Goal: Transaction & Acquisition: Purchase product/service

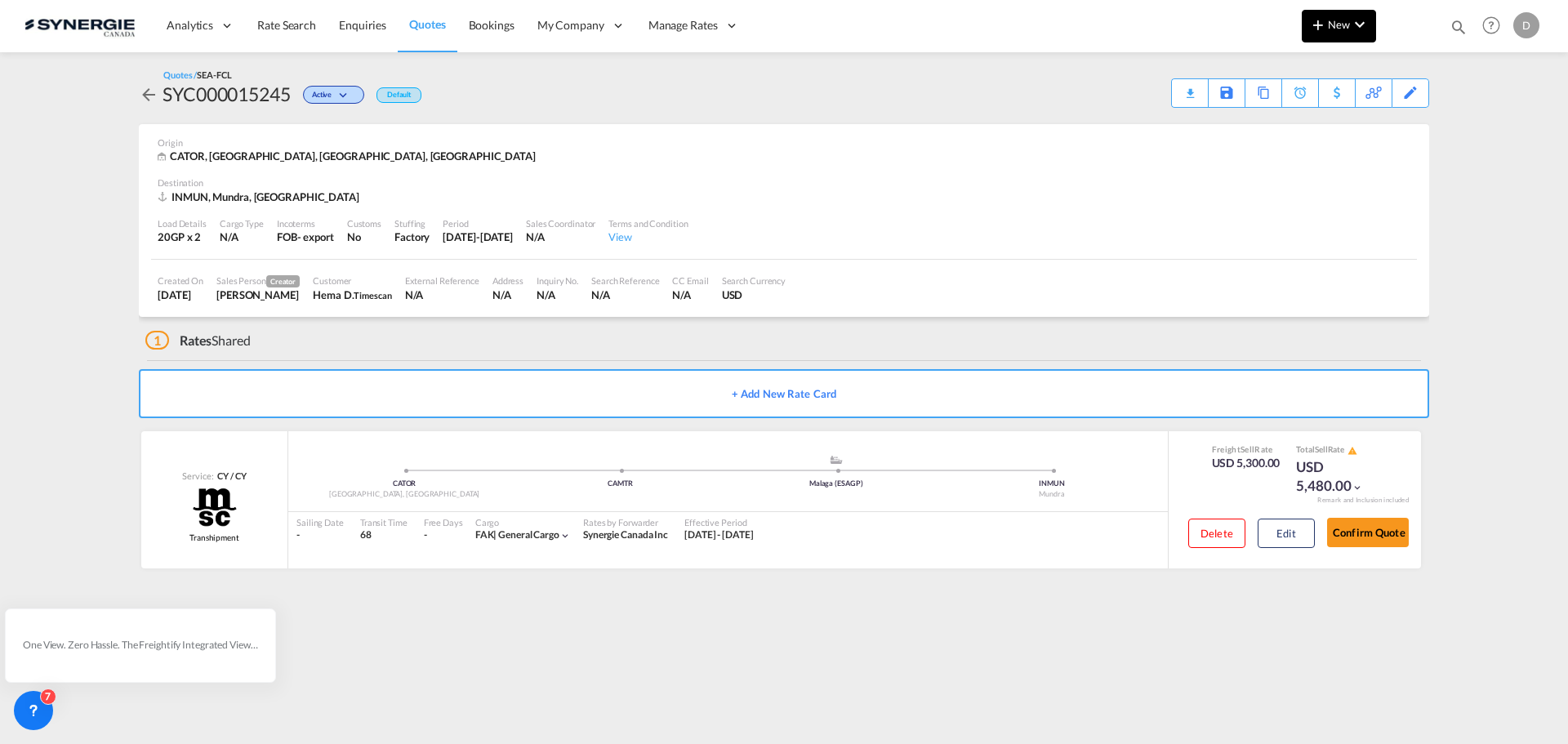
click at [1348, 28] on span "New" at bounding box center [1339, 24] width 61 height 13
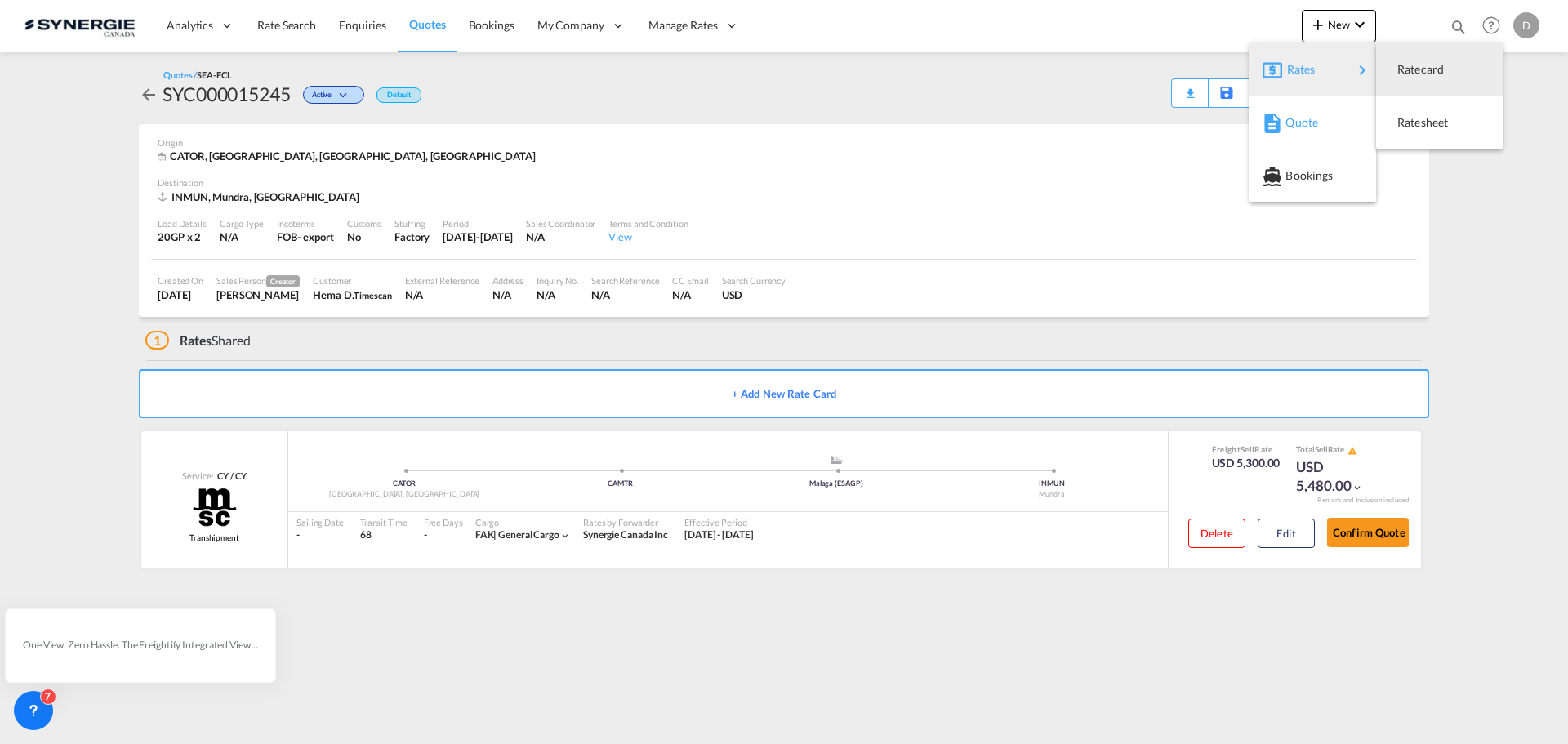
click at [1321, 126] on div "Quote" at bounding box center [1315, 123] width 60 height 41
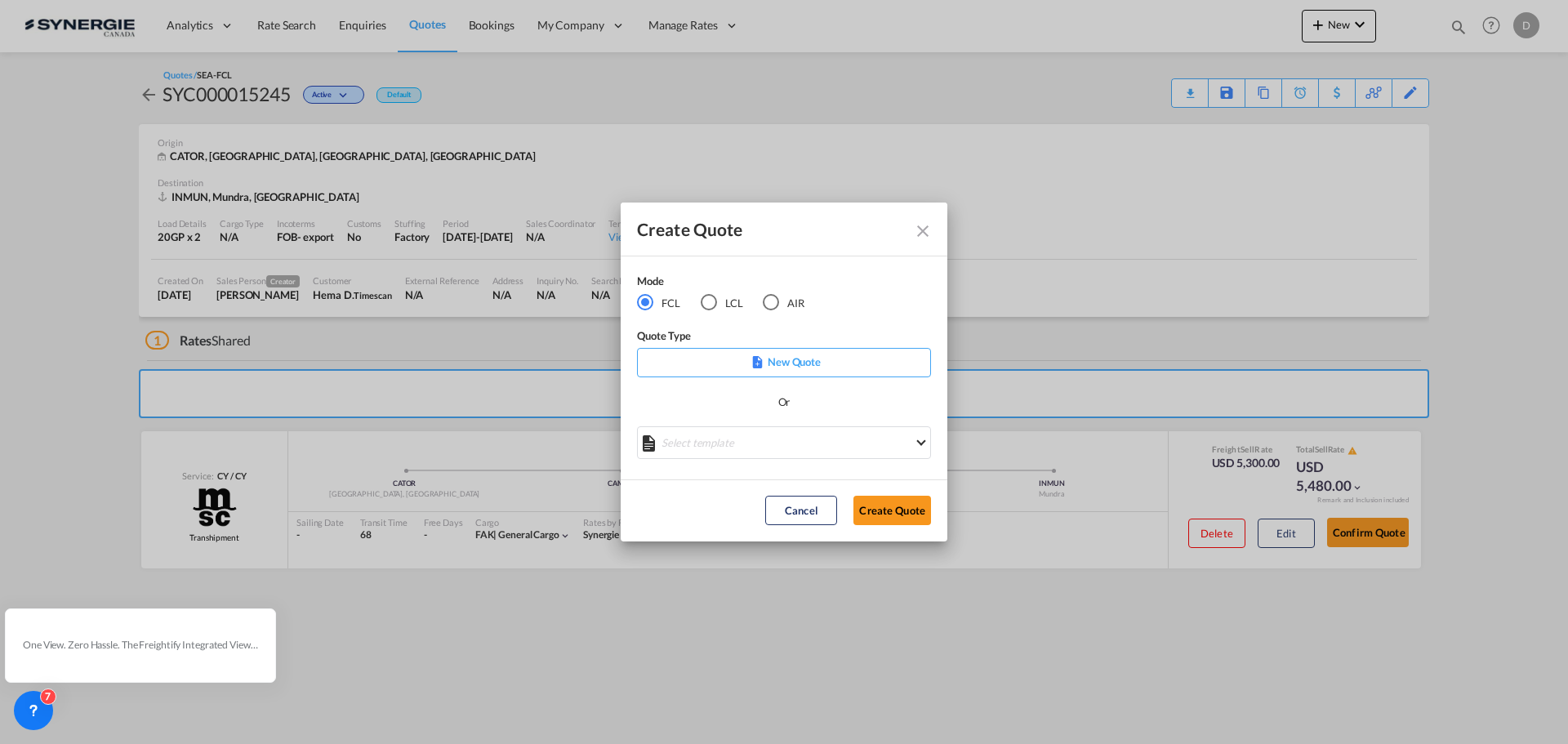
click at [716, 298] on div "LCL" at bounding box center [709, 302] width 17 height 17
click at [775, 445] on md-select "Select template *NEW* UBV Italy consol LCL Pablo Gomez Saldarriaga | 23 Sep 202…" at bounding box center [784, 442] width 294 height 32
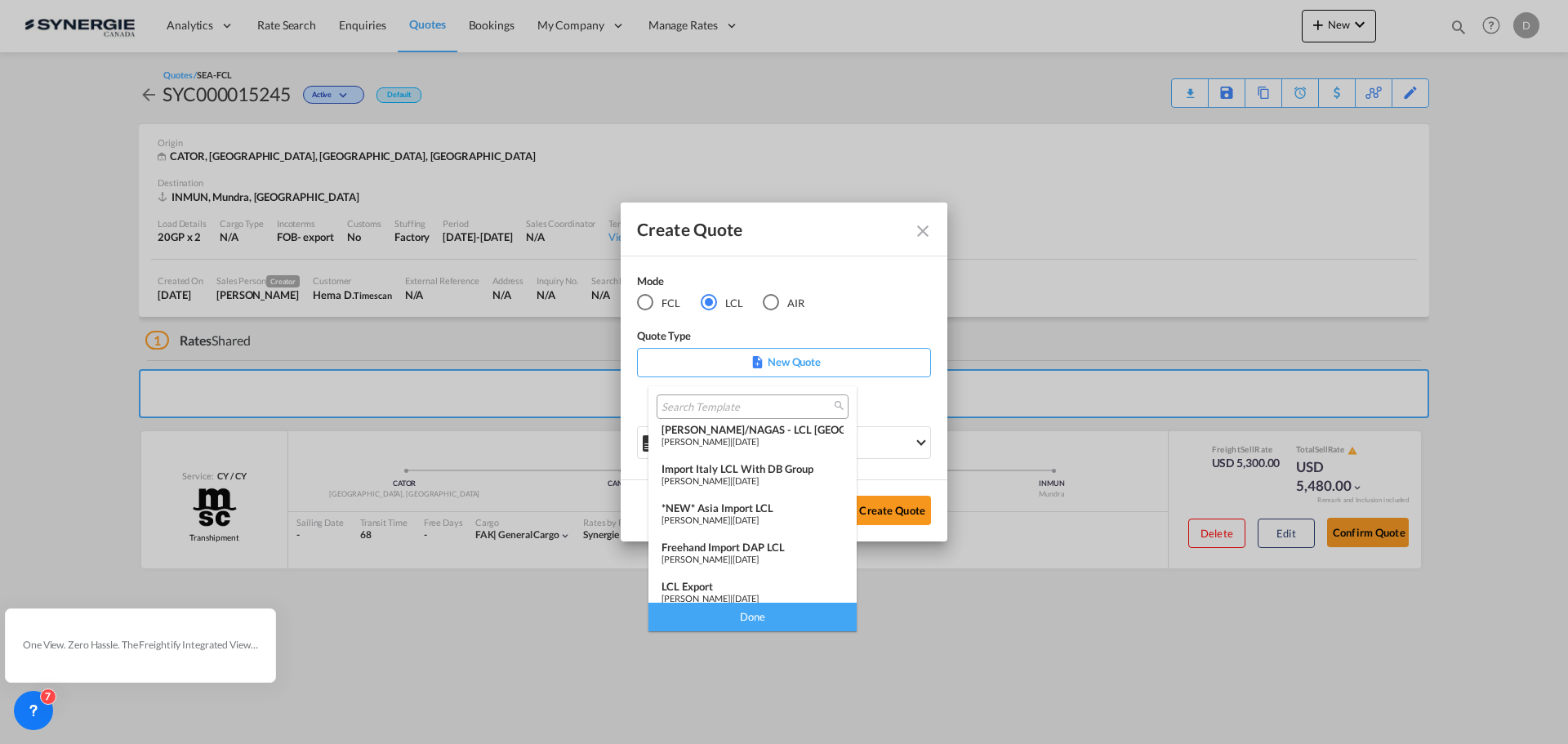
scroll to position [212, 0]
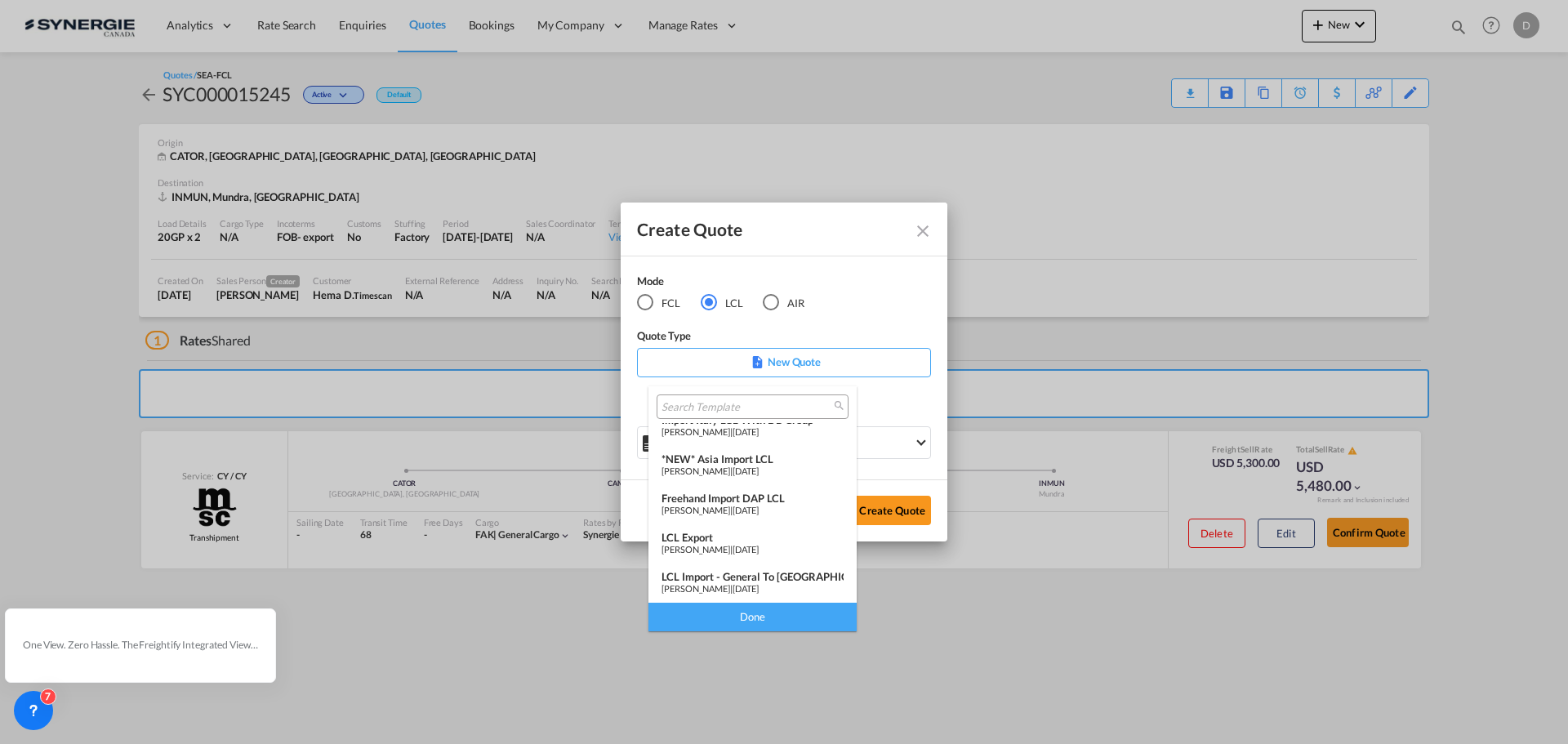
click at [766, 536] on div "LCL Export" at bounding box center [752, 537] width 182 height 13
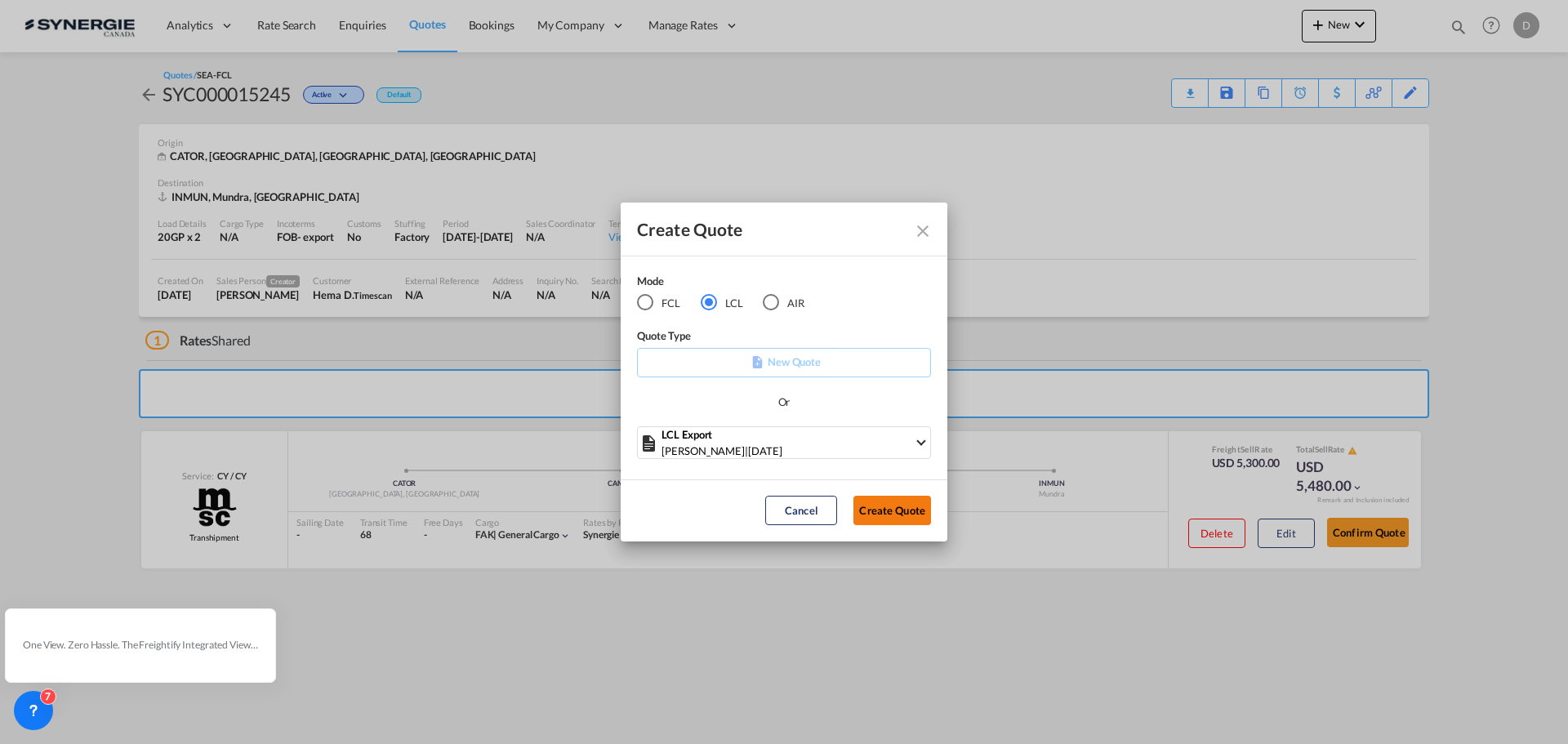
click at [920, 510] on button "Create Quote" at bounding box center [892, 510] width 78 height 30
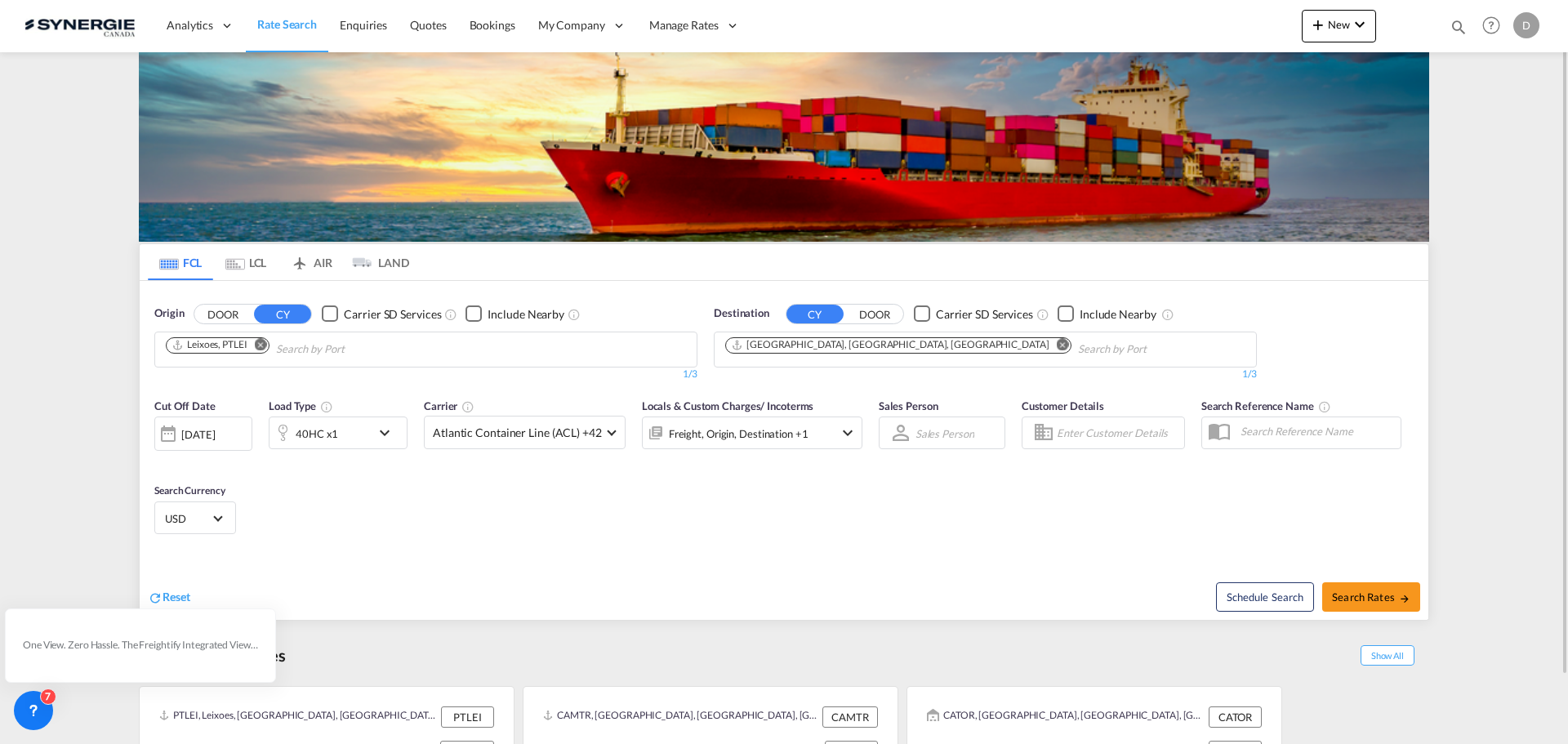
click at [1452, 22] on md-icon "icon-magnify" at bounding box center [1458, 26] width 18 height 18
drag, startPoint x: 1200, startPoint y: 21, endPoint x: 1198, endPoint y: 35, distance: 14.1
click at [1200, 21] on select "Bookings Quotes Enquiries" at bounding box center [1199, 27] width 78 height 30
select select "Quotes"
click at [1160, 12] on select "Bookings Quotes Enquiries" at bounding box center [1199, 27] width 78 height 30
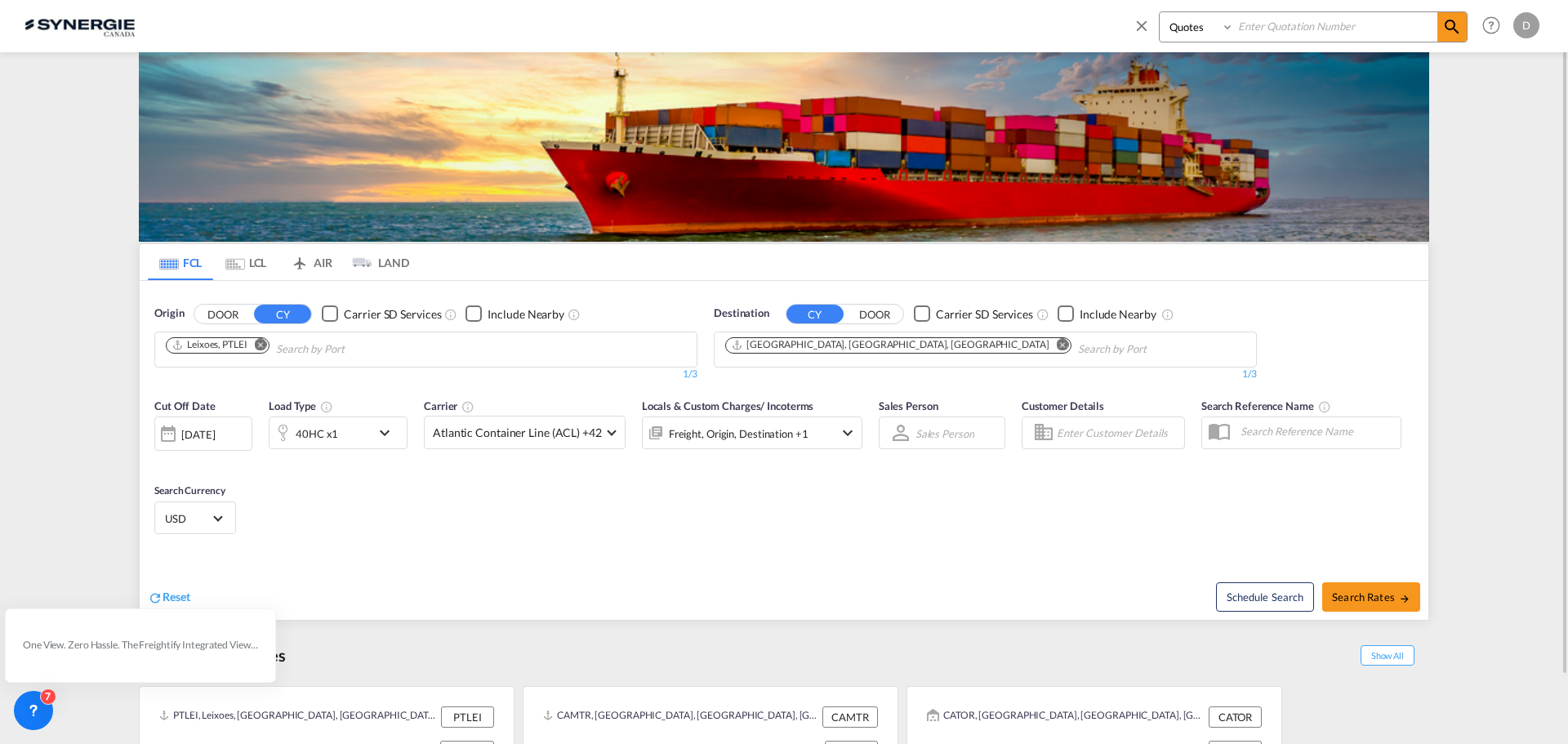
click at [1309, 31] on input at bounding box center [1335, 26] width 203 height 29
type input "14713"
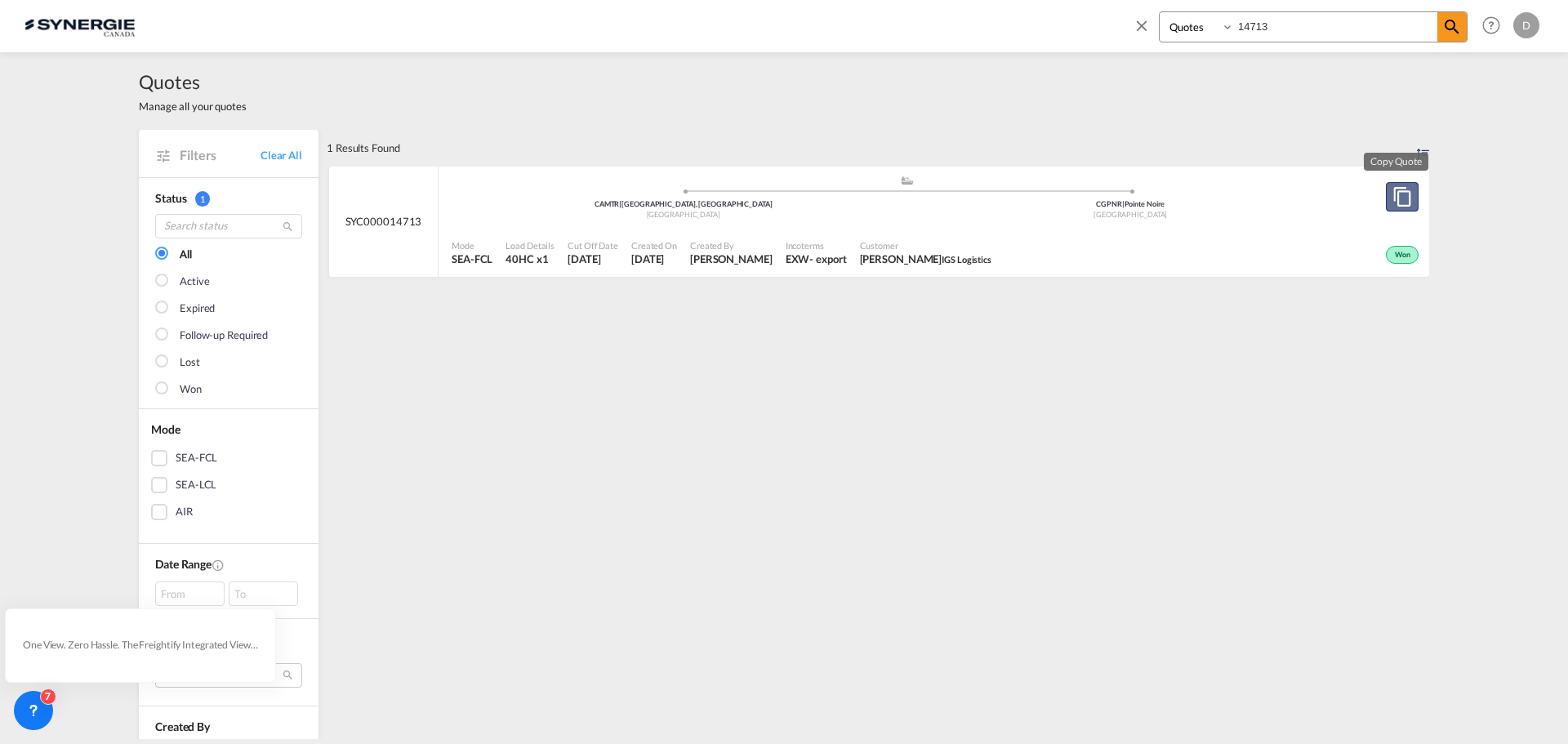
click at [1404, 193] on md-icon "assets/icons/custom/copyQuote.svg" at bounding box center [1402, 197] width 19 height 19
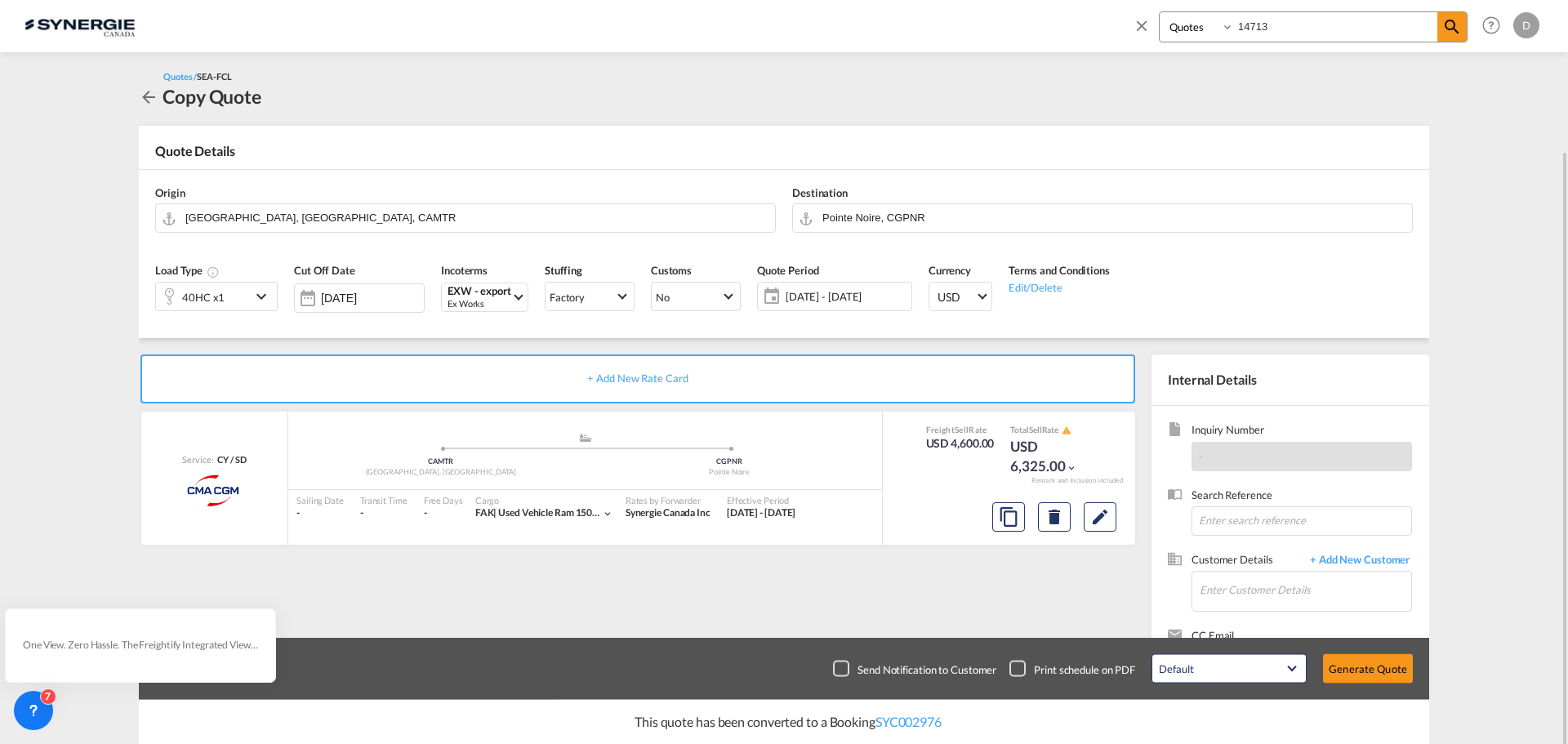
scroll to position [78, 0]
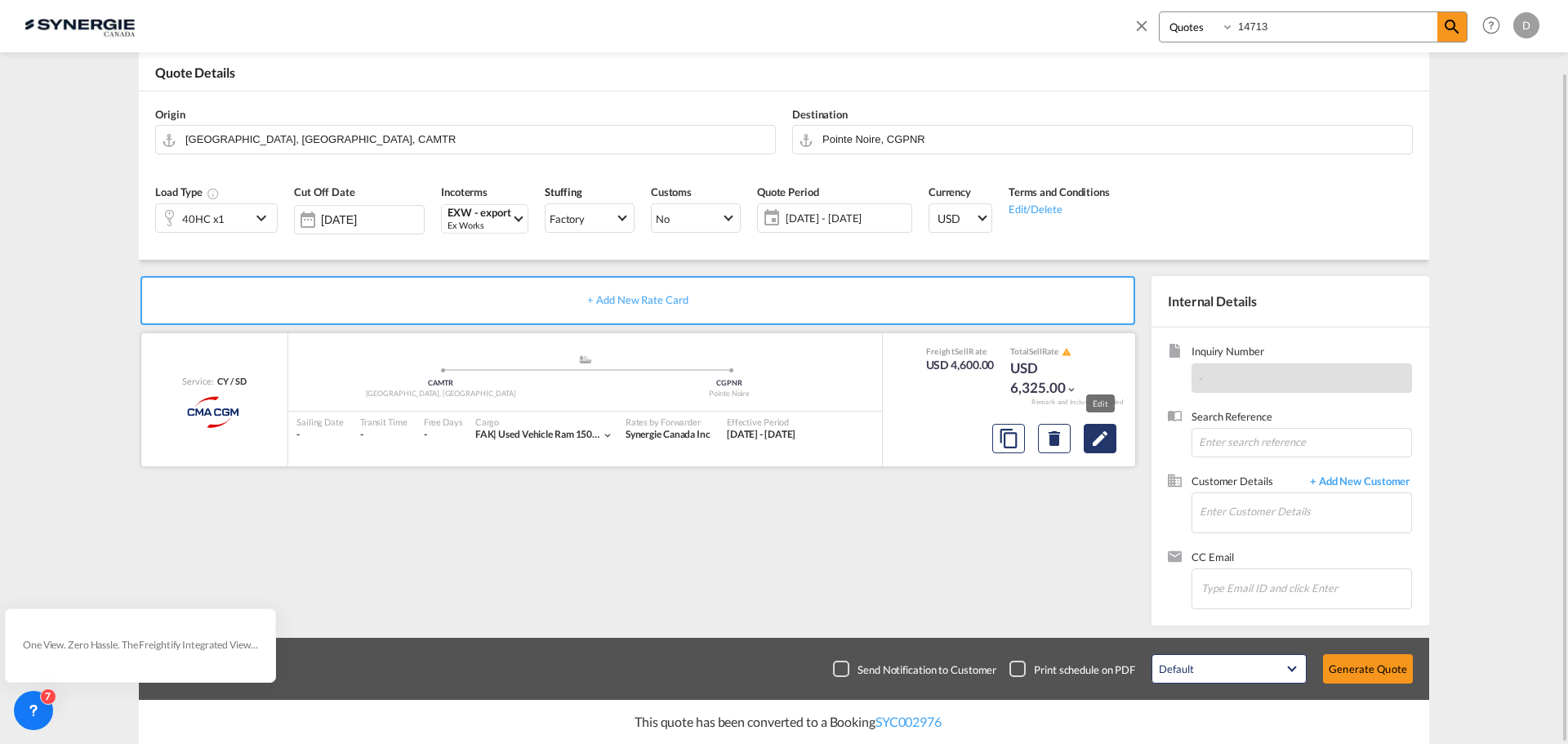
click at [1099, 448] on md-icon "Edit" at bounding box center [1100, 438] width 19 height 19
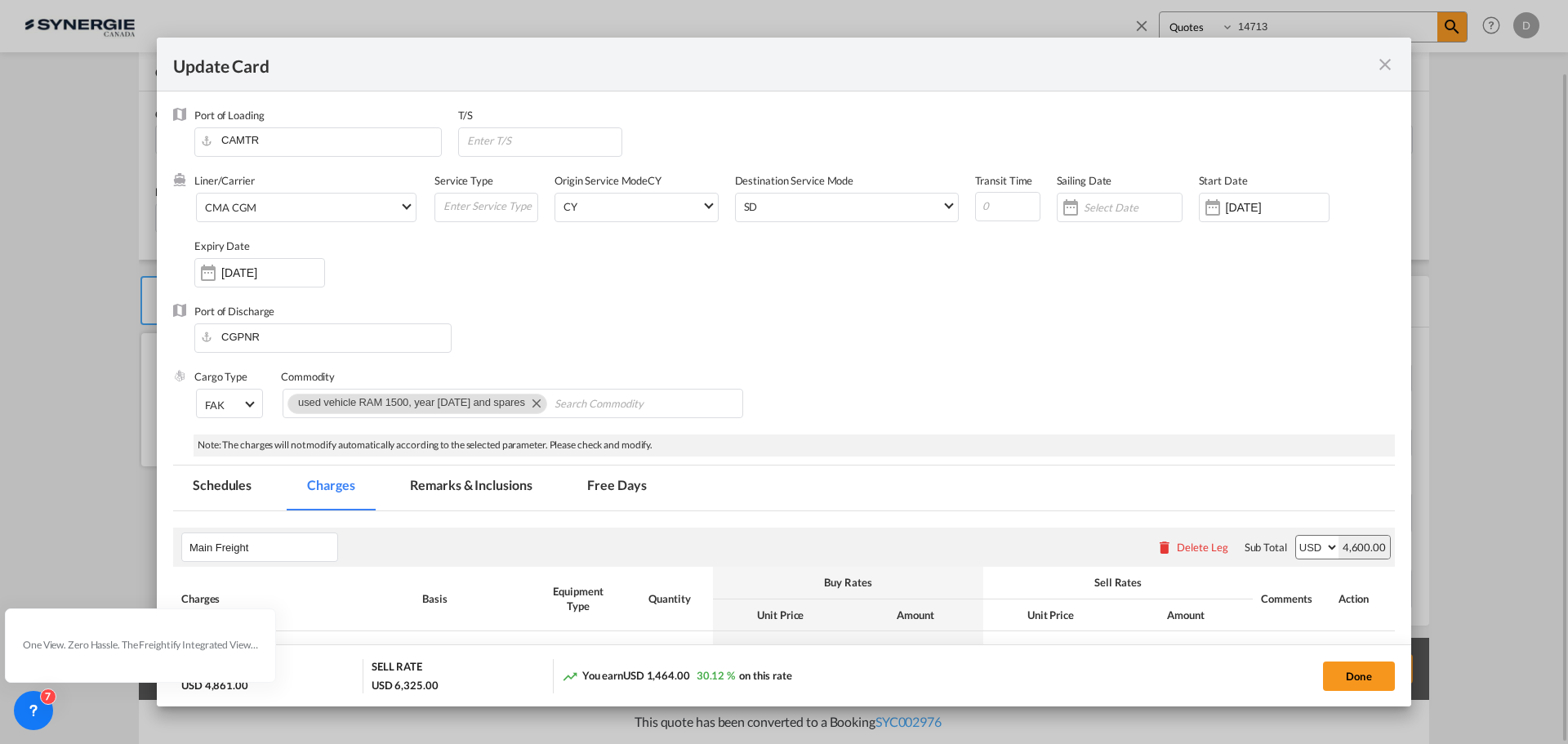
select select "per container"
select select "per B/L"
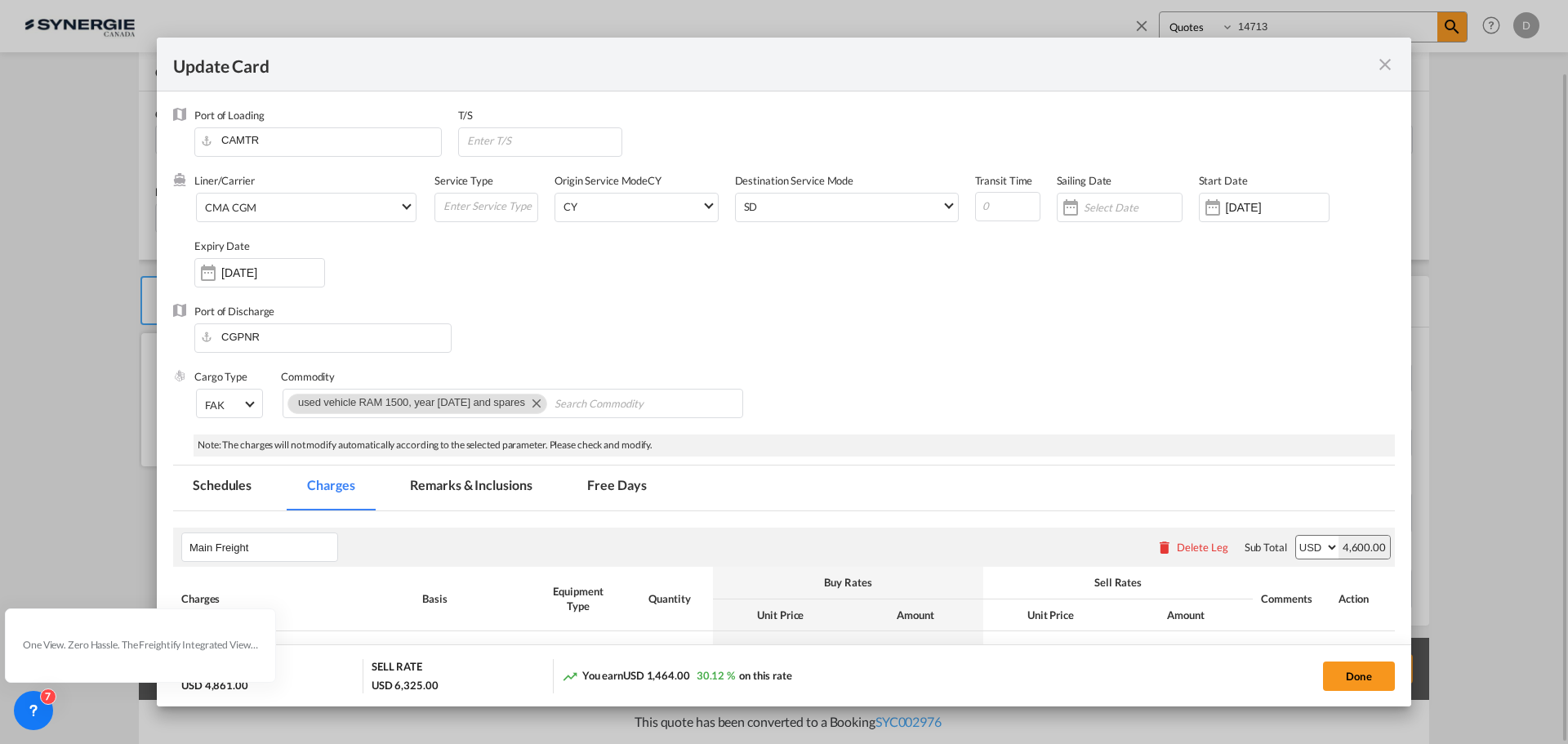
select select "per B/L"
select select "per shipment"
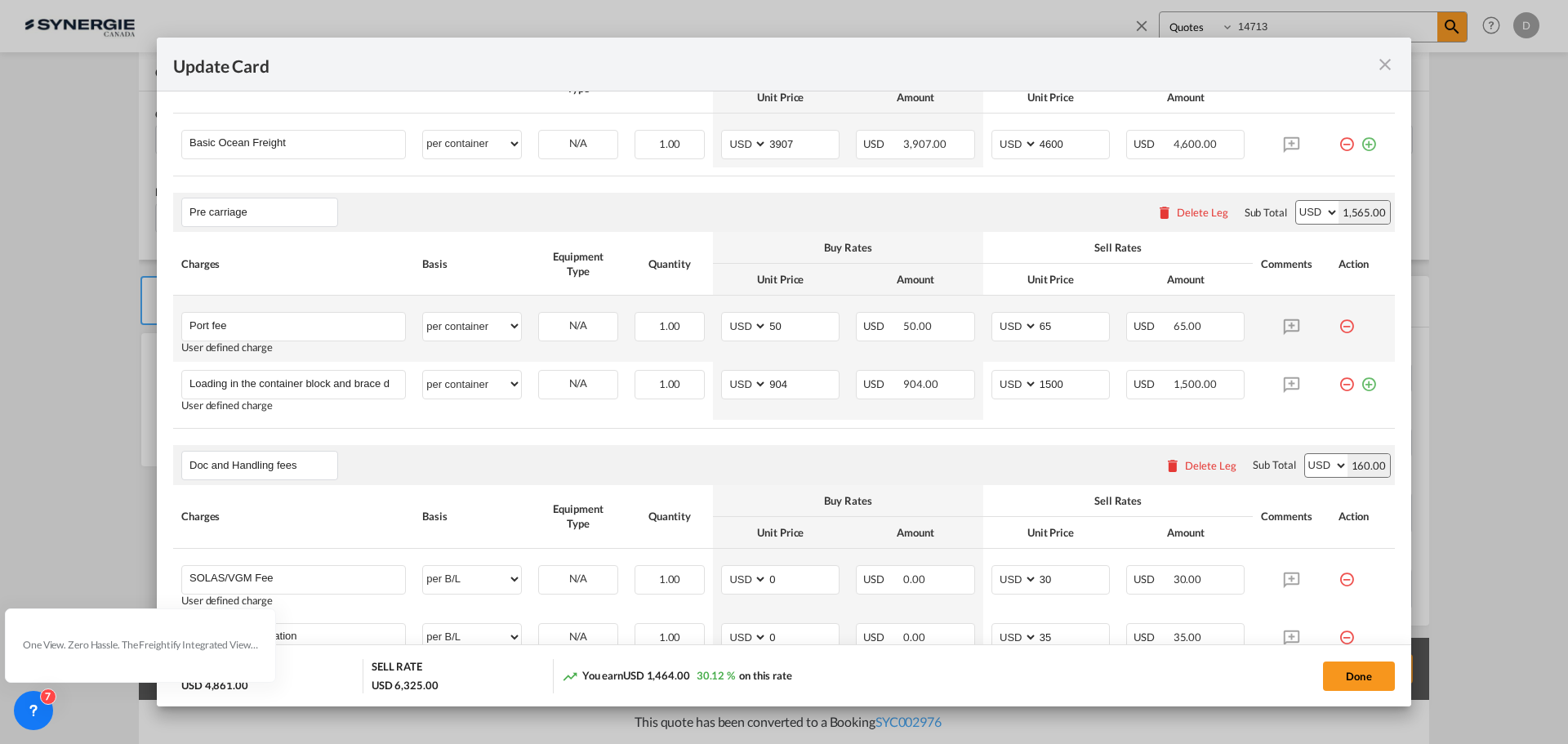
scroll to position [490, 0]
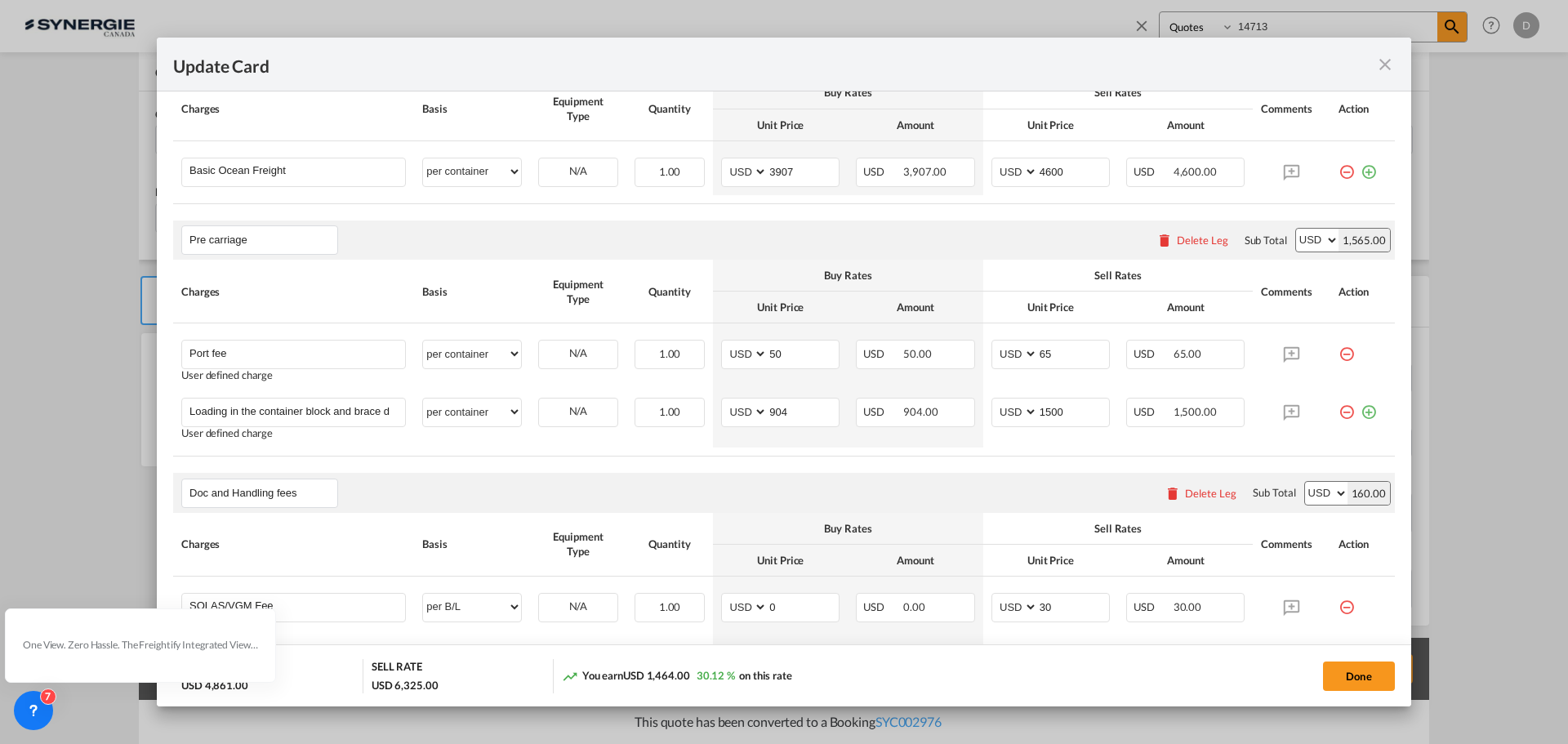
click at [1196, 241] on div "Delete Leg" at bounding box center [1202, 240] width 52 height 13
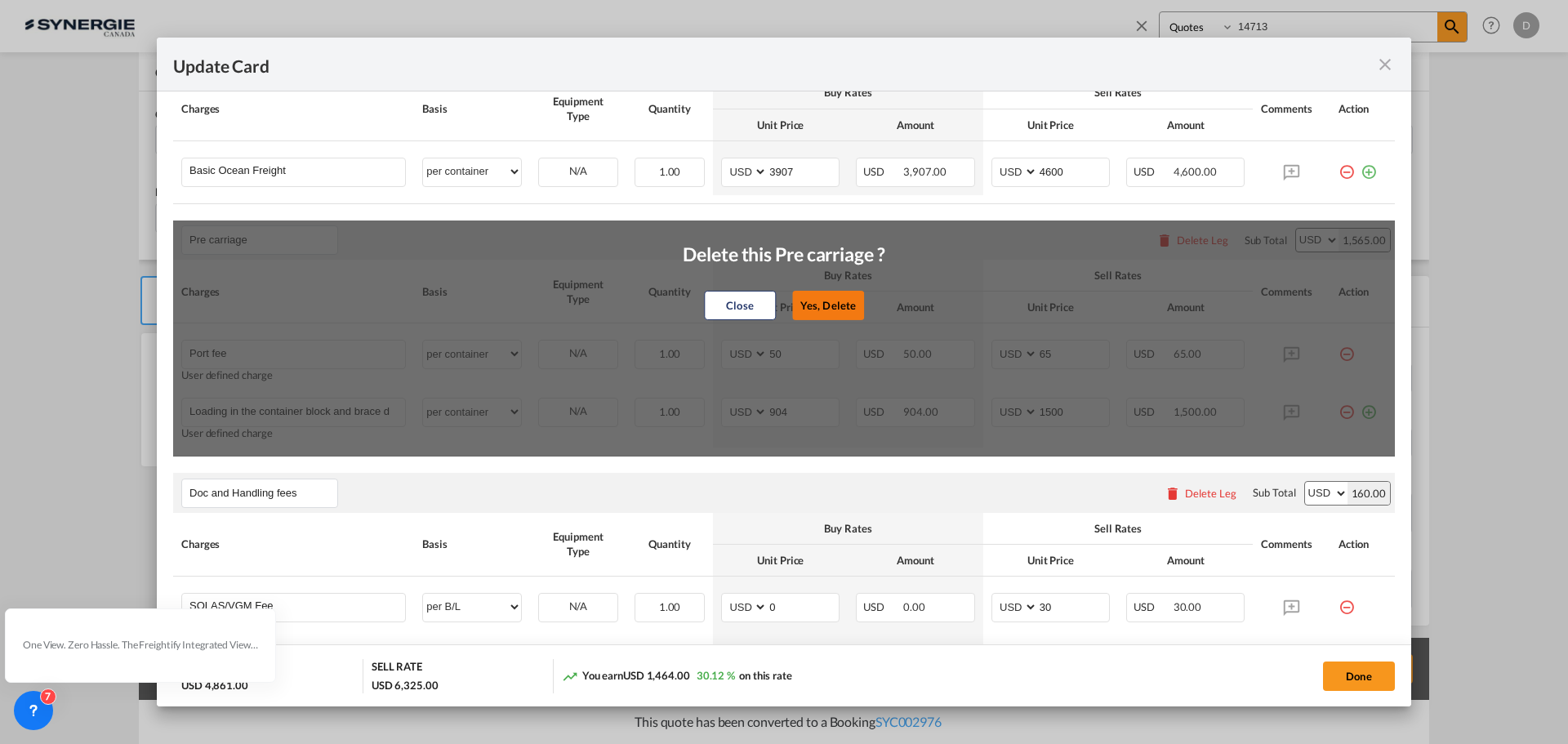
click at [832, 304] on button "Yes, Delete" at bounding box center [828, 306] width 72 height 30
type input "Doc and Handling fees"
type input "SOLAS/VGM Fee"
select select "per B/L"
type input "0"
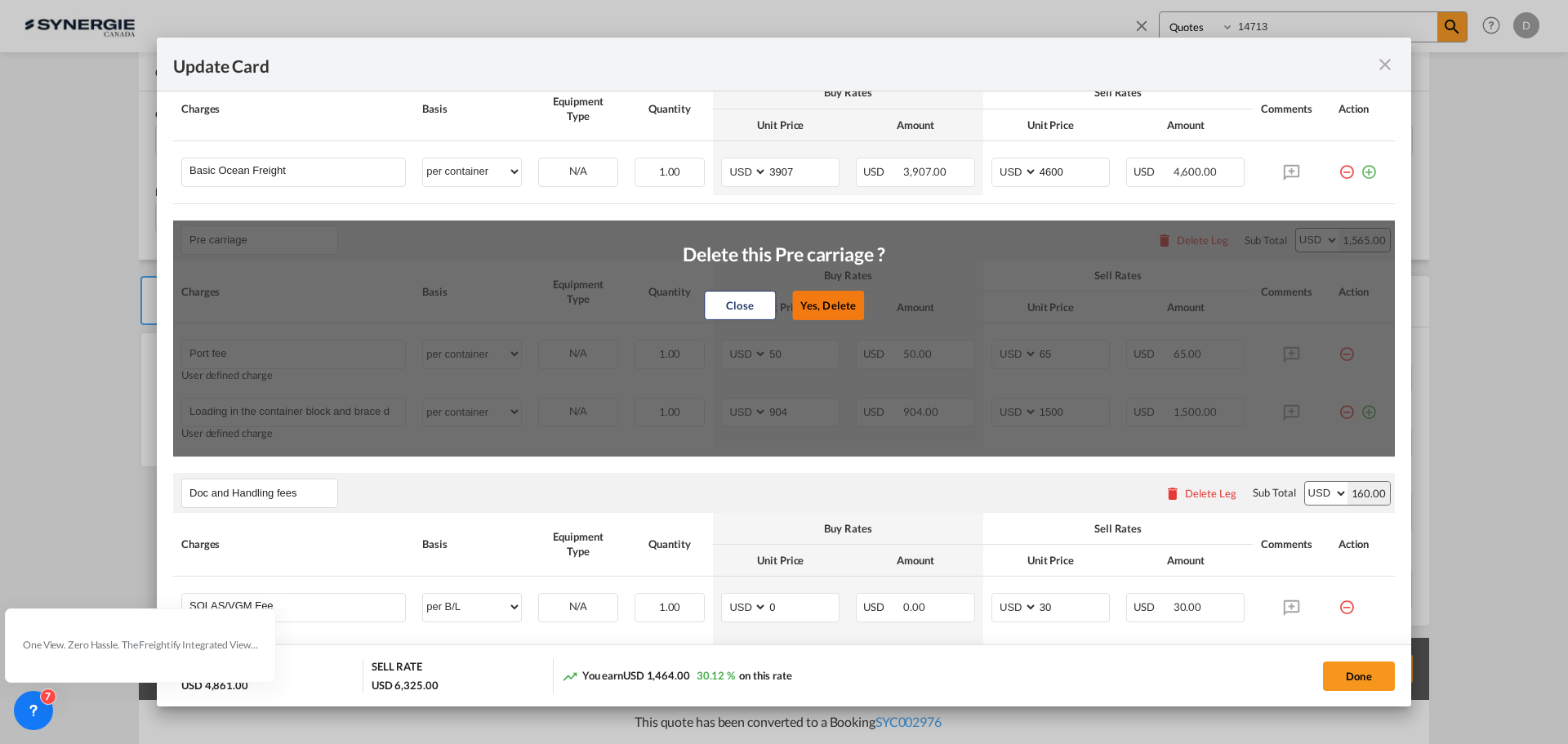
type input "30"
type input "B13 Export declaration"
select select "per B/L"
type input "0"
type input "35"
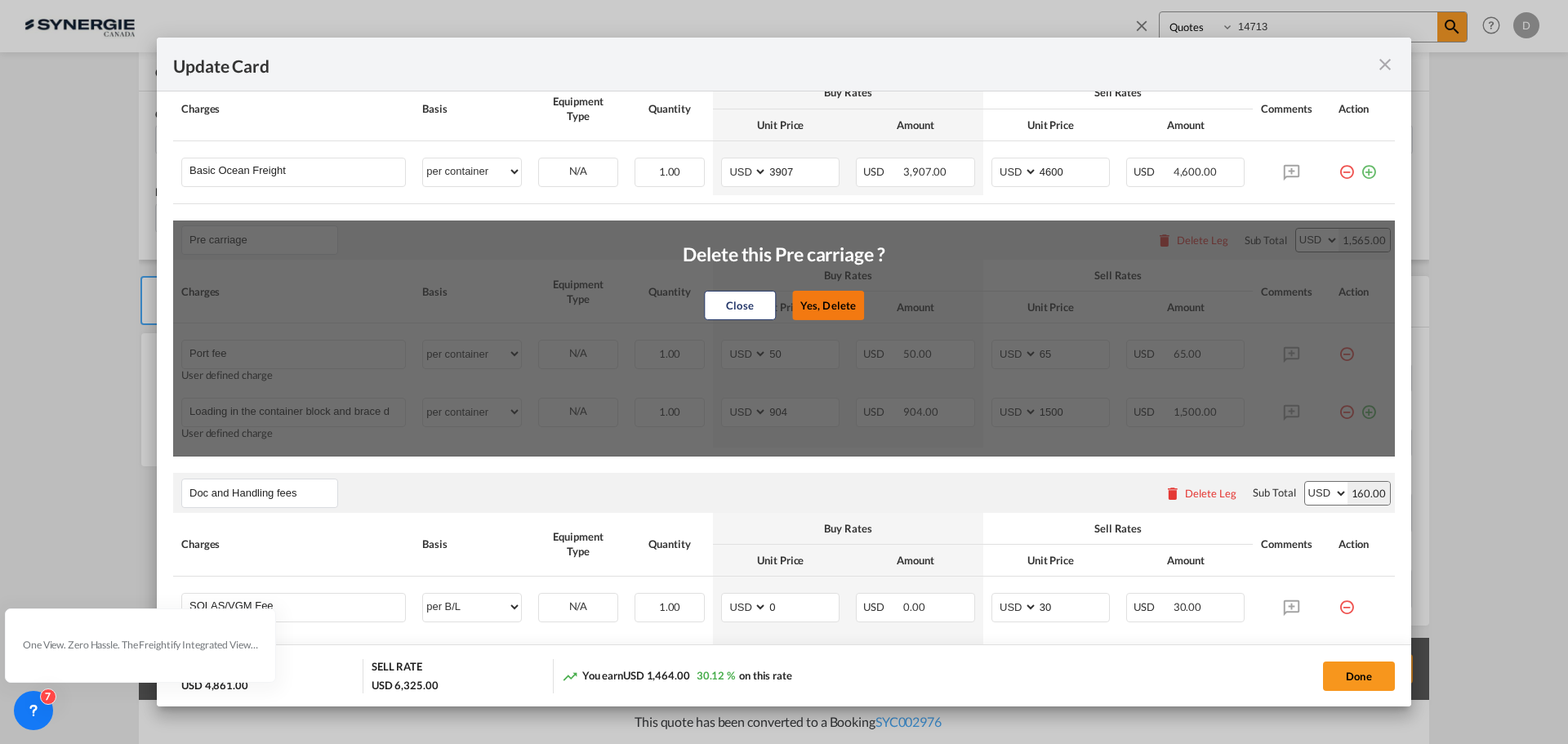
type input "Cargo Coverage"
type input "Cargo Coverage - Rate to be confirmed depending on commodity and value Min 50 U…"
select select "per shipment"
type input "0"
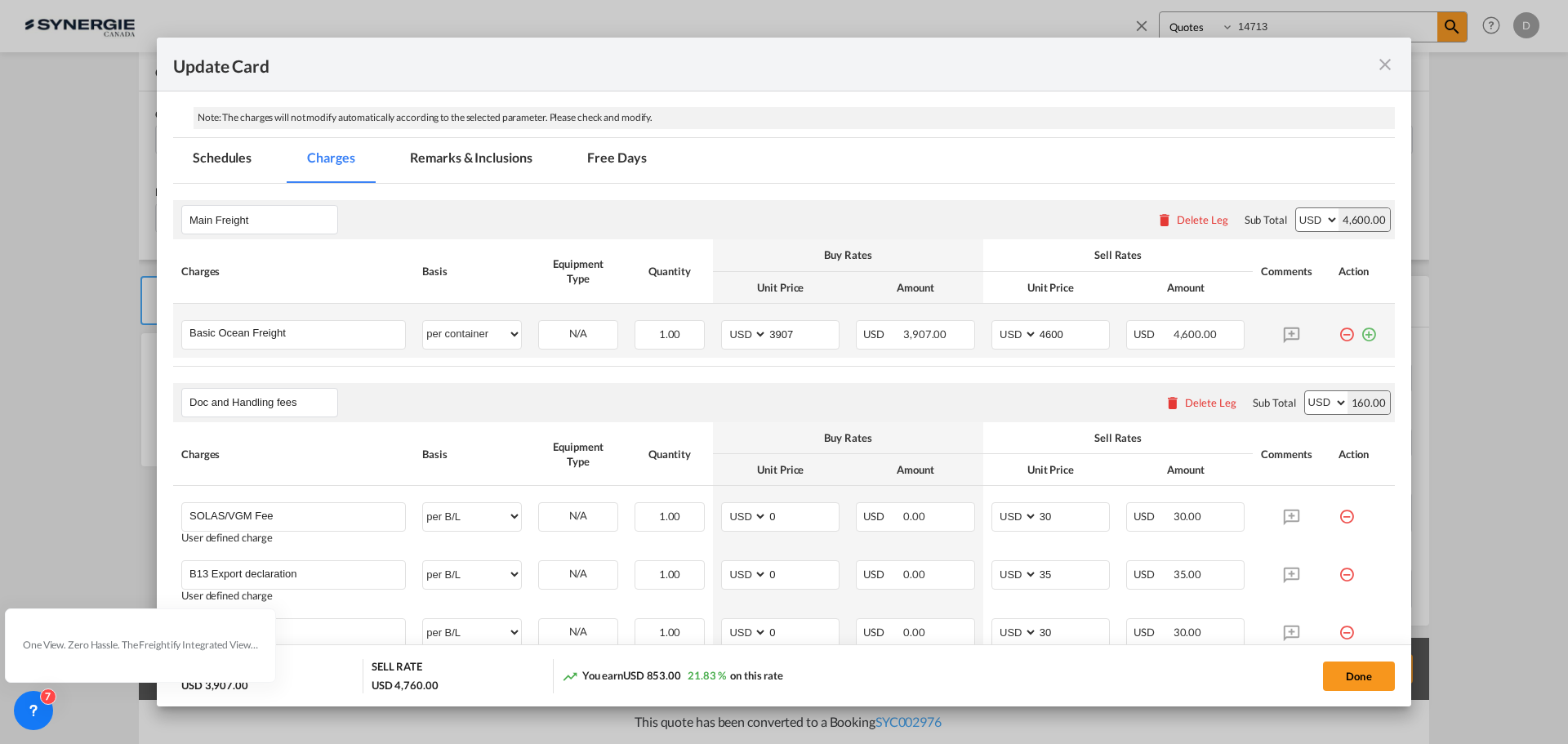
scroll to position [327, 0]
click at [779, 337] on input "3907" at bounding box center [802, 333] width 71 height 25
click at [1049, 342] on input "4600" at bounding box center [1073, 333] width 71 height 25
click at [1049, 340] on input "4600" at bounding box center [1073, 333] width 71 height 25
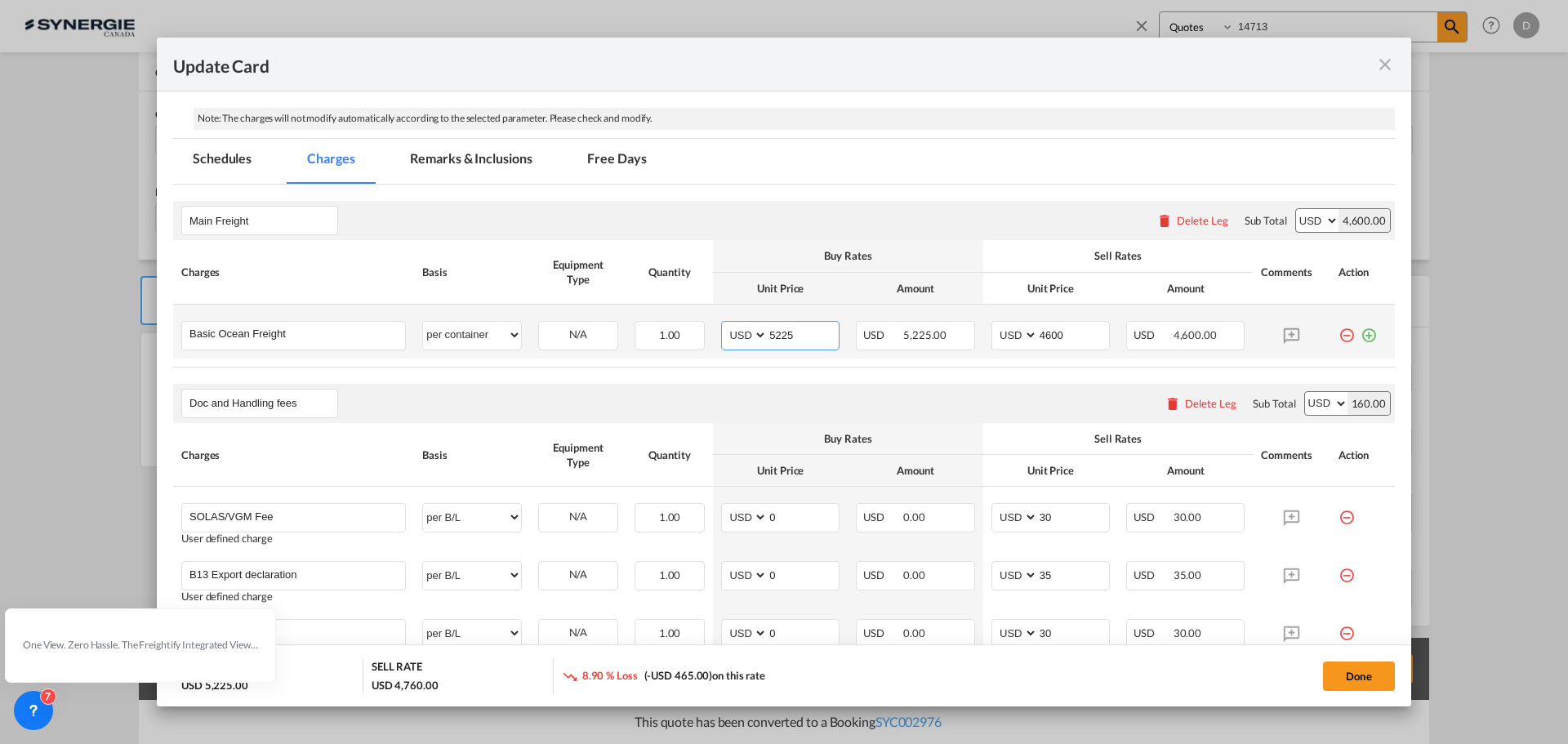
click at [779, 333] on input "5225" at bounding box center [802, 333] width 71 height 25
type input "4"
type input "5400"
click at [1044, 333] on input "4600" at bounding box center [1073, 333] width 71 height 25
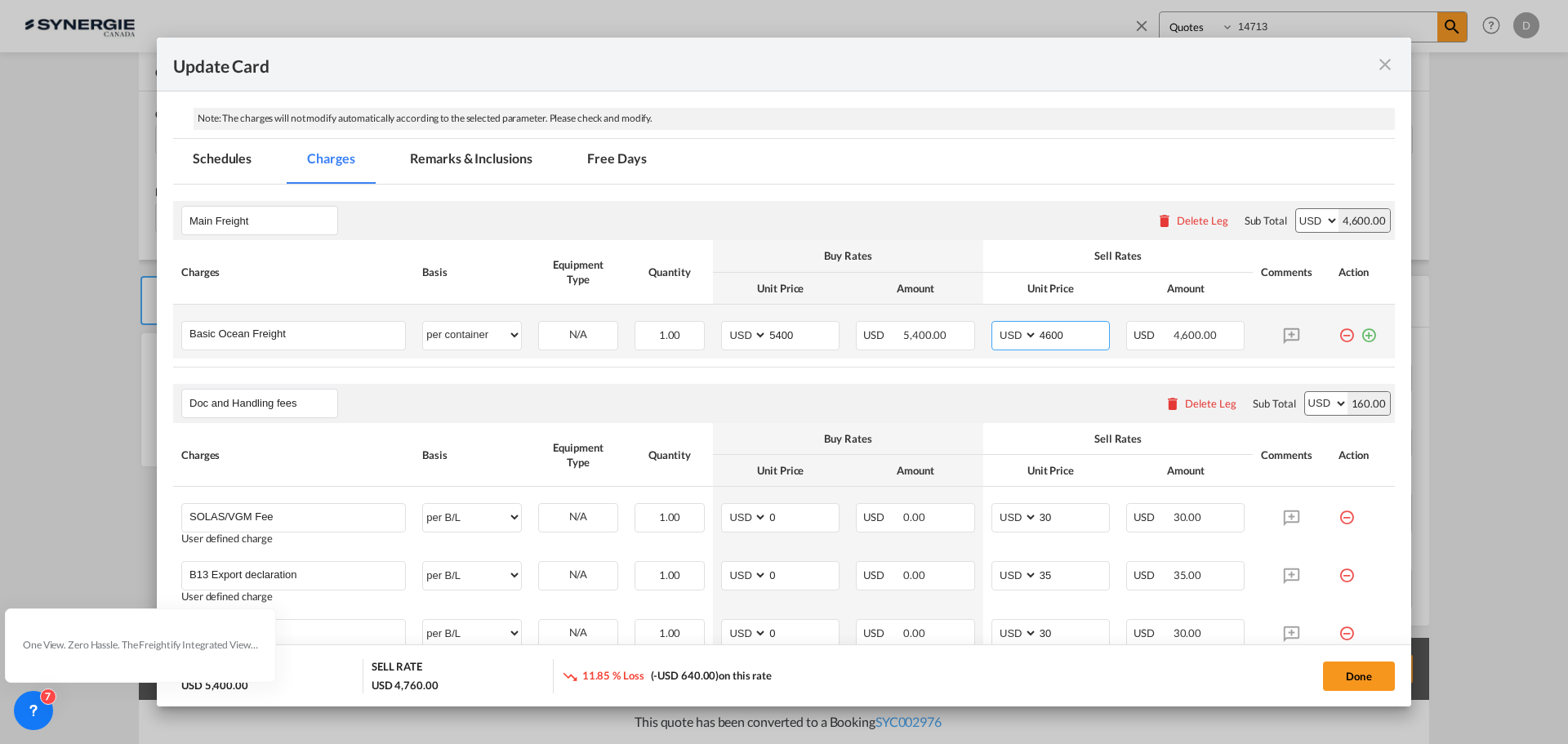
click at [1044, 333] on input "4600" at bounding box center [1073, 333] width 71 height 25
type input "6600"
click at [983, 396] on div "Doc and Handling fees Please enter leg name Leg Name Already Exists Delete Leg …" at bounding box center [783, 403] width 1222 height 39
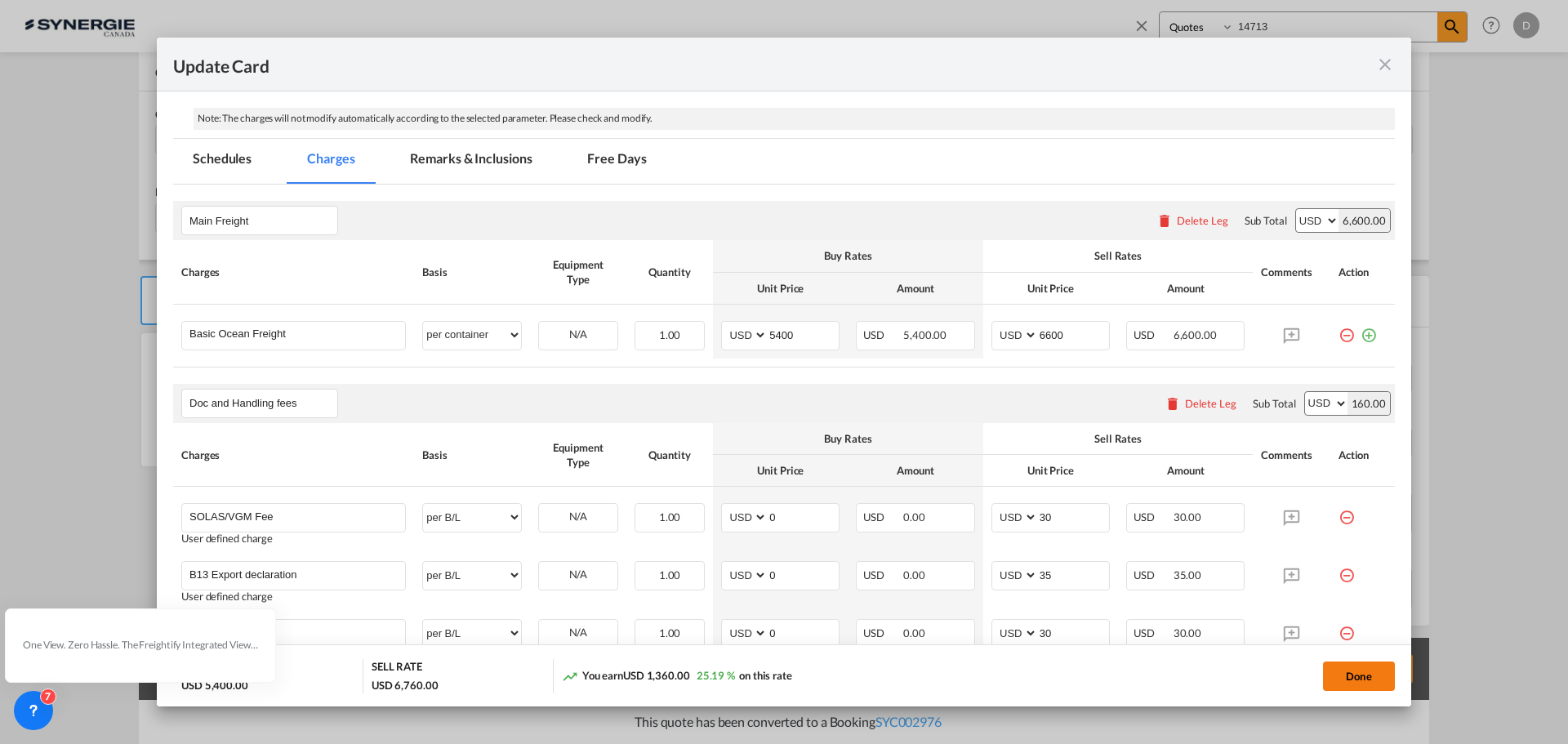
click at [1357, 679] on button "Done" at bounding box center [1359, 676] width 72 height 30
type input "11 Sep 2025"
type input "[DATE]"
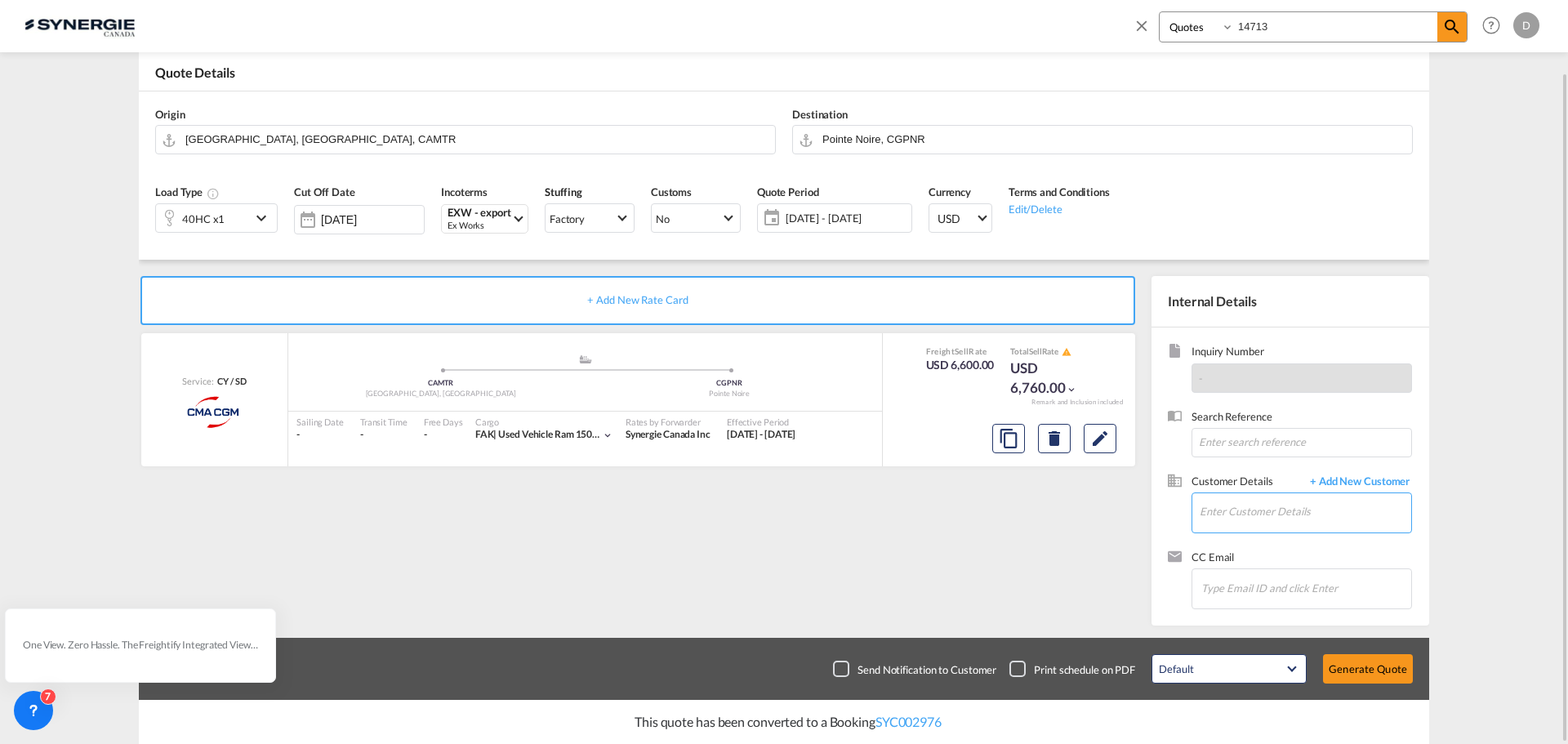
click at [1224, 518] on input "Enter Customer Details" at bounding box center [1305, 511] width 211 height 37
paste input "phirin.nguimbi@igslogisticscongo.com"
click at [1287, 555] on div "Zephirin Nguimbi ze phirin.nguimbi@igslogisticscongo.com | IGS Logistics" at bounding box center [1305, 540] width 212 height 44
type input "IGS Logistics, Zephirin Nguimbi, zephirin.nguimbi@igslogisticscongo.com"
click at [1368, 661] on button "Generate Quote" at bounding box center [1368, 668] width 90 height 30
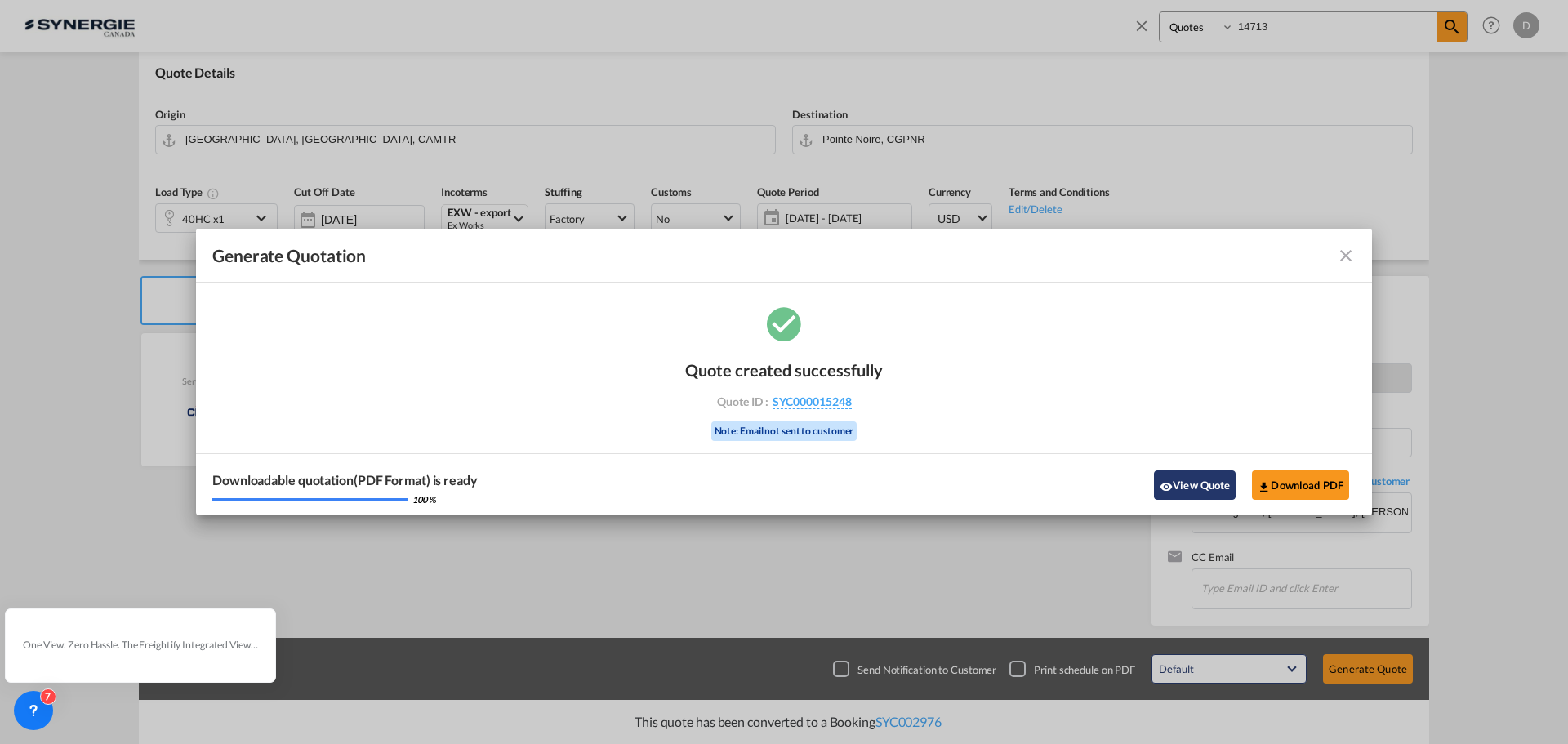
click at [1174, 482] on button "View Quote" at bounding box center [1195, 485] width 81 height 30
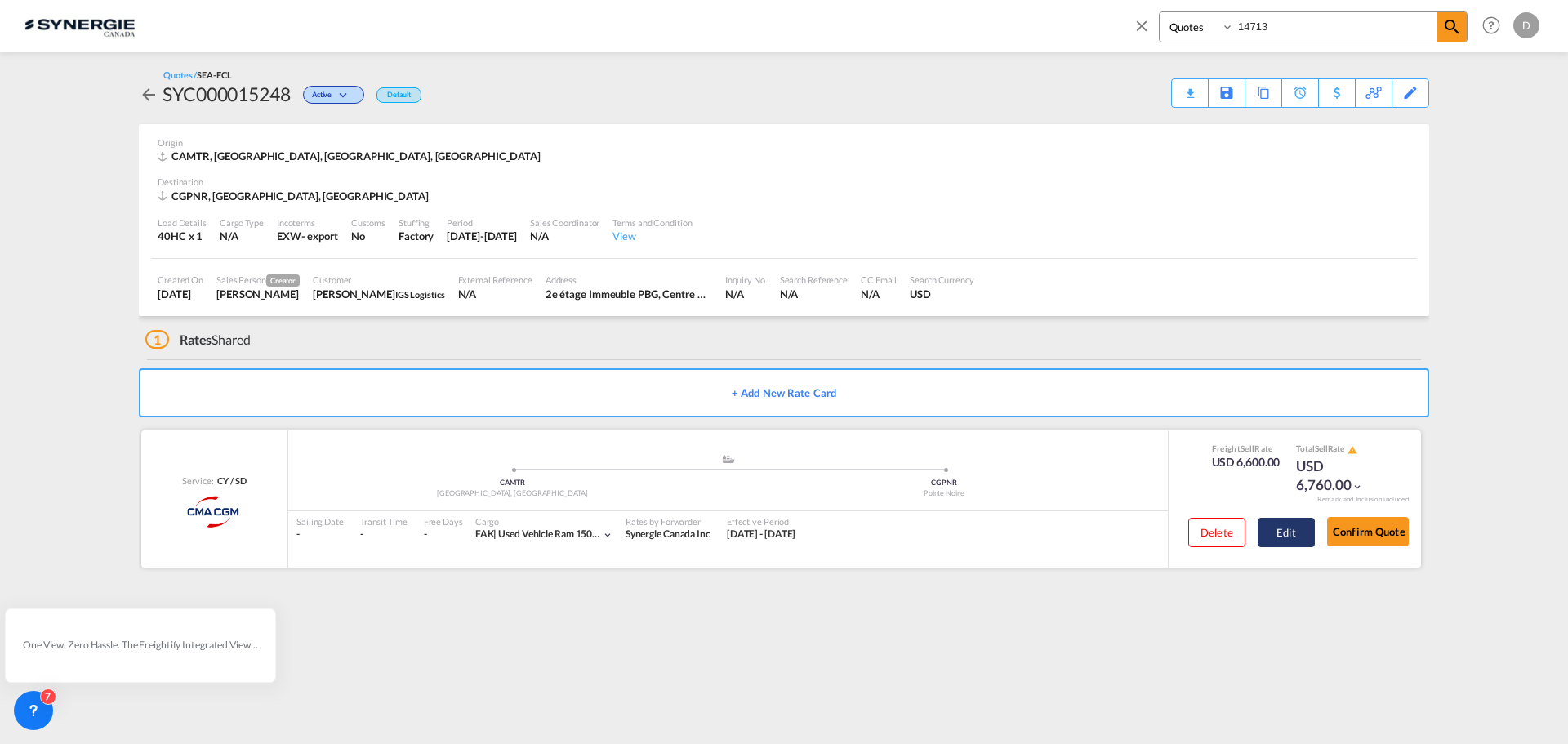
click at [1276, 539] on button "Edit" at bounding box center [1286, 533] width 57 height 30
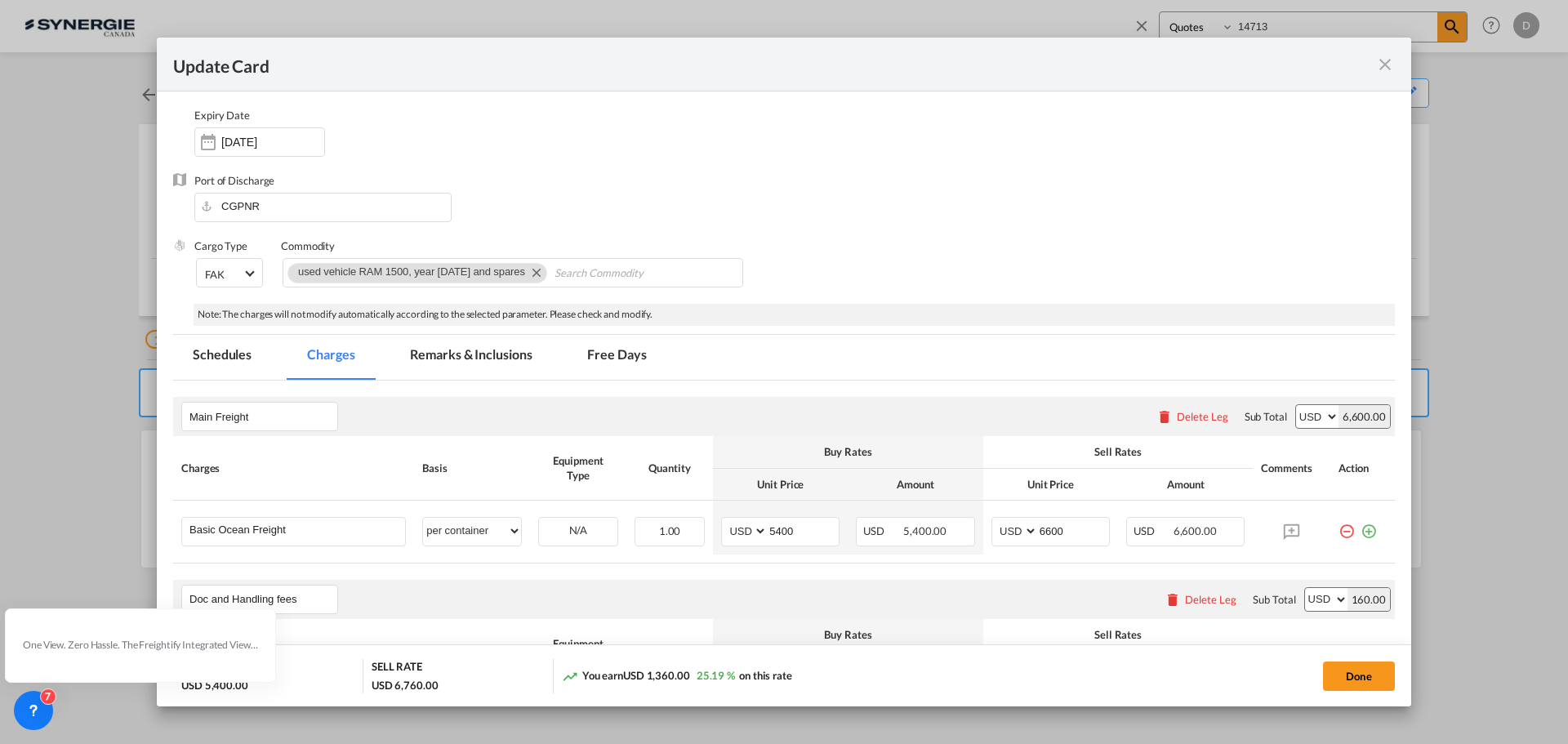
scroll to position [408, 0]
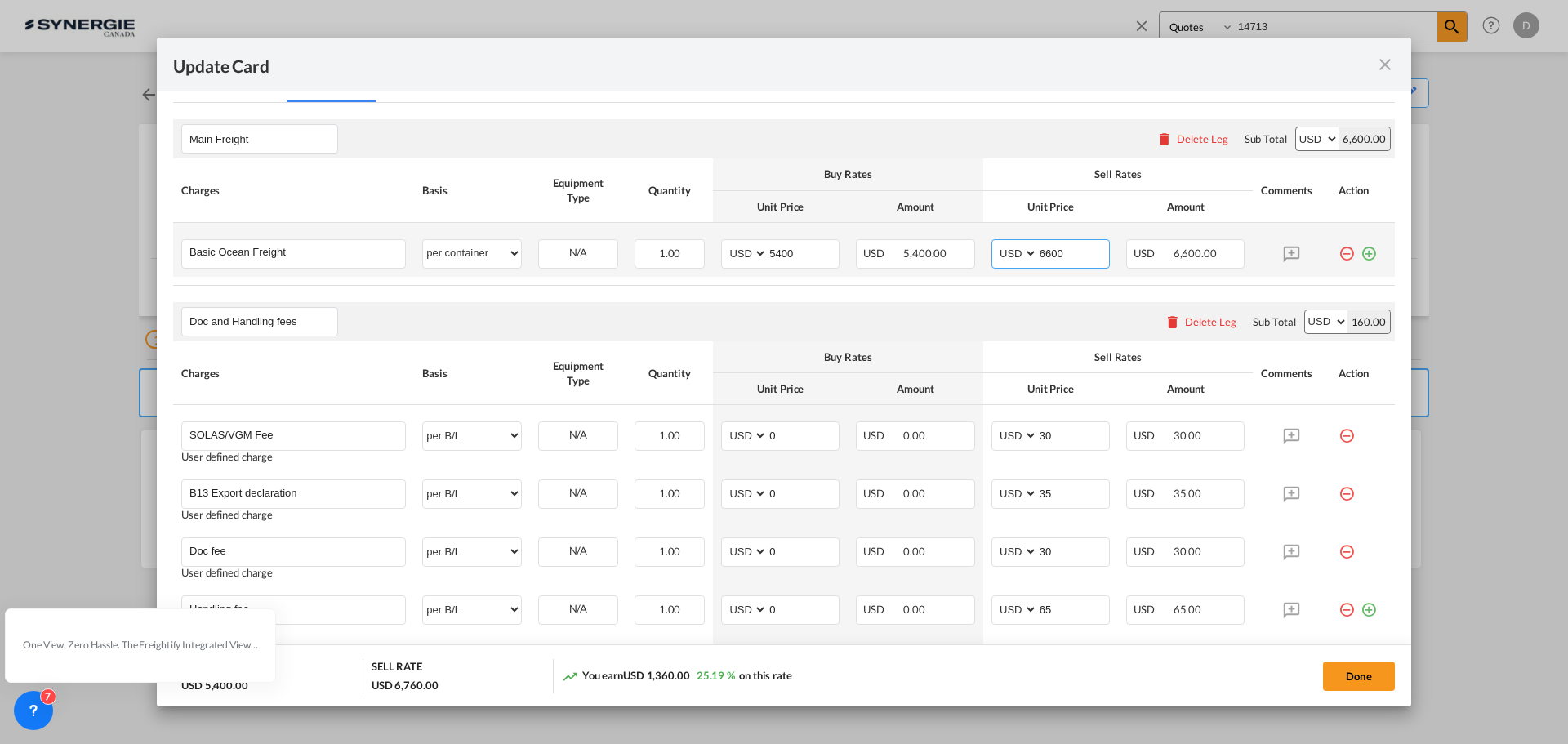
click at [1041, 257] on input "6600" at bounding box center [1073, 252] width 71 height 25
type input "6500"
click at [1330, 680] on button "Done" at bounding box center [1359, 676] width 72 height 30
type input "11 Sep 2025"
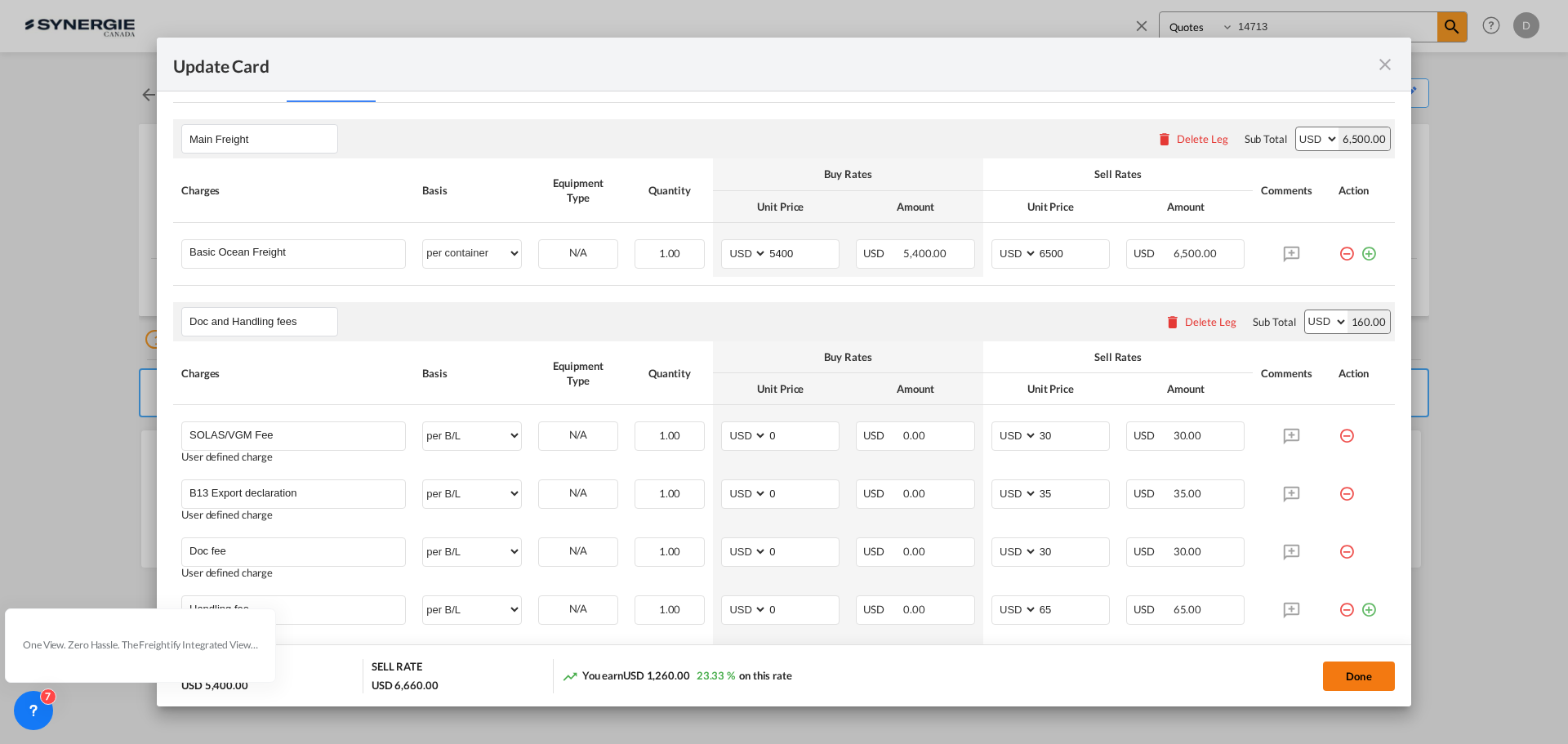
type input "[DATE]"
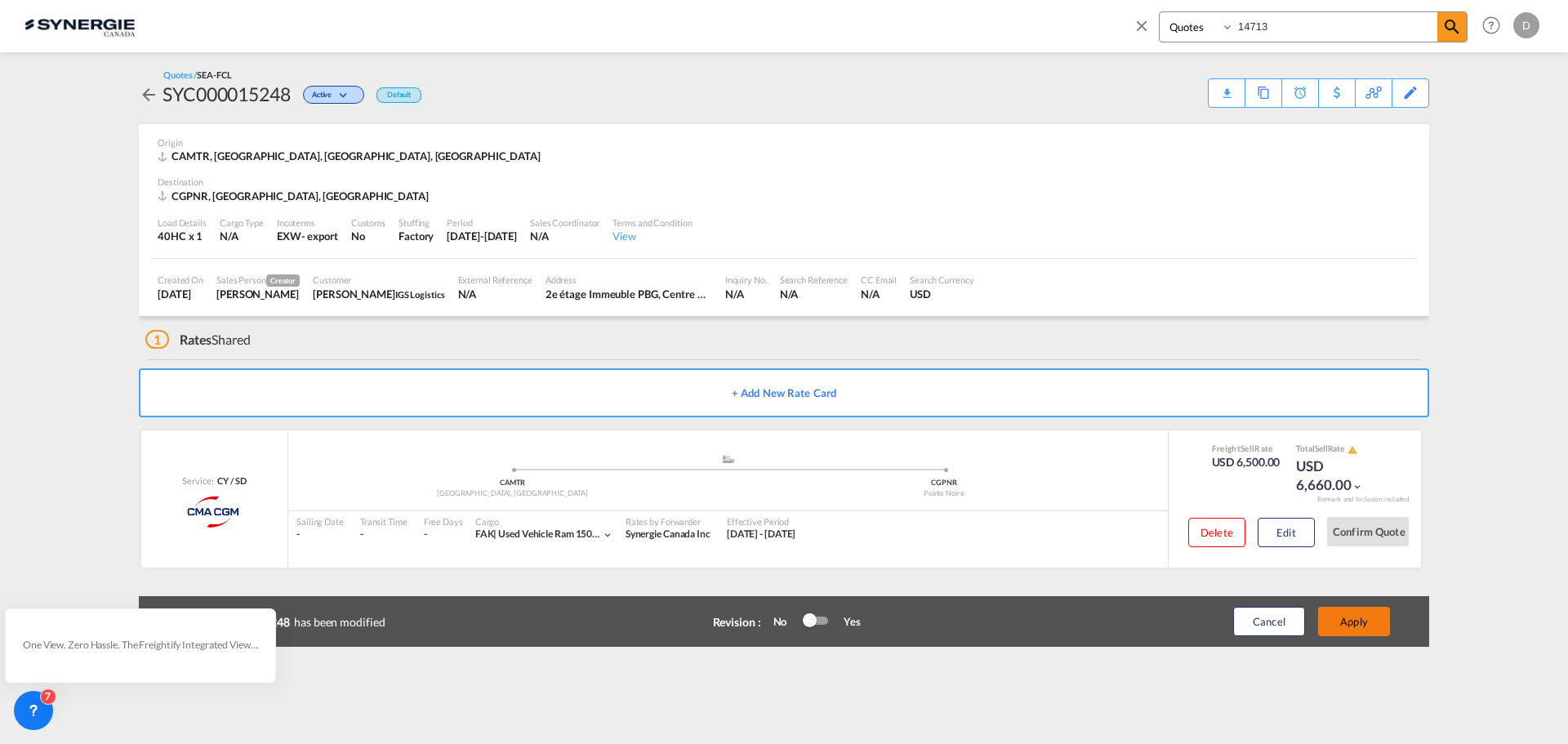
click at [1352, 627] on button "Apply" at bounding box center [1354, 621] width 72 height 30
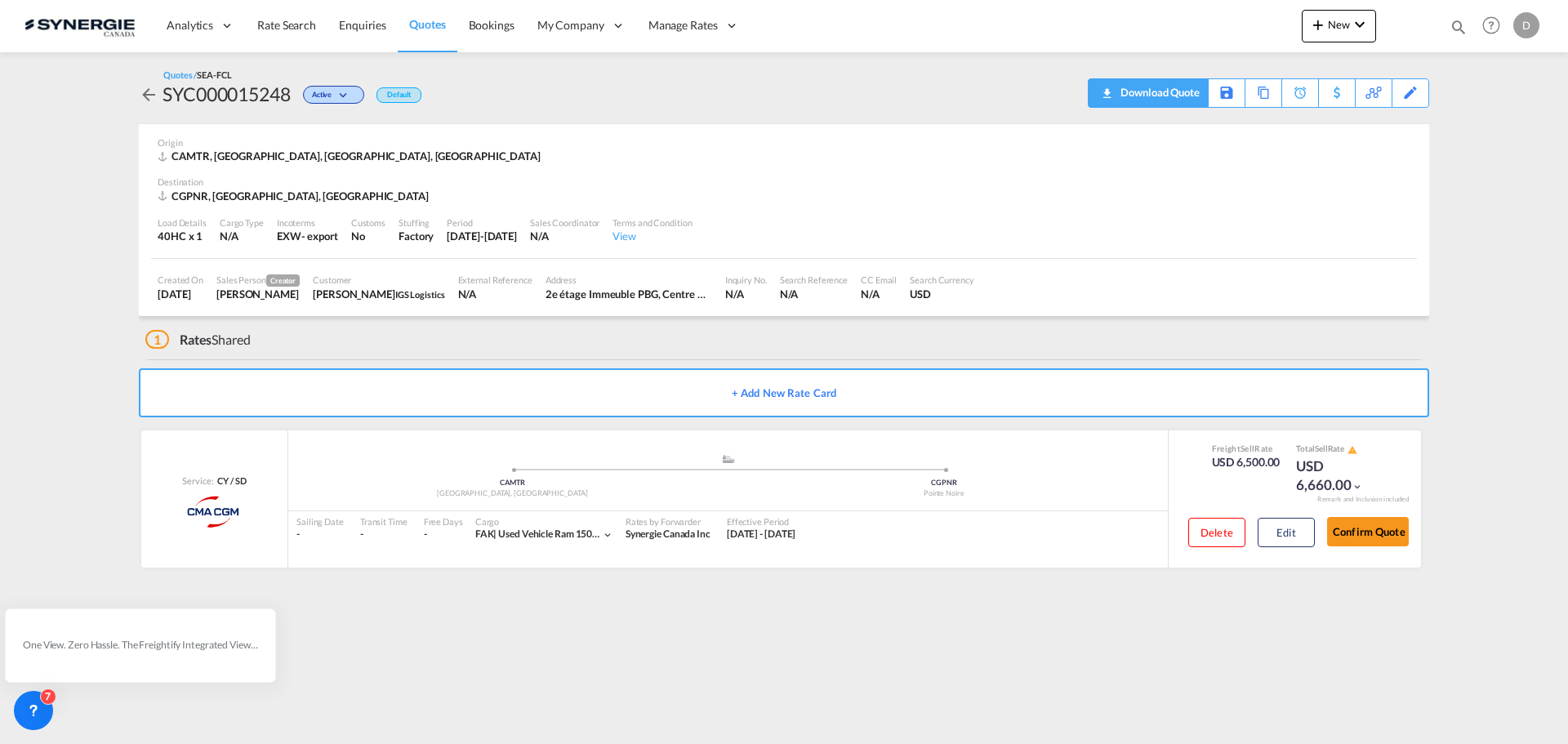
click at [1174, 98] on div "Download Quote" at bounding box center [1158, 92] width 83 height 26
click at [1323, 29] on md-icon "icon-plus 400-fg" at bounding box center [1318, 24] width 19 height 19
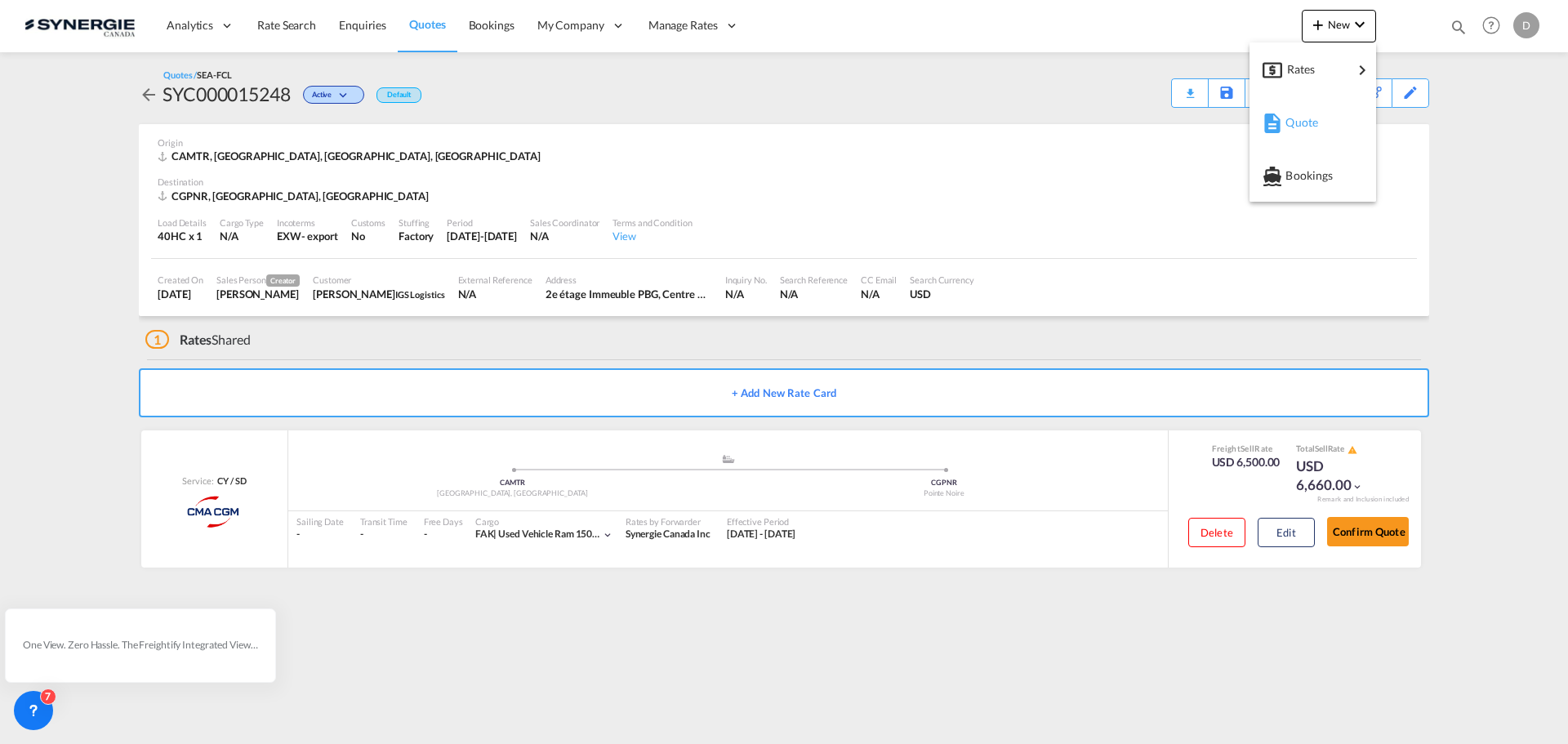
click at [1323, 113] on div "Quote" at bounding box center [1315, 123] width 60 height 41
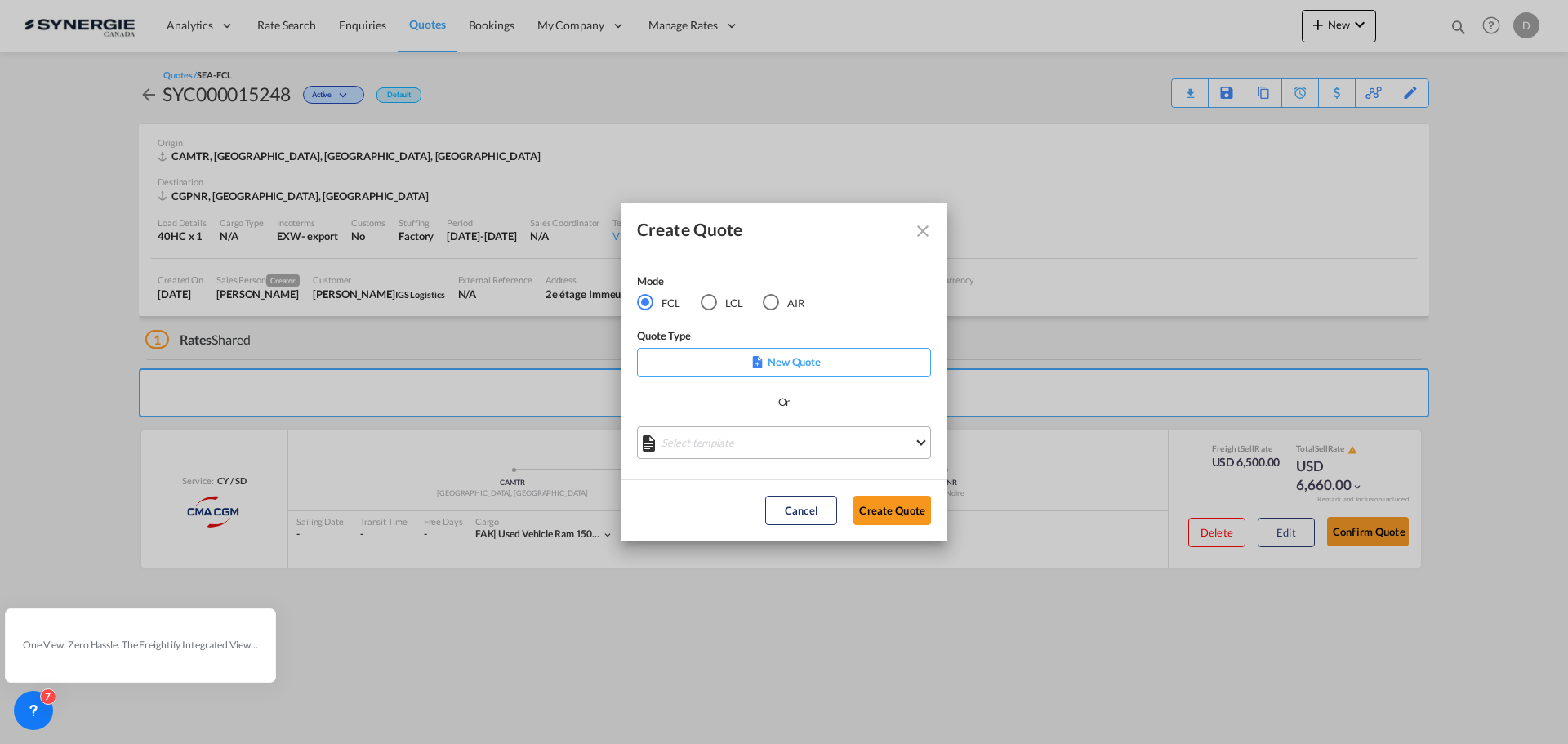
click at [744, 434] on md-select "Select template *NEW* FCL FREEHAND / DAP [PERSON_NAME] | [DATE] *NEW* Import FC…" at bounding box center [784, 442] width 294 height 32
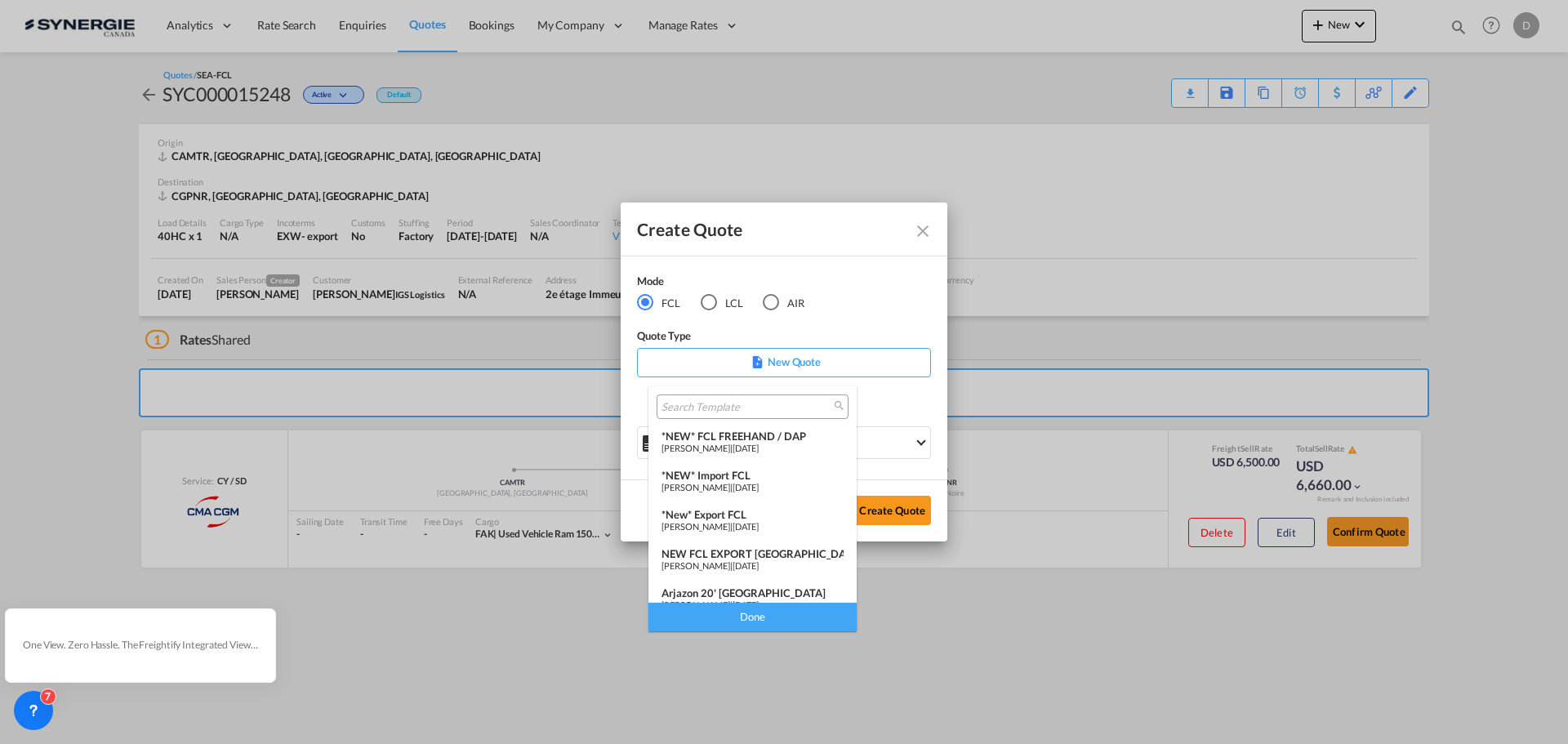
click at [920, 229] on md-backdrop at bounding box center [784, 372] width 1568 height 744
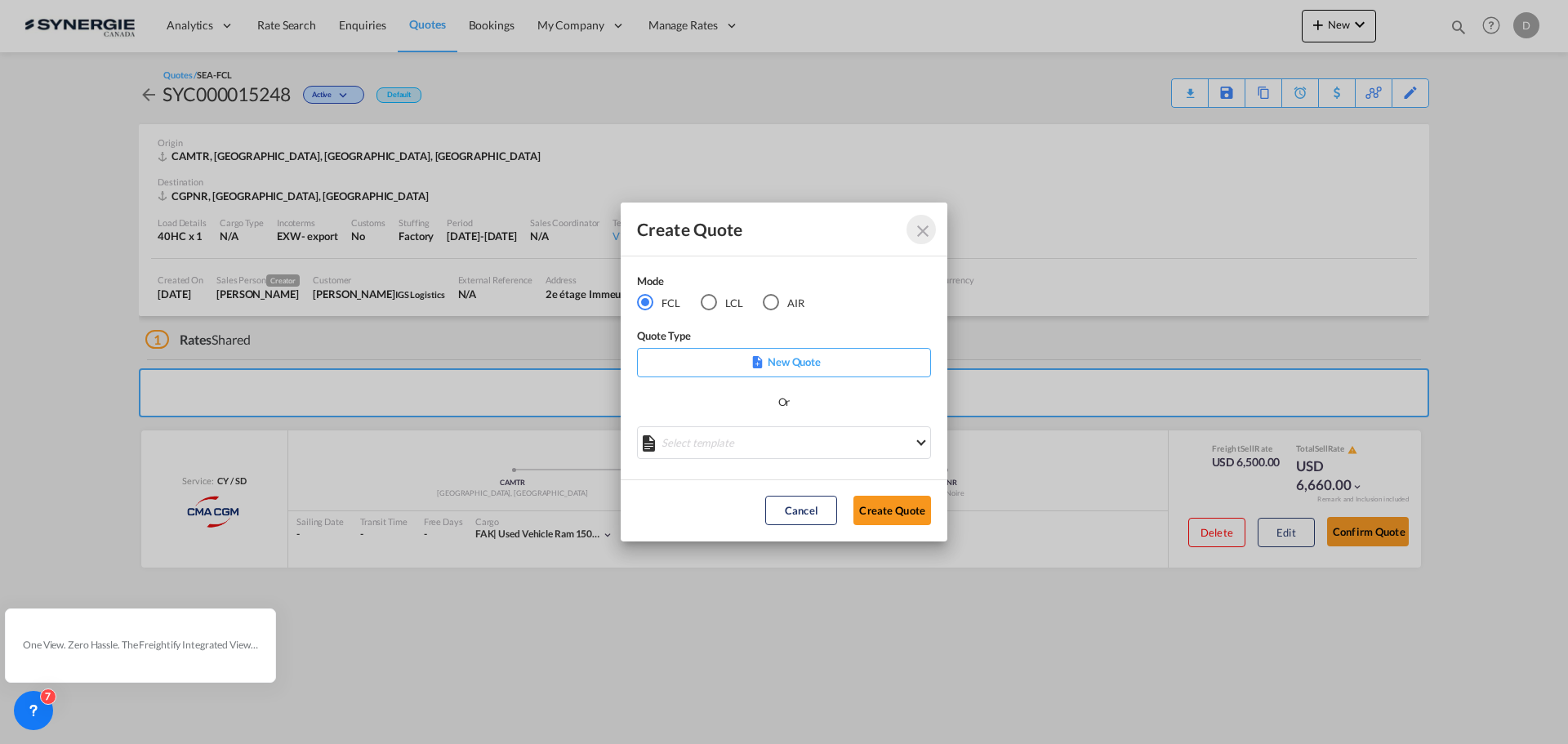
drag, startPoint x: 921, startPoint y: 229, endPoint x: 1000, endPoint y: 210, distance: 81.3
click at [923, 229] on md-icon "Close dialog" at bounding box center [923, 231] width 19 height 19
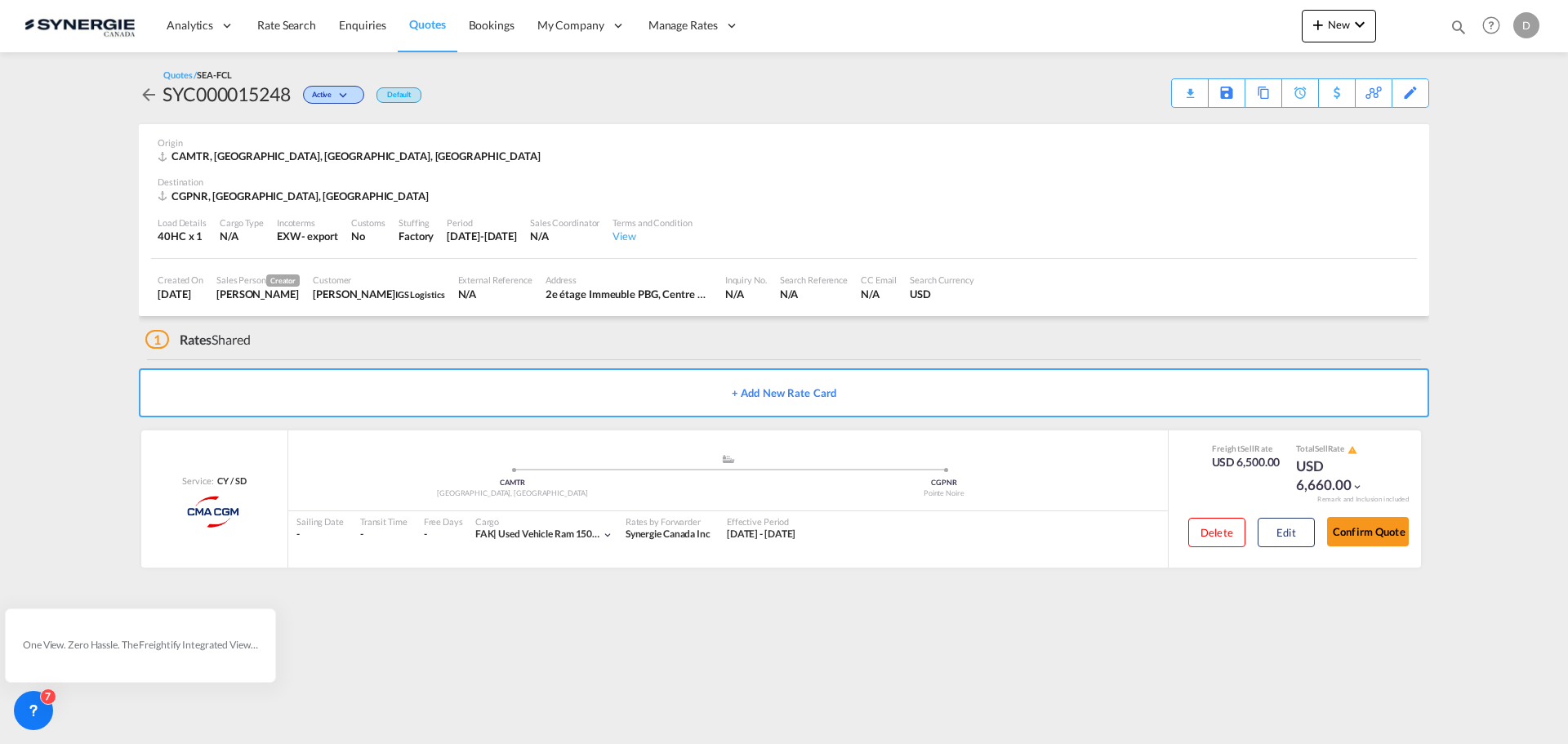
click at [1457, 26] on md-icon "icon-magnify" at bounding box center [1458, 26] width 18 height 18
drag, startPoint x: 1189, startPoint y: 20, endPoint x: 1199, endPoint y: 41, distance: 23.3
click at [1189, 20] on select "Bookings Quotes Enquiries" at bounding box center [1199, 27] width 78 height 30
select select "Quotes"
click at [1160, 12] on select "Bookings Quotes Enquiries" at bounding box center [1199, 27] width 78 height 30
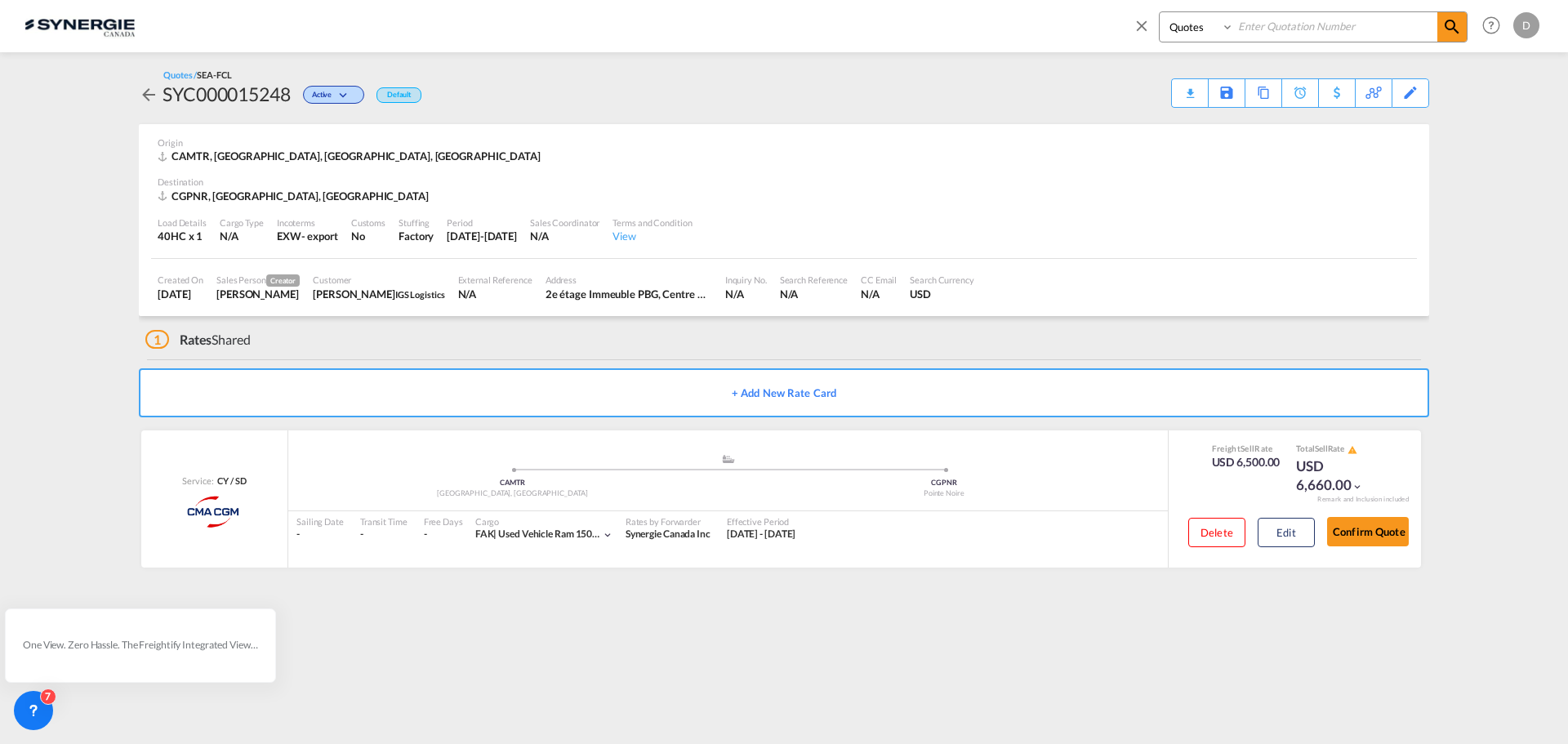
click at [1332, 30] on input at bounding box center [1335, 26] width 203 height 29
type input "15121"
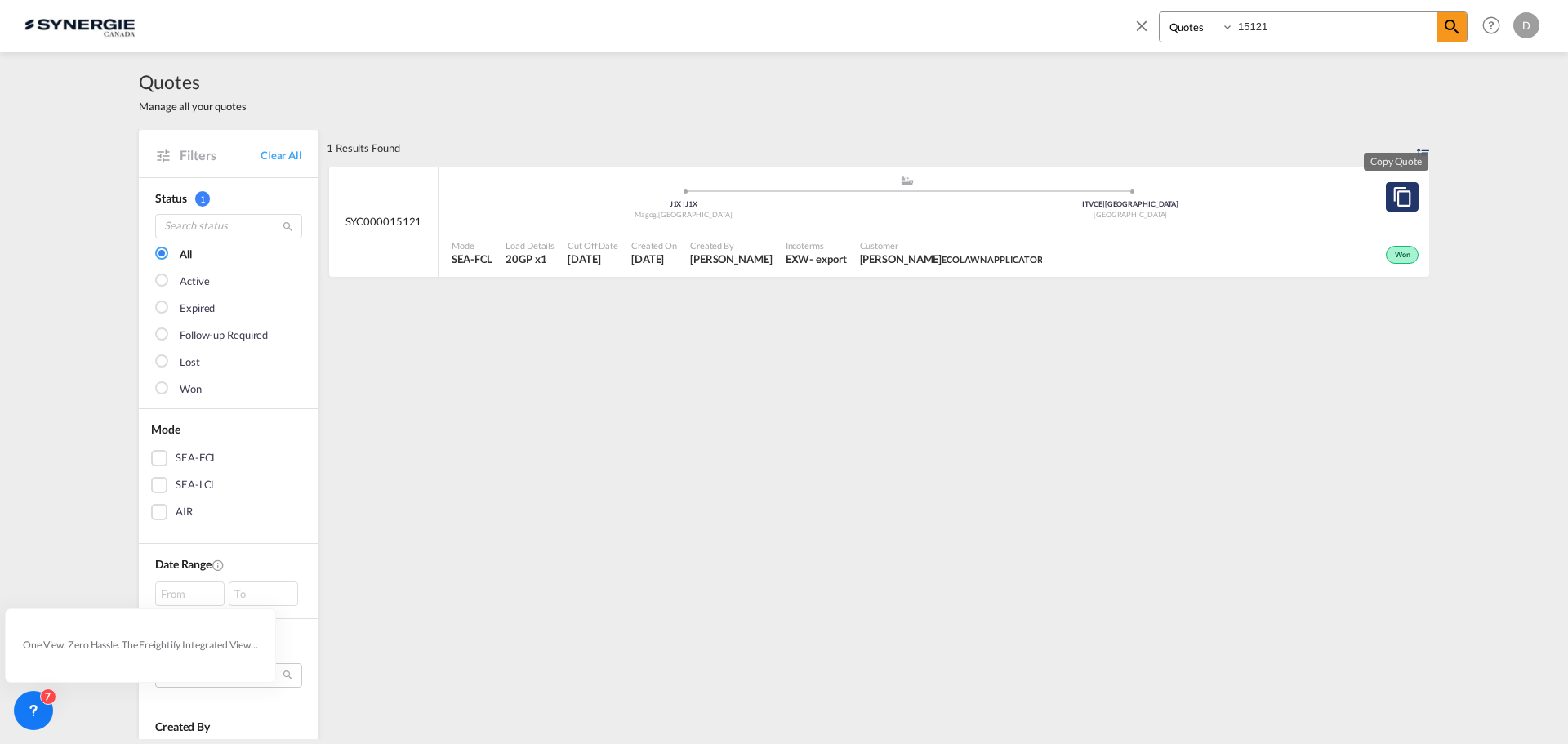
click at [1393, 196] on md-icon "assets/icons/custom/copyQuote.svg" at bounding box center [1402, 197] width 19 height 19
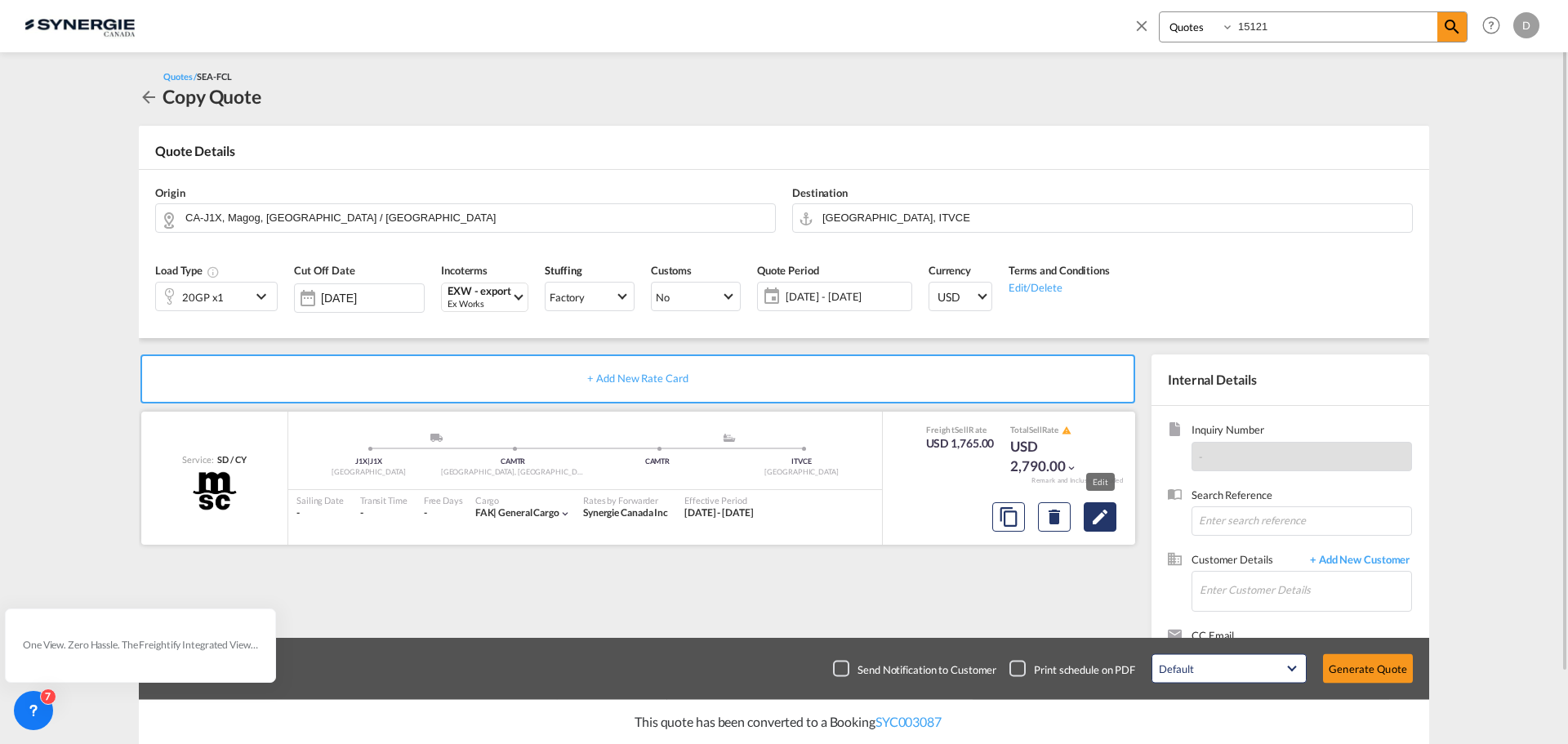
click at [1095, 520] on md-icon "Edit" at bounding box center [1100, 516] width 19 height 19
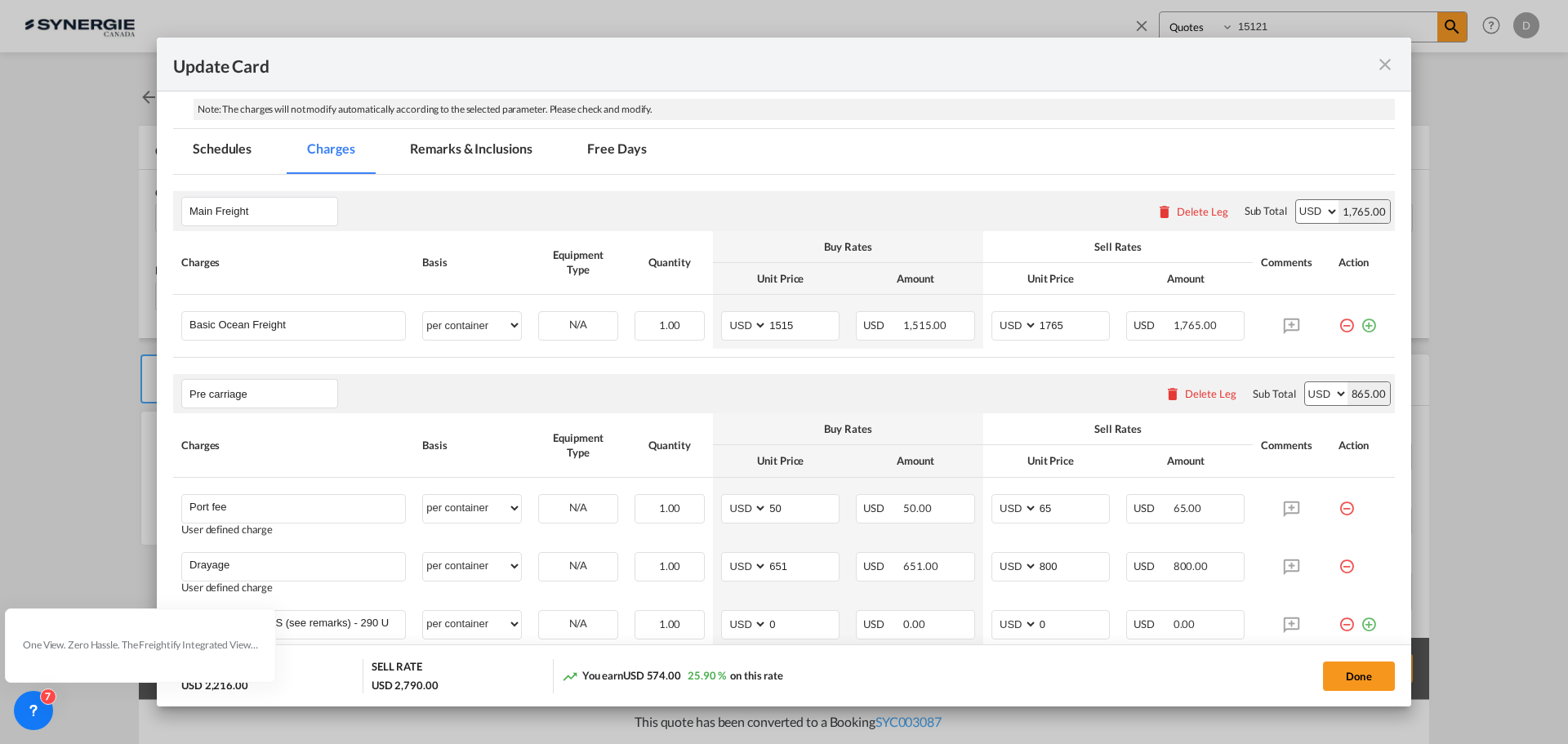
scroll to position [408, 0]
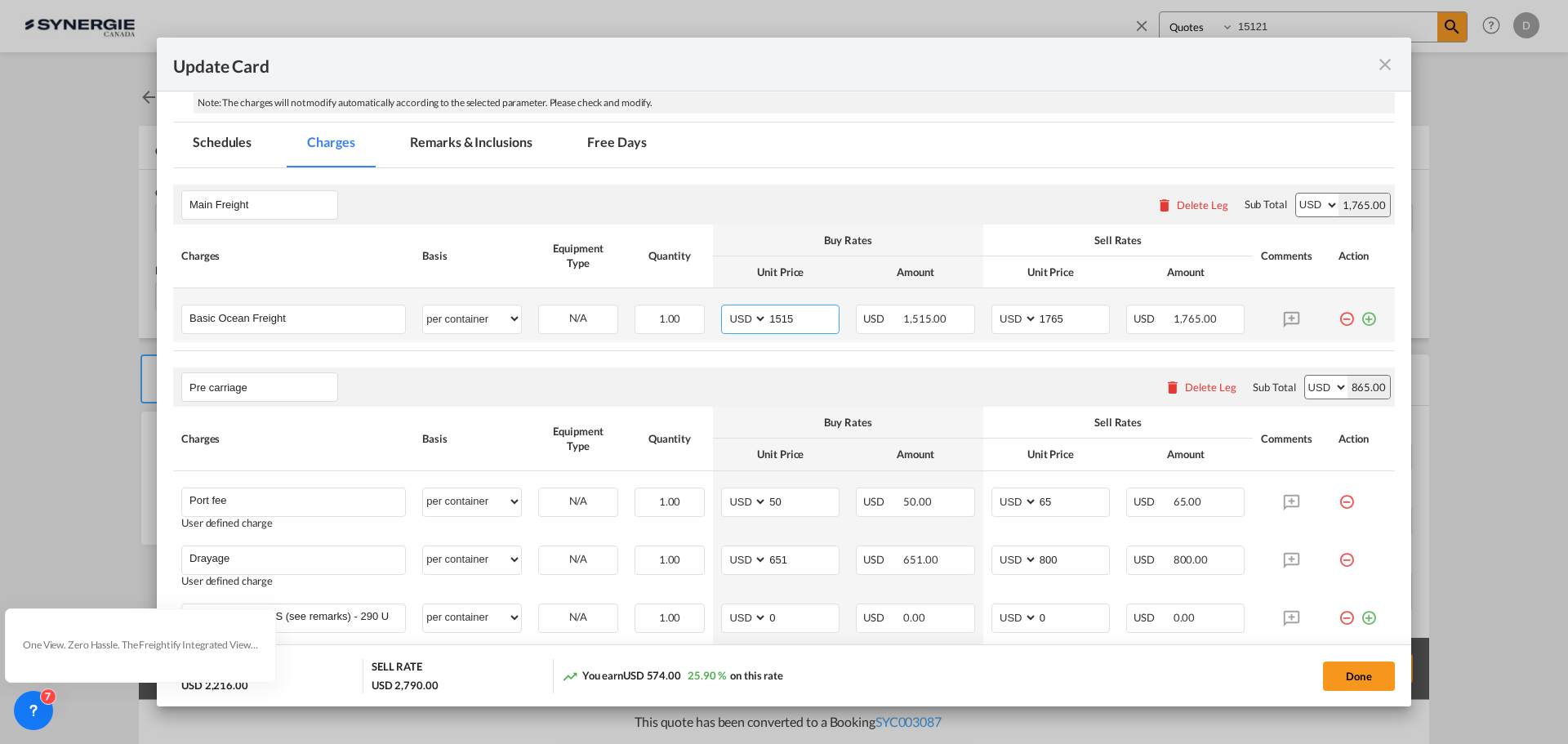
click at [778, 313] on input "1515" at bounding box center [802, 318] width 71 height 25
type input "1978"
click at [1050, 323] on input "1765" at bounding box center [1073, 318] width 71 height 25
click at [1050, 322] on input "1765" at bounding box center [1073, 318] width 71 height 25
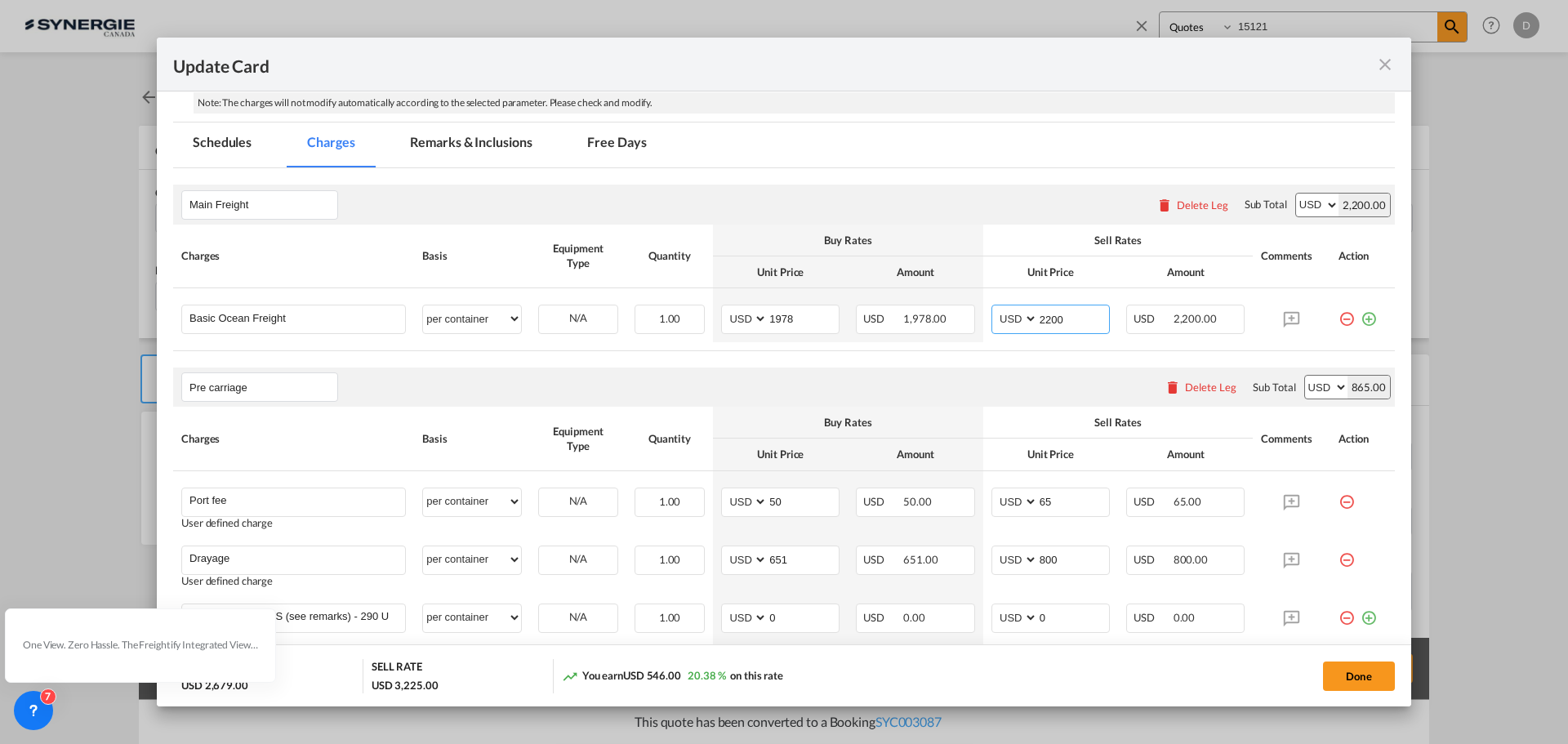
type input "2200"
click at [1002, 374] on div "Pre carriage Please enter leg name Leg Name Already Exists Delete Leg Sub Total…" at bounding box center [783, 387] width 1222 height 39
click at [1345, 673] on button "Done" at bounding box center [1359, 676] width 72 height 30
type input "28 Sep 2025"
type input "13 Oct 2025"
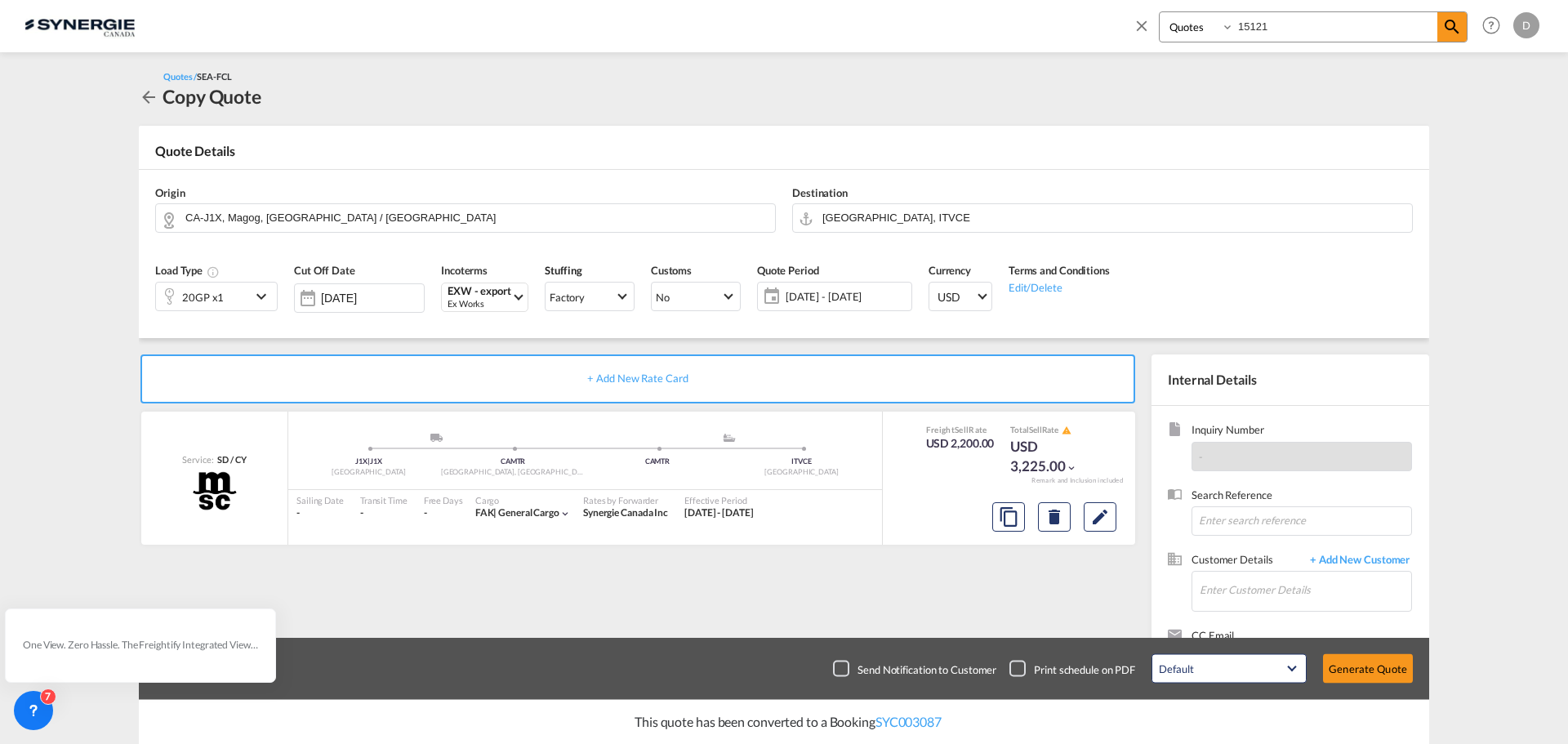
click at [1345, 673] on button "Generate Quote" at bounding box center [1368, 668] width 90 height 30
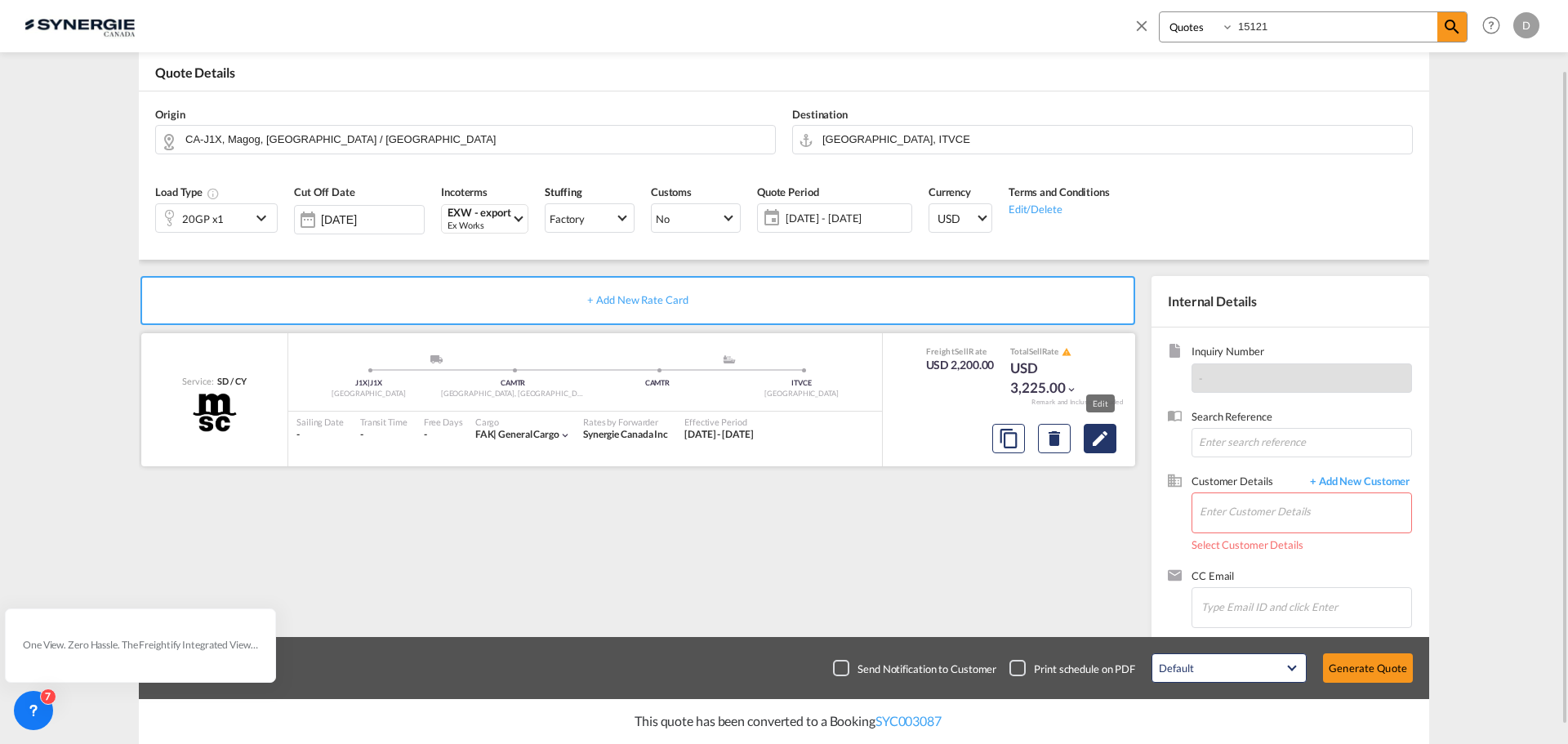
click at [1110, 446] on md-icon "Edit" at bounding box center [1100, 438] width 19 height 19
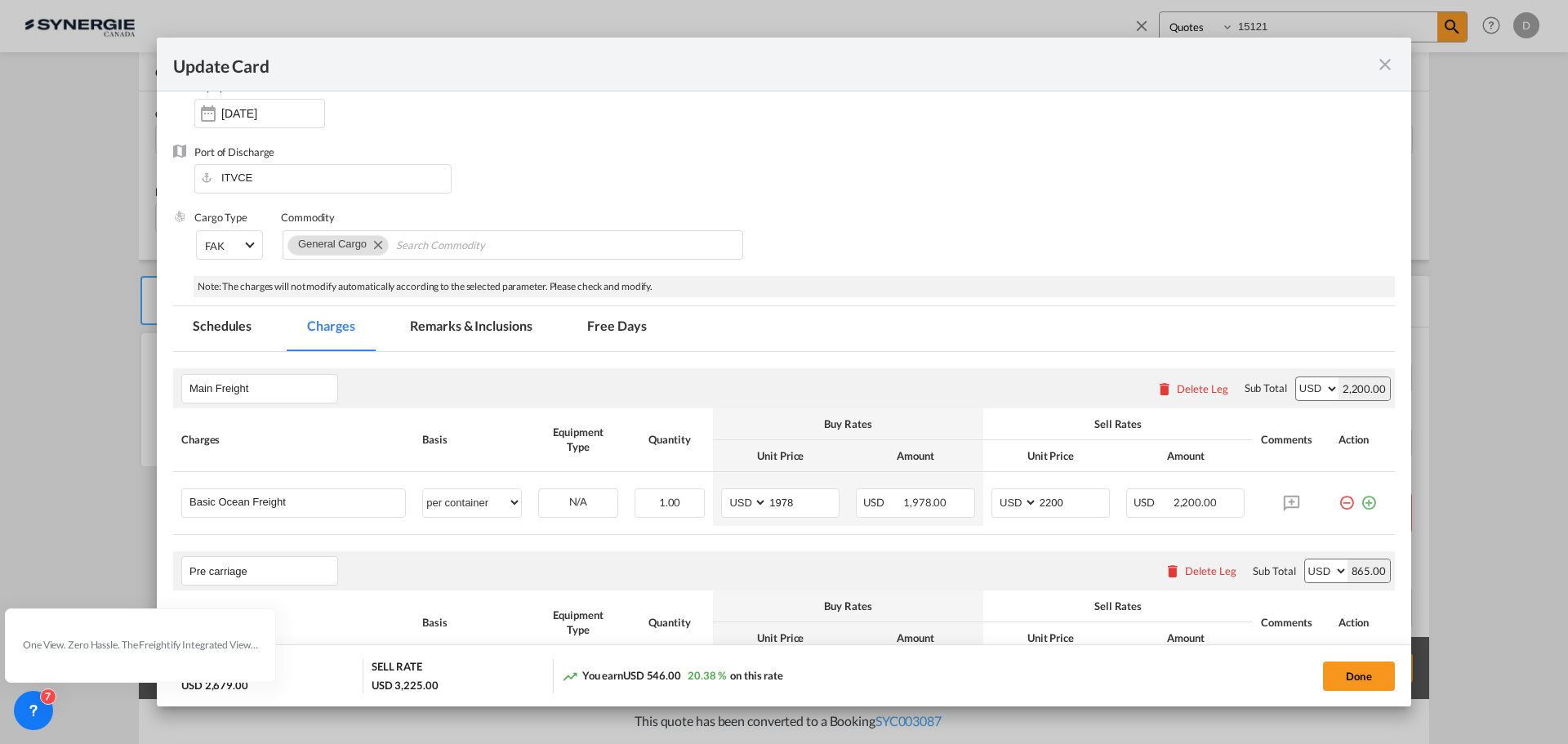
scroll to position [327, 0]
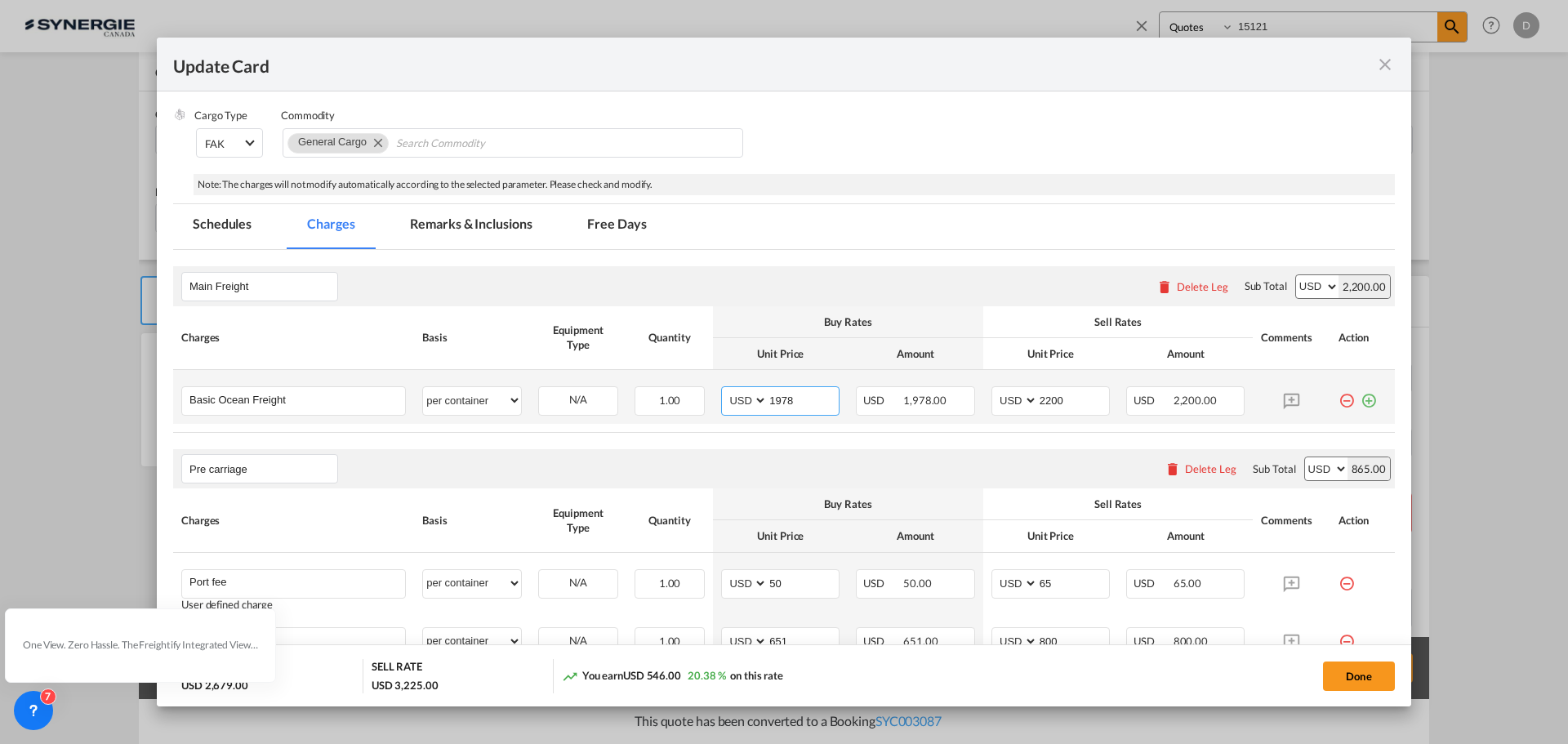
click at [784, 399] on input "1978" at bounding box center [802, 399] width 71 height 25
type input "1605"
click at [1050, 402] on input "2200" at bounding box center [1073, 399] width 71 height 25
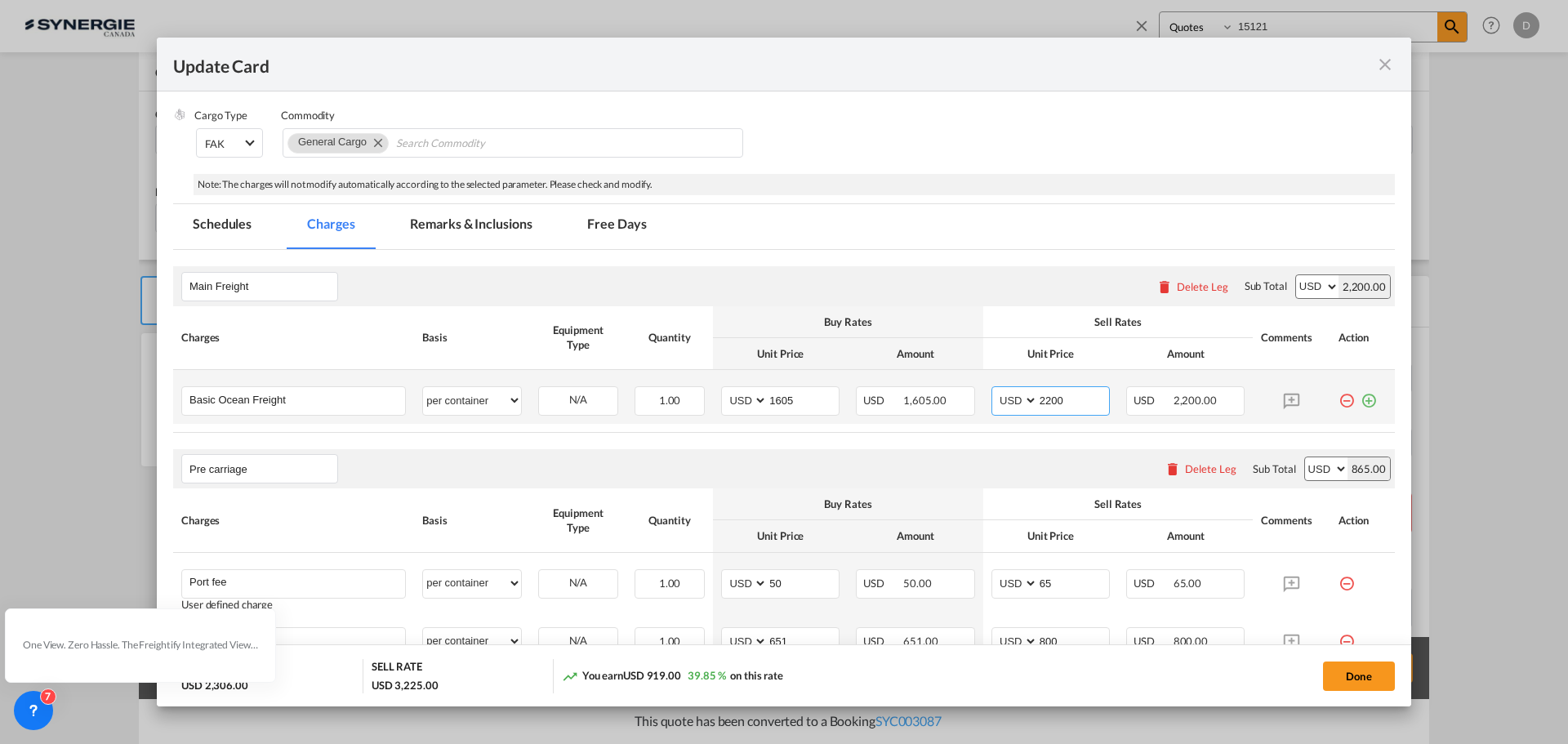
click at [1050, 402] on input "2200" at bounding box center [1073, 399] width 71 height 25
type input "1805"
click at [1015, 469] on div "Pre carriage Please enter leg name Leg Name Already Exists Delete Leg Sub Total…" at bounding box center [783, 468] width 1222 height 39
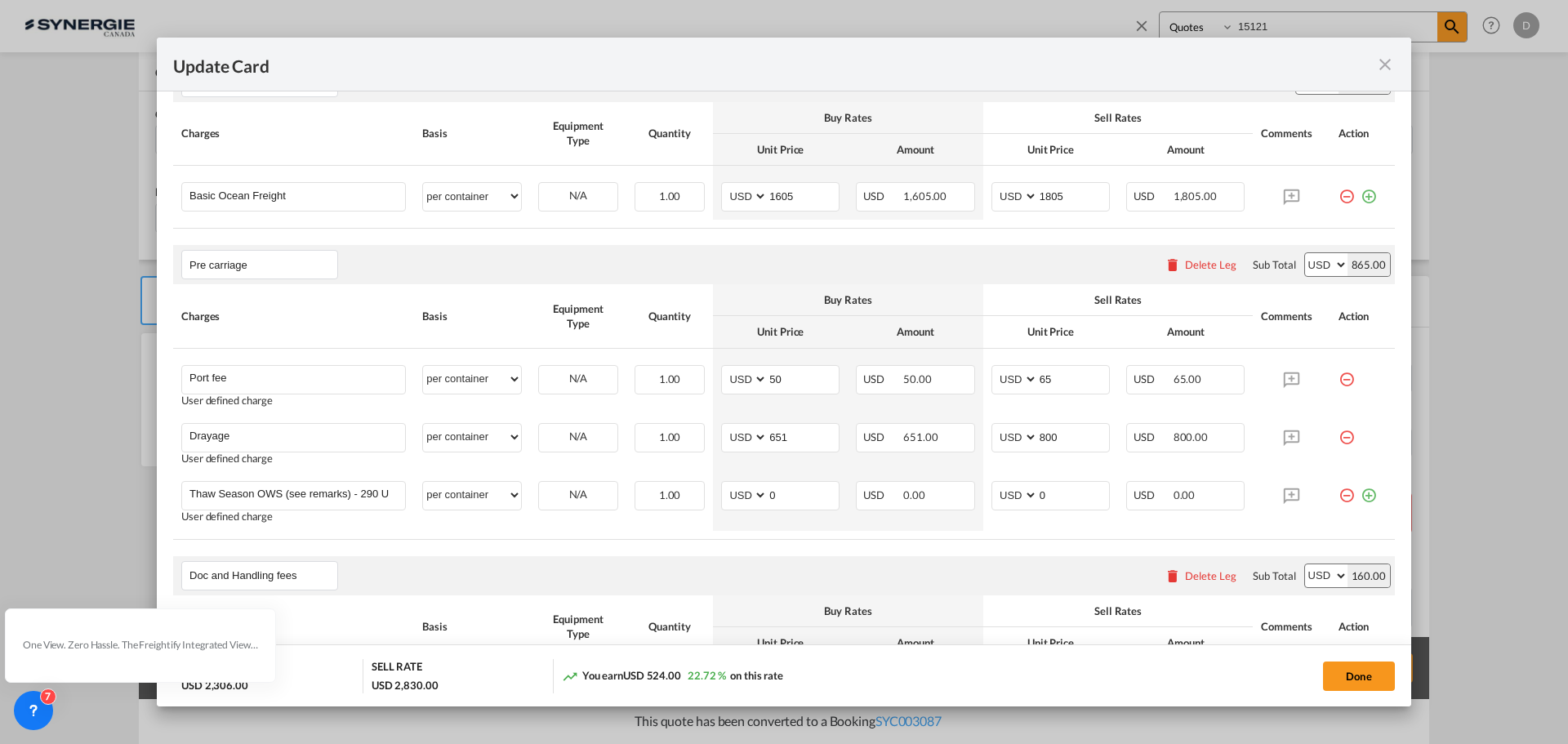
scroll to position [571, 0]
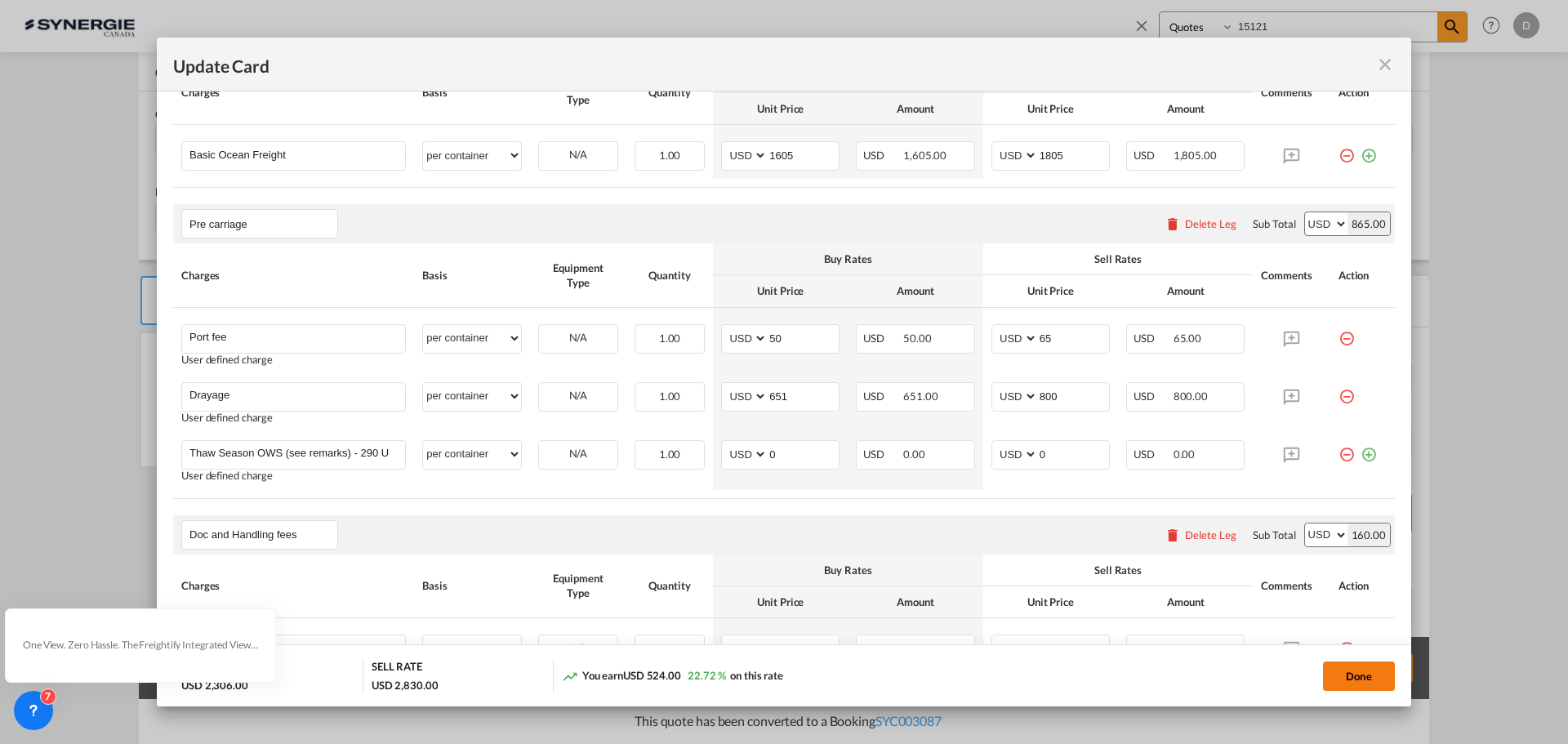
click at [1367, 683] on button "Done" at bounding box center [1359, 676] width 72 height 30
type input "28 Sep 2025"
type input "13 Oct 2025"
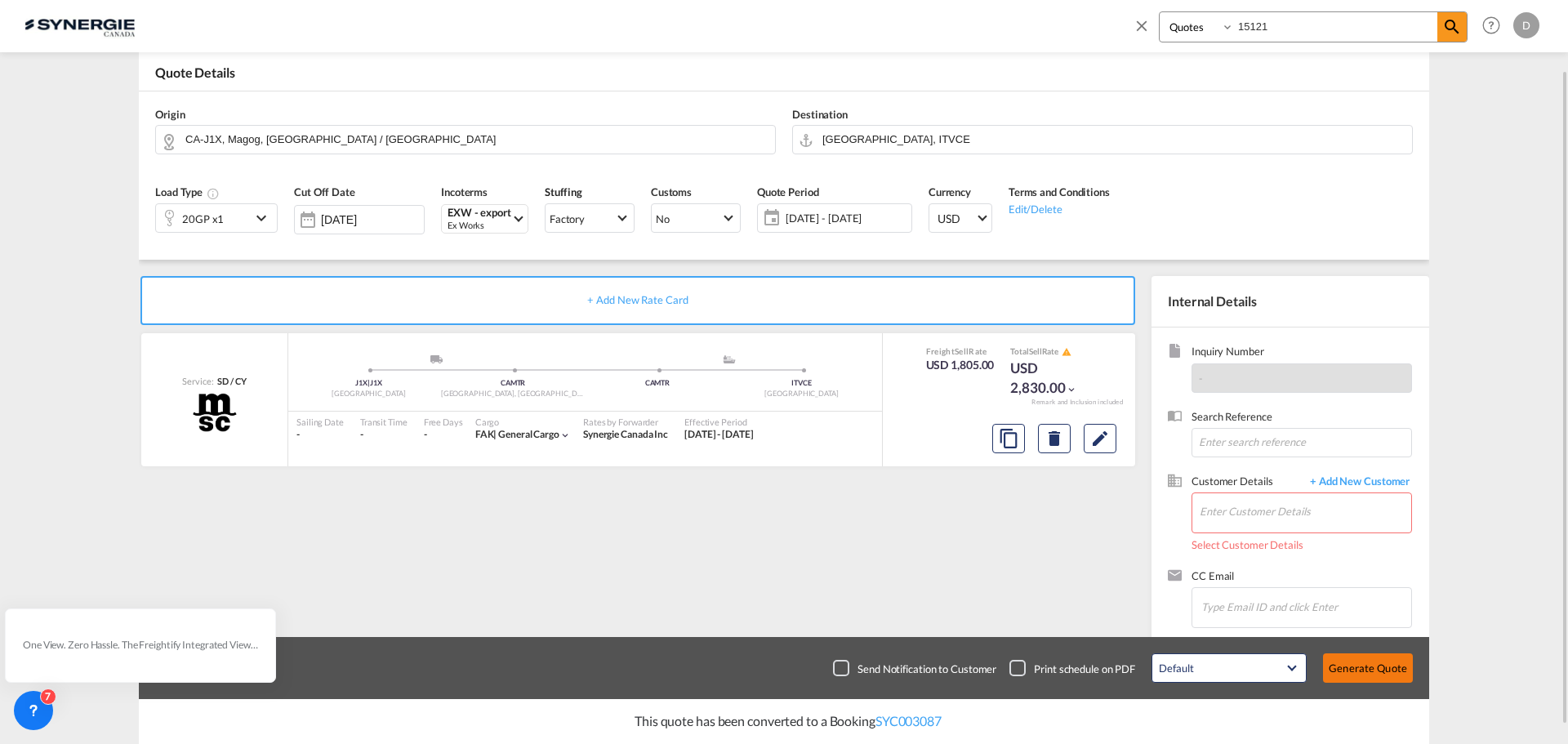
click at [1365, 666] on button "Generate Quote" at bounding box center [1368, 668] width 90 height 30
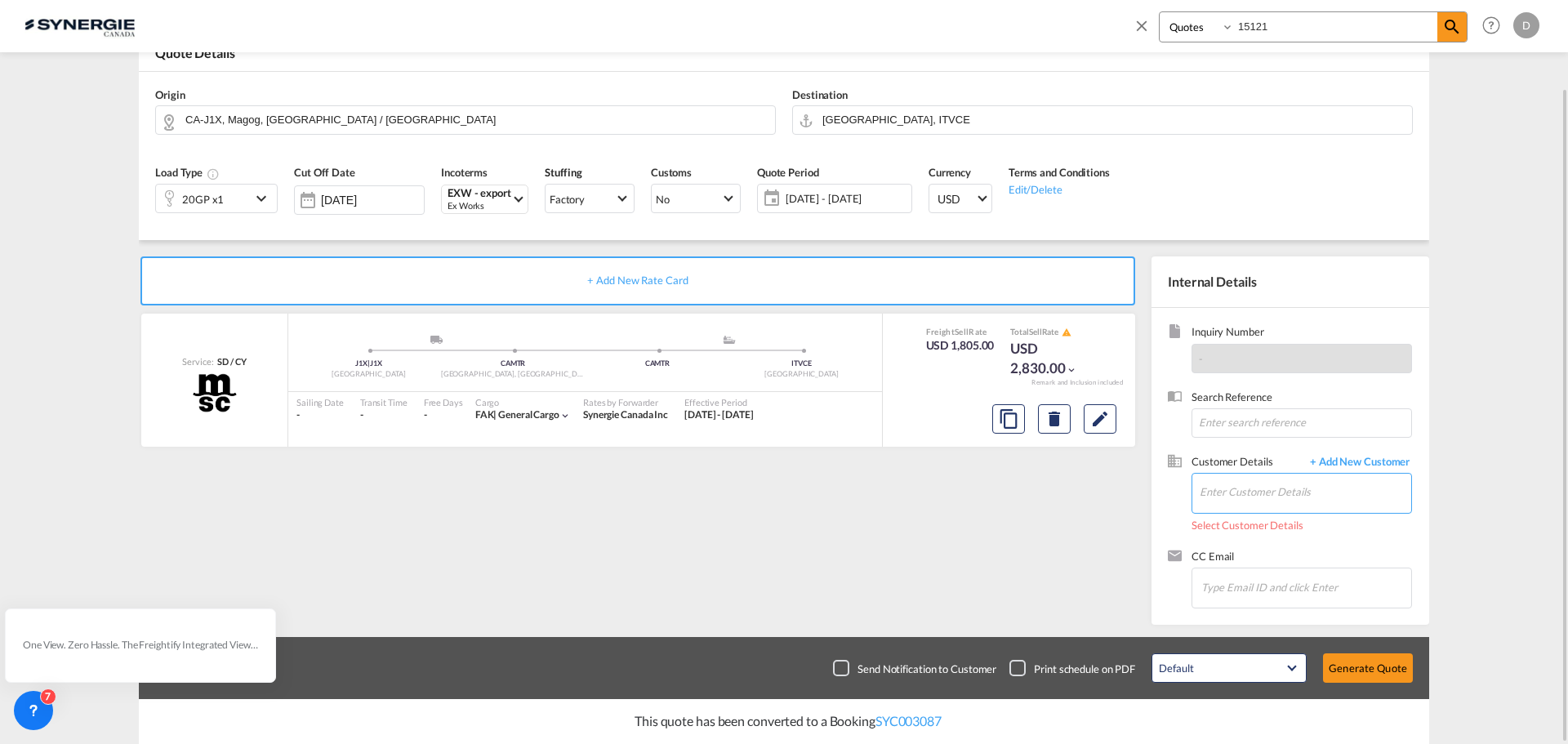
click at [1288, 480] on input "Enter Customer Details" at bounding box center [1305, 492] width 211 height 37
paste input "lauriane@ecolawnapplicator.com"
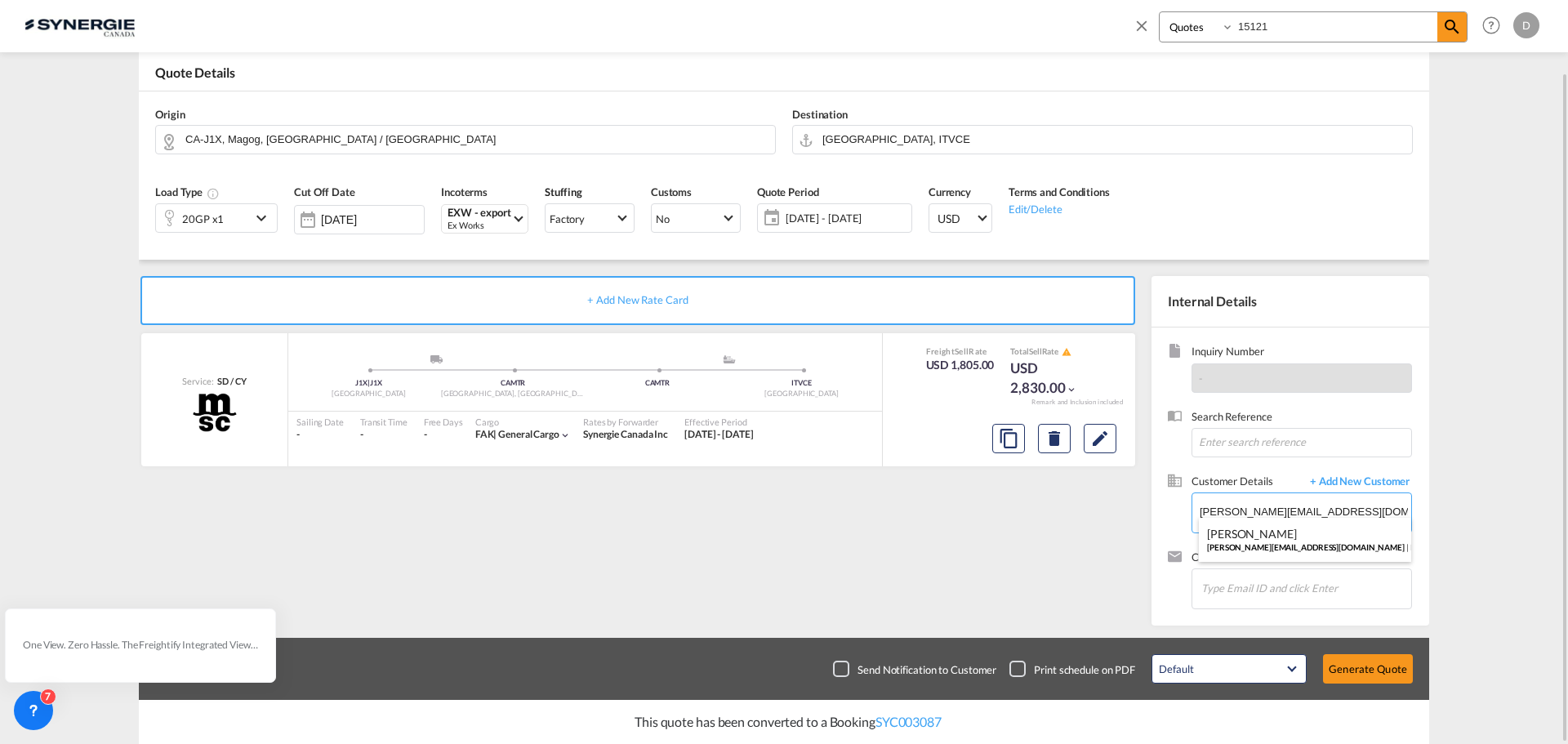
click at [1284, 527] on div "Lauriane Beauchamp lauriane@ecolawnapplicator.com | ECOLAWN APPLICATOR" at bounding box center [1305, 540] width 212 height 44
type input "ECOLAWN APPLICATOR, Lauriane Beauchamp, lauriane@ecolawnapplicator.com"
click at [1366, 666] on button "Generate Quote" at bounding box center [1368, 668] width 90 height 30
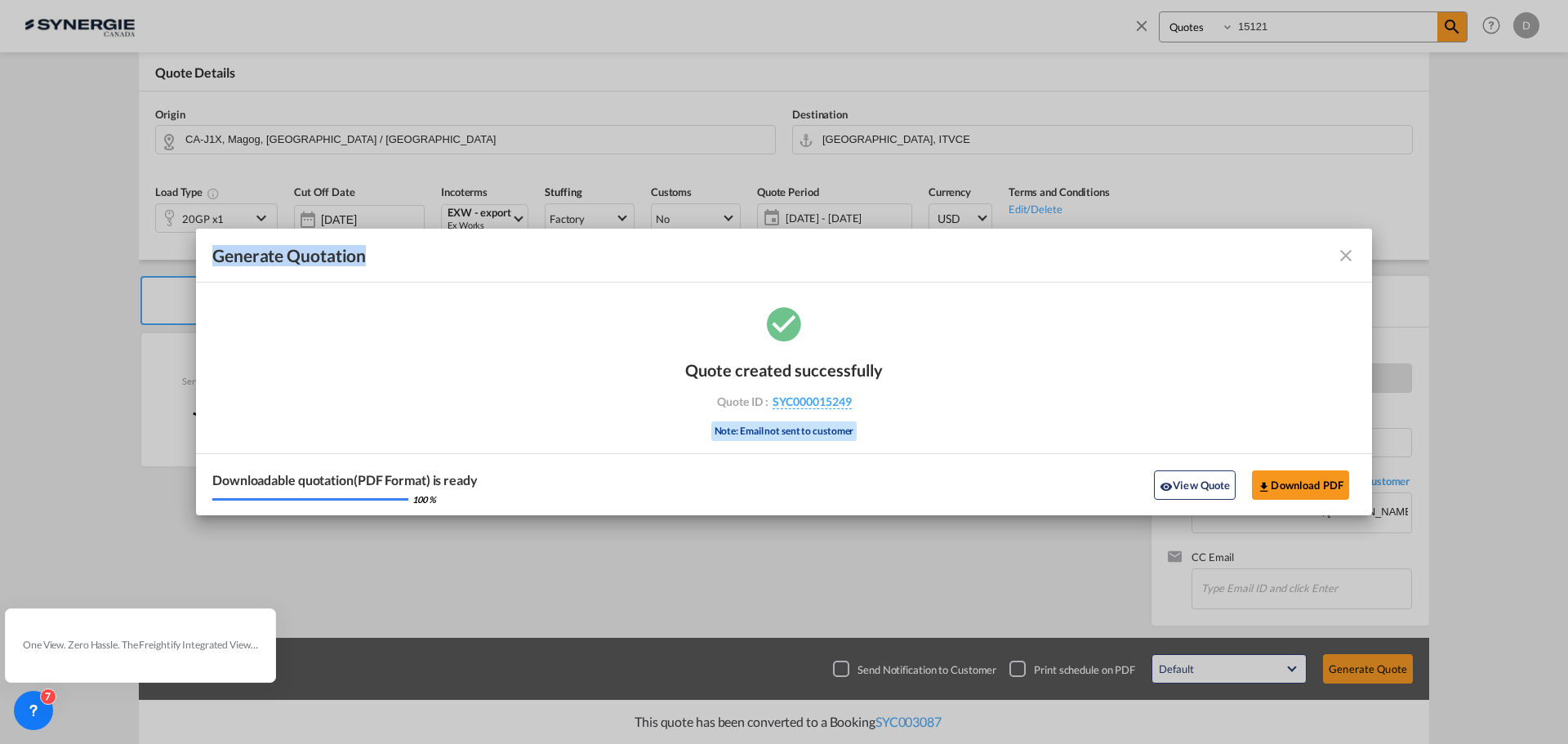
drag, startPoint x: 1103, startPoint y: 243, endPoint x: 2530, endPoint y: 321, distance: 1429.1
click at [1567, 321] on html "Analytics Reports Dashboard Rate Search Enquiries Quotes" at bounding box center [784, 372] width 1568 height 744
click at [1188, 479] on button "View Quote" at bounding box center [1195, 485] width 81 height 30
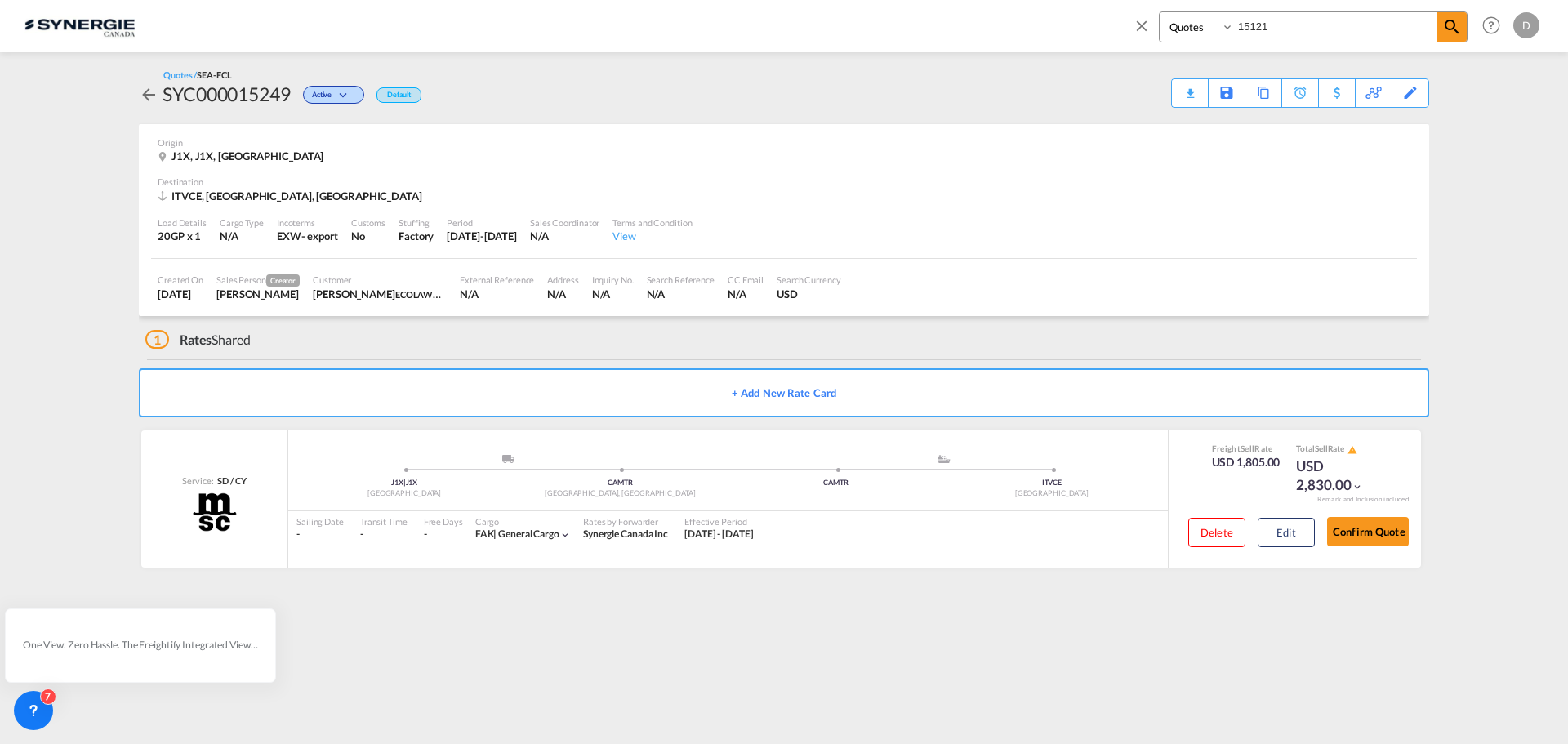
click at [1019, 239] on div "Load Details 20GP x 1 Cargo Type N/A Incoterms EXW - export Customs No Stuffing…" at bounding box center [784, 231] width 1266 height 55
click at [1261, 103] on div "Copy Quote" at bounding box center [1245, 93] width 55 height 28
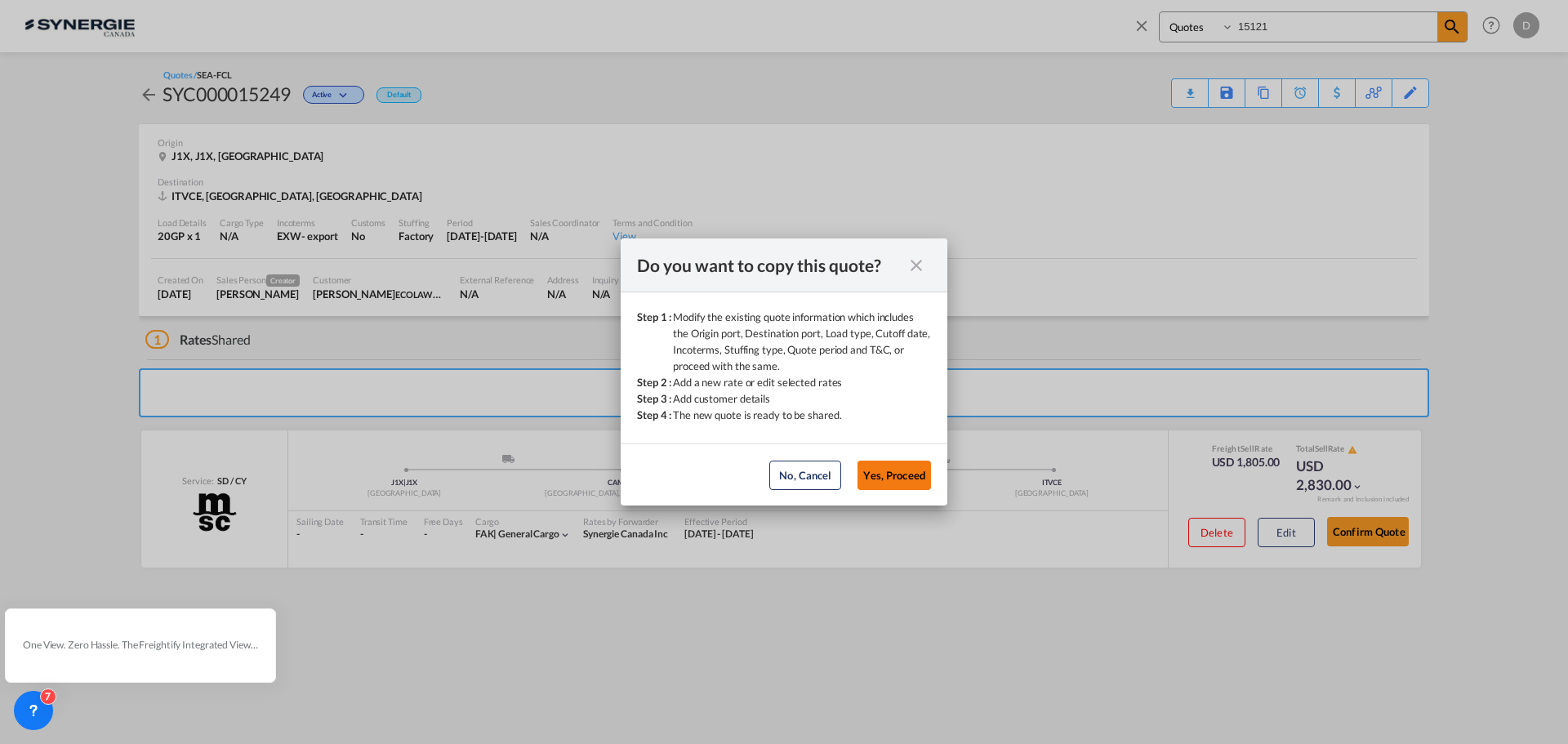
click at [886, 477] on button "Yes, Proceed" at bounding box center [895, 475] width 74 height 30
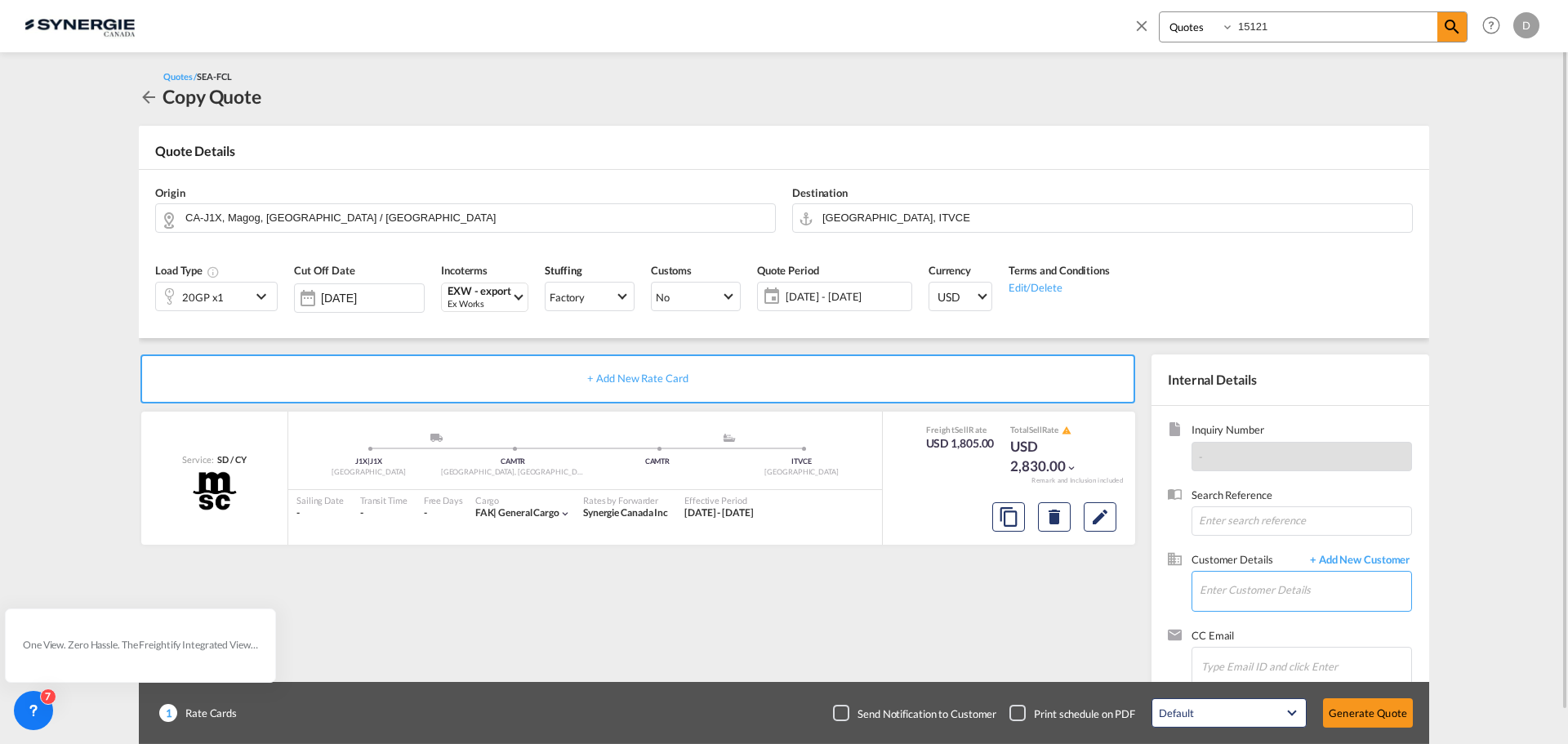
click at [1272, 580] on input "Enter Customer Details" at bounding box center [1305, 590] width 211 height 37
paste input "lauriane@ecolawnapplicator.com"
click at [1293, 555] on div "Lauriane Beauchamp lauriane@ecolawnapplicator.com | ECOLAWN APPLICATOR" at bounding box center [1305, 549] width 212 height 44
type input "ECOLAWN APPLICATOR, Lauriane Beauchamp, lauriane@ecolawnapplicator.com"
click at [1104, 523] on md-icon "Edit" at bounding box center [1100, 516] width 19 height 19
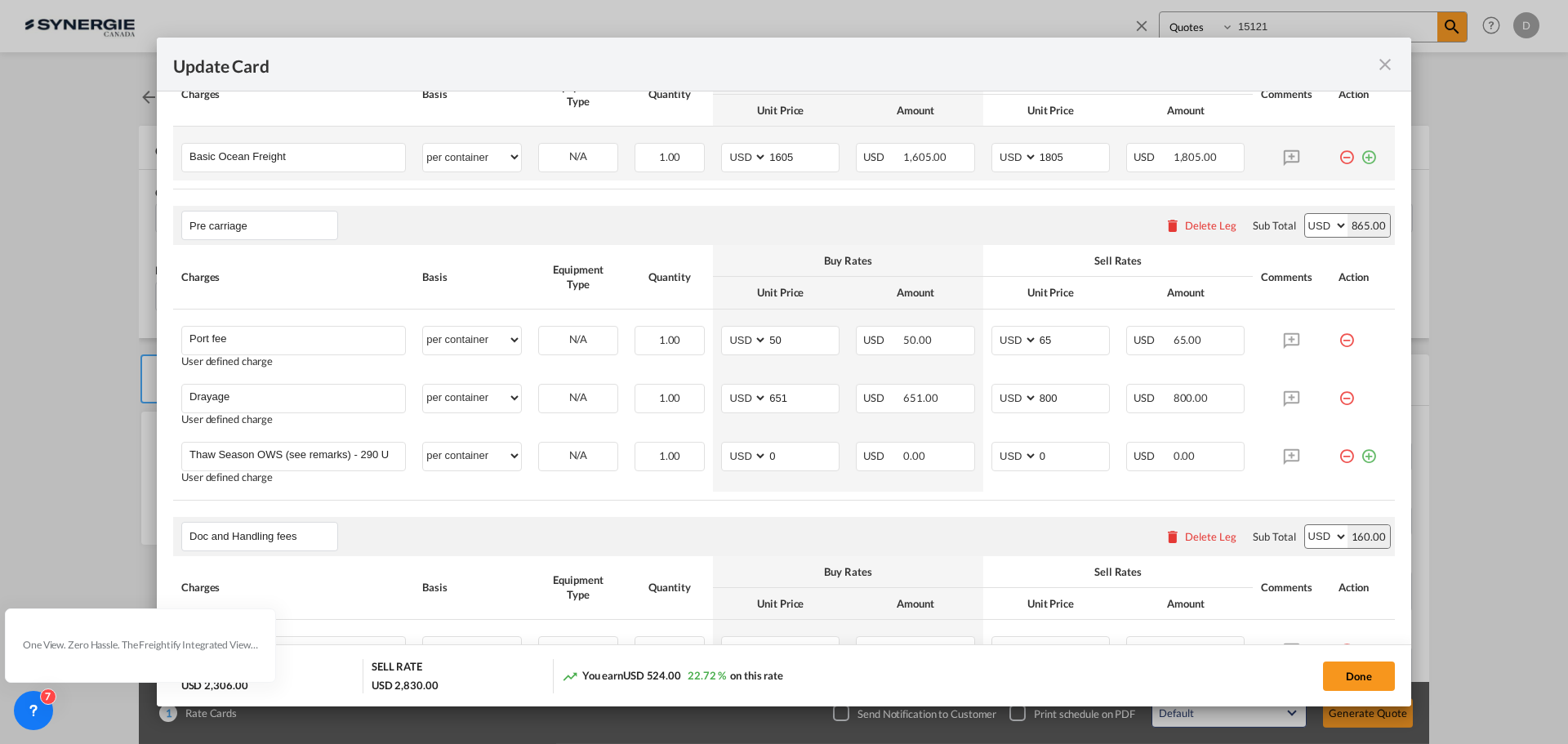
scroll to position [571, 0]
click at [1349, 673] on button "Done" at bounding box center [1359, 676] width 72 height 30
type input "28 Sep 2025"
type input "13 Oct 2025"
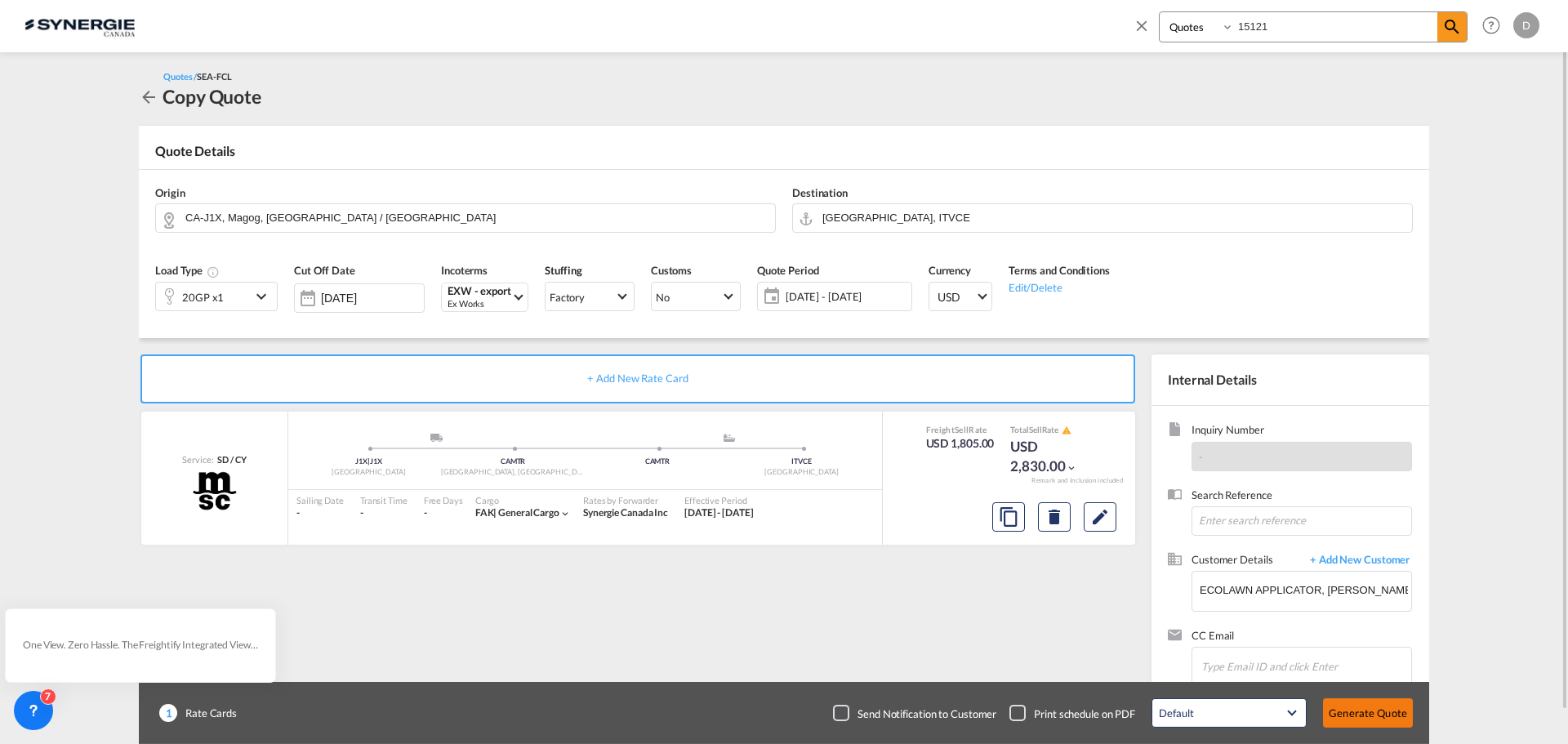
click at [1351, 704] on button "Generate Quote" at bounding box center [1368, 713] width 90 height 30
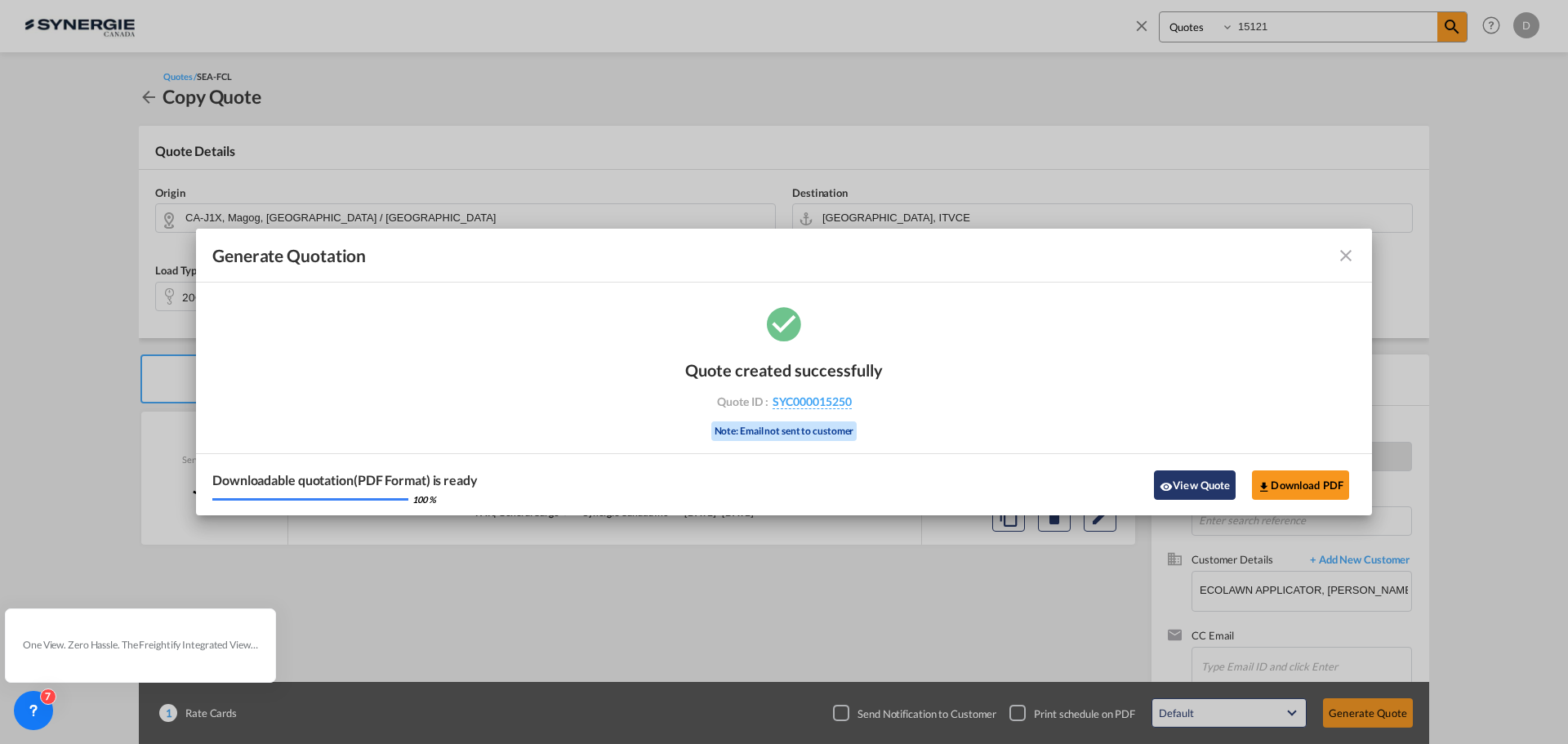
click at [1179, 483] on button "View Quote" at bounding box center [1195, 485] width 81 height 30
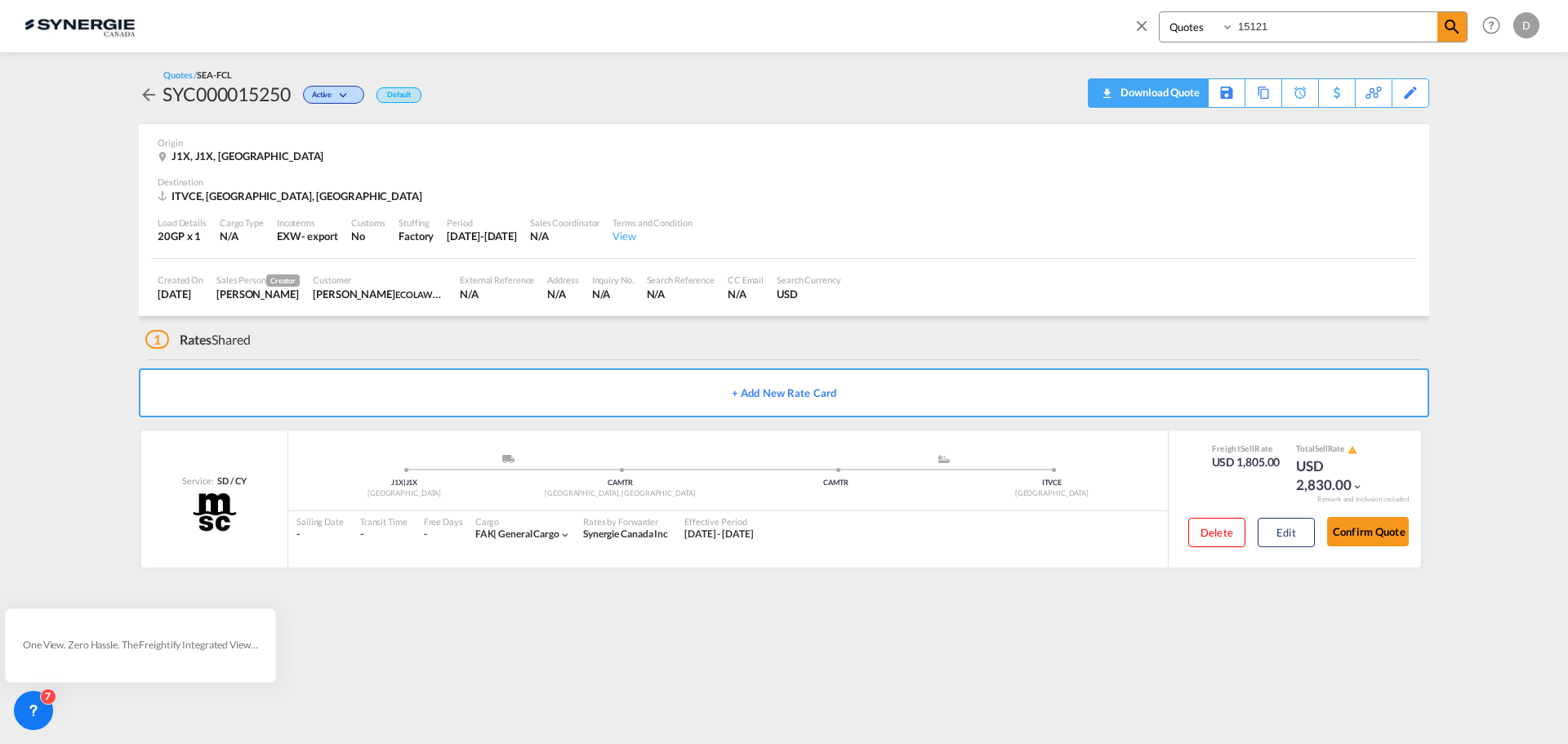
click at [1188, 93] on div "Download Quote" at bounding box center [1158, 92] width 83 height 26
click at [1260, 30] on input "15121" at bounding box center [1335, 26] width 203 height 29
type input "15158"
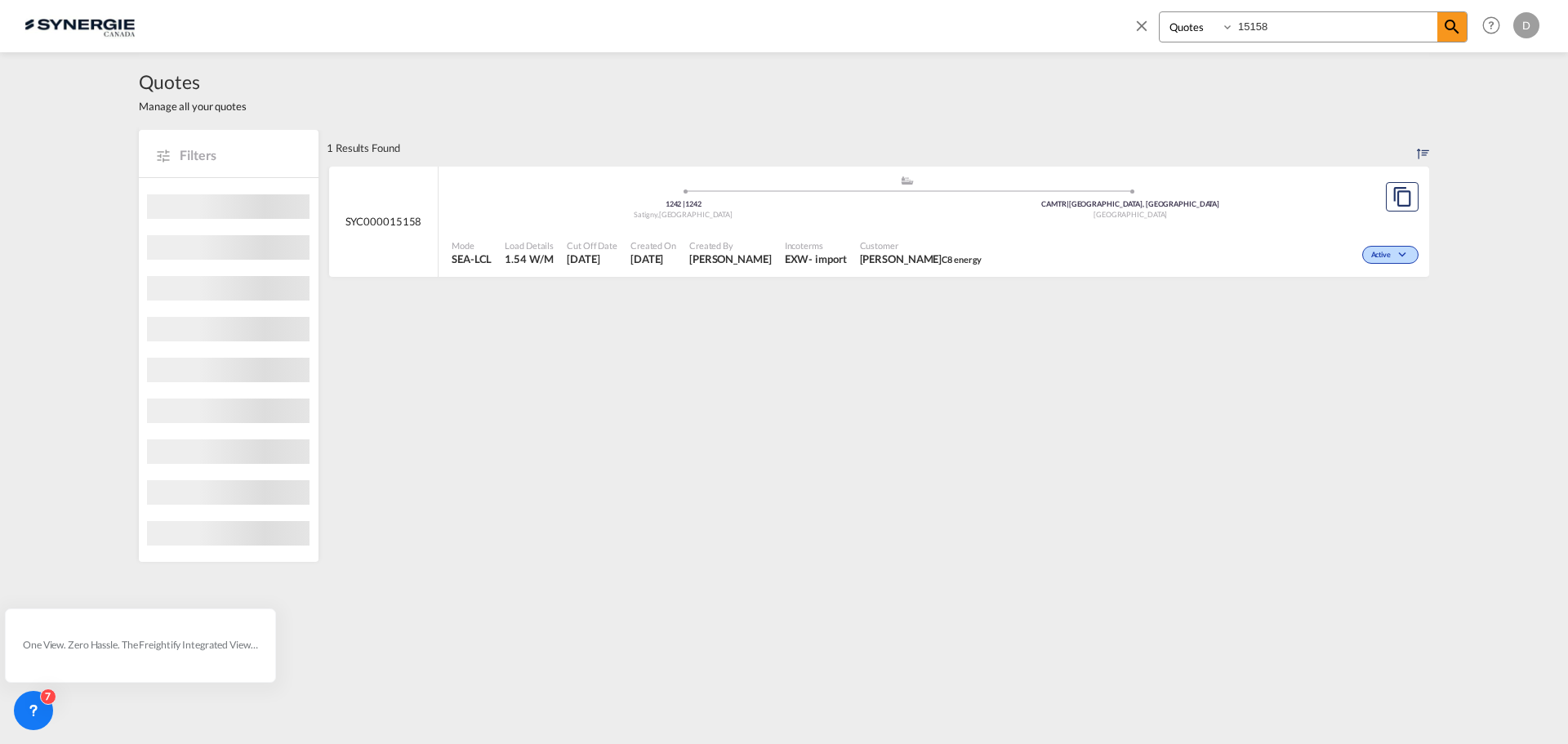
click at [734, 266] on span "[PERSON_NAME]" at bounding box center [730, 258] width 82 height 15
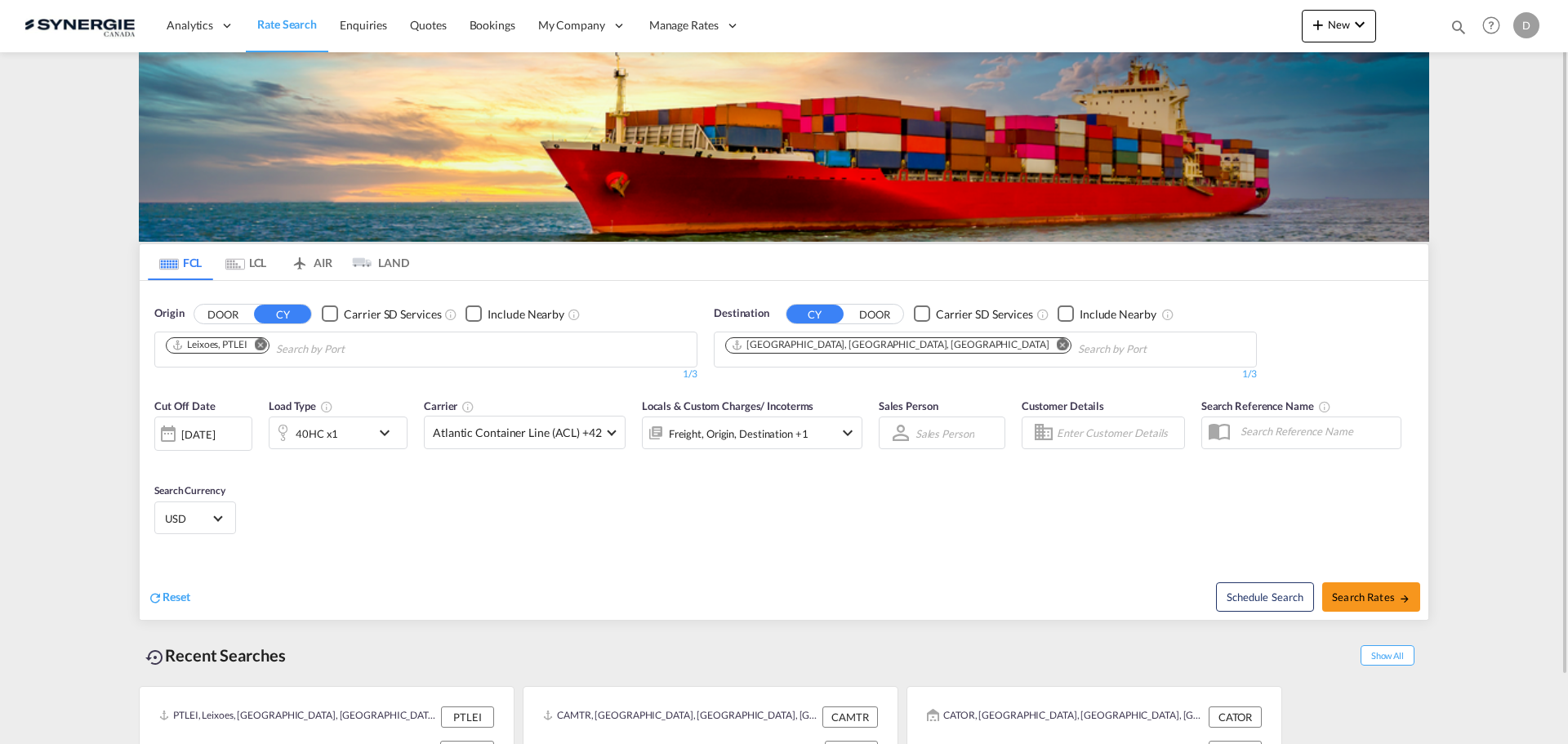
click at [1465, 23] on md-icon "icon-magnify" at bounding box center [1458, 26] width 18 height 18
click at [1194, 30] on select "Bookings Quotes Enquiries" at bounding box center [1199, 27] width 78 height 30
select select "Quotes"
click at [1160, 12] on select "Bookings Quotes Enquiries" at bounding box center [1199, 27] width 78 height 30
click at [1316, 34] on input at bounding box center [1335, 26] width 203 height 29
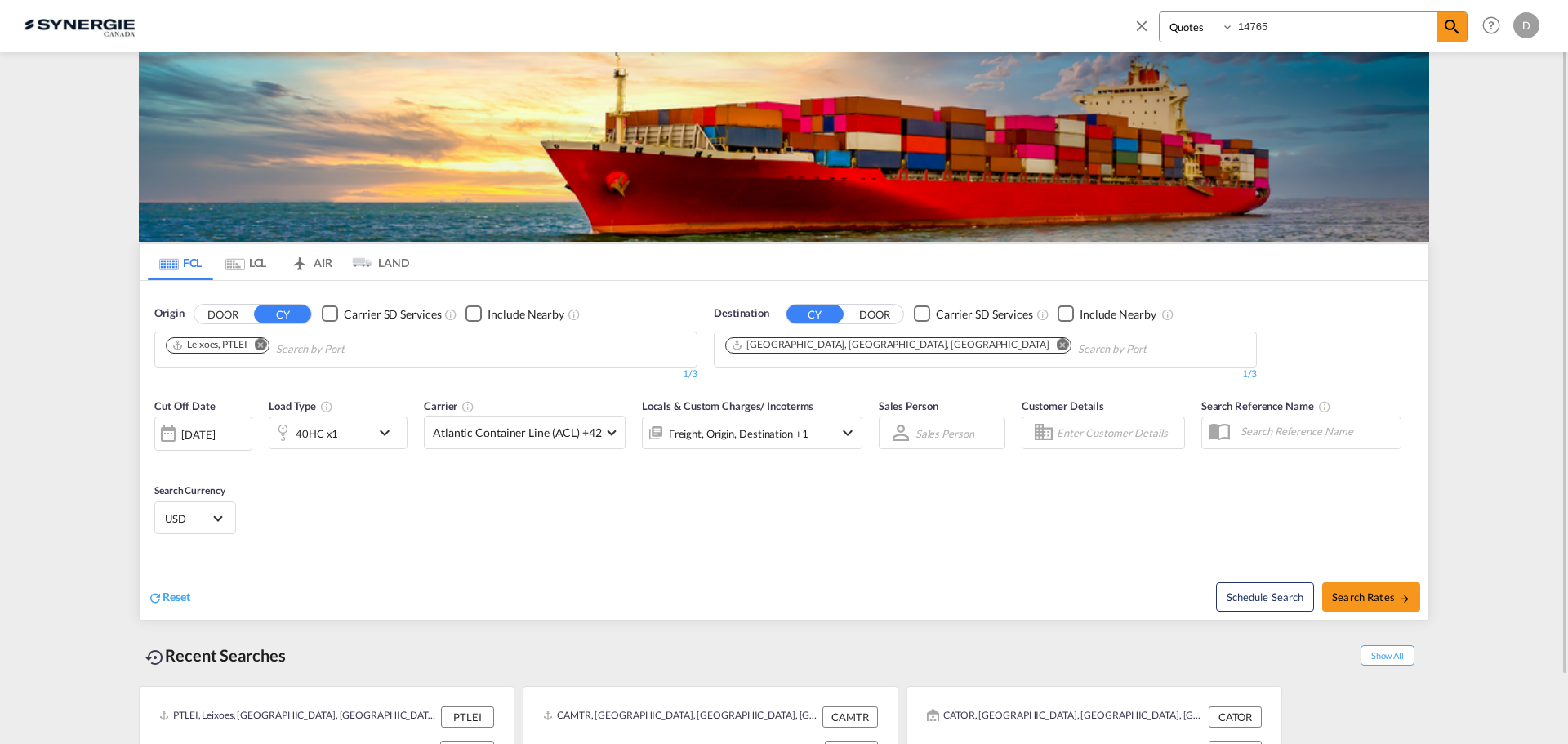
type input "14765"
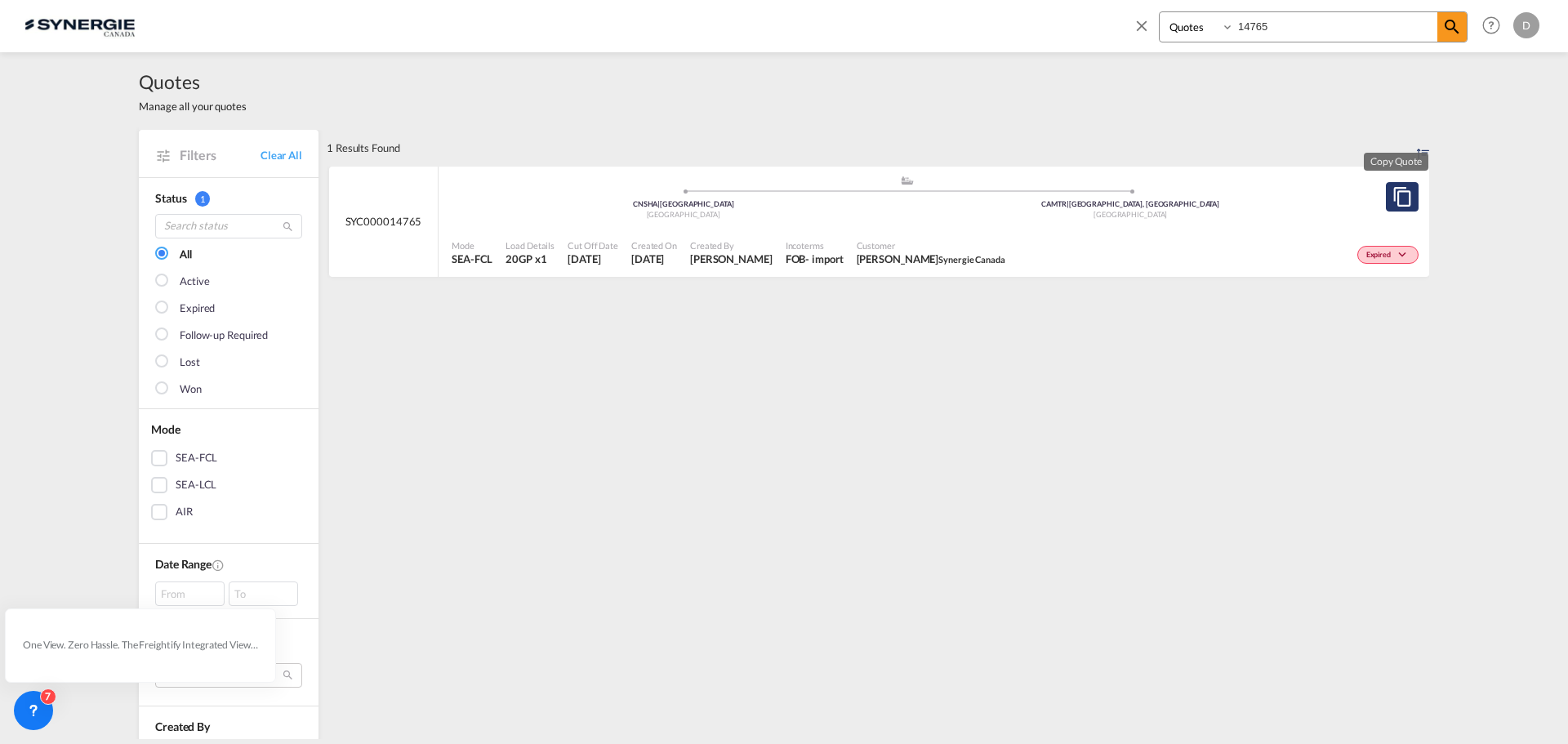
click at [1393, 197] on md-icon "assets/icons/custom/copyQuote.svg" at bounding box center [1402, 197] width 19 height 19
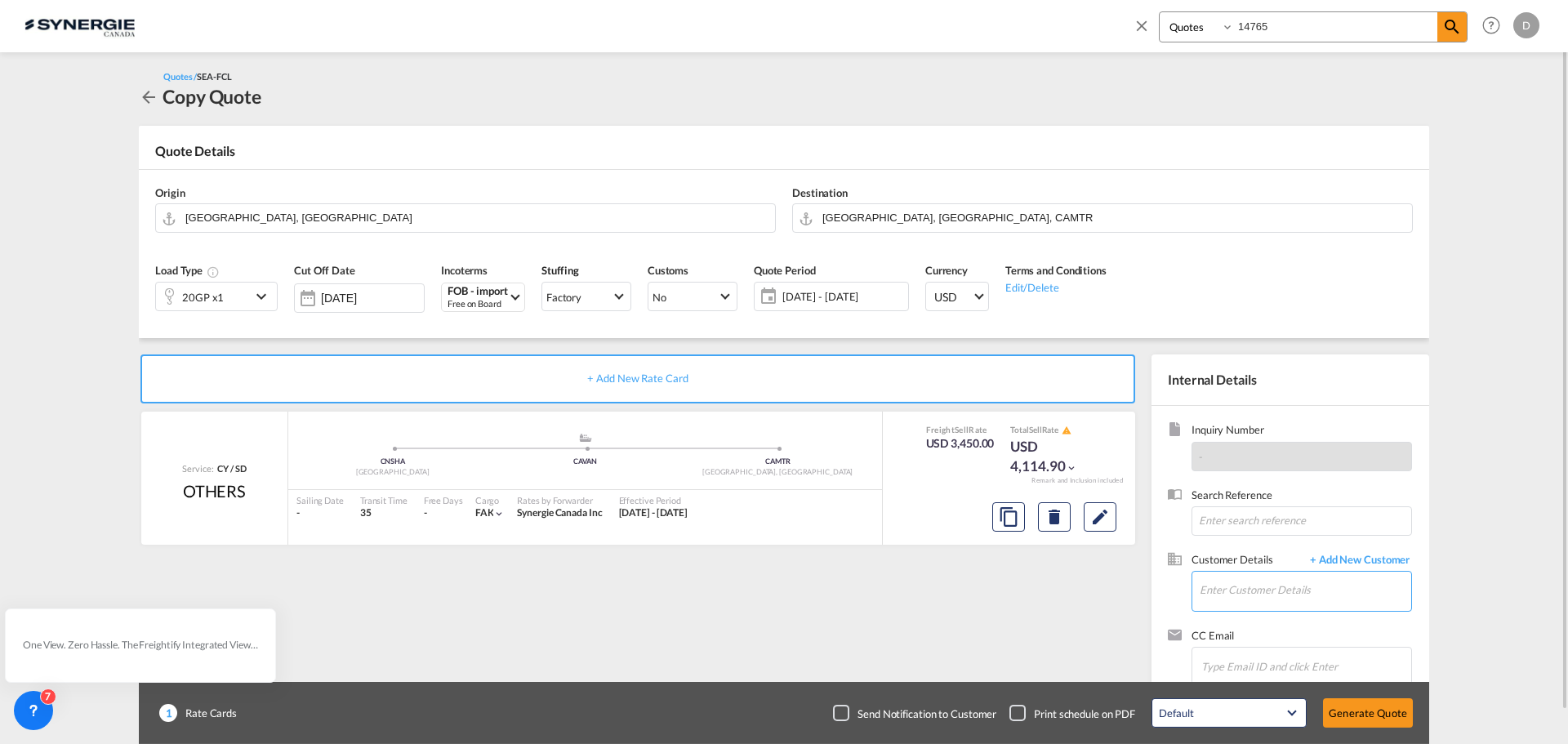
click at [1238, 589] on input "Enter Customer Details" at bounding box center [1305, 590] width 211 height 37
paste input "m.fortin@synergiecanada.com"
click at [1335, 554] on div "Marie Anick Fortin m.fortin@synergiecanada.com | Synergie Canada" at bounding box center [1305, 549] width 212 height 44
type input "Synergie Canada, Marie Anick Fortin, m.fortin@synergiecanada.com"
click at [696, 582] on div "+ Add New Rate Card Service: CY / SD OTHERS added by you .a{fill:#aaa8ad;} .a{f…" at bounding box center [641, 525] width 1005 height 342
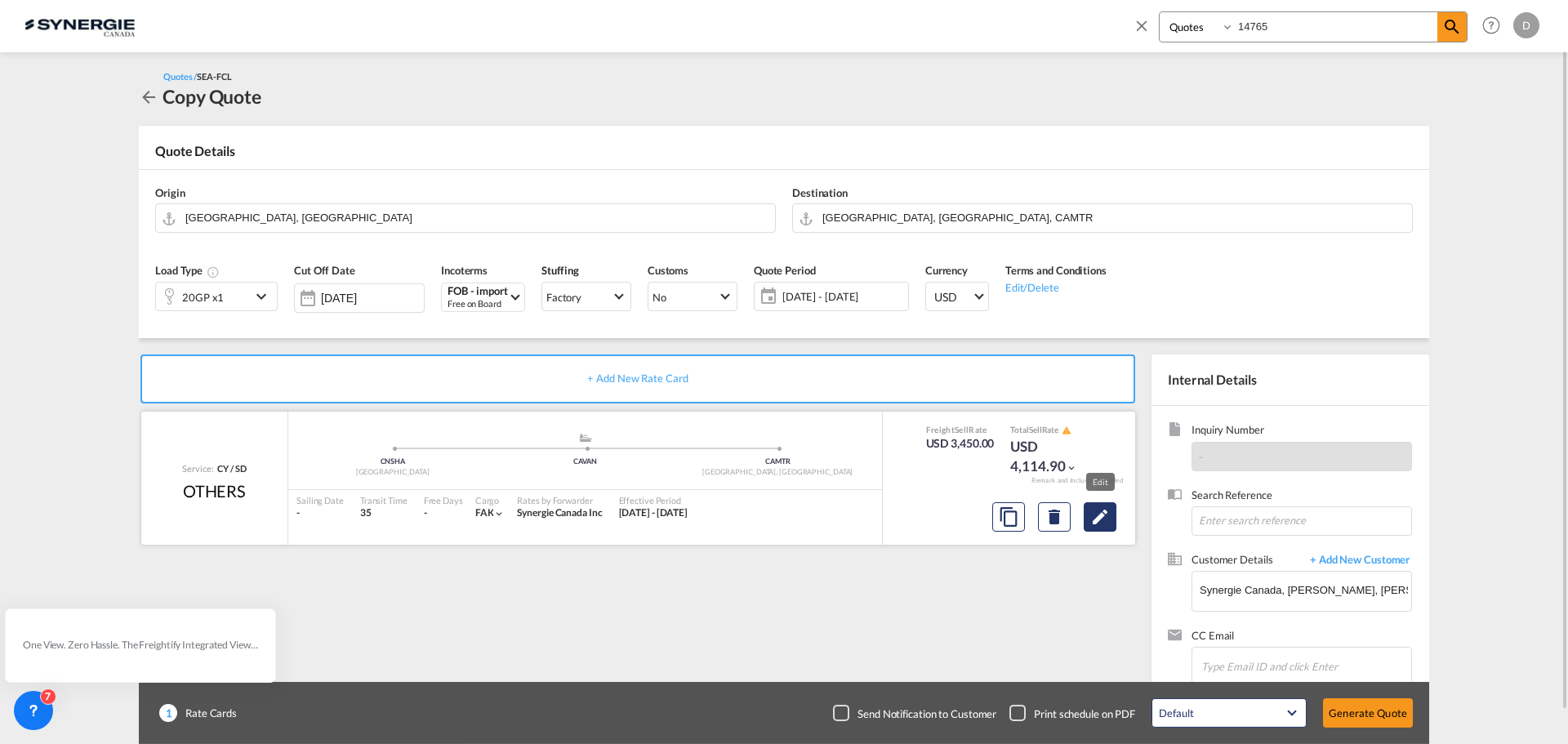
click at [1096, 514] on md-icon "Edit" at bounding box center [1100, 516] width 19 height 19
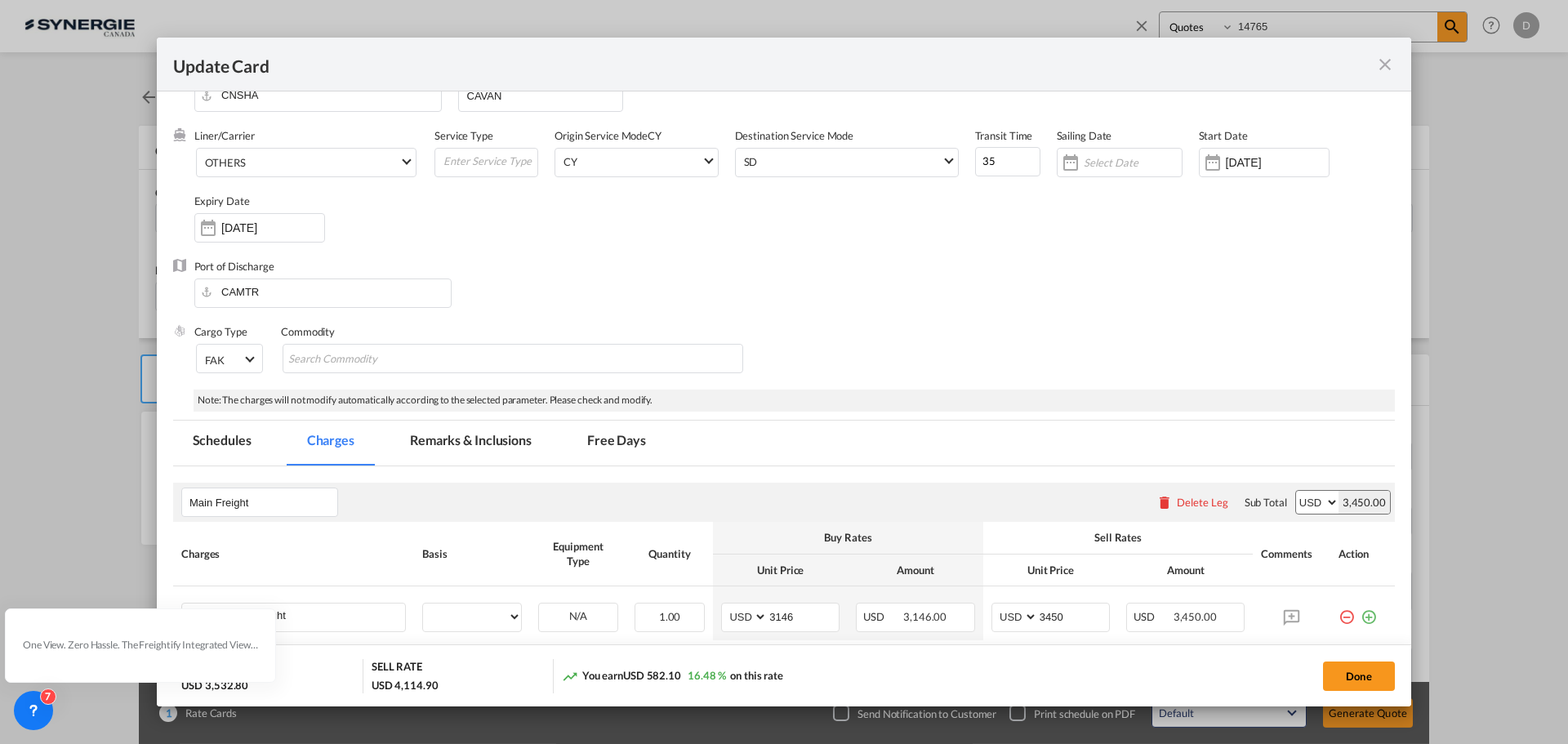
select select "per container"
select select "per B/L"
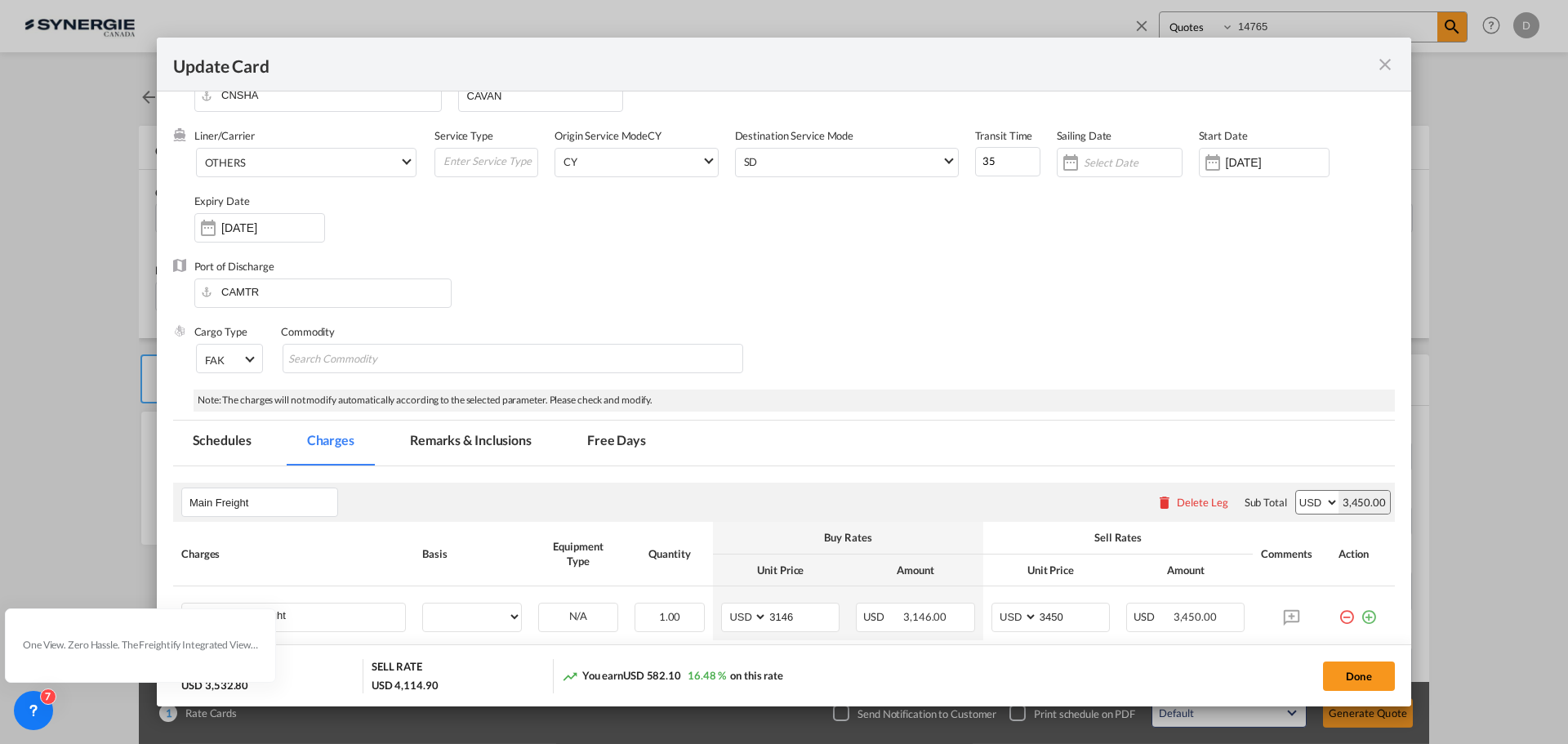
select select "per B/L"
select select "per shipment"
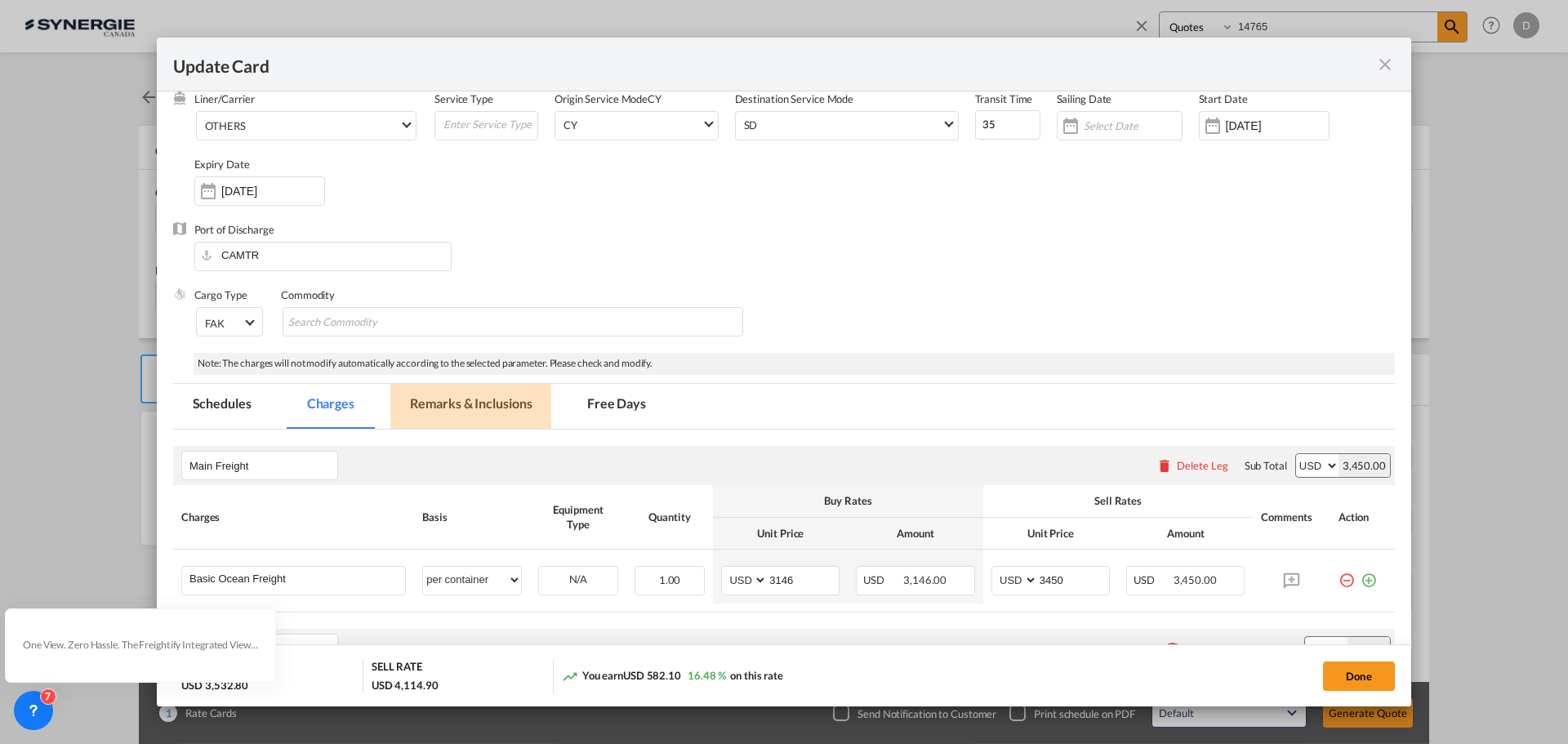
click at [498, 398] on md-tab-item "Remarks & Inclusions" at bounding box center [471, 406] width 161 height 45
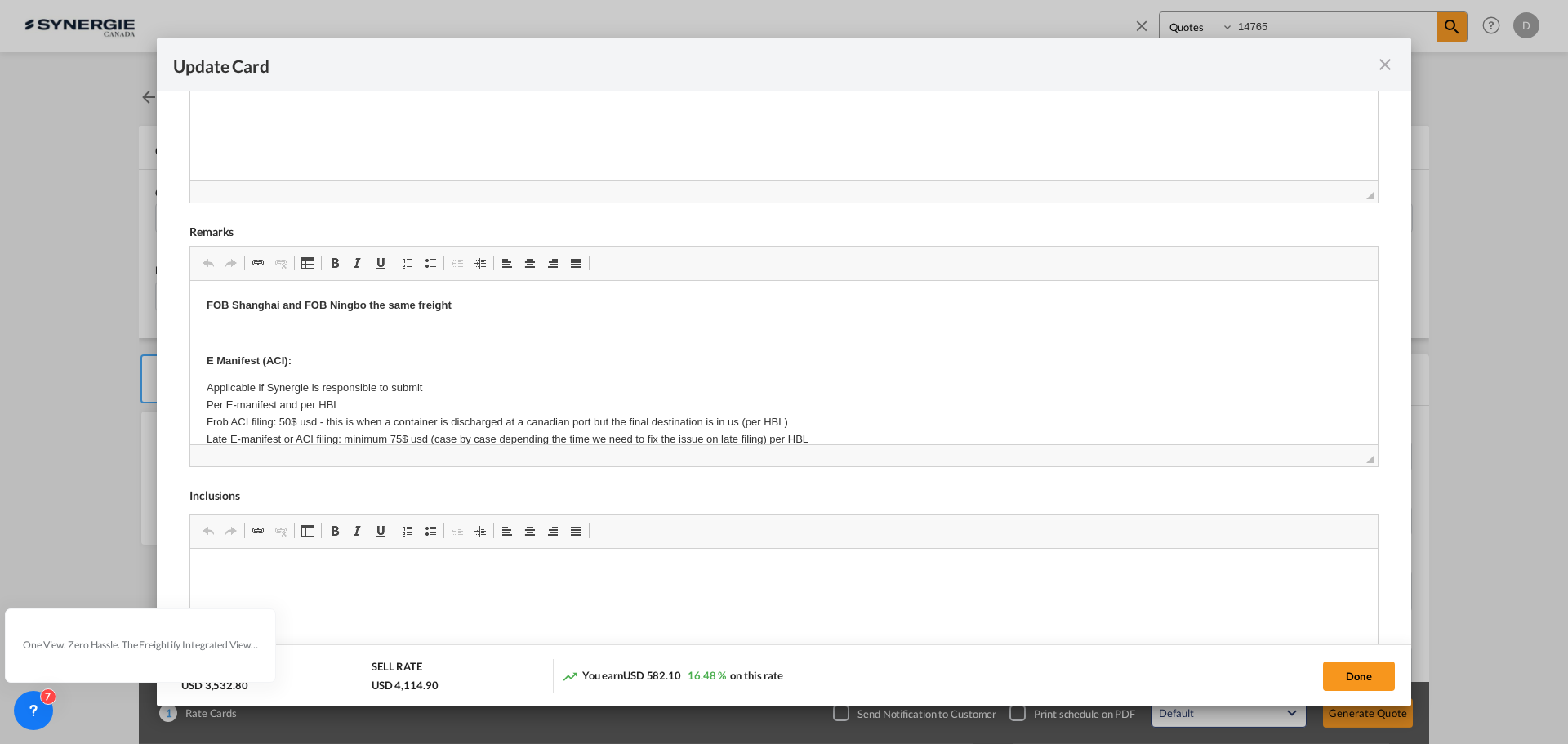
scroll to position [245, 0]
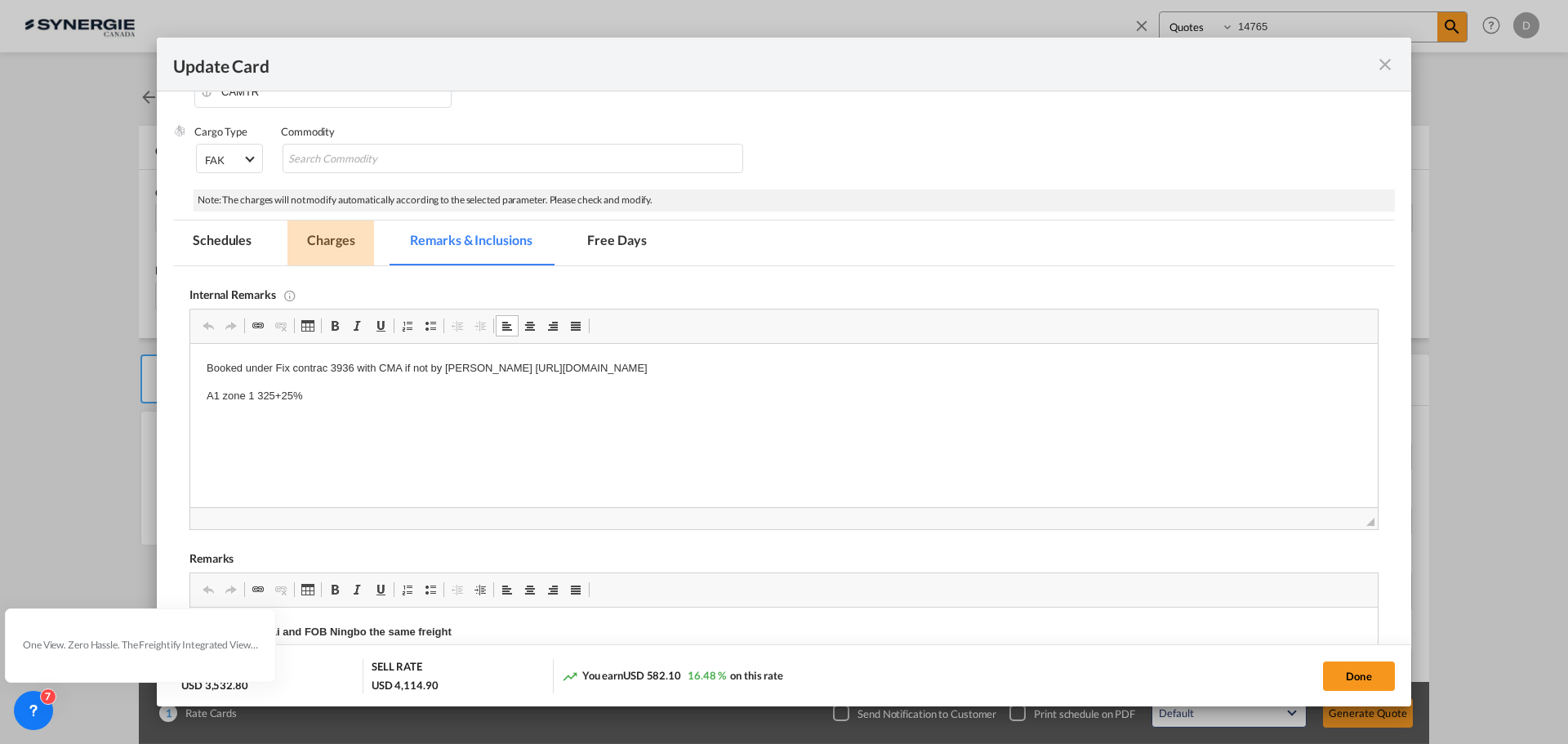
click at [341, 240] on md-tab-item "Charges" at bounding box center [331, 243] width 87 height 45
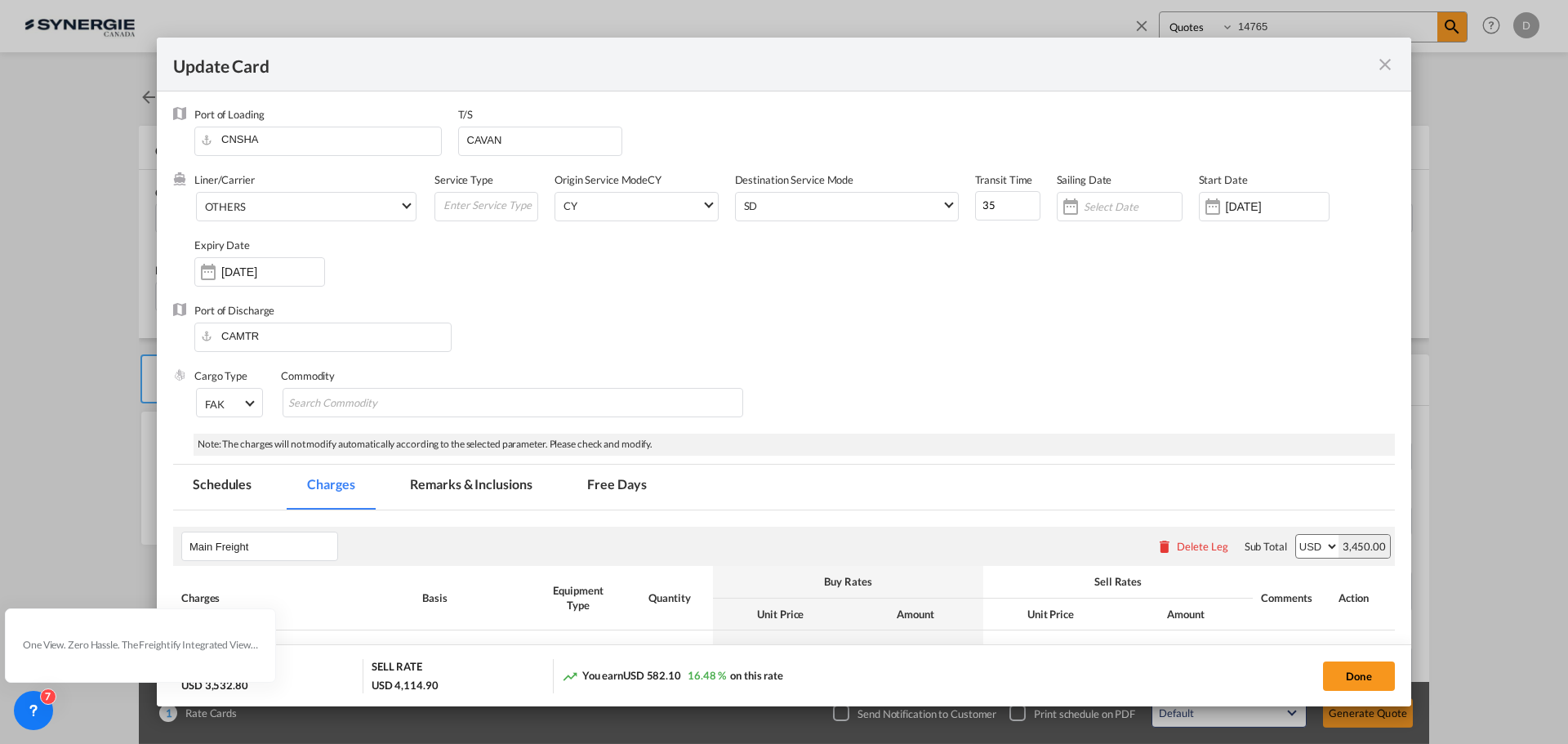
scroll to position [0, 0]
click at [1359, 680] on button "Done" at bounding box center [1359, 676] width 72 height 30
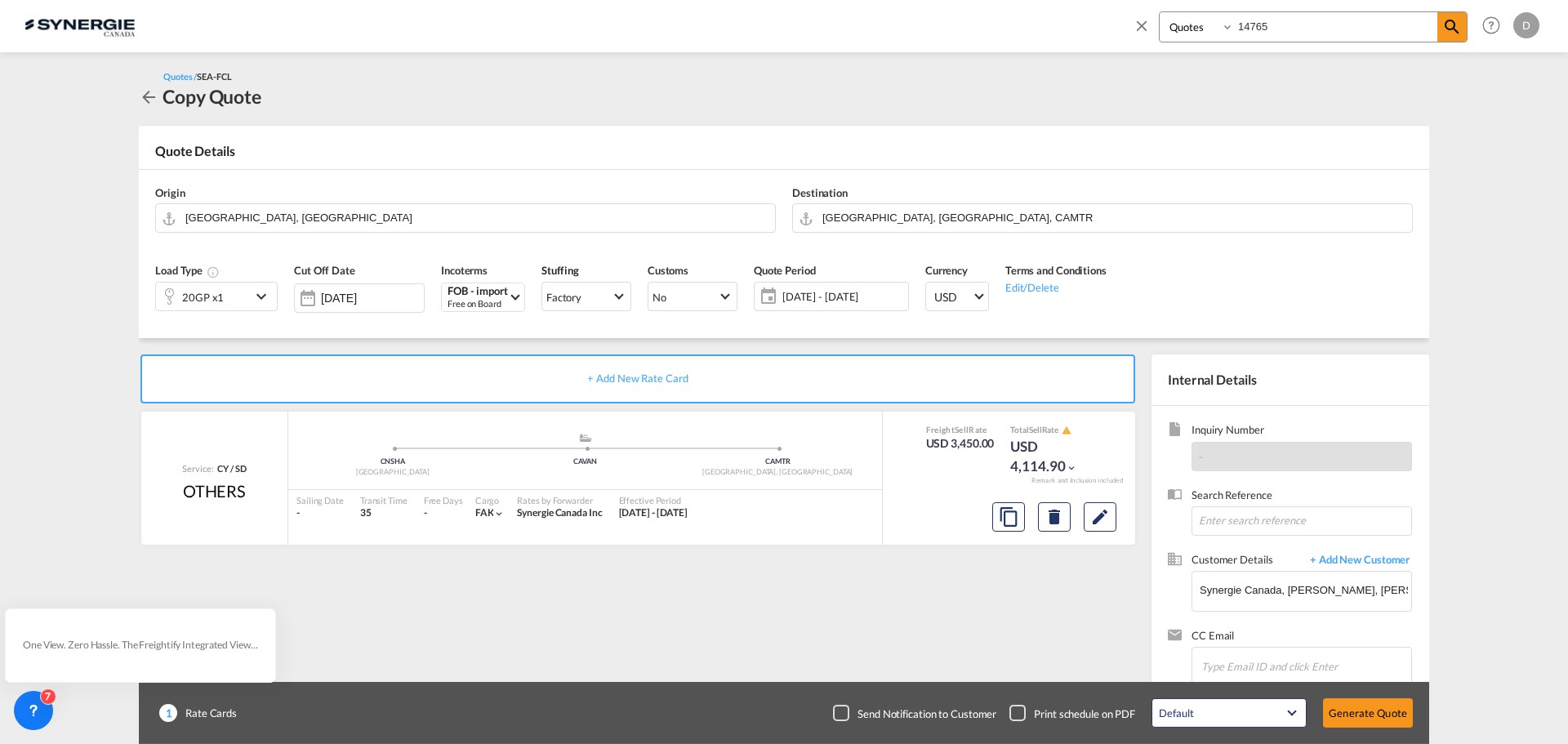
type input "14 Sep 2025"
type input "[DATE]"
click at [1103, 519] on md-icon "Edit" at bounding box center [1100, 516] width 19 height 19
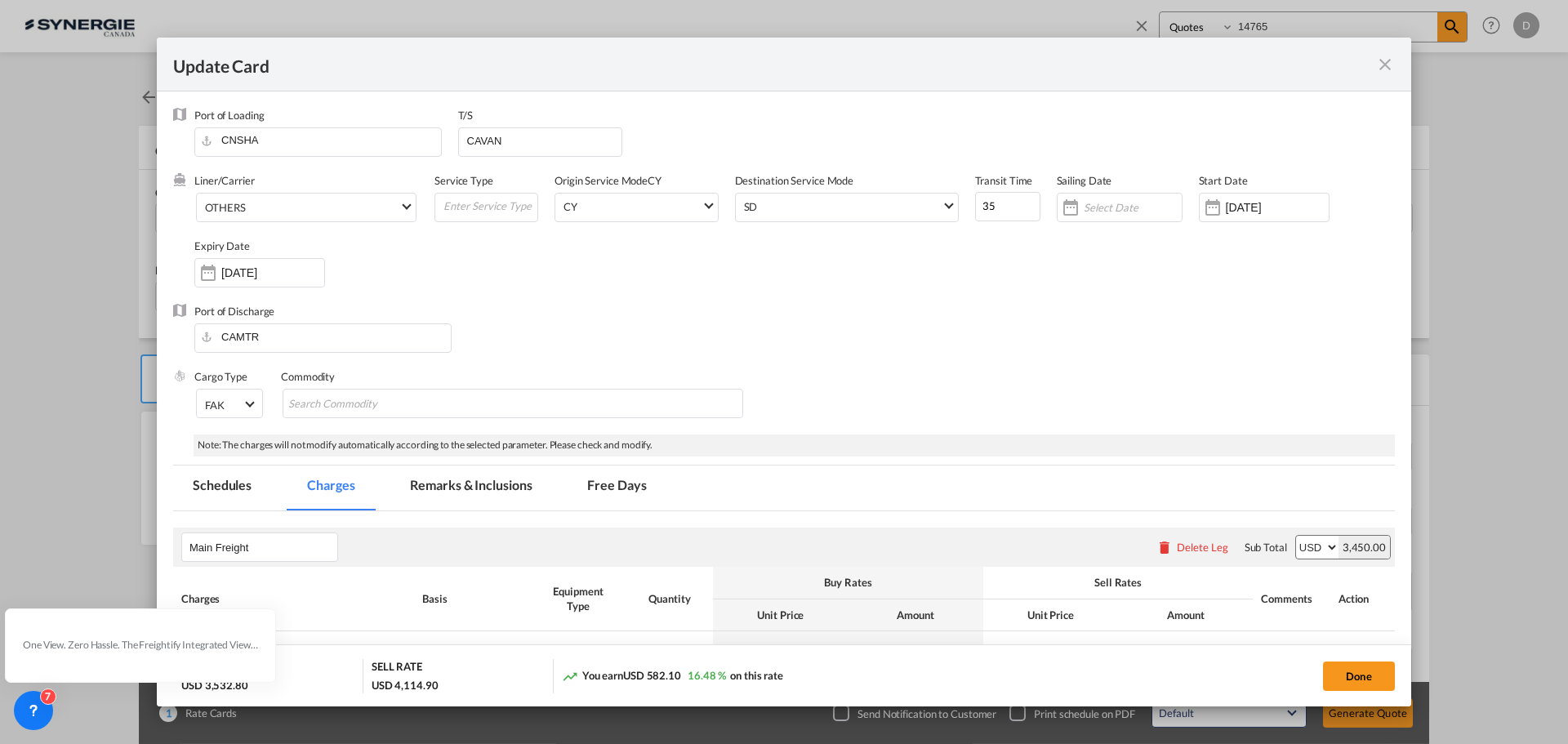
scroll to position [490, 0]
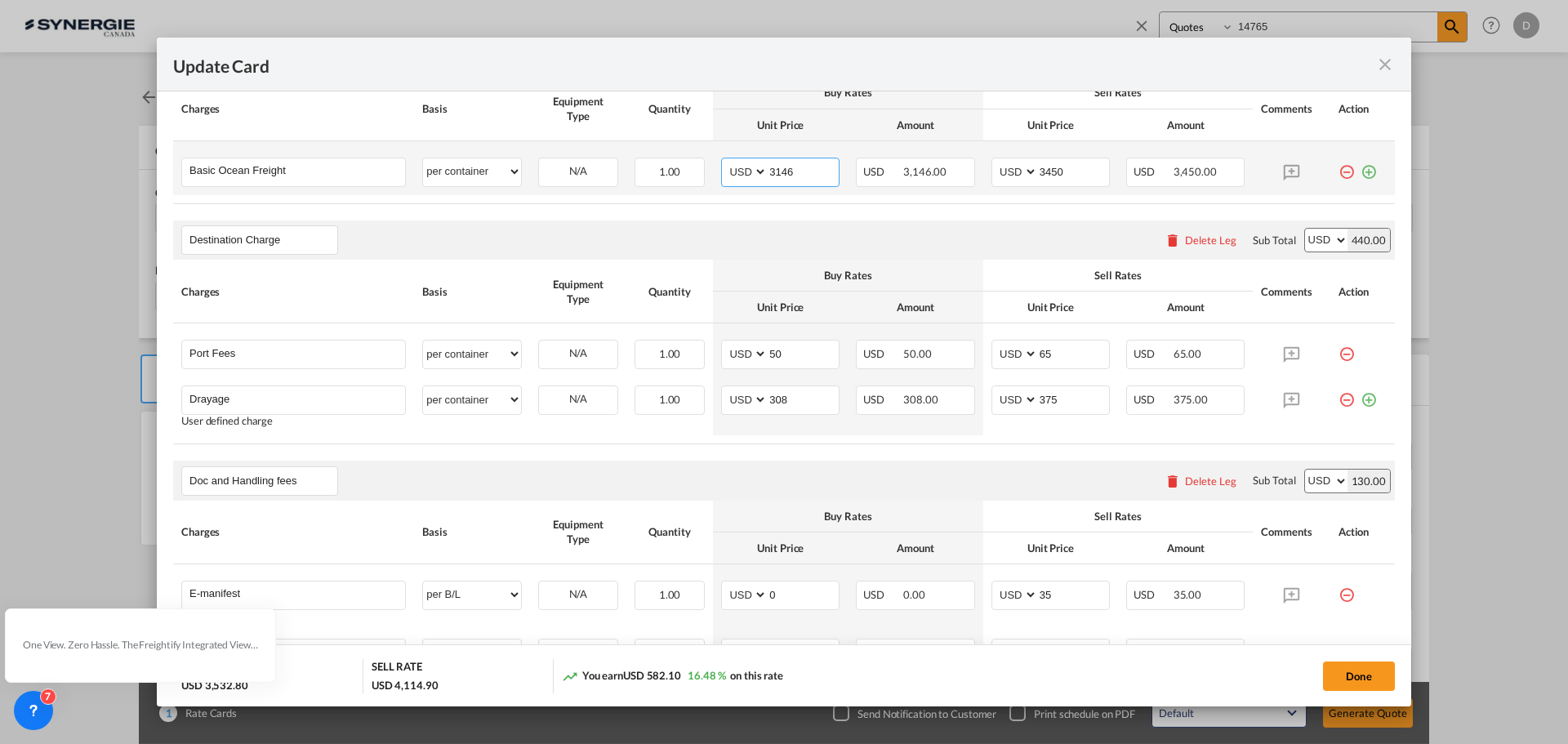
click at [779, 170] on input "3146" at bounding box center [802, 171] width 71 height 25
type input "3732"
click at [1044, 175] on input "3450" at bounding box center [1073, 171] width 71 height 25
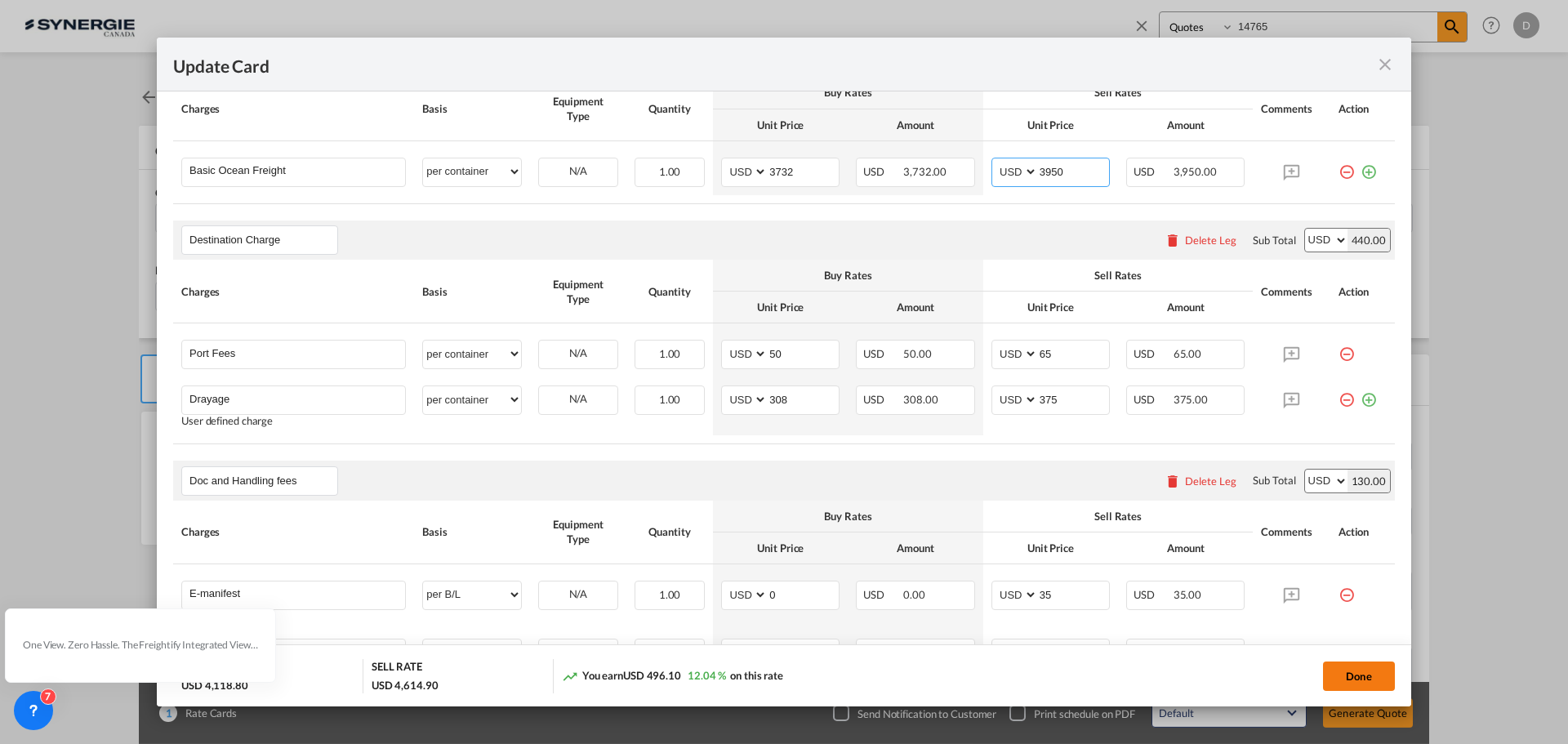
type input "3950"
click at [1357, 672] on button "Done" at bounding box center [1359, 676] width 72 height 30
type input "14 Sep 2025"
type input "[DATE]"
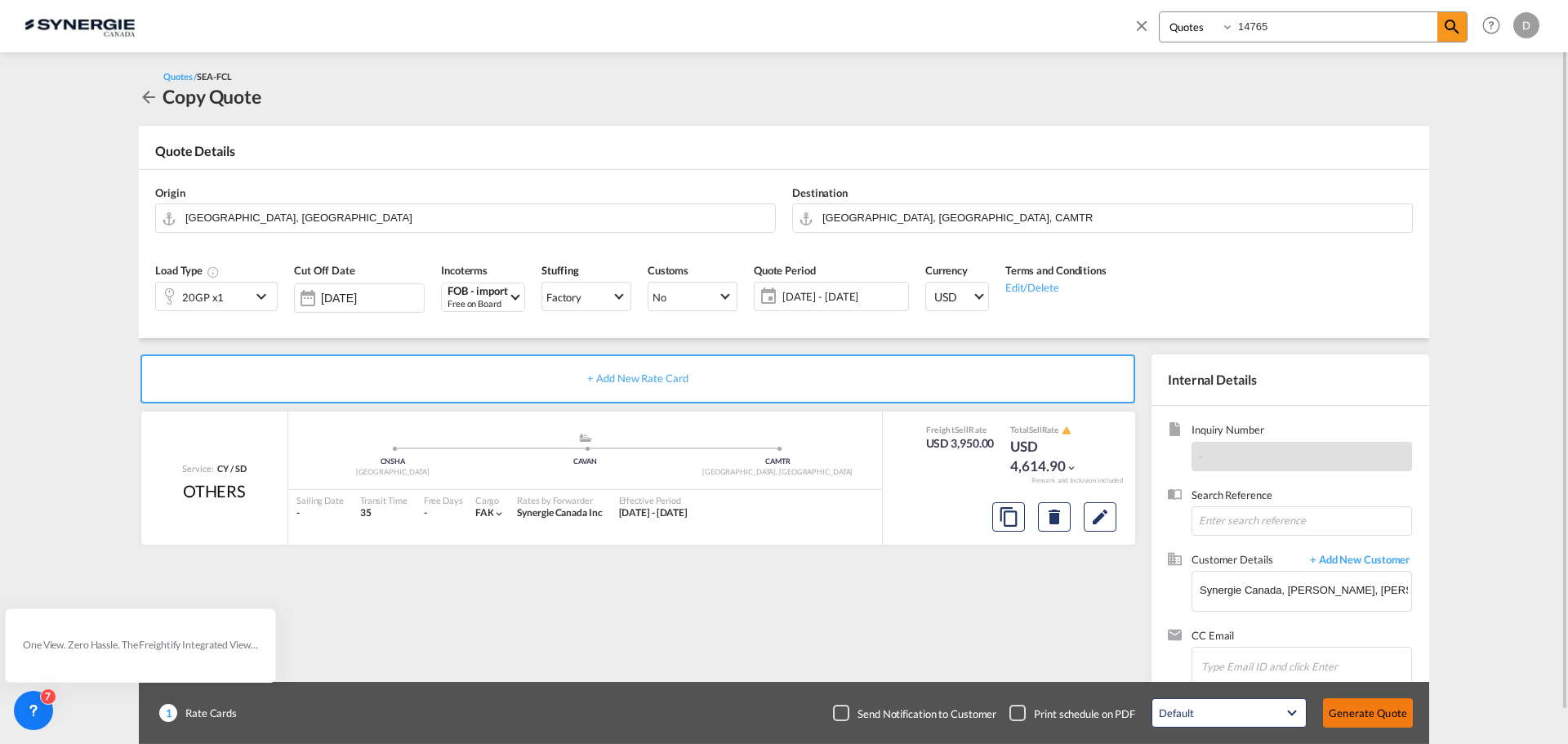
click at [1358, 702] on button "Generate Quote" at bounding box center [1368, 713] width 90 height 30
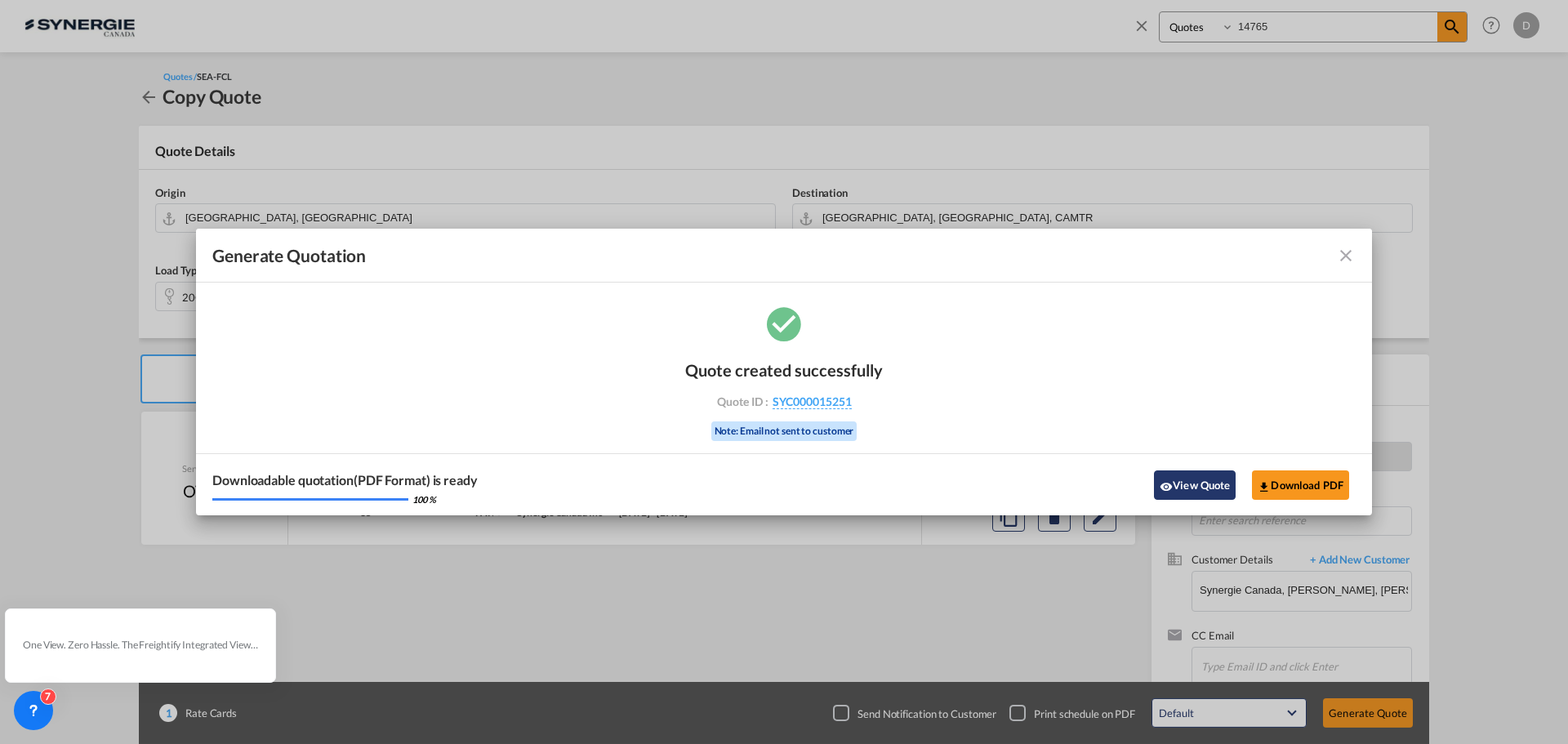
click at [1174, 484] on button "View Quote" at bounding box center [1195, 485] width 81 height 30
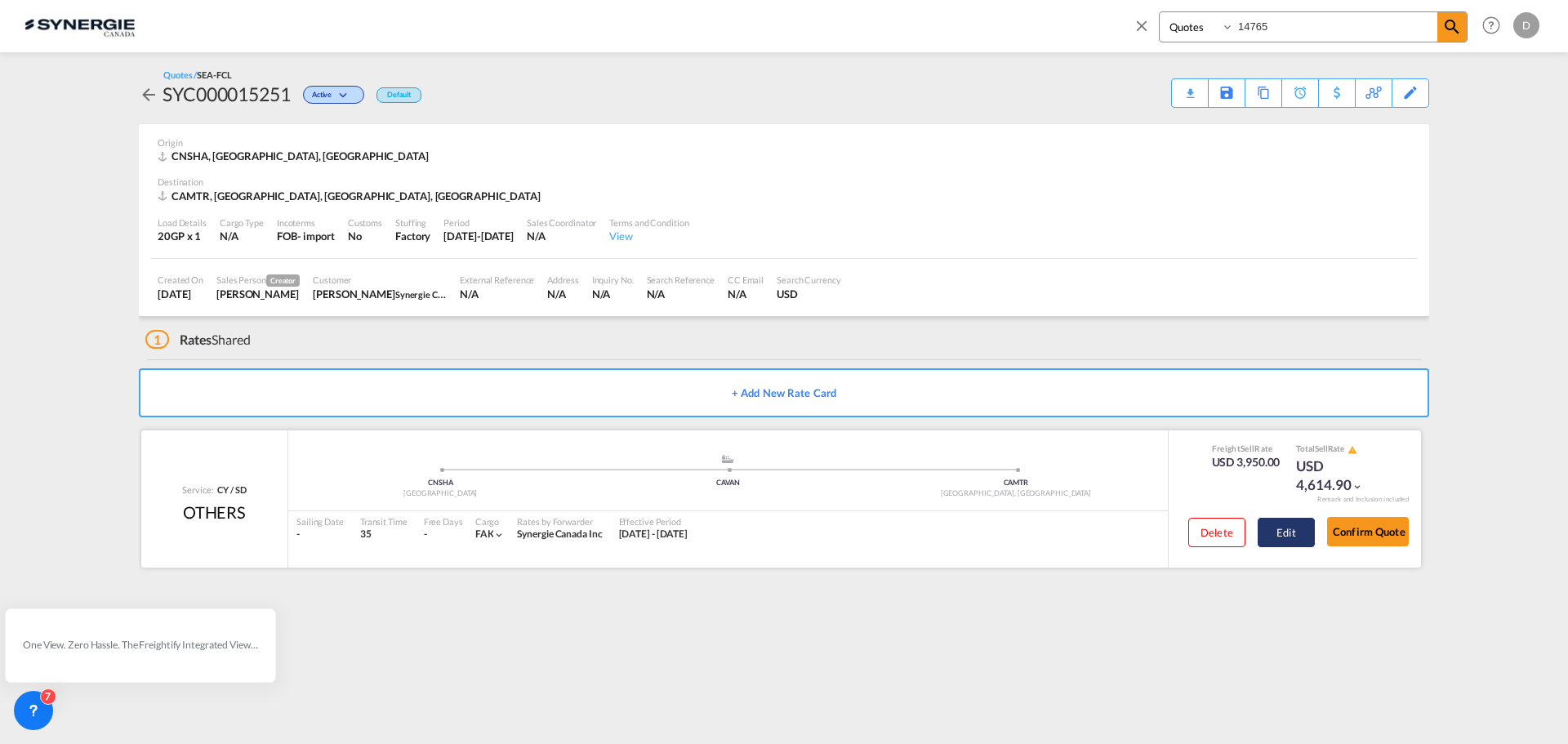
click at [1262, 529] on button "Edit" at bounding box center [1286, 533] width 57 height 30
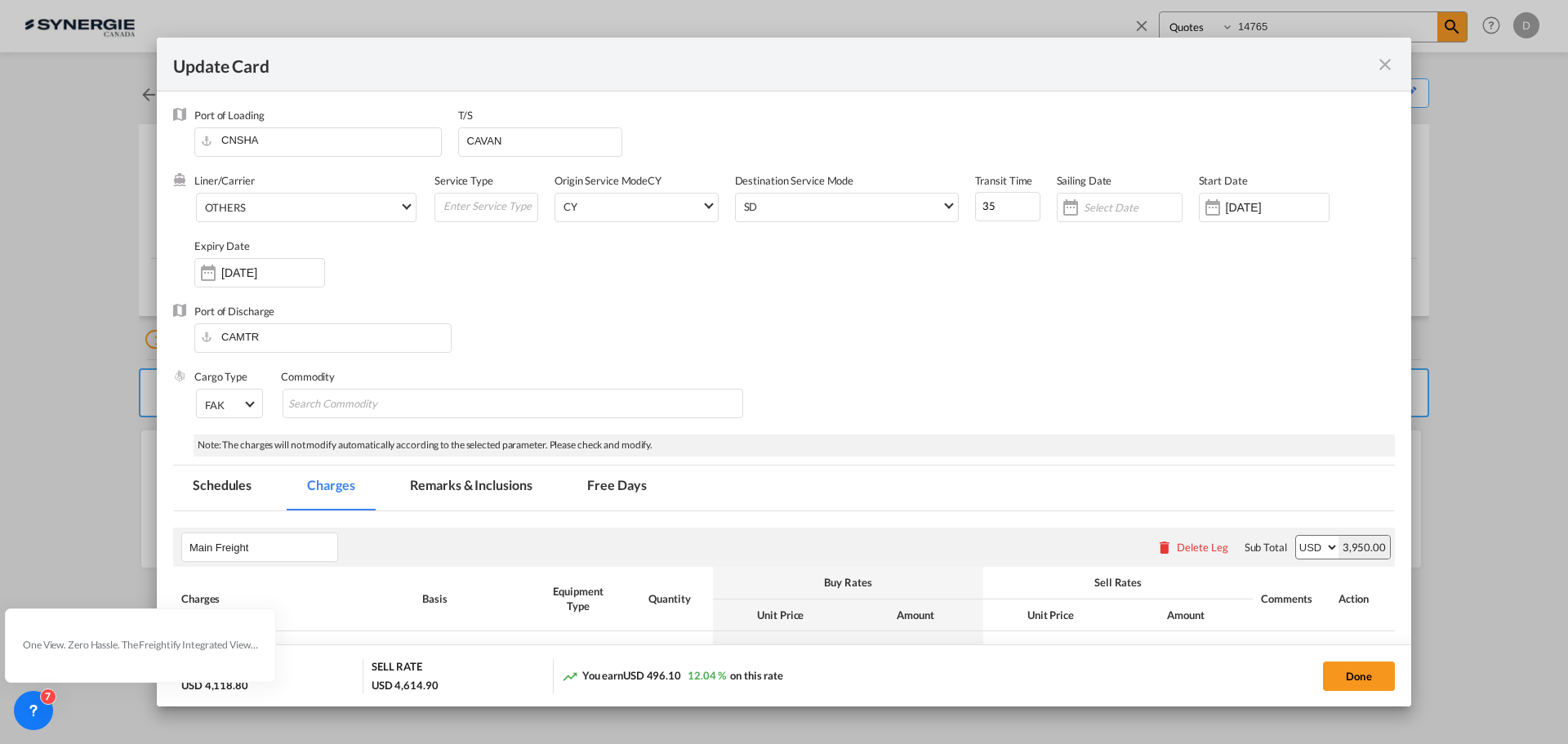
scroll to position [163, 0]
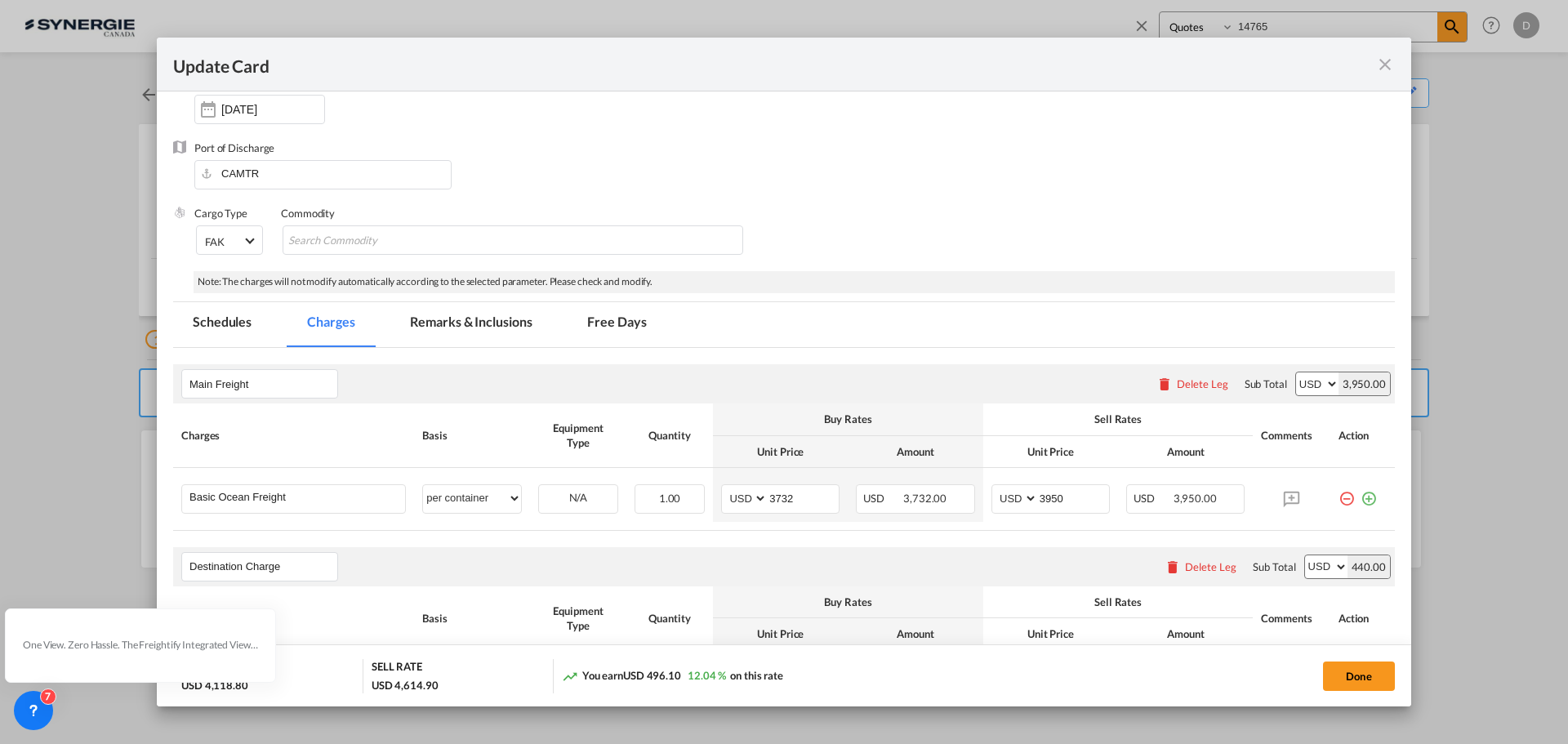
click at [453, 324] on md-tab-item "Remarks & Inclusions" at bounding box center [471, 324] width 161 height 45
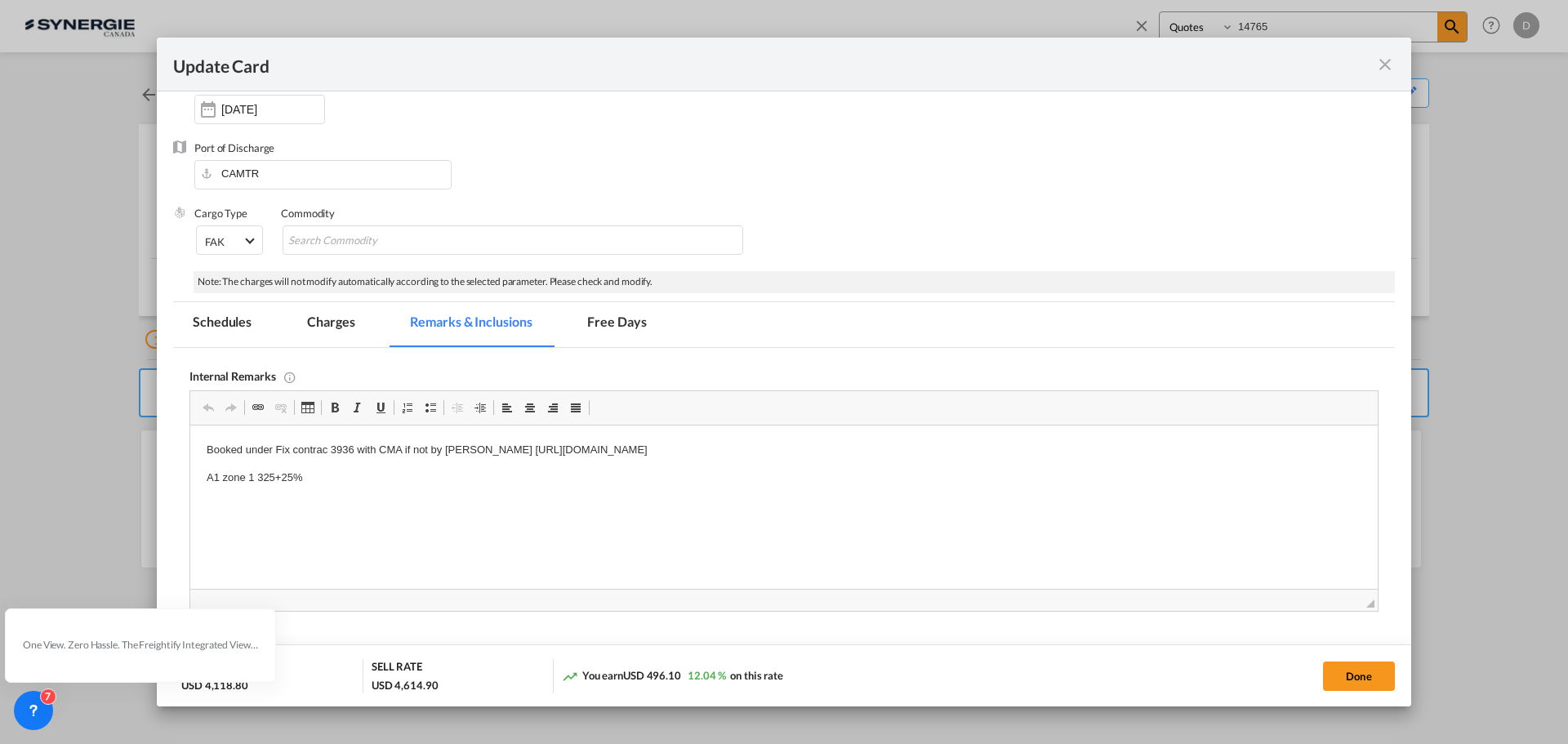
scroll to position [0, 0]
drag, startPoint x: 333, startPoint y: 448, endPoint x: 476, endPoint y: 453, distance: 143.1
drag, startPoint x: 329, startPoint y: 449, endPoint x: 1013, endPoint y: 437, distance: 684.1
click at [1013, 437] on html "Booked under Fix contrac 3936 with CMA if not by Everok ZIM https://app.frontap…" at bounding box center [784, 464] width 1188 height 78
click at [1080, 503] on html "Booked under Fix contrac QCAN010533 / CMA CGM A1 zone 1 325+25%" at bounding box center [784, 464] width 1188 height 78
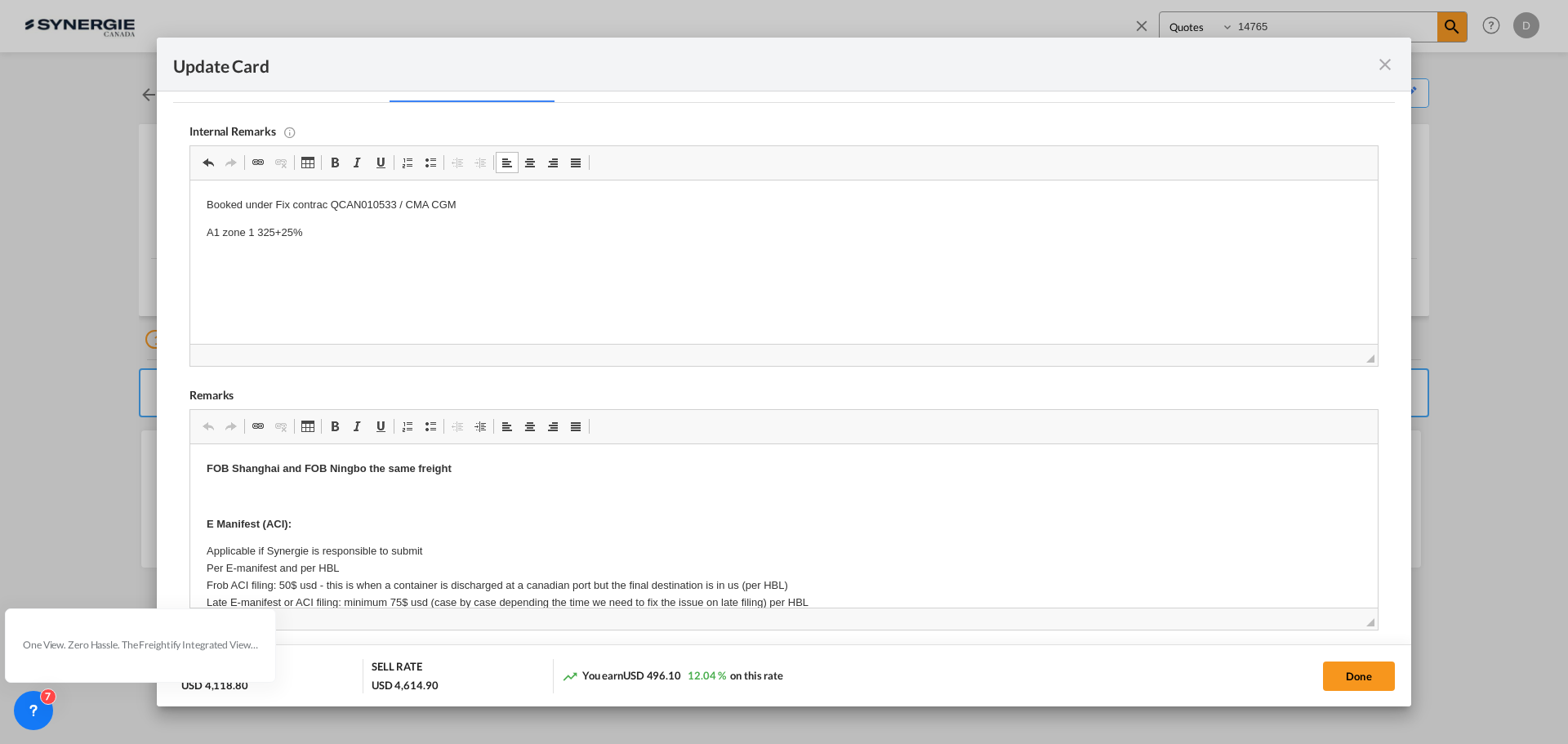
scroll to position [327, 0]
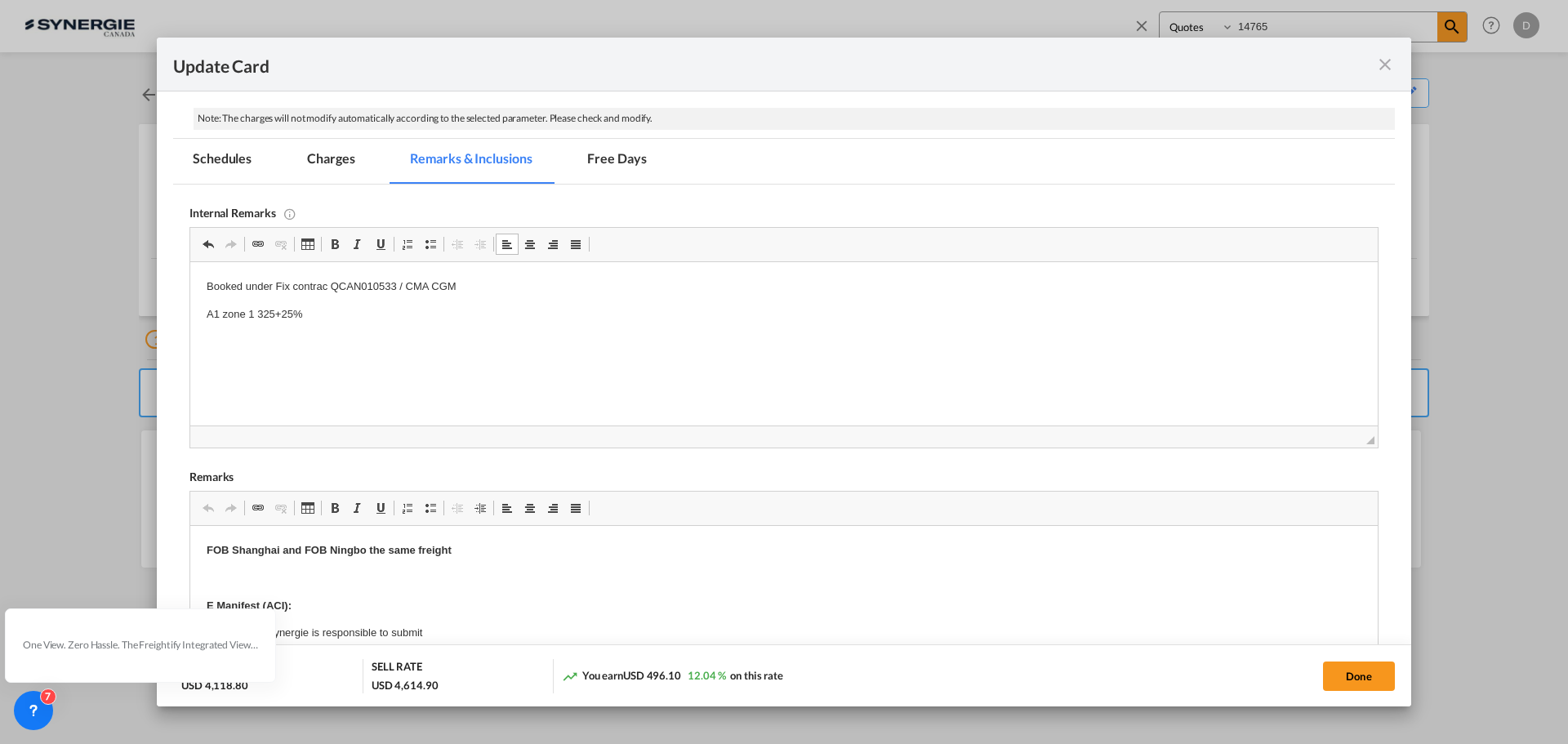
click at [320, 311] on p "A1 zone 1 325+25%" at bounding box center [784, 315] width 1154 height 18
drag, startPoint x: 320, startPoint y: 312, endPoint x: 201, endPoint y: 318, distance: 119.2
click at [201, 318] on html "Booked under Fix contrac QCAN010533 / CMA CGM A1 zone 1 325+25%" at bounding box center [784, 301] width 1188 height 78
click at [345, 152] on md-tab-item "Charges" at bounding box center [331, 161] width 87 height 45
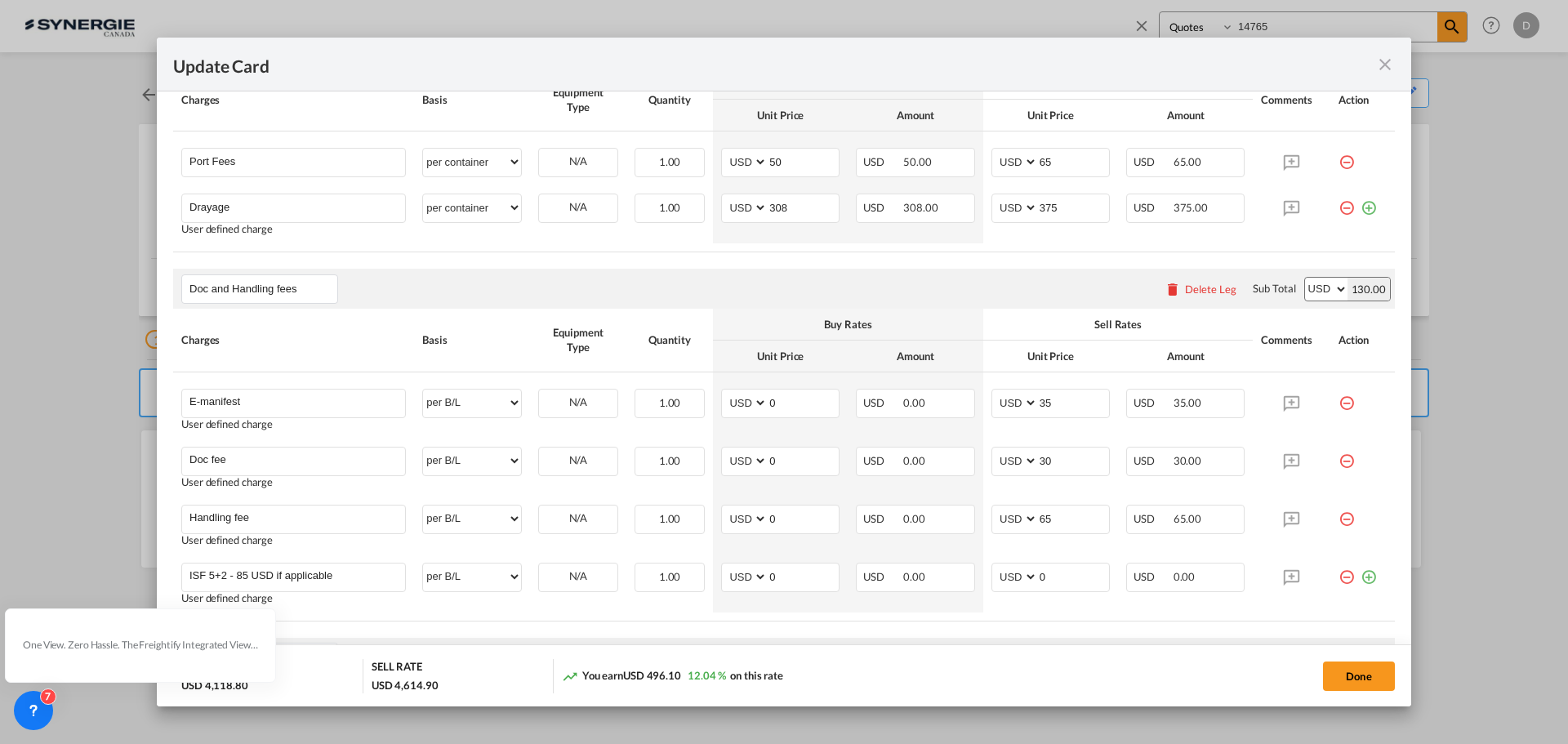
scroll to position [571, 0]
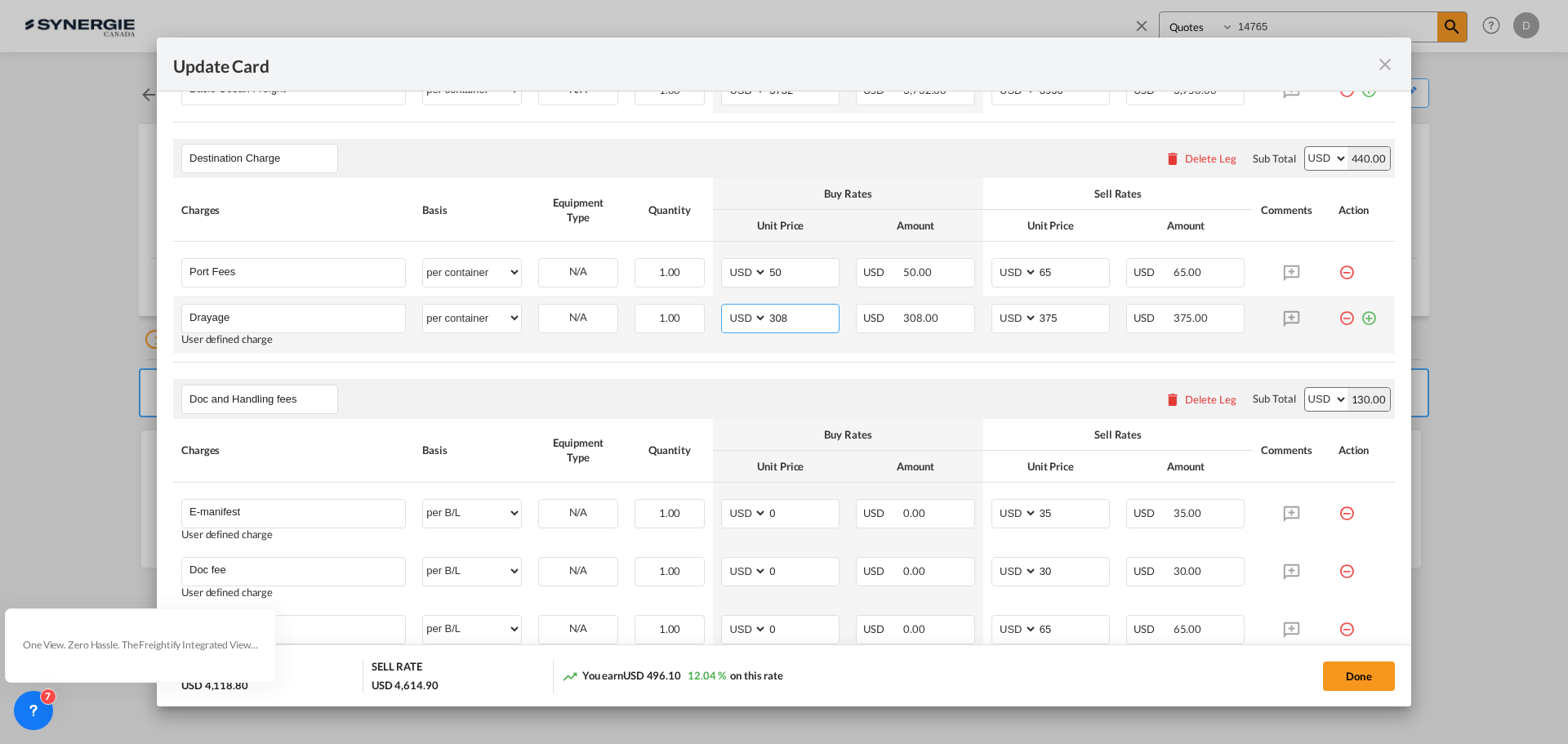
click at [773, 319] on input "308" at bounding box center [802, 317] width 71 height 25
type input "300"
click at [704, 388] on div "Doc and Handling fees Please enter leg name Leg Name Already Exists Delete Leg …" at bounding box center [783, 398] width 1222 height 39
click at [1375, 679] on button "Done" at bounding box center [1359, 676] width 72 height 30
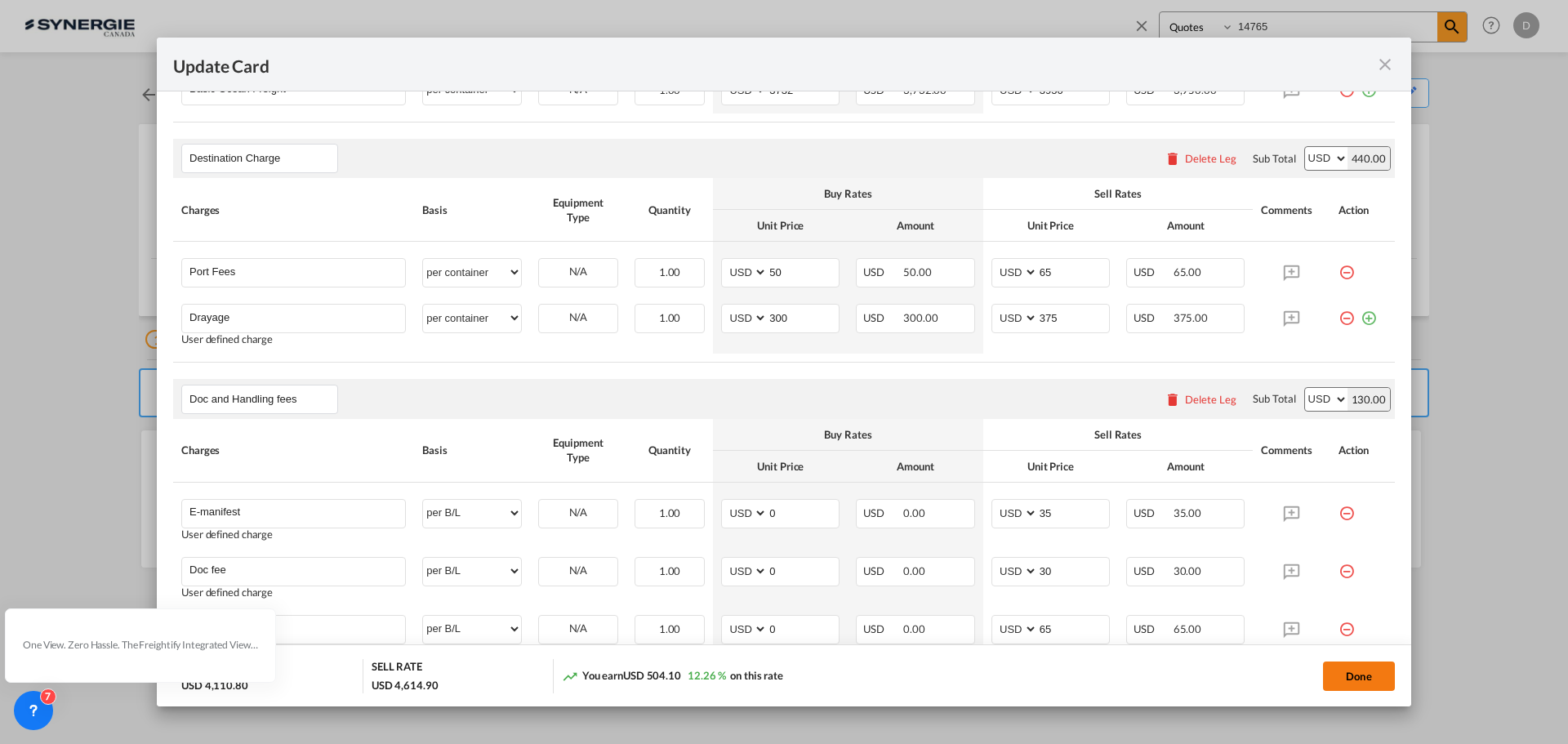
type input "14 Sep 2025"
type input "[DATE]"
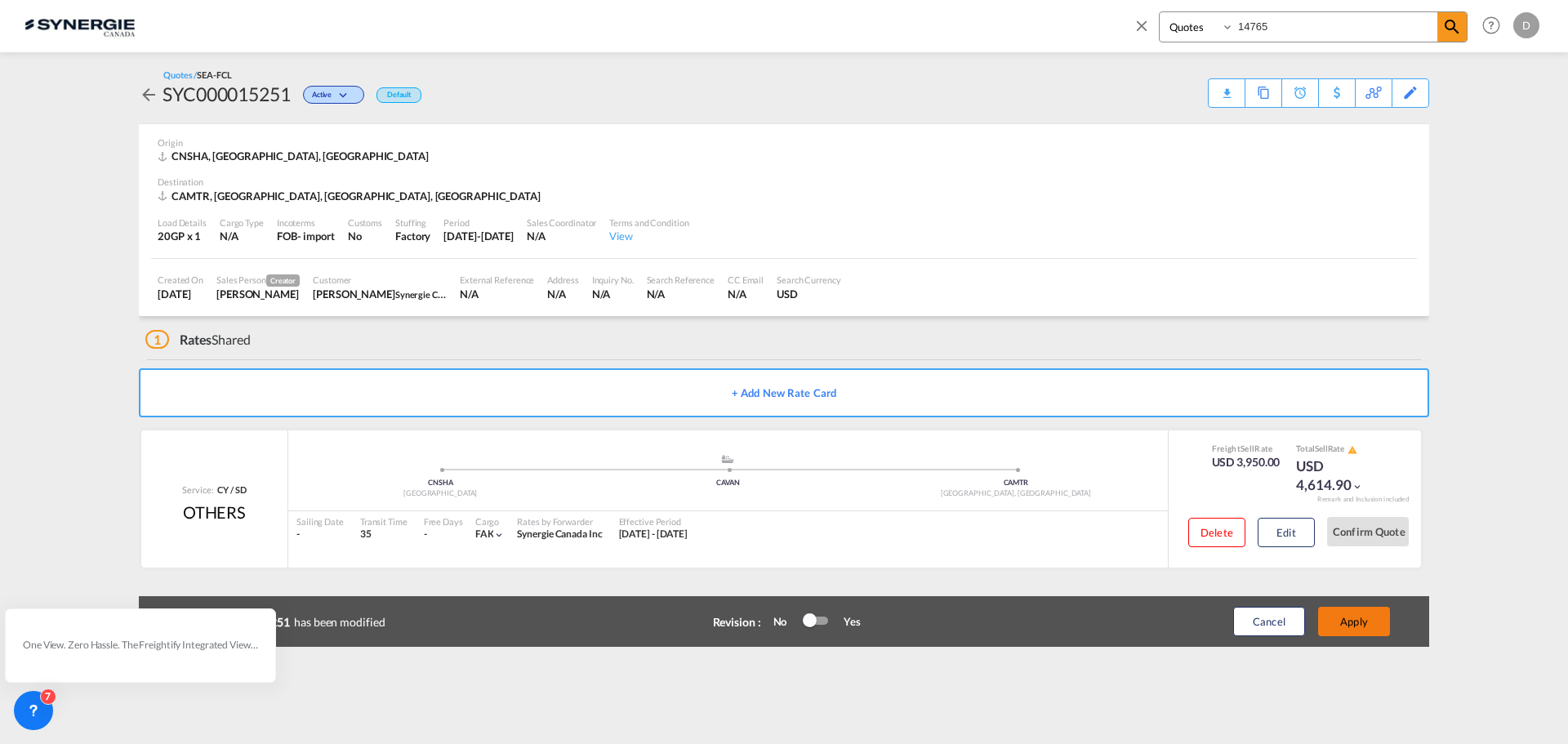
click at [1364, 625] on button "Apply" at bounding box center [1354, 621] width 72 height 30
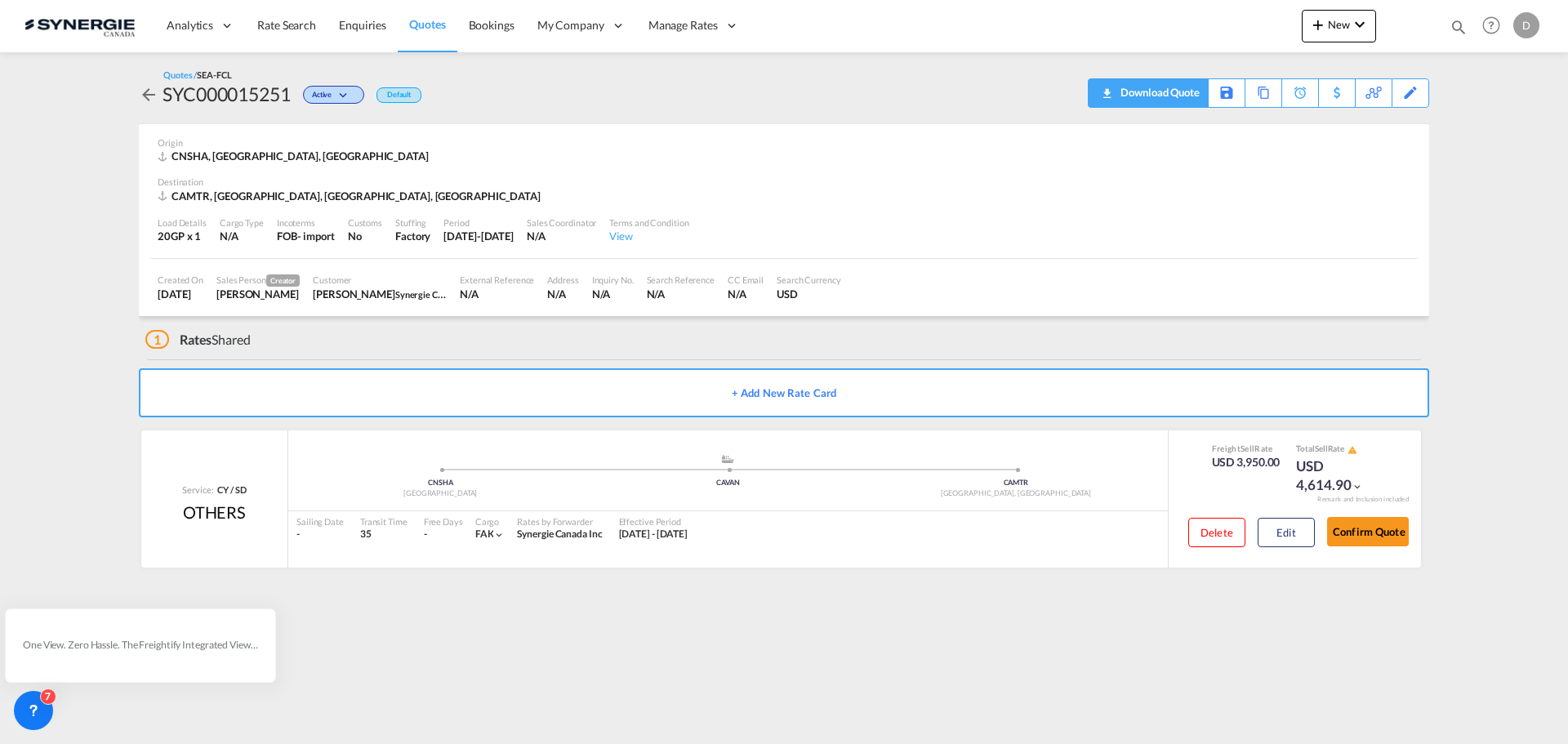
click at [1168, 89] on div "Download Quote" at bounding box center [1158, 92] width 83 height 26
click at [1268, 532] on button "Edit" at bounding box center [1286, 533] width 57 height 30
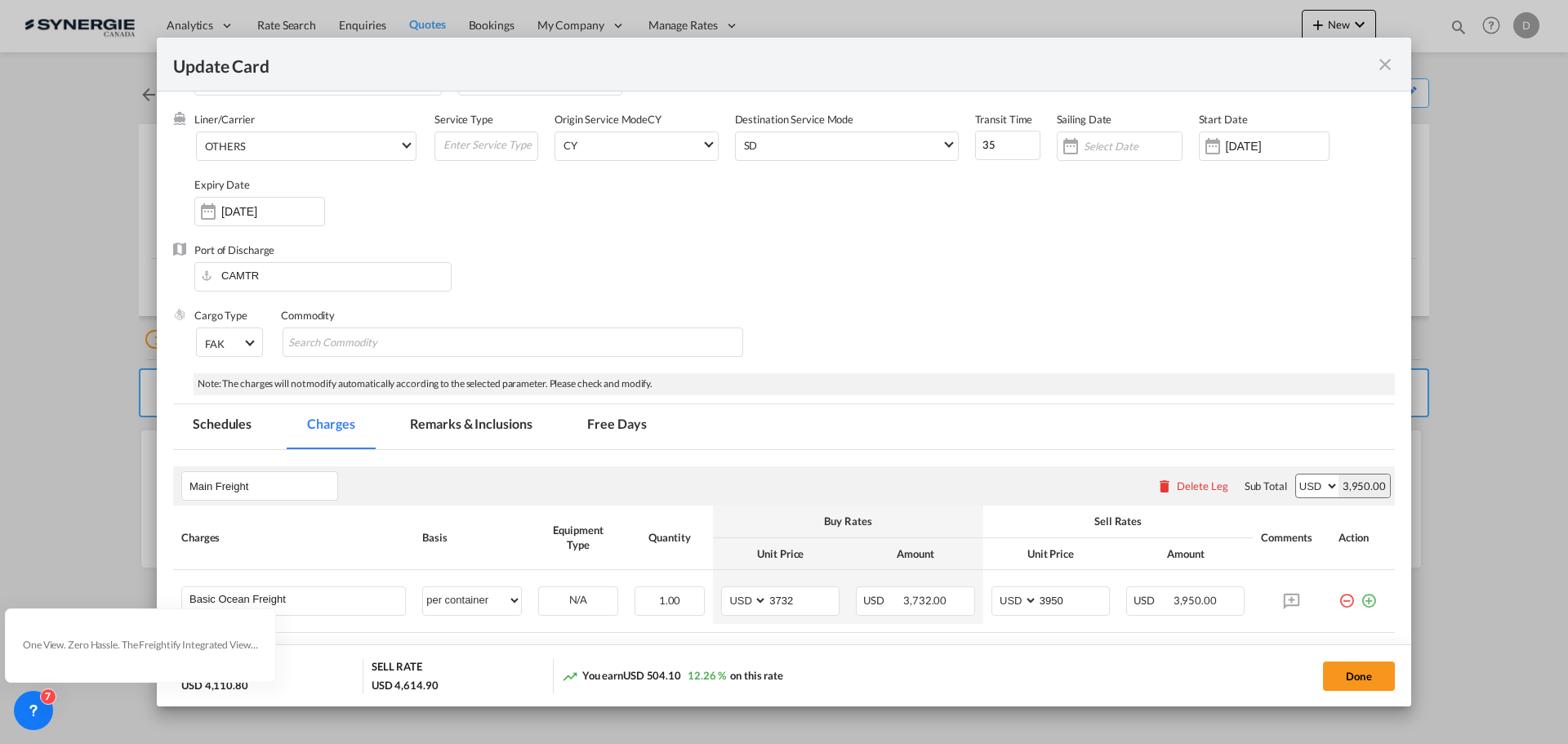
scroll to position [327, 0]
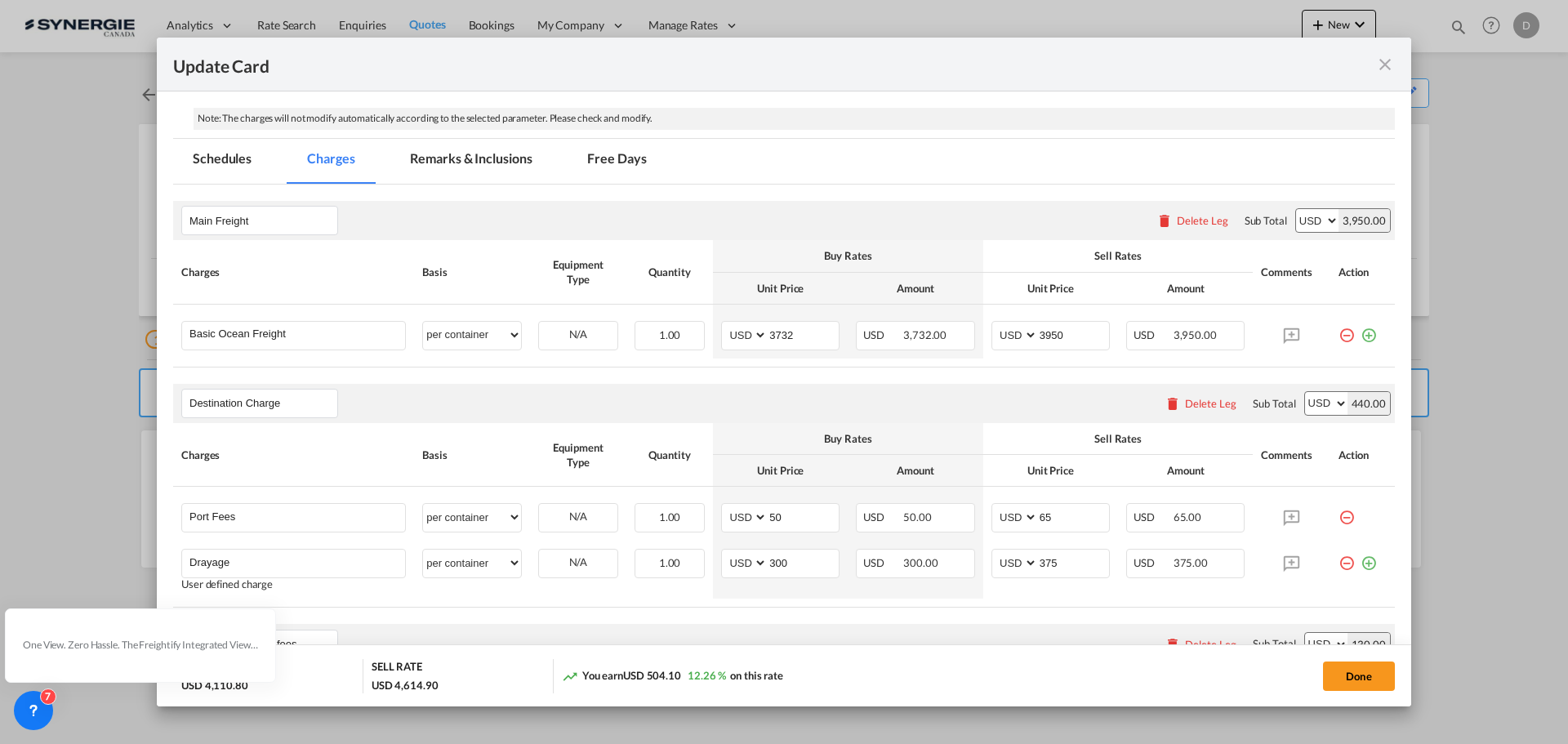
click at [1389, 61] on md-icon "icon-close fg-AAA8AD m-0 pointer" at bounding box center [1384, 64] width 19 height 19
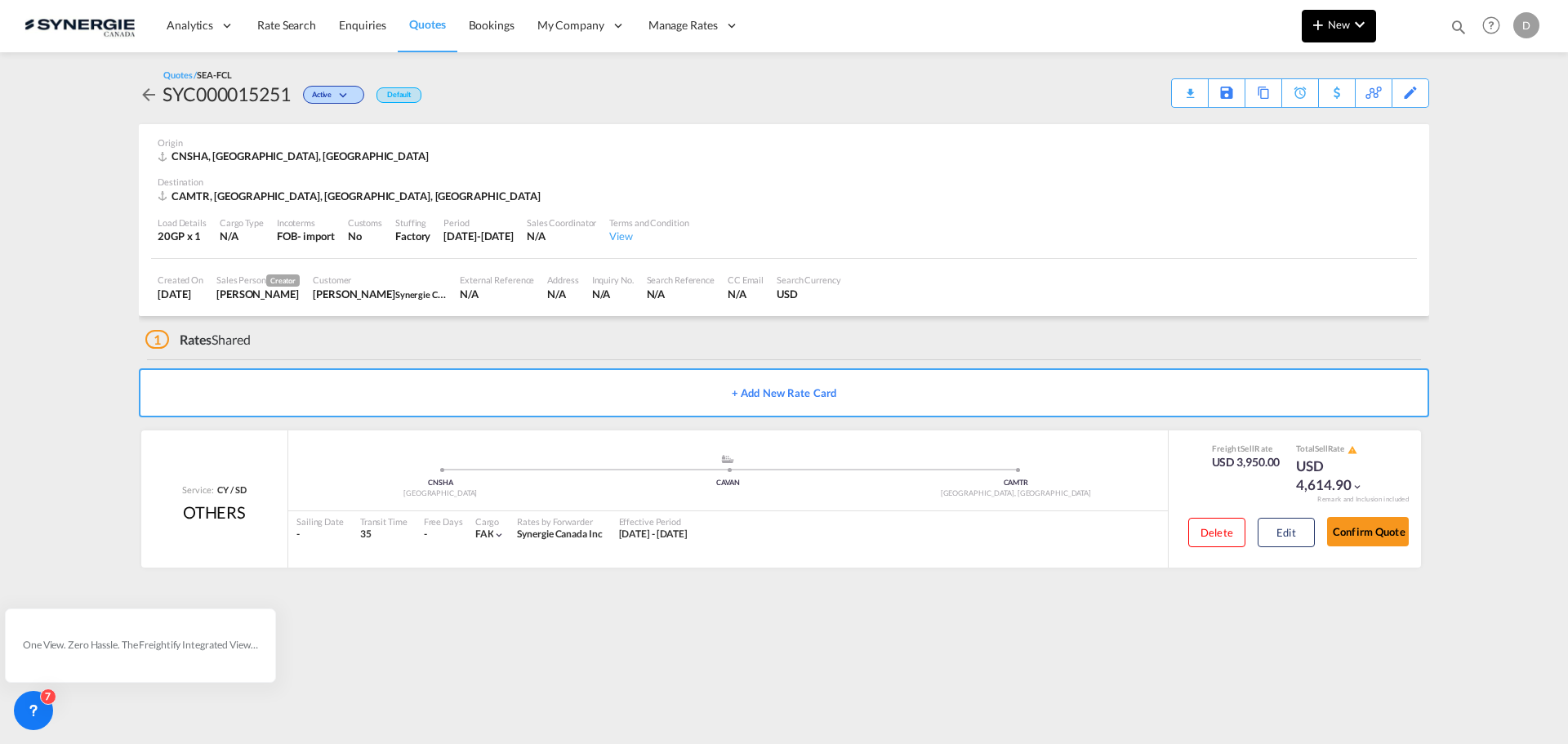
click at [1337, 31] on button "New" at bounding box center [1339, 26] width 74 height 32
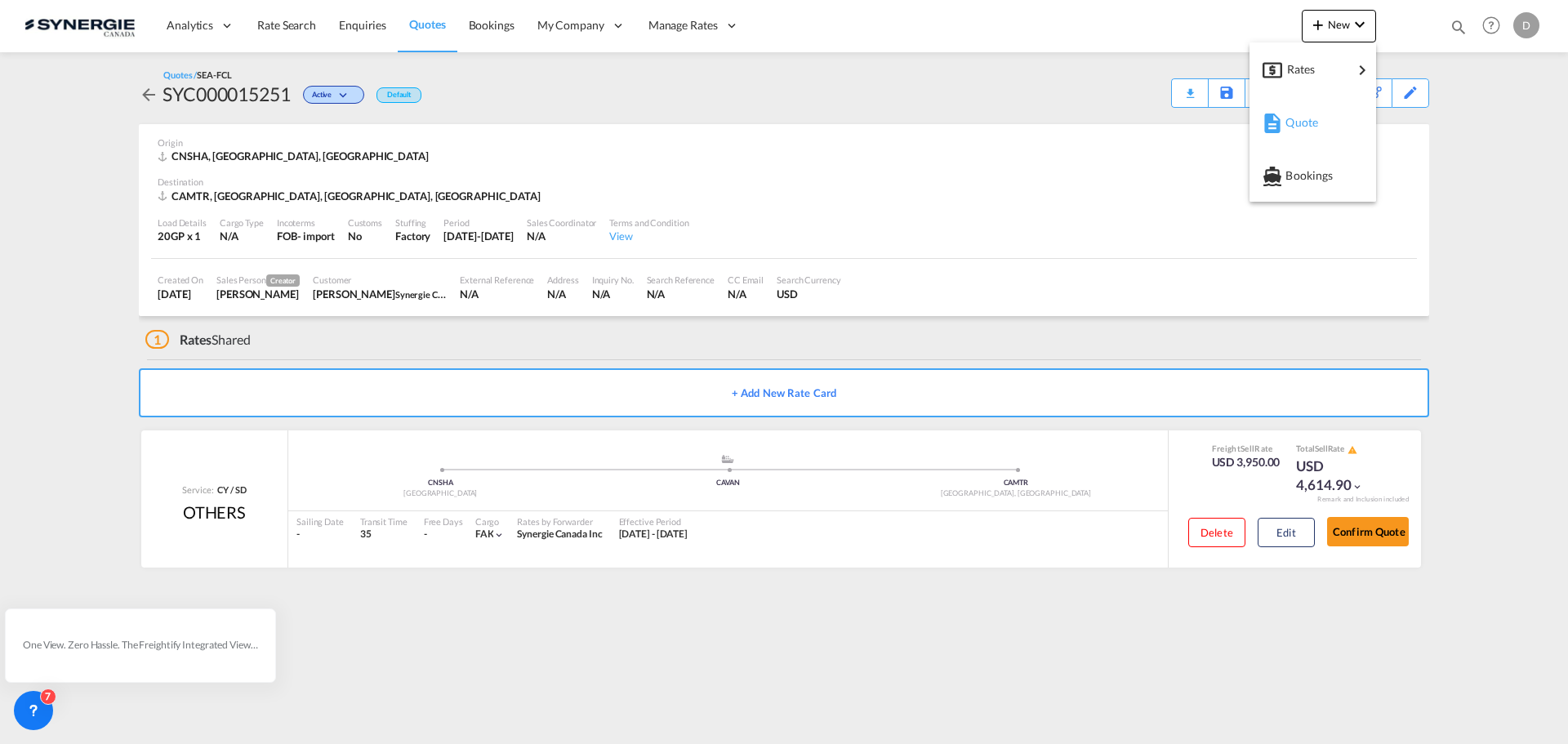
click at [1307, 130] on div "Quote" at bounding box center [1315, 123] width 60 height 41
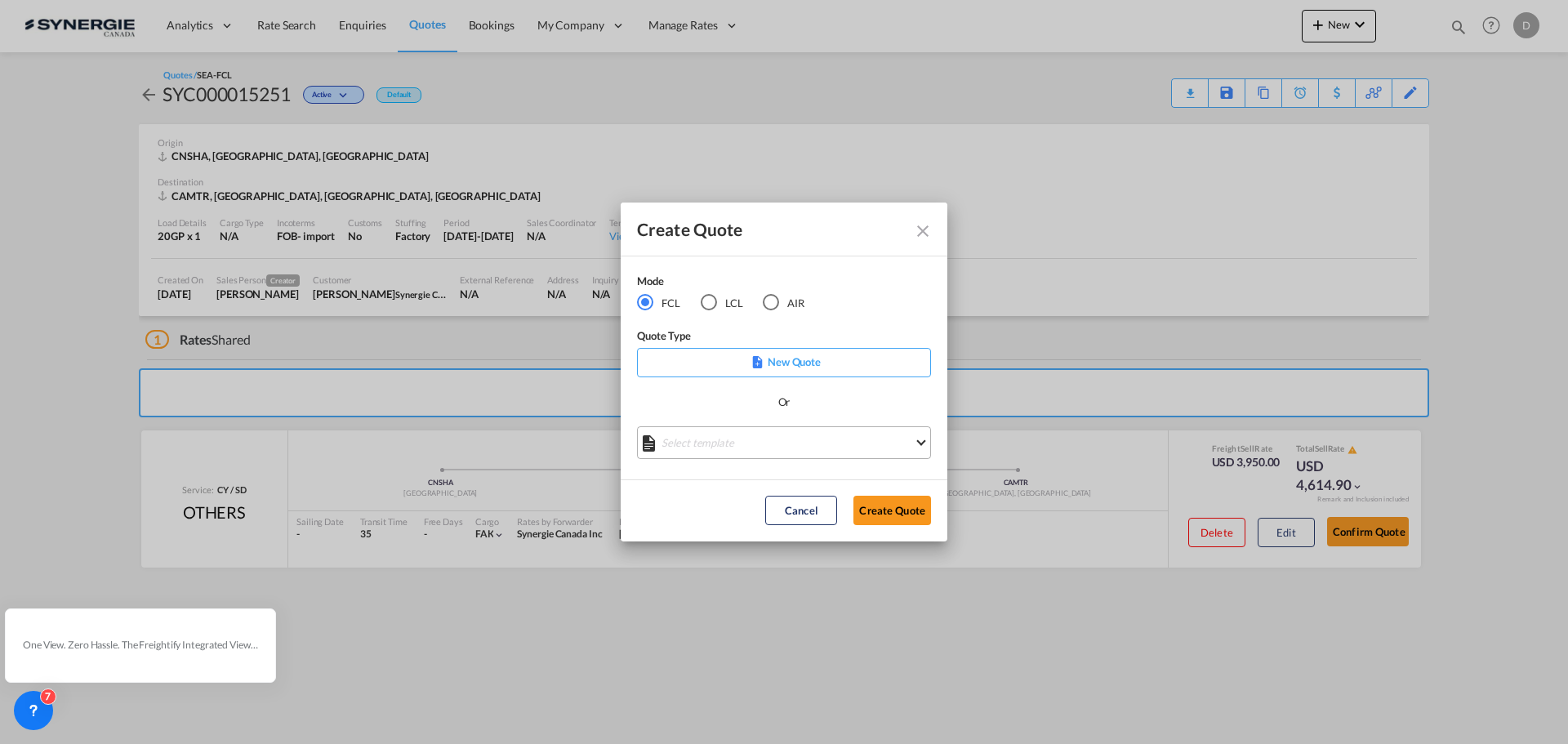
click at [806, 441] on md-select "Select template *NEW* FCL FREEHAND / DAP Pablo Gomez Saldarriaga | 10 Jul 2025 …" at bounding box center [784, 442] width 294 height 32
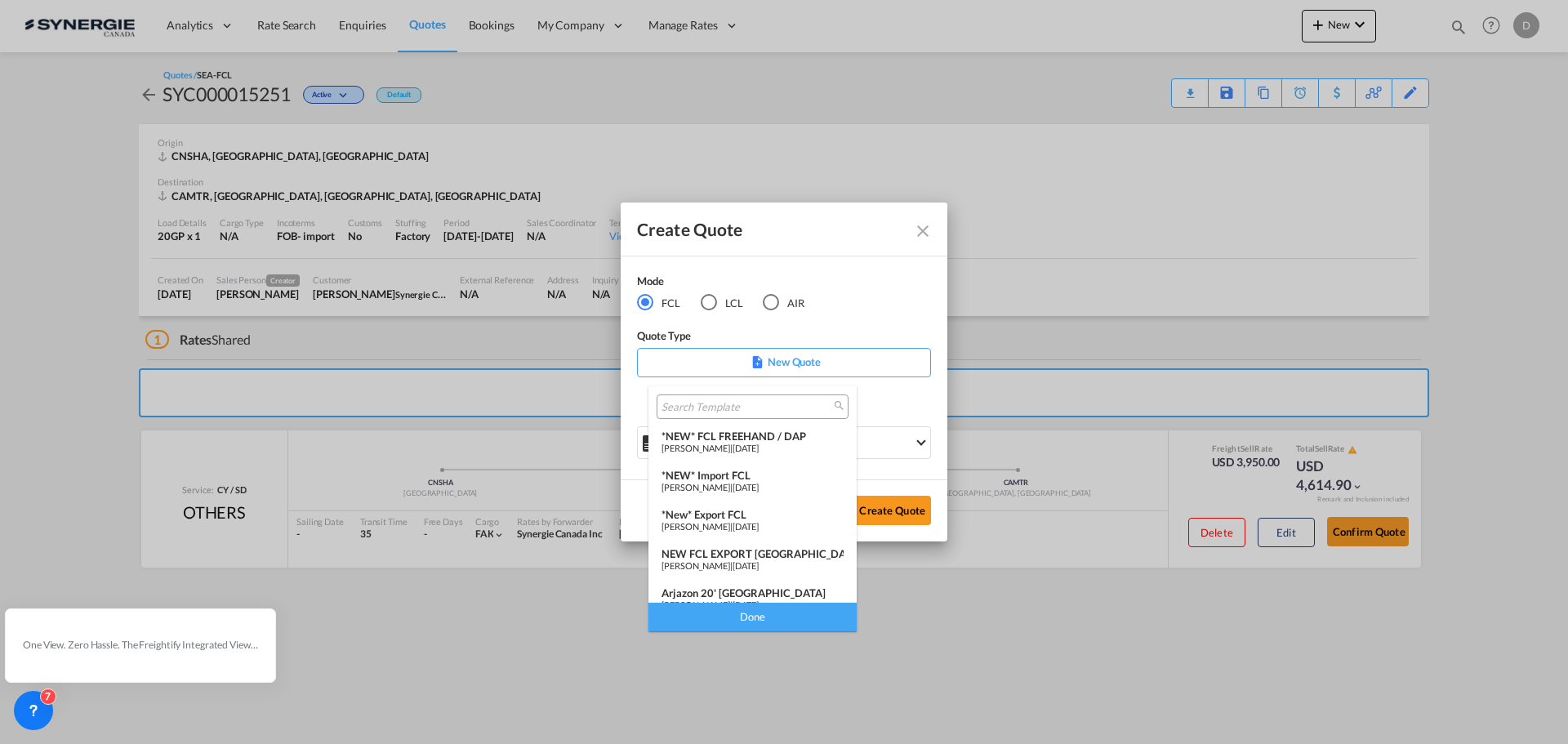
click at [725, 512] on div "*New* Export FCL" at bounding box center [752, 514] width 182 height 13
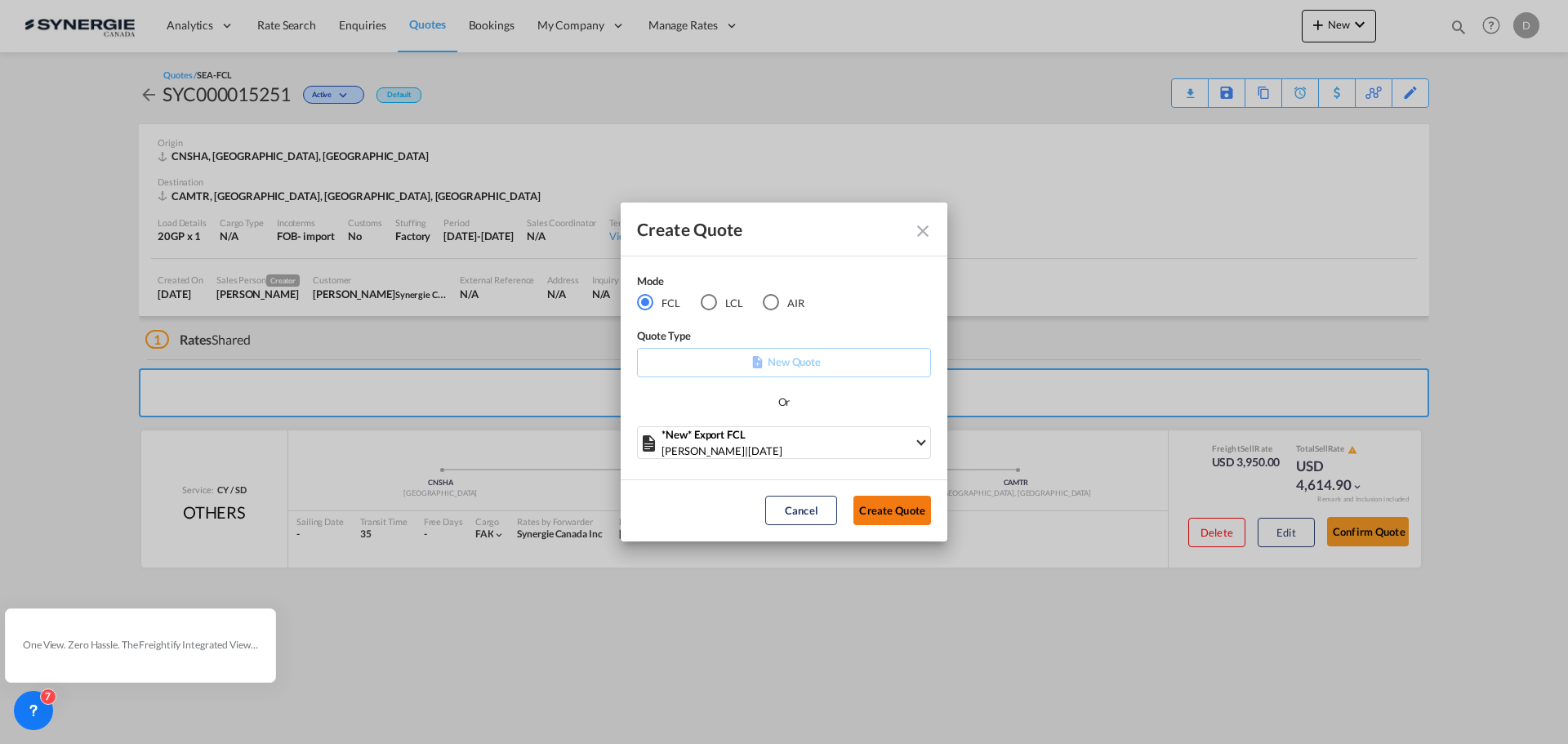
click at [896, 496] on button "Create Quote" at bounding box center [892, 510] width 78 height 30
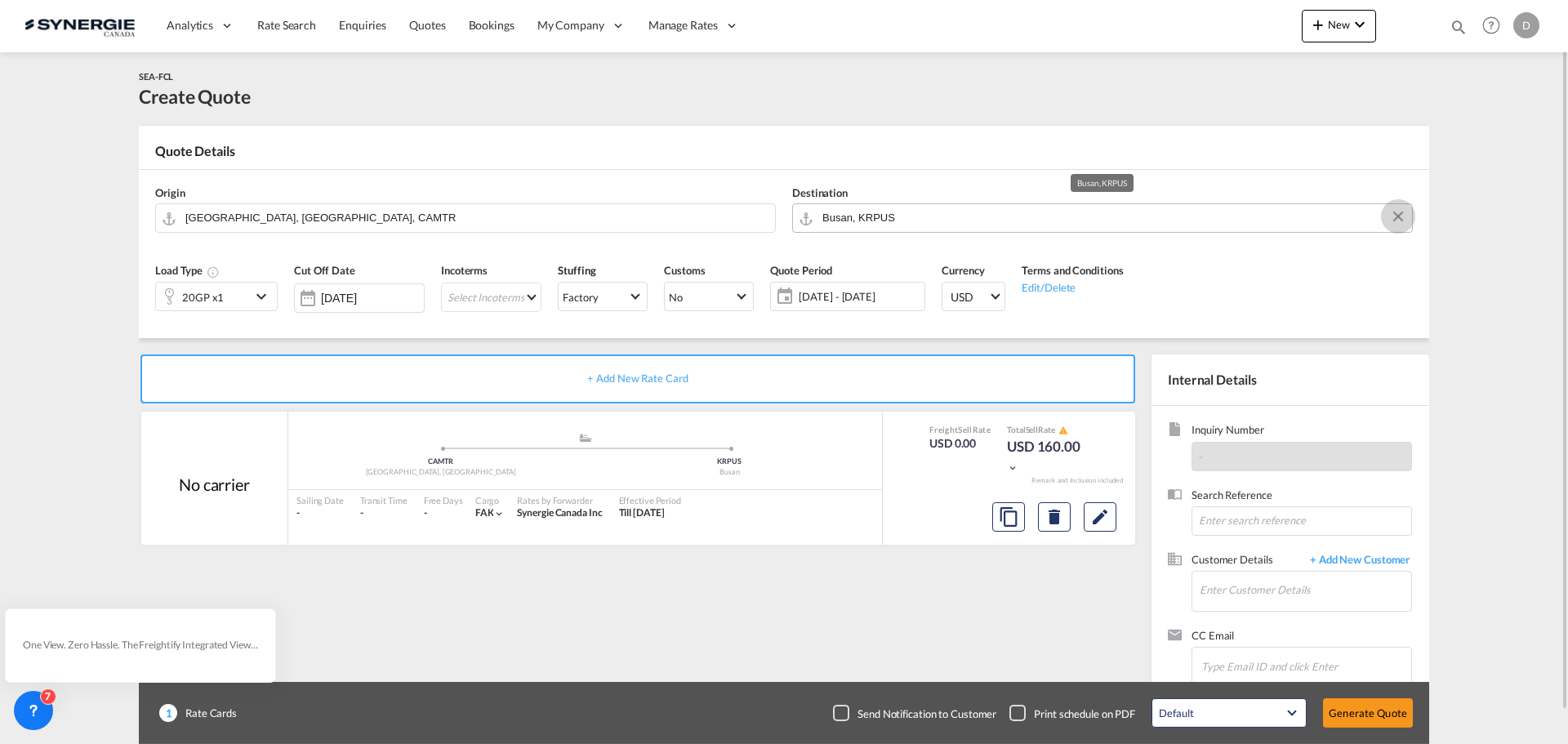
drag, startPoint x: 1399, startPoint y: 214, endPoint x: 1389, endPoint y: 213, distance: 10.0
click at [1396, 213] on button "Clear Input" at bounding box center [1398, 216] width 25 height 25
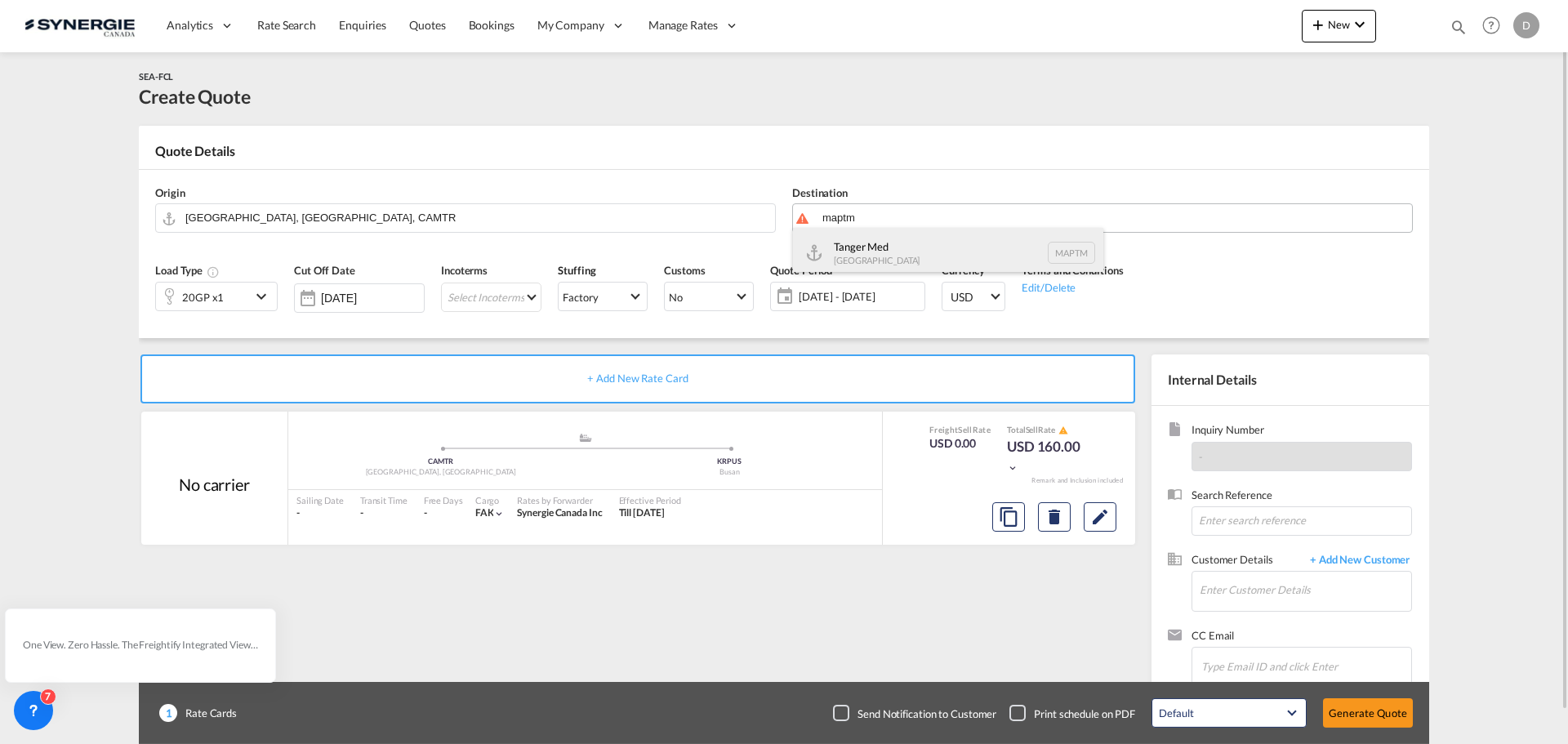
click at [857, 246] on div "Tanger Med Morocco MAPTM" at bounding box center [948, 252] width 310 height 49
type input "Tanger Med, MAPTM"
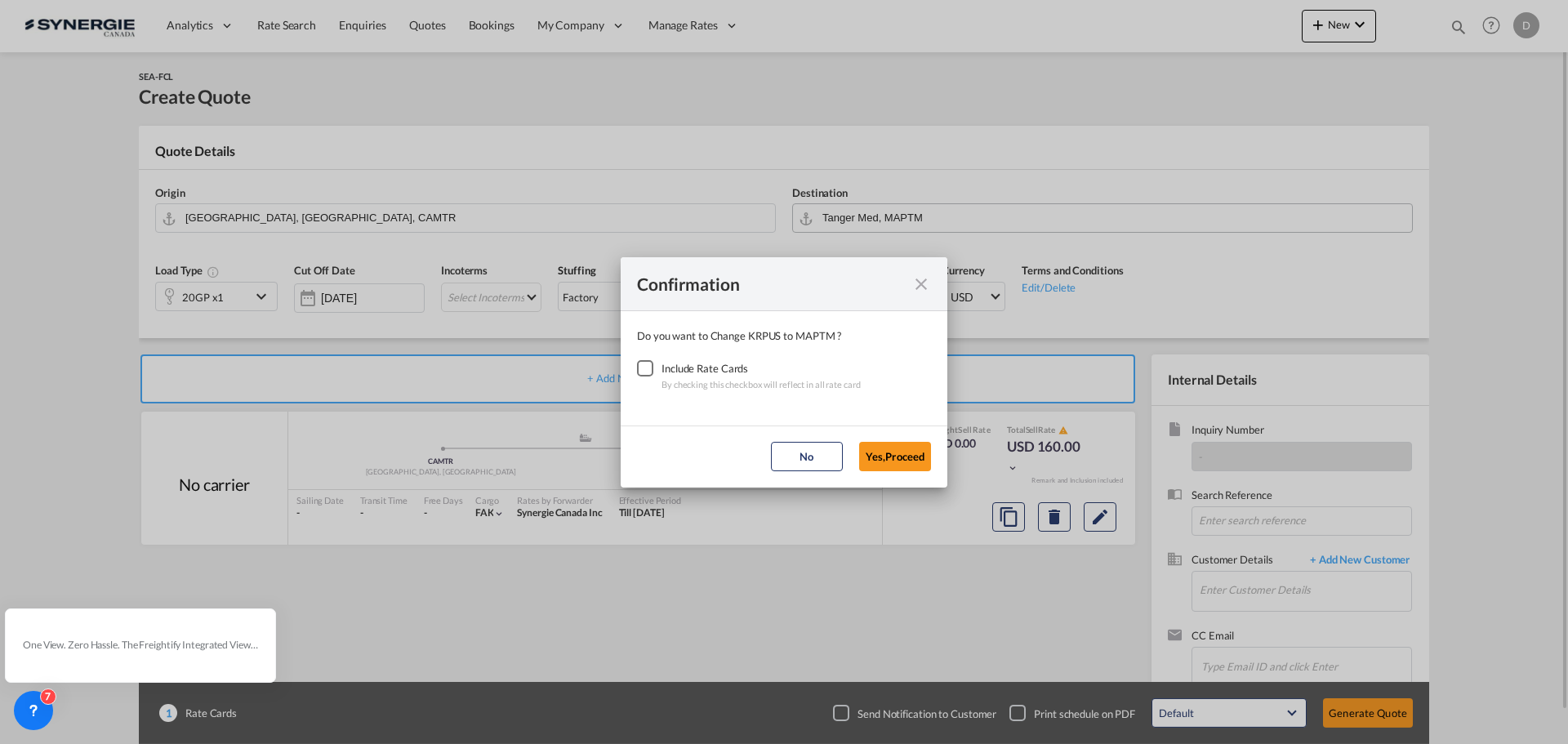
click at [643, 366] on div "Checkbox No Ink" at bounding box center [645, 368] width 17 height 17
click at [915, 462] on button "Yes,Proceed" at bounding box center [895, 456] width 72 height 30
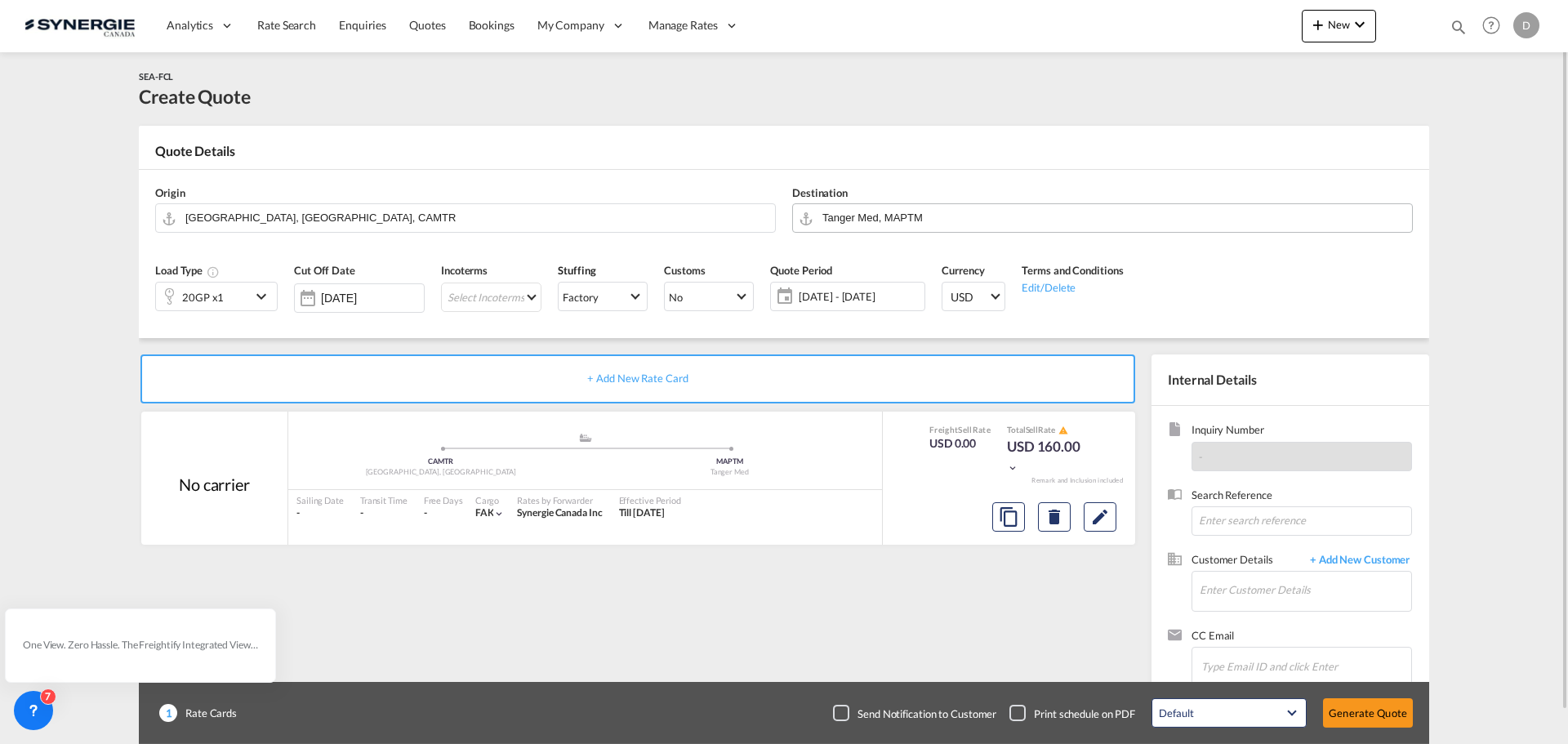
click at [259, 294] on md-icon "icon-chevron-down" at bounding box center [263, 295] width 25 height 19
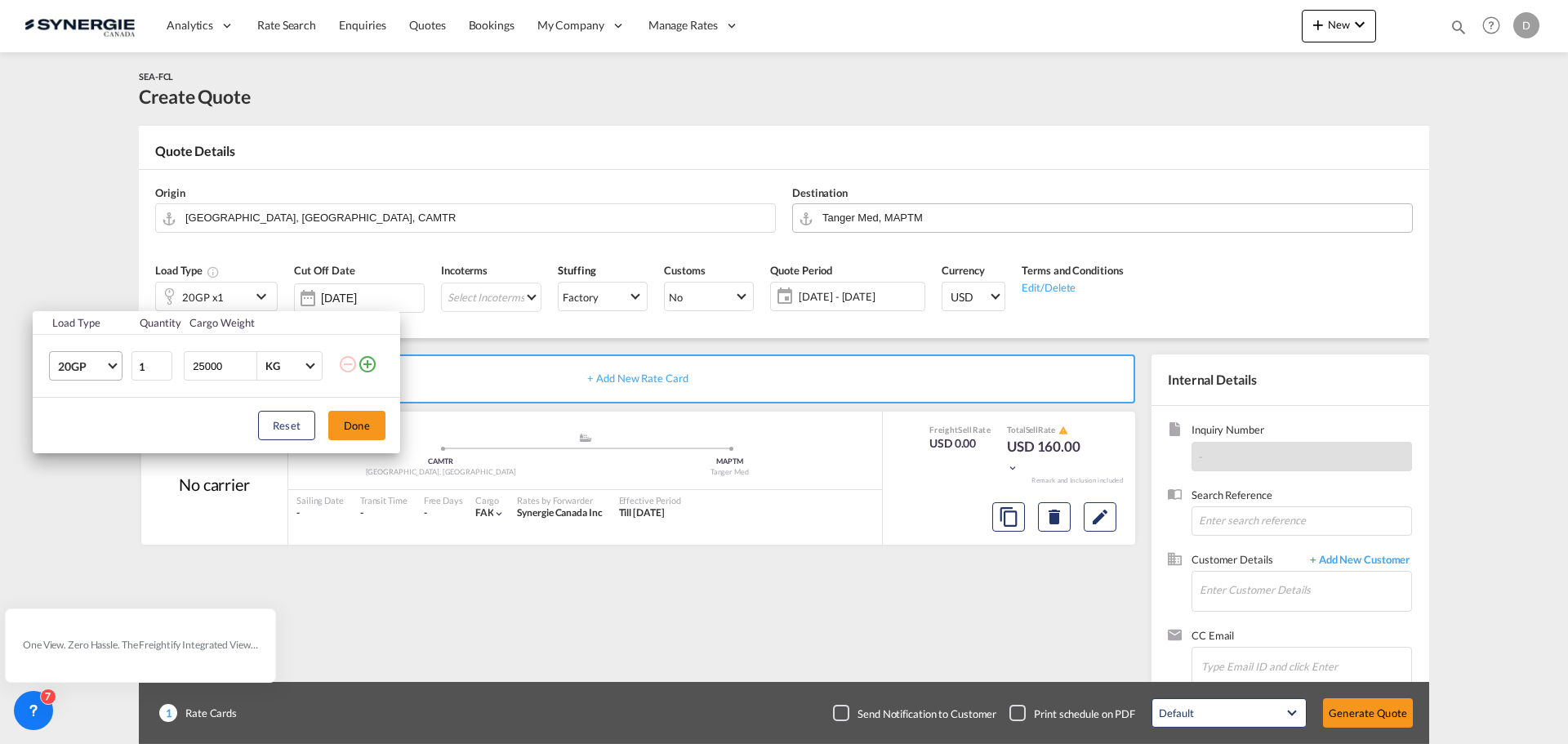
click at [103, 366] on span "20GP" at bounding box center [81, 366] width 47 height 17
click at [103, 438] on md-option "40OT" at bounding box center [101, 435] width 111 height 39
click at [207, 366] on input "25000" at bounding box center [223, 366] width 66 height 28
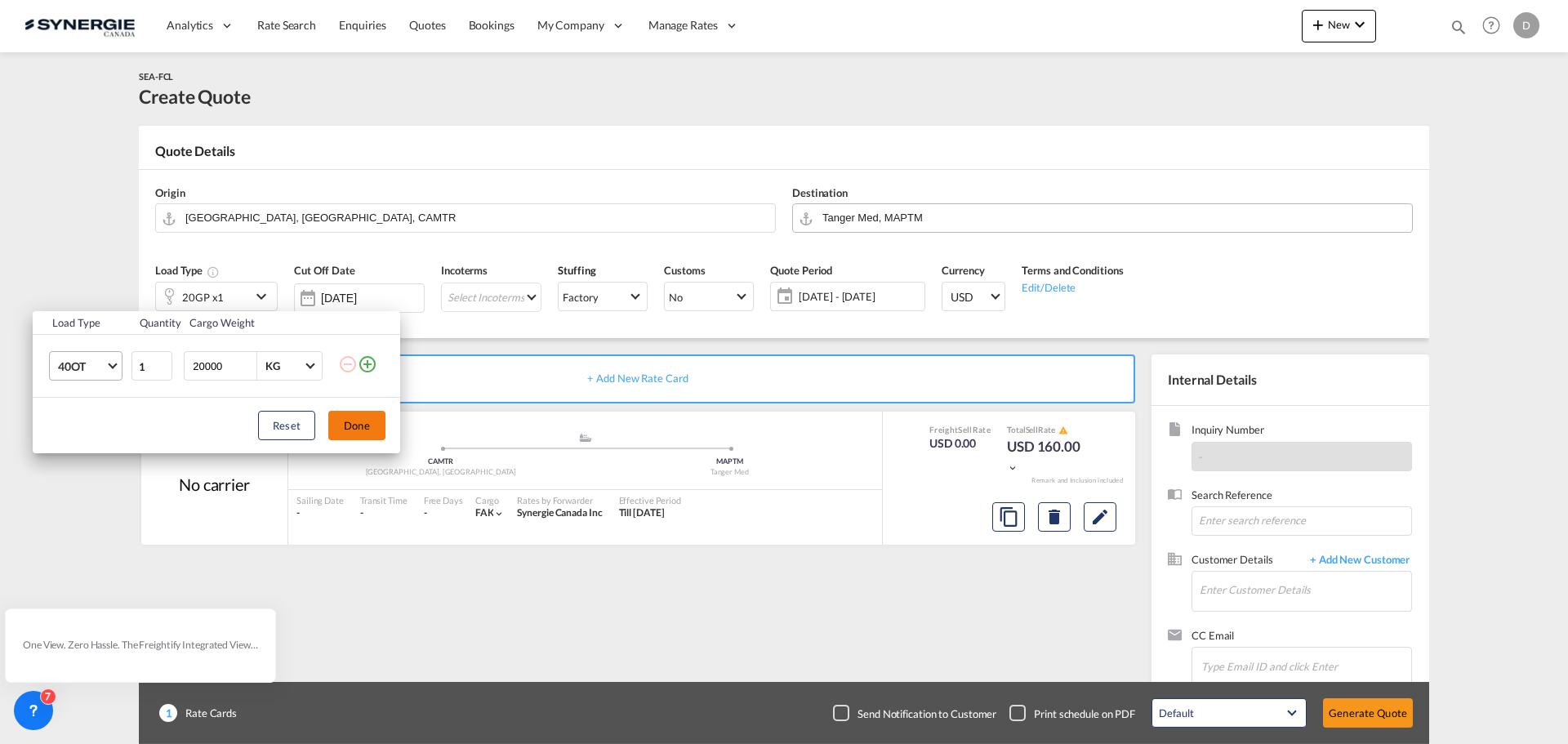
type input "20000"
click at [357, 428] on button "Done" at bounding box center [356, 426] width 57 height 30
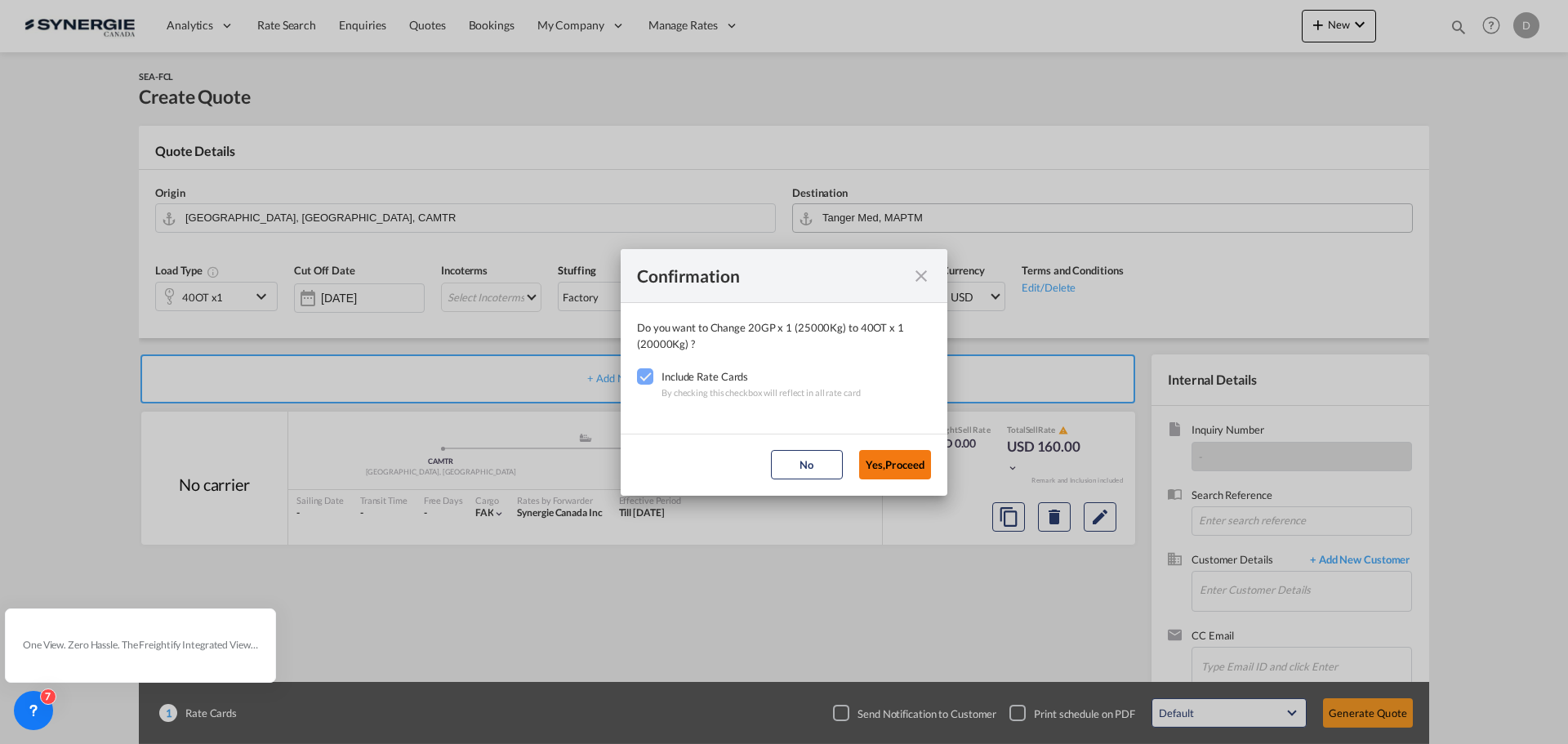
click at [906, 464] on button "Yes,Proceed" at bounding box center [895, 464] width 72 height 30
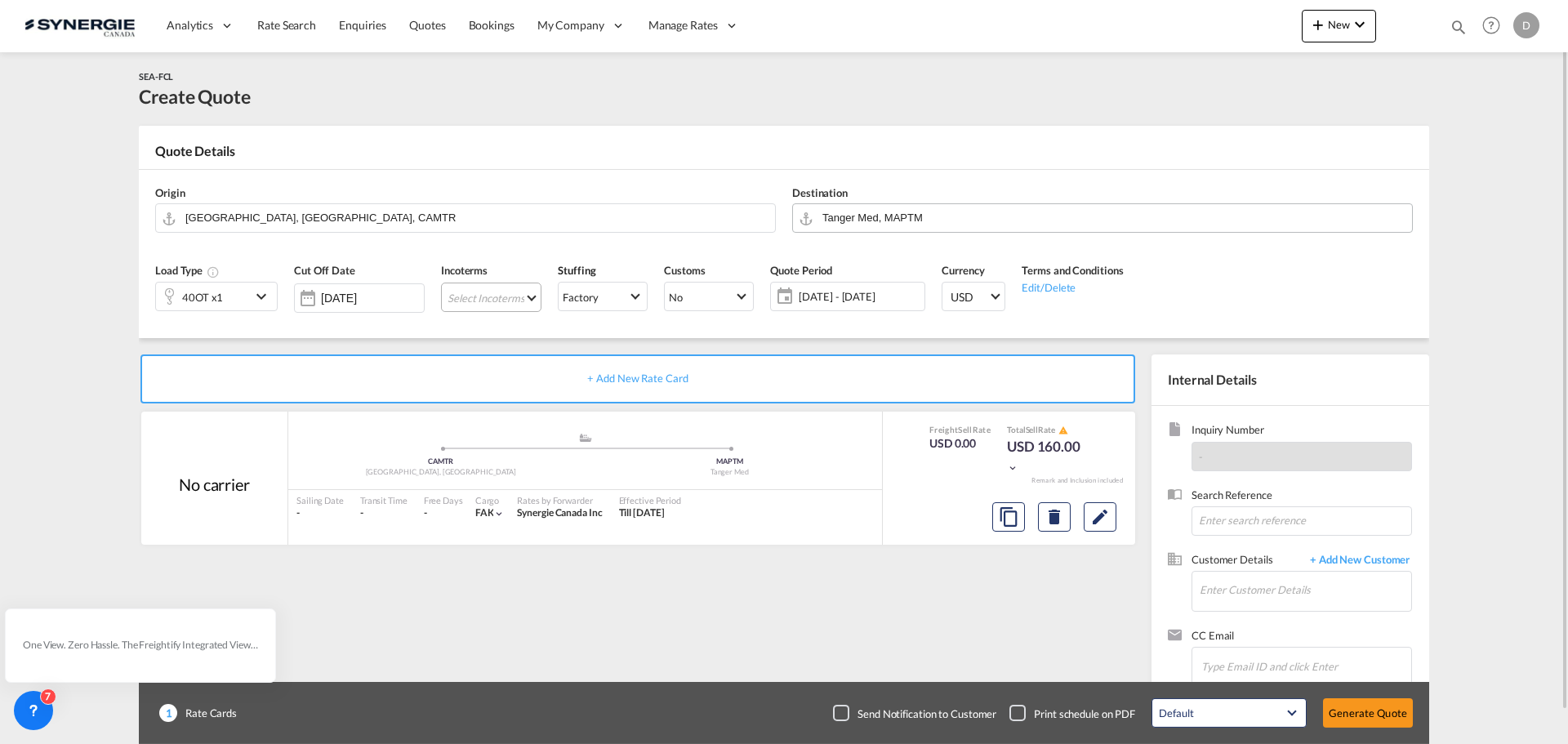
click at [527, 294] on md-select "Select Incoterms CIP - export Carriage and Insurance Paid to DDP - export Deliv…" at bounding box center [491, 297] width 101 height 30
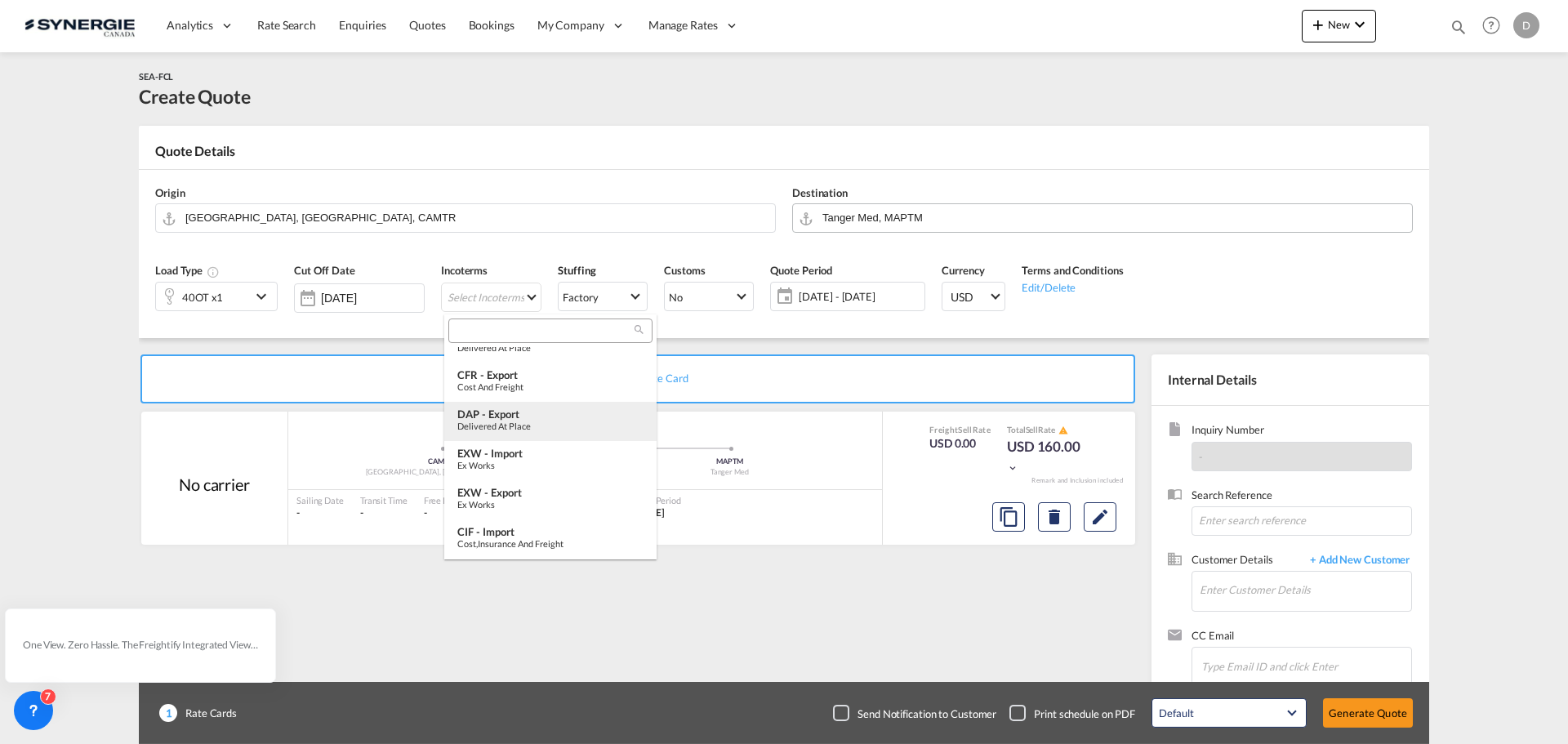
scroll to position [327, 0]
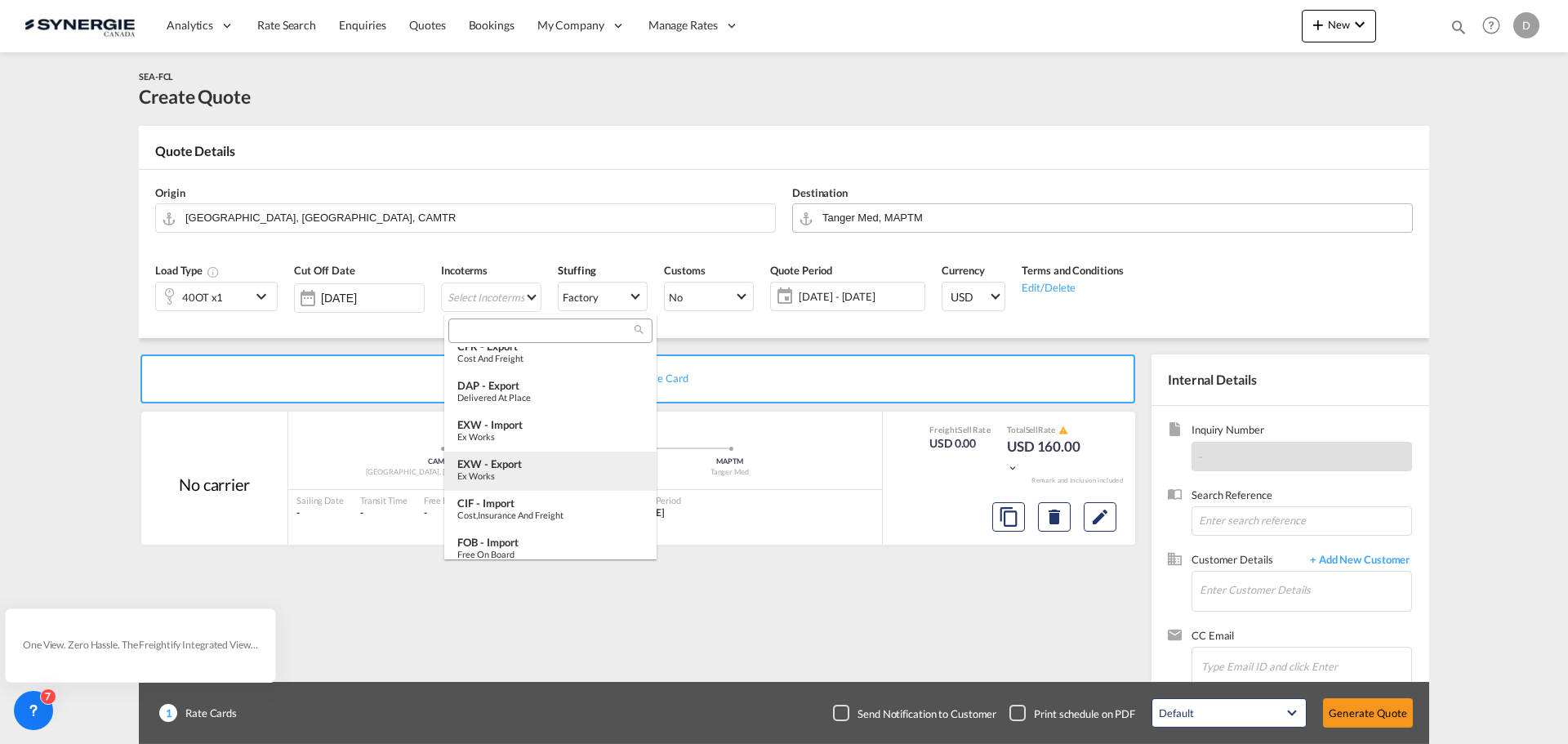
click at [552, 466] on div "EXW - export" at bounding box center [550, 463] width 187 height 13
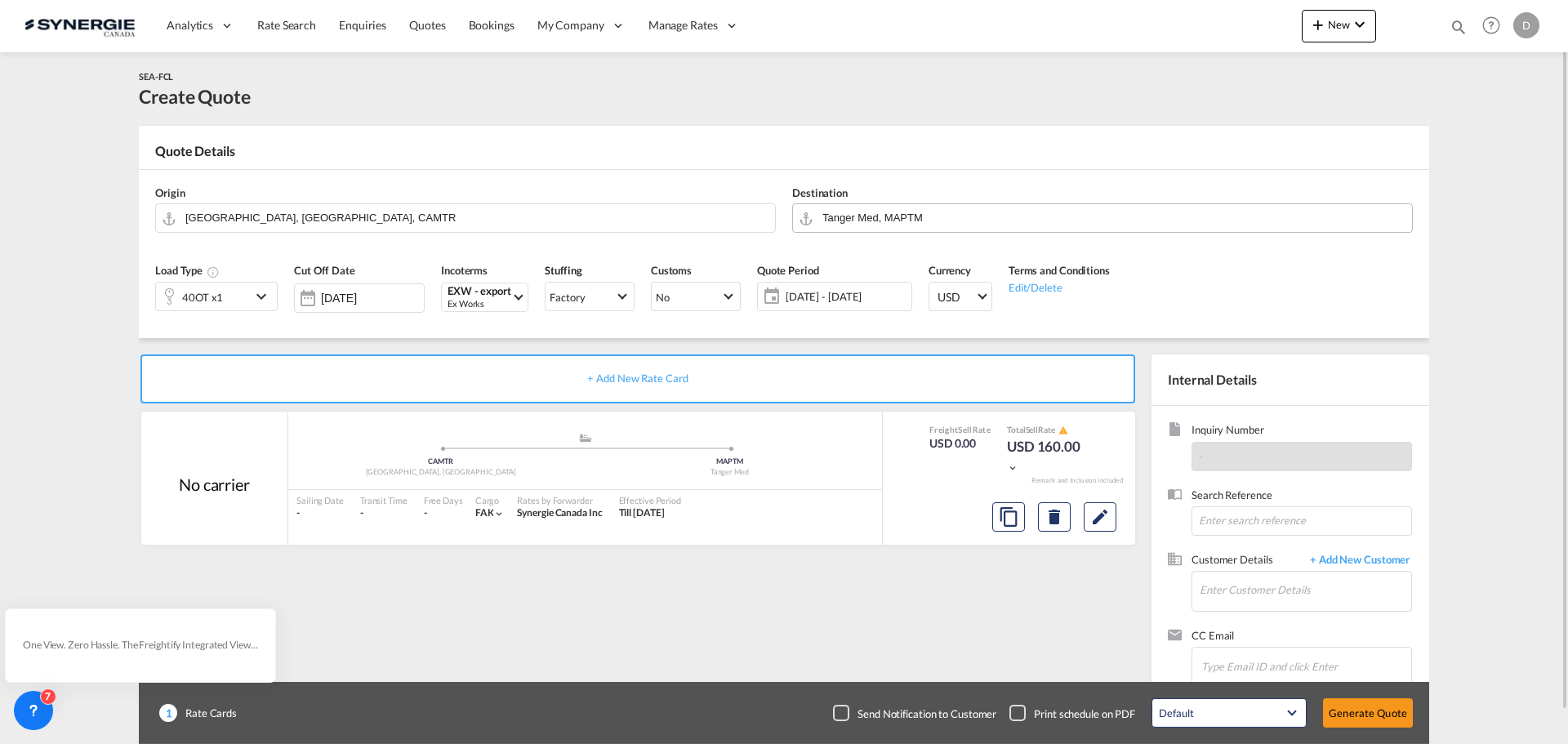
click at [846, 294] on span "06 Oct - 05 Nov 2025" at bounding box center [847, 296] width 122 height 15
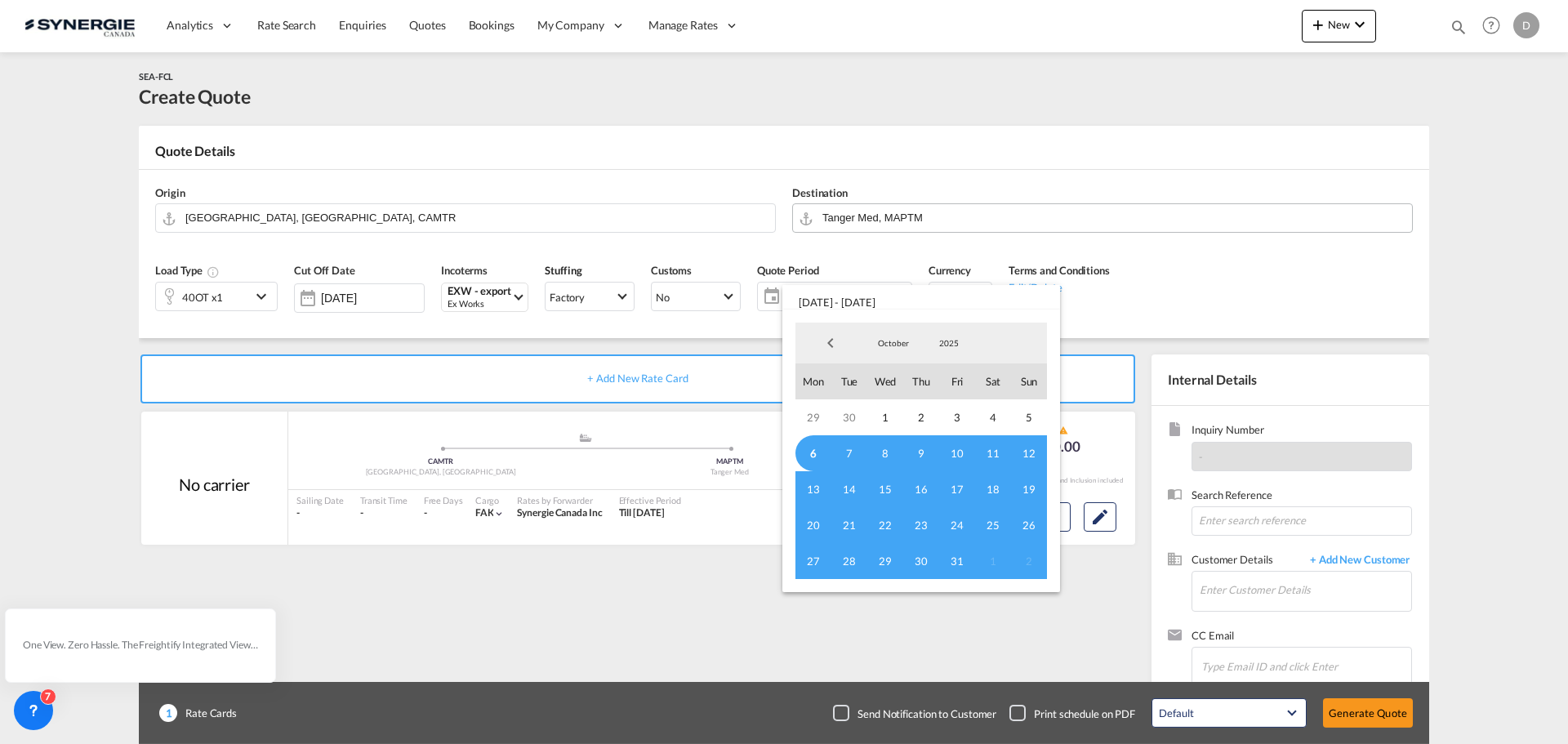
click at [814, 453] on span "6" at bounding box center [813, 452] width 36 height 36
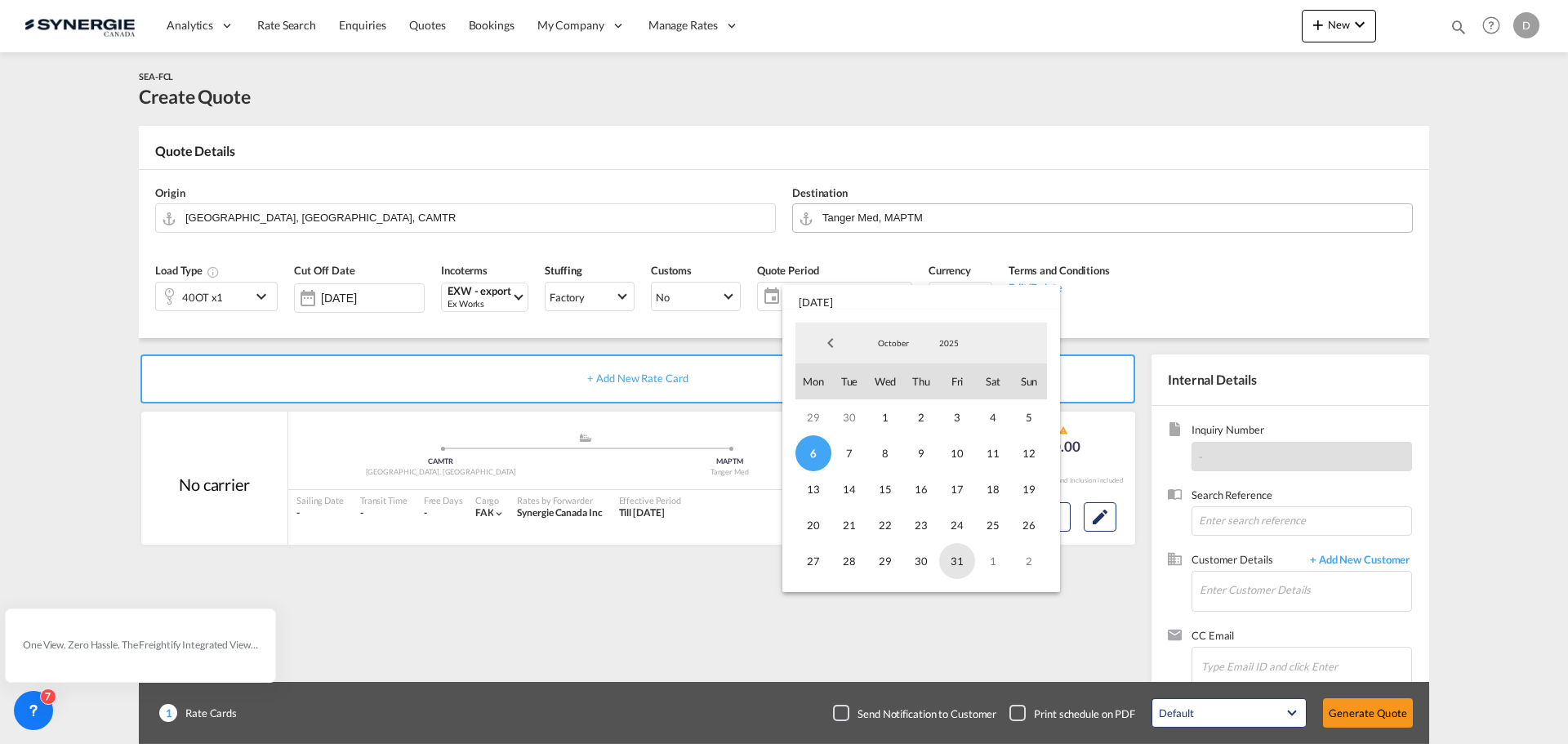
click at [951, 559] on span "31" at bounding box center [957, 560] width 36 height 36
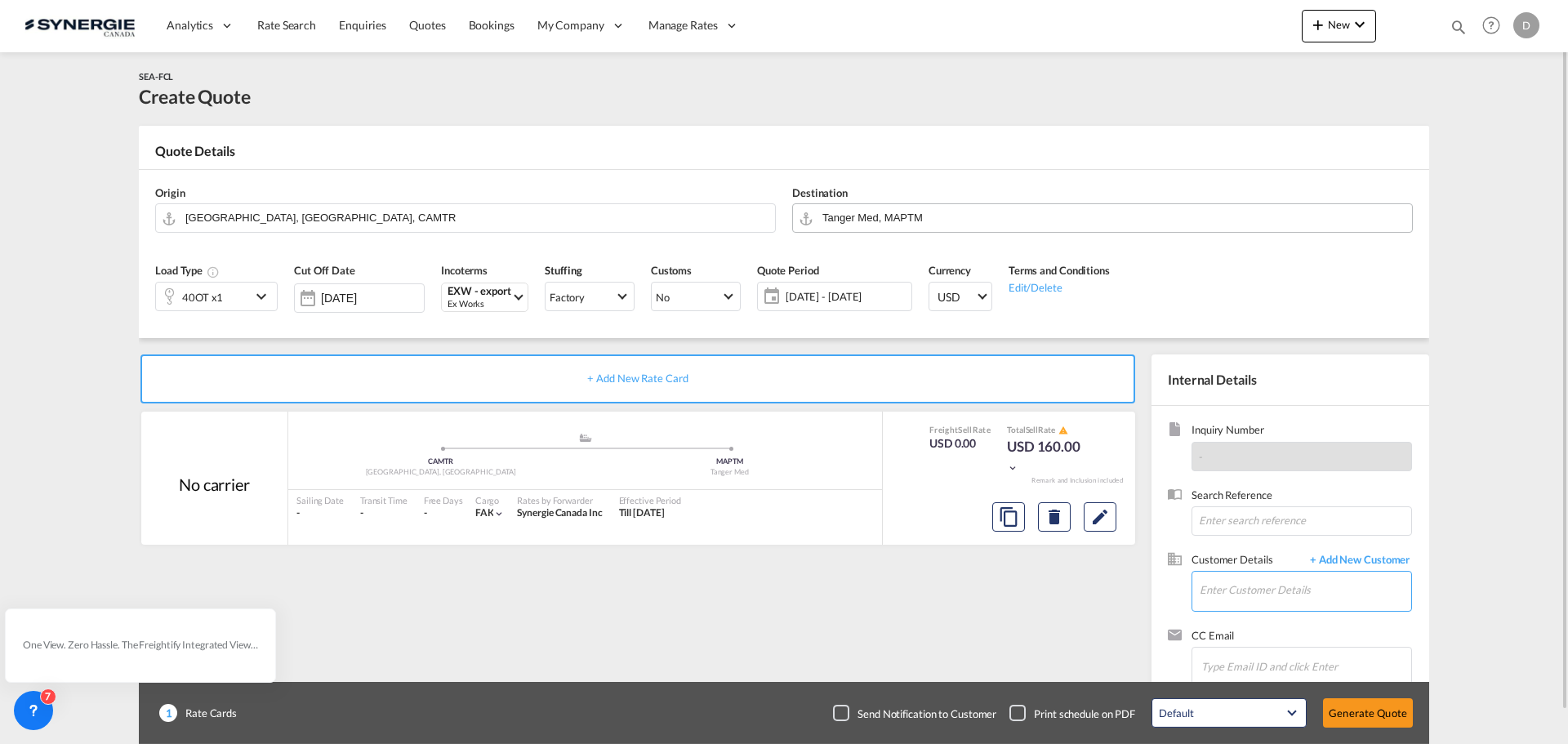
click at [1272, 599] on input "Enter Customer Details" at bounding box center [1305, 590] width 211 height 37
paste input "hdihdahbi33@gmail.com"
type input "hdihdahbi33@gmail.com"
click at [1374, 555] on span "+ Add New Customer" at bounding box center [1357, 561] width 110 height 18
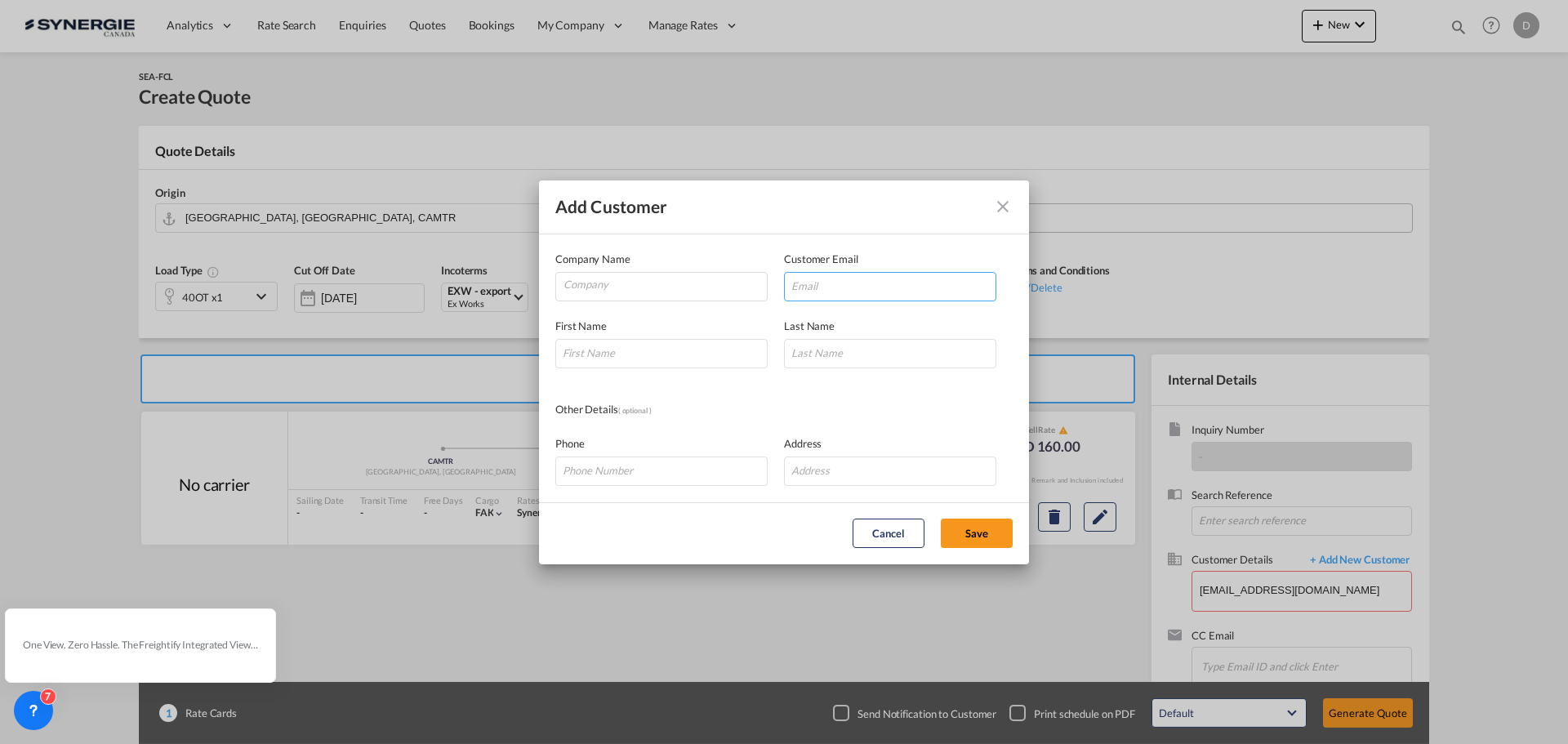
click at [826, 286] on input "Add Customer Company ..." at bounding box center [890, 286] width 212 height 30
paste input "hdihdahbi33@gmail.com"
type input "hdihdahbi33@gmail.com"
click at [883, 532] on button "Cancel" at bounding box center [888, 534] width 72 height 30
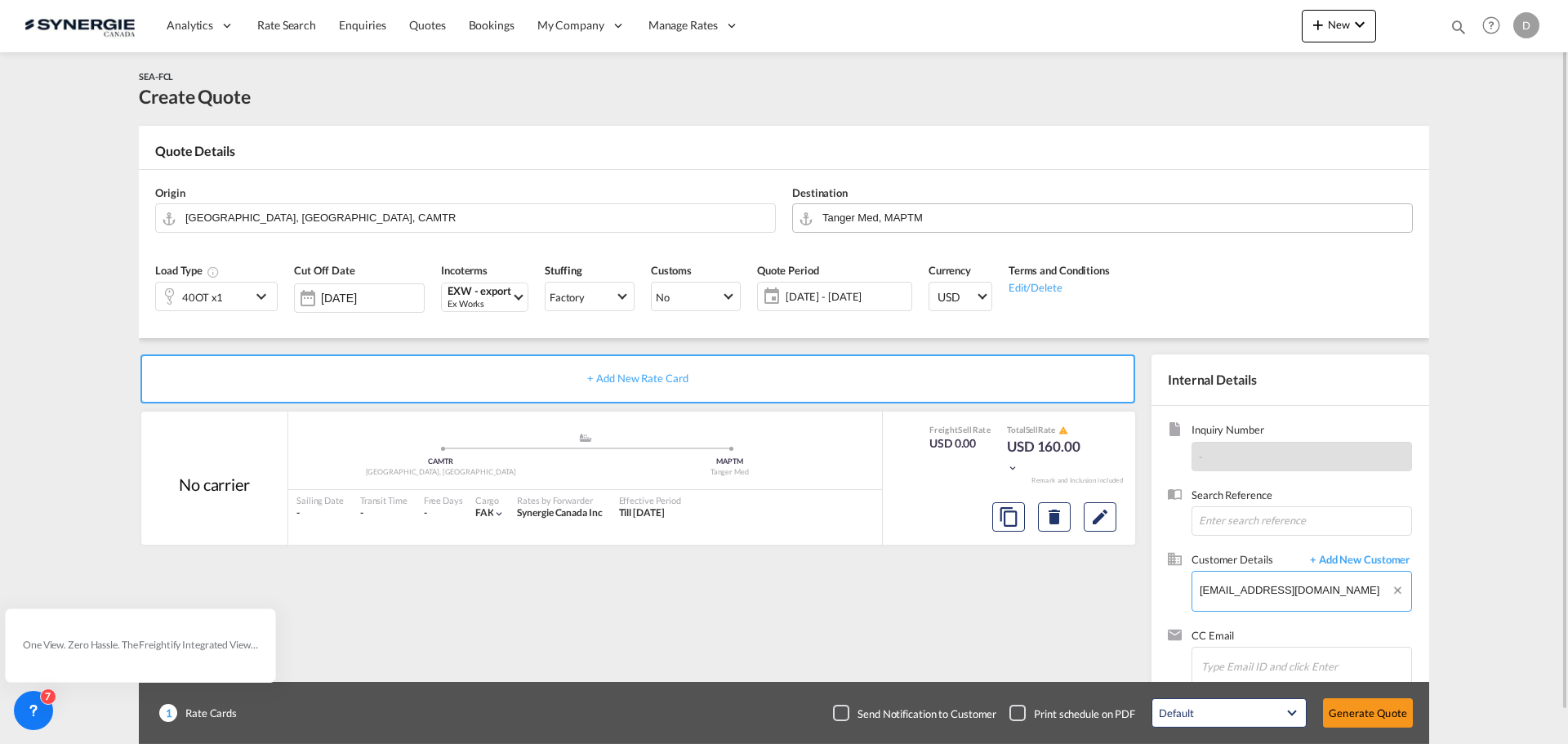
click at [1363, 603] on input "hdihdahbi33@gmail.com" at bounding box center [1305, 590] width 211 height 37
click at [1398, 589] on button "Clear Input" at bounding box center [1400, 583] width 20 height 25
paste input "ihdihdahbi33@gmail.com"
type input "ihdihdahbi33@gmail.com"
click at [1370, 554] on span "+ Add New Customer" at bounding box center [1357, 561] width 110 height 18
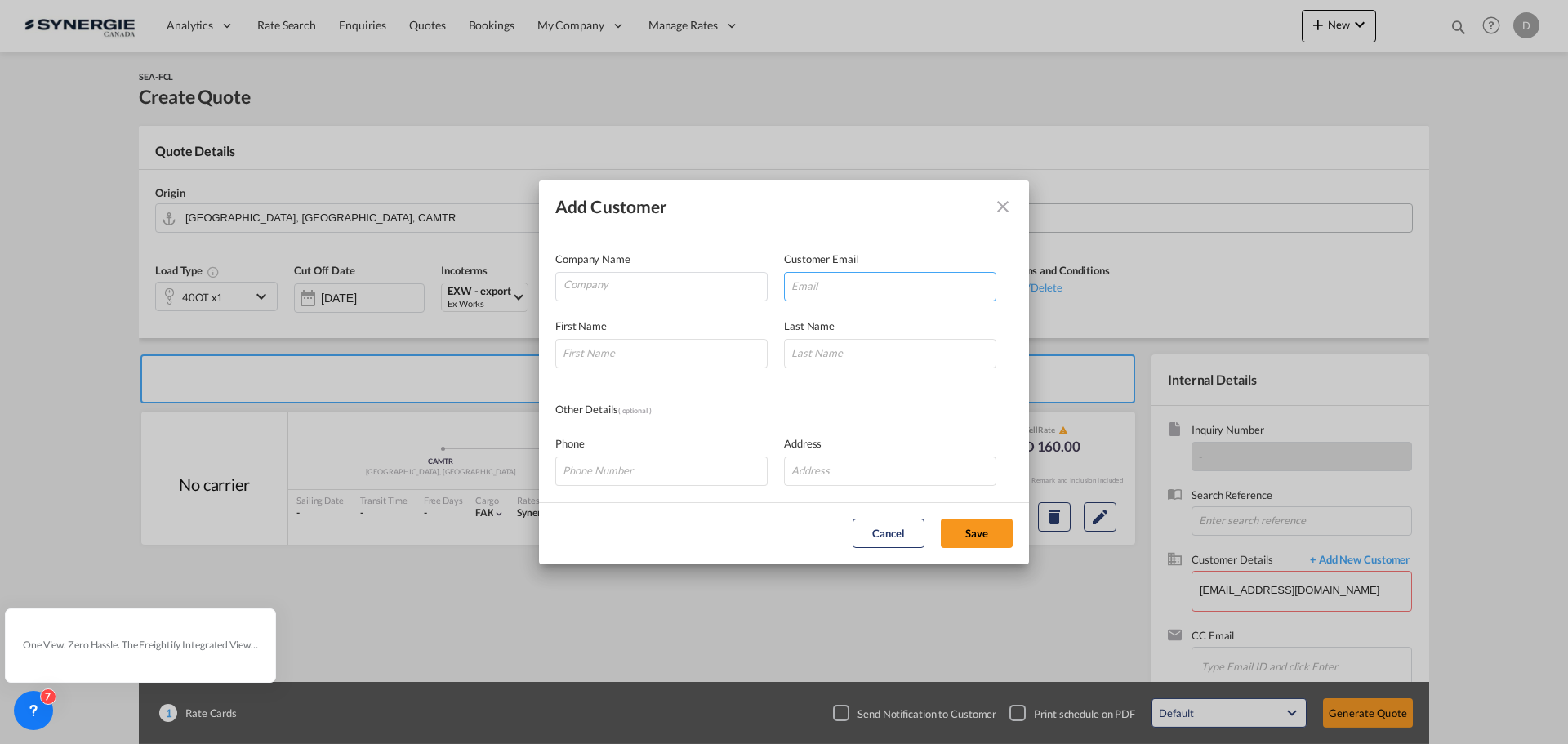
click at [921, 278] on input "Add Customer Company ..." at bounding box center [890, 286] width 212 height 30
paste input "ihdihdahbi33@gmail.com"
type input "ihdihdahbi33@gmail.com"
click at [688, 286] on input "Company" at bounding box center [665, 284] width 203 height 25
paste input "Ihdih Eddahbi"
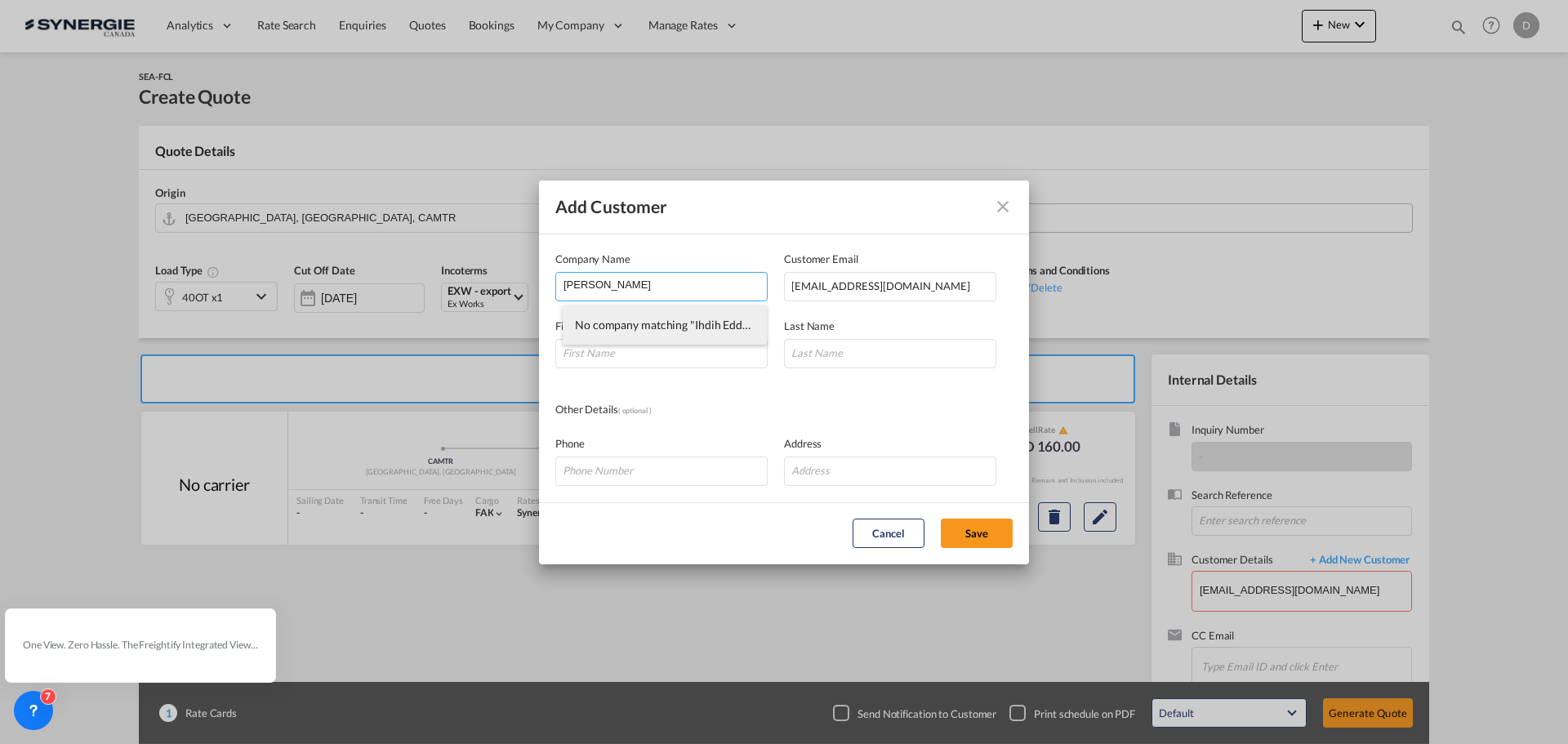
type input "Ihdih Eddahbi"
click at [708, 341] on li "No company matching "Ihdih Eddahbi" were found." at bounding box center [664, 325] width 204 height 39
click at [708, 346] on input "Add Customer Company ..." at bounding box center [661, 354] width 212 height 30
paste input "Ihdih Eddahbi"
click at [601, 354] on input "Ihdih Eddahbi" at bounding box center [661, 354] width 212 height 30
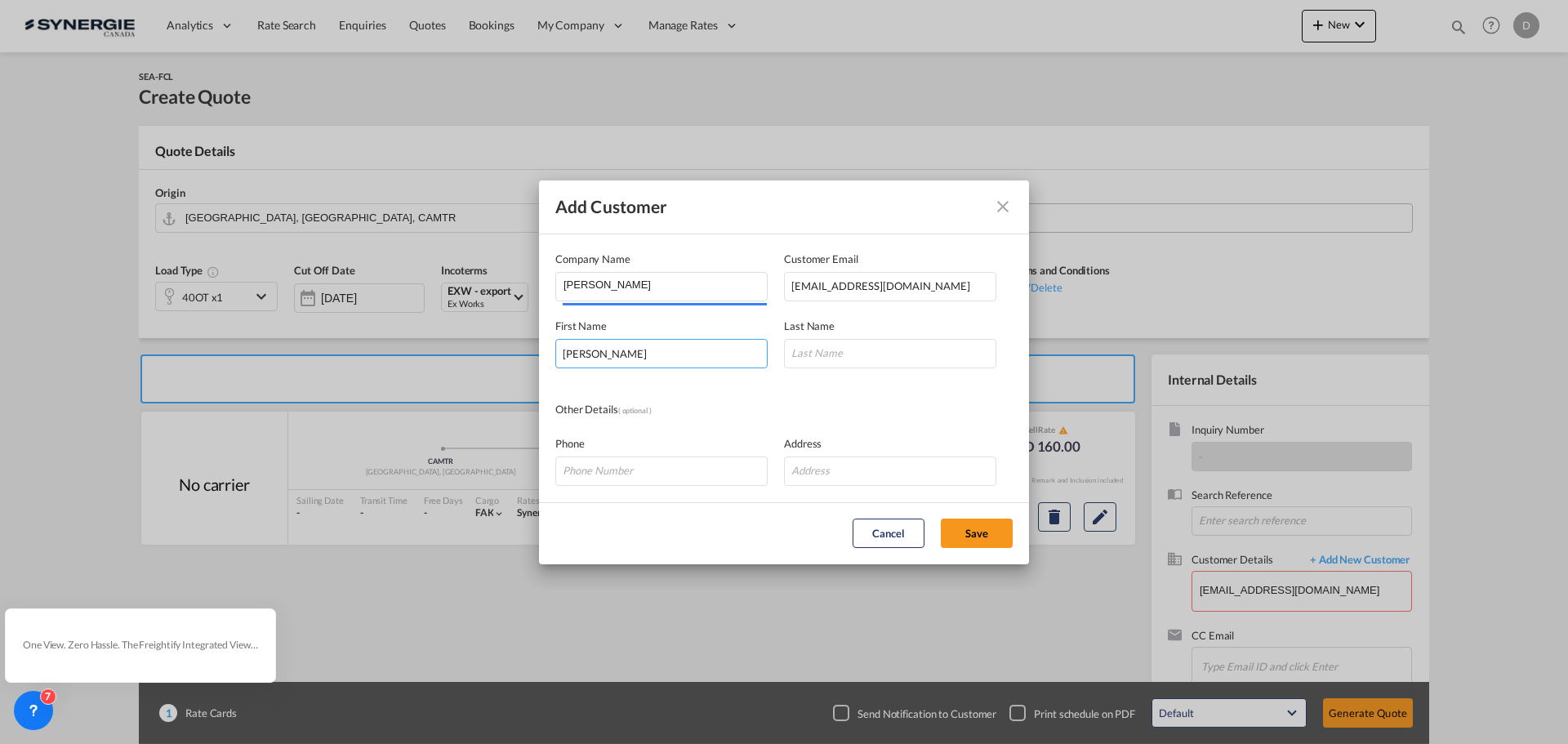
click at [601, 354] on input "Ihdih Eddahbi" at bounding box center [661, 354] width 212 height 30
type input "Ihdih"
click at [882, 362] on input "Add Customer Company ..." at bounding box center [890, 354] width 212 height 30
paste input "Eddahbi"
type input "Eddahbi"
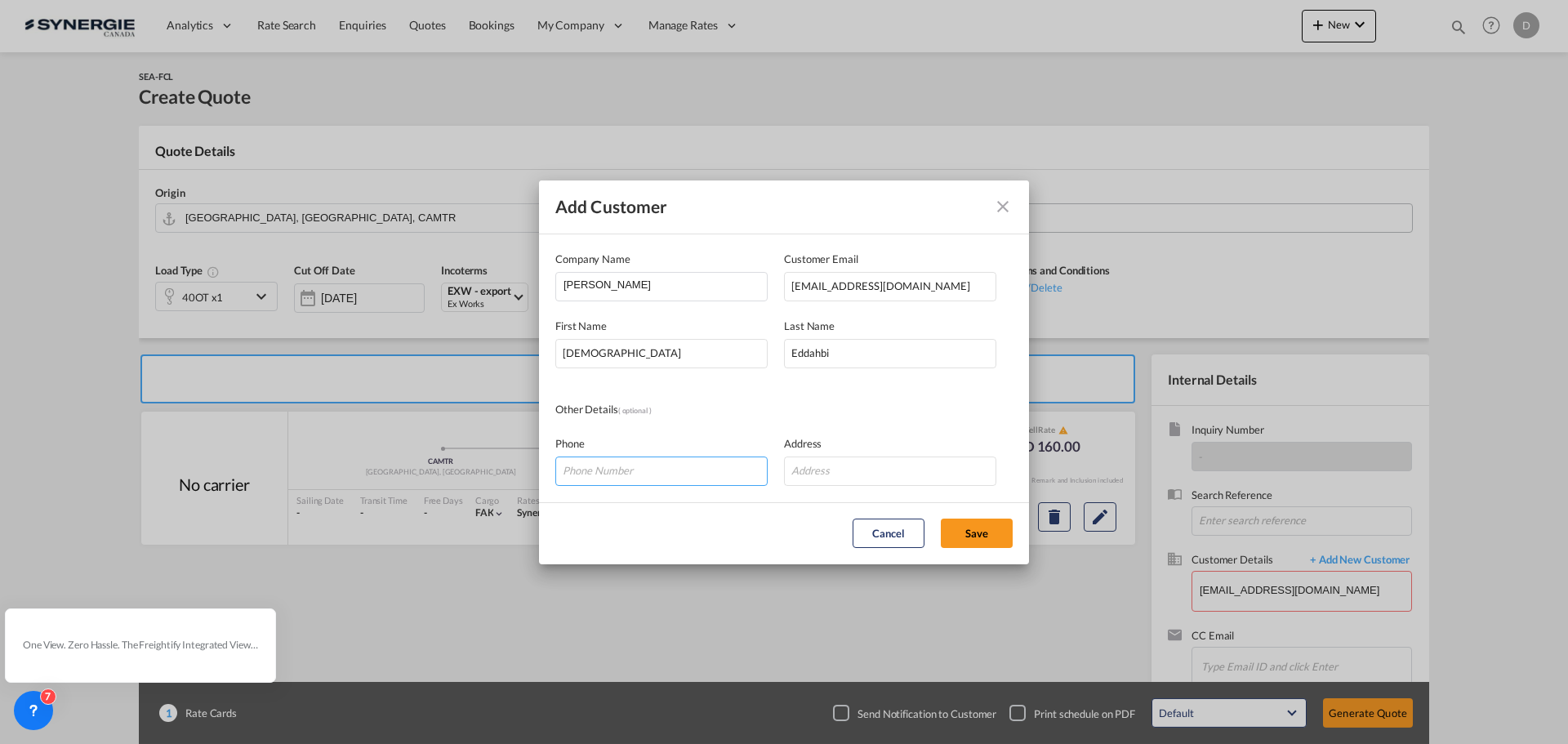
click at [626, 472] on input "Add Customer Company ..." at bounding box center [661, 471] width 212 height 30
paste input "437-989-2272"
type input "437-989-2272"
click at [976, 532] on button "Save" at bounding box center [977, 534] width 72 height 30
type input "Ihdih Eddahbi, Ihdih Eddahbi, ihdihdahbi33@gmail.com"
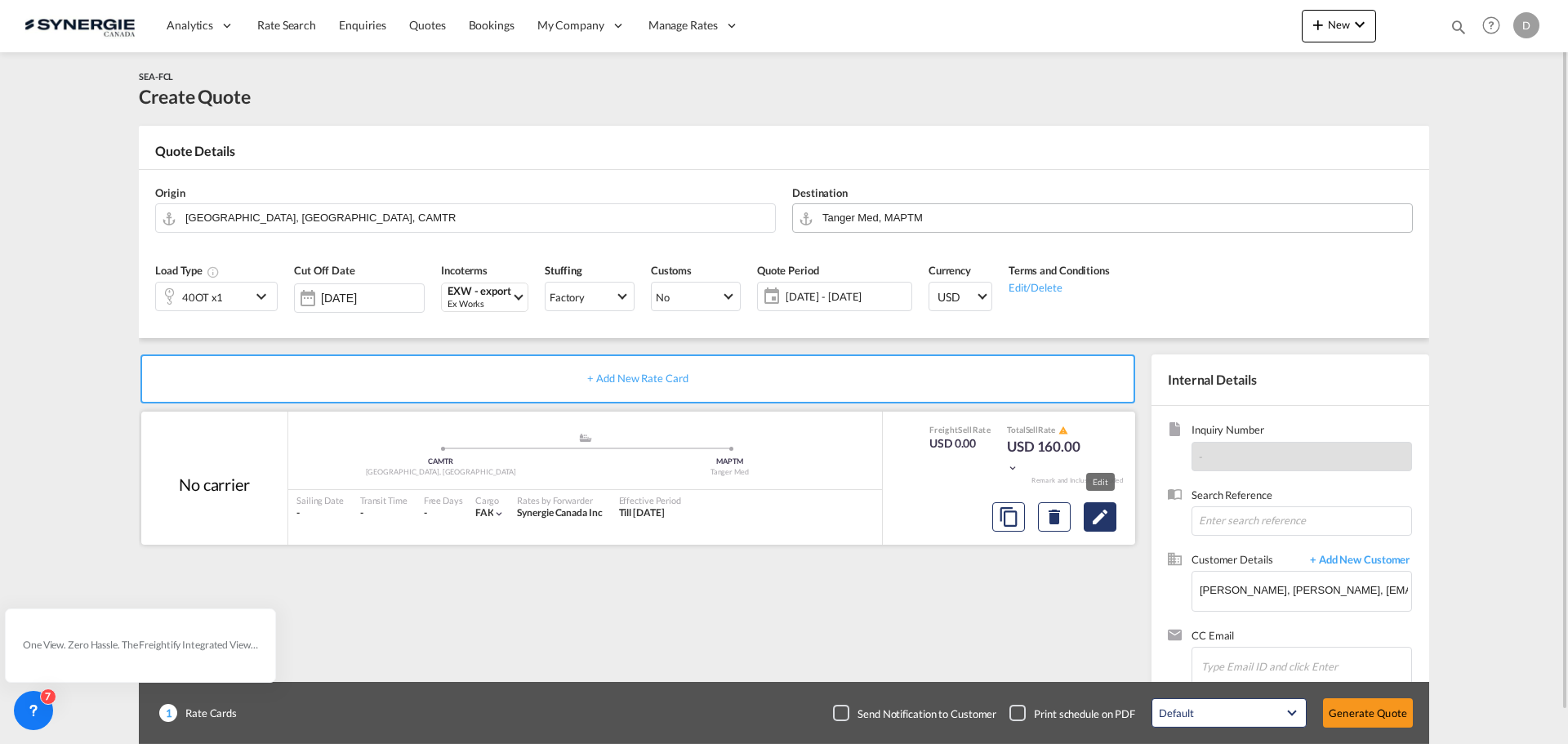
click at [1093, 518] on md-icon "Edit" at bounding box center [1100, 516] width 19 height 19
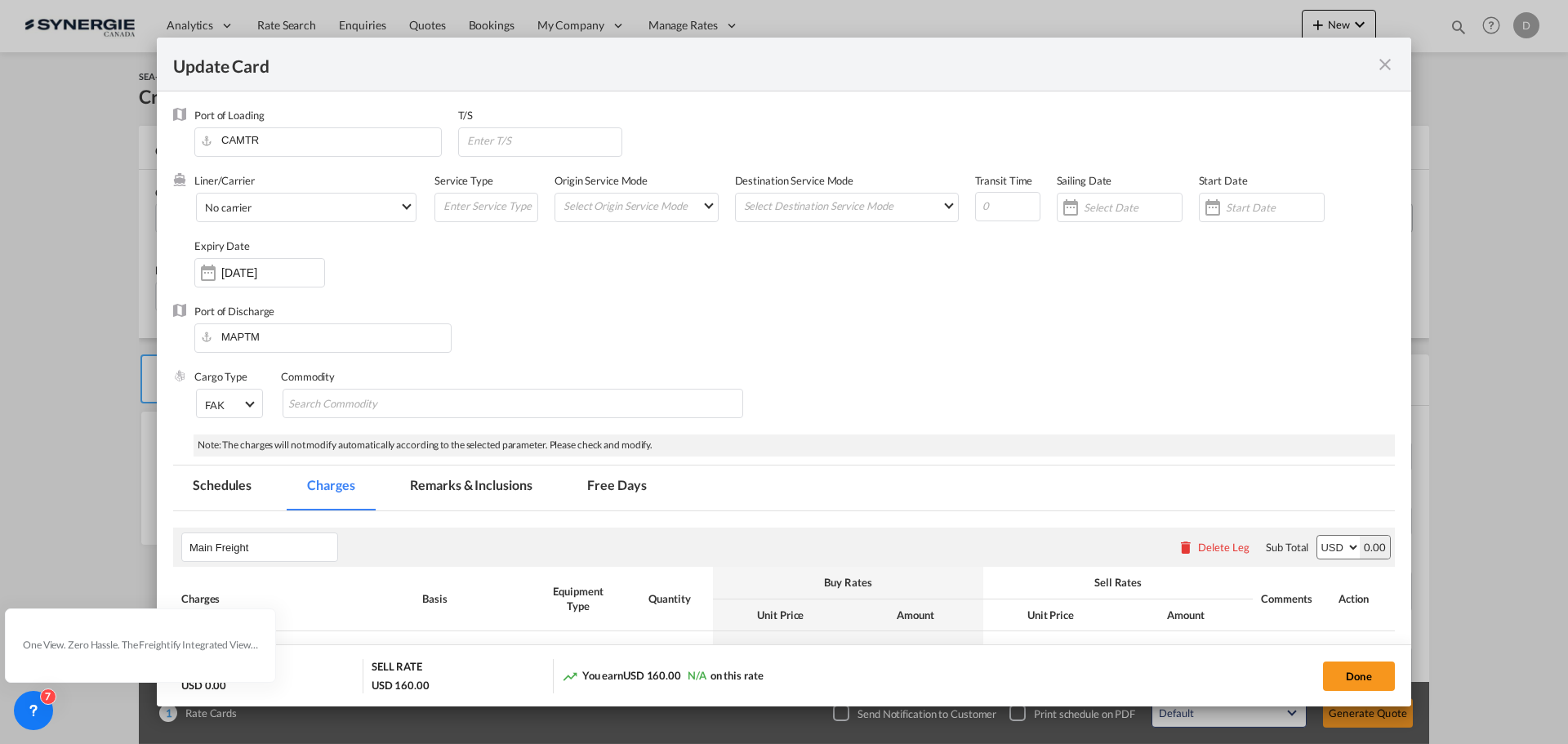
click at [733, 315] on div "Port of Discharge MAPTM" at bounding box center [783, 336] width 1222 height 66
click at [491, 145] on input "Update Card Port ..." at bounding box center [544, 140] width 157 height 25
type input "Genova"
drag, startPoint x: 532, startPoint y: 323, endPoint x: 312, endPoint y: 212, distance: 246.4
click at [525, 319] on div "Port of Discharge MAPTM" at bounding box center [783, 336] width 1222 height 66
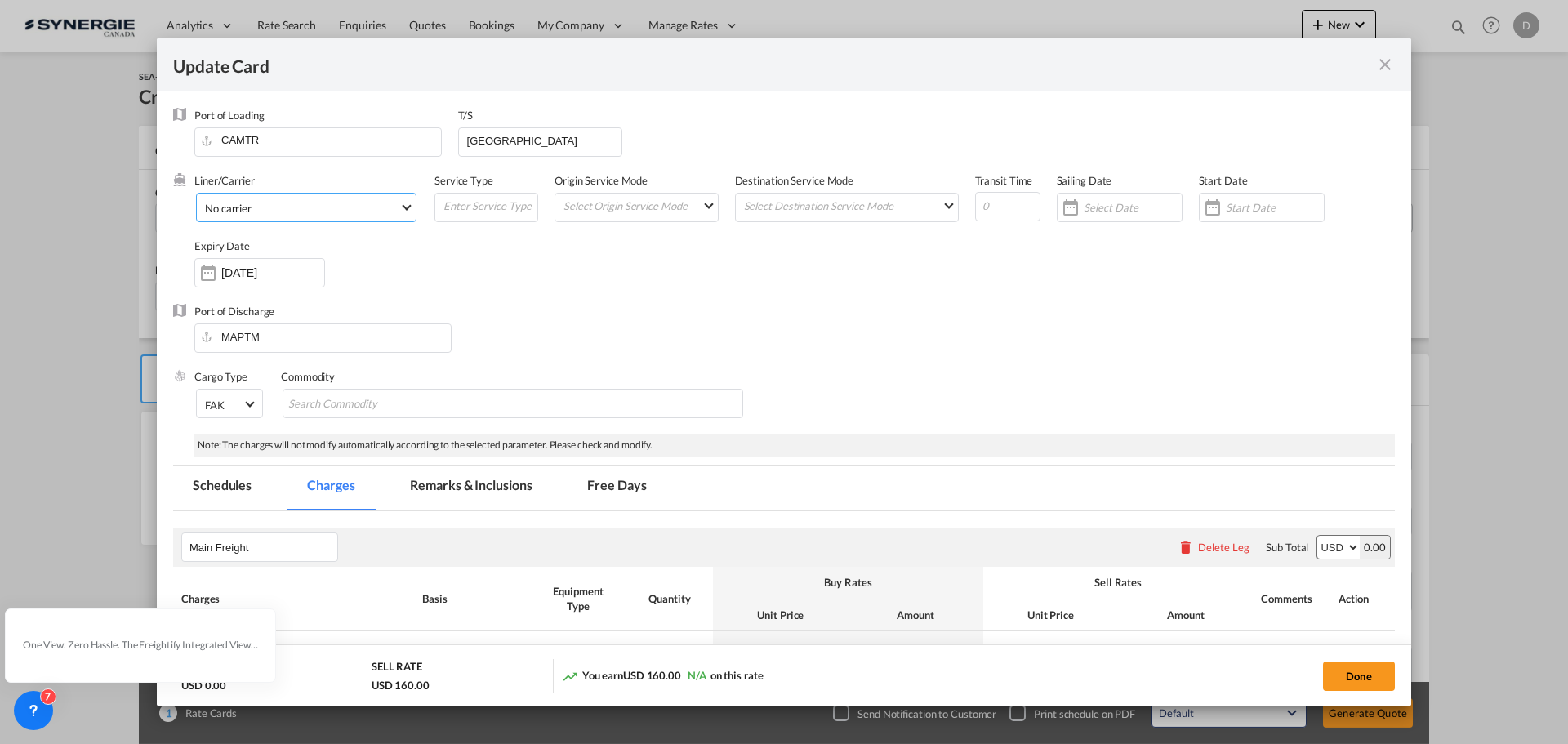
click at [399, 206] on md-select-value "No carrier" at bounding box center [309, 207] width 212 height 26
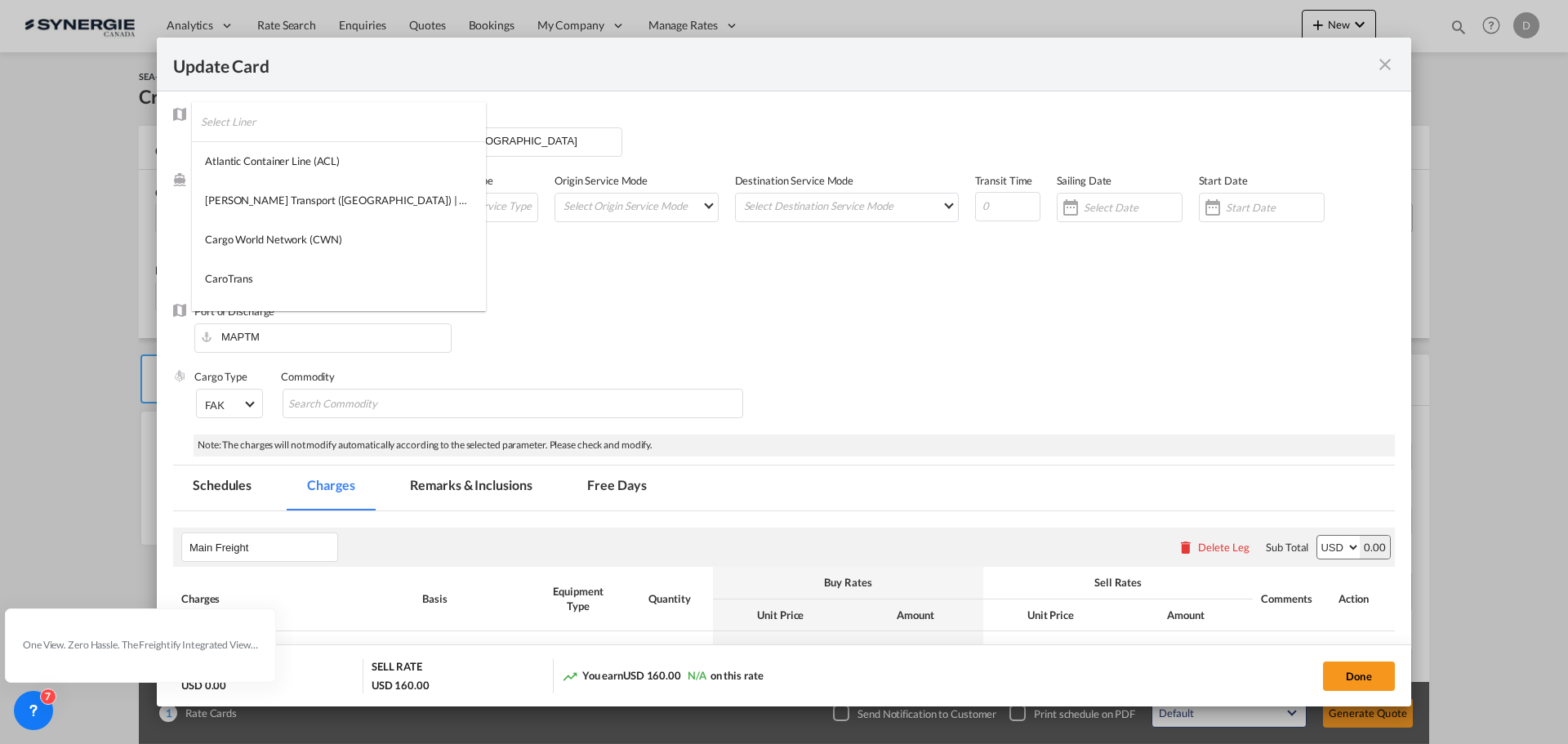
click at [230, 123] on input "search" at bounding box center [344, 122] width 285 height 39
type input "cma"
click at [269, 164] on md-option "CMA CGM" at bounding box center [310, 161] width 236 height 39
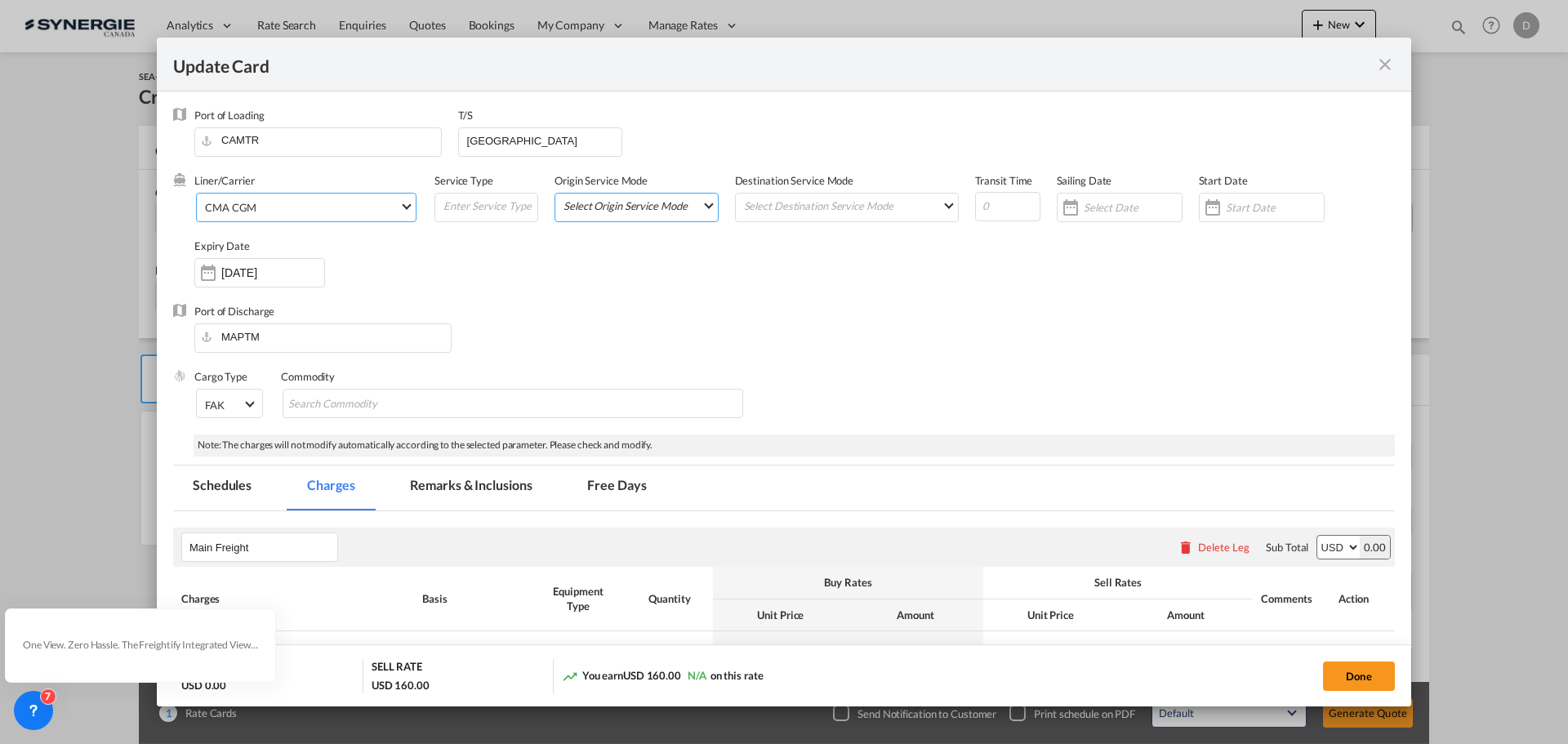
click at [657, 203] on md-select "Select Origin Service Mode SD CY" at bounding box center [639, 205] width 156 height 23
click at [636, 200] on md-option "SD" at bounding box center [636, 205] width 180 height 39
click at [778, 201] on md-select "Select Destination Service Mode SD CY" at bounding box center [850, 205] width 215 height 23
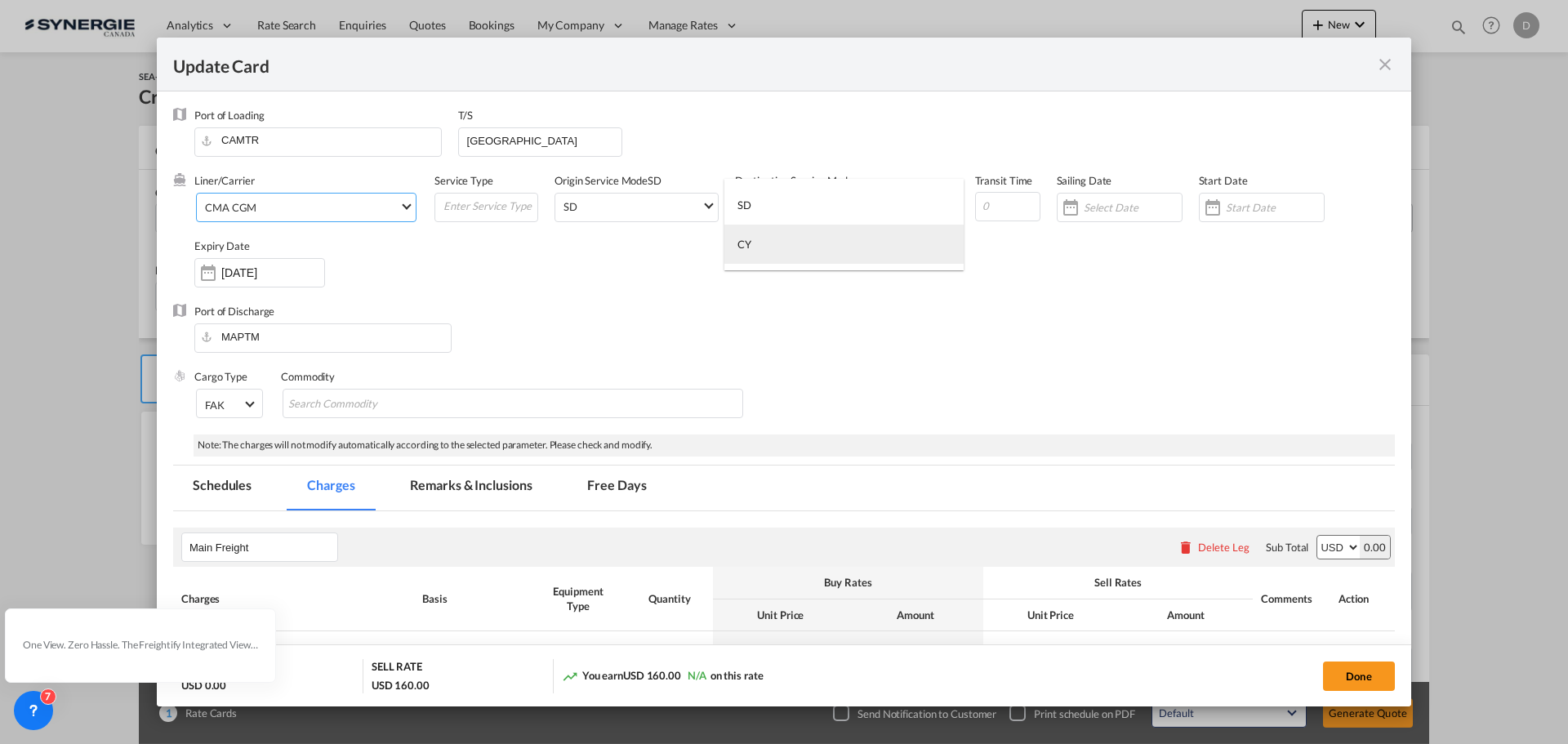
click at [763, 251] on md-option "CY" at bounding box center [843, 244] width 239 height 39
drag, startPoint x: 1253, startPoint y: 306, endPoint x: 1165, endPoint y: 263, distance: 97.9
click at [1248, 303] on div "Port of Loading CAMTR T/S Genova Liner/Carrier CMA CGM Service Type Origin Serv…" at bounding box center [783, 271] width 1222 height 328
click at [1203, 210] on div "Update Card Port ..." at bounding box center [1212, 207] width 26 height 32
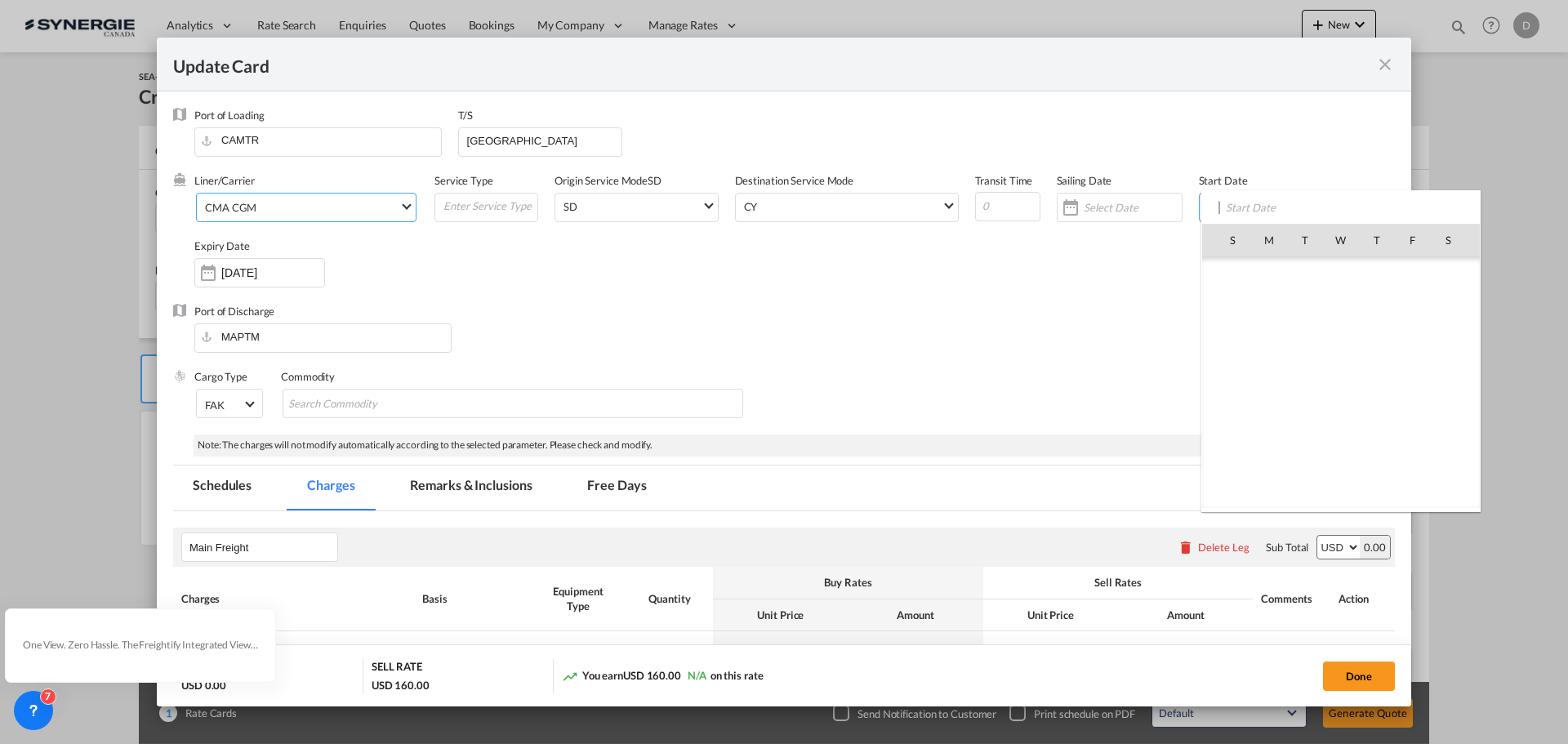
scroll to position [378329, 0]
click at [1272, 315] on span "6" at bounding box center [1269, 310] width 34 height 34
type input "[DATE]"
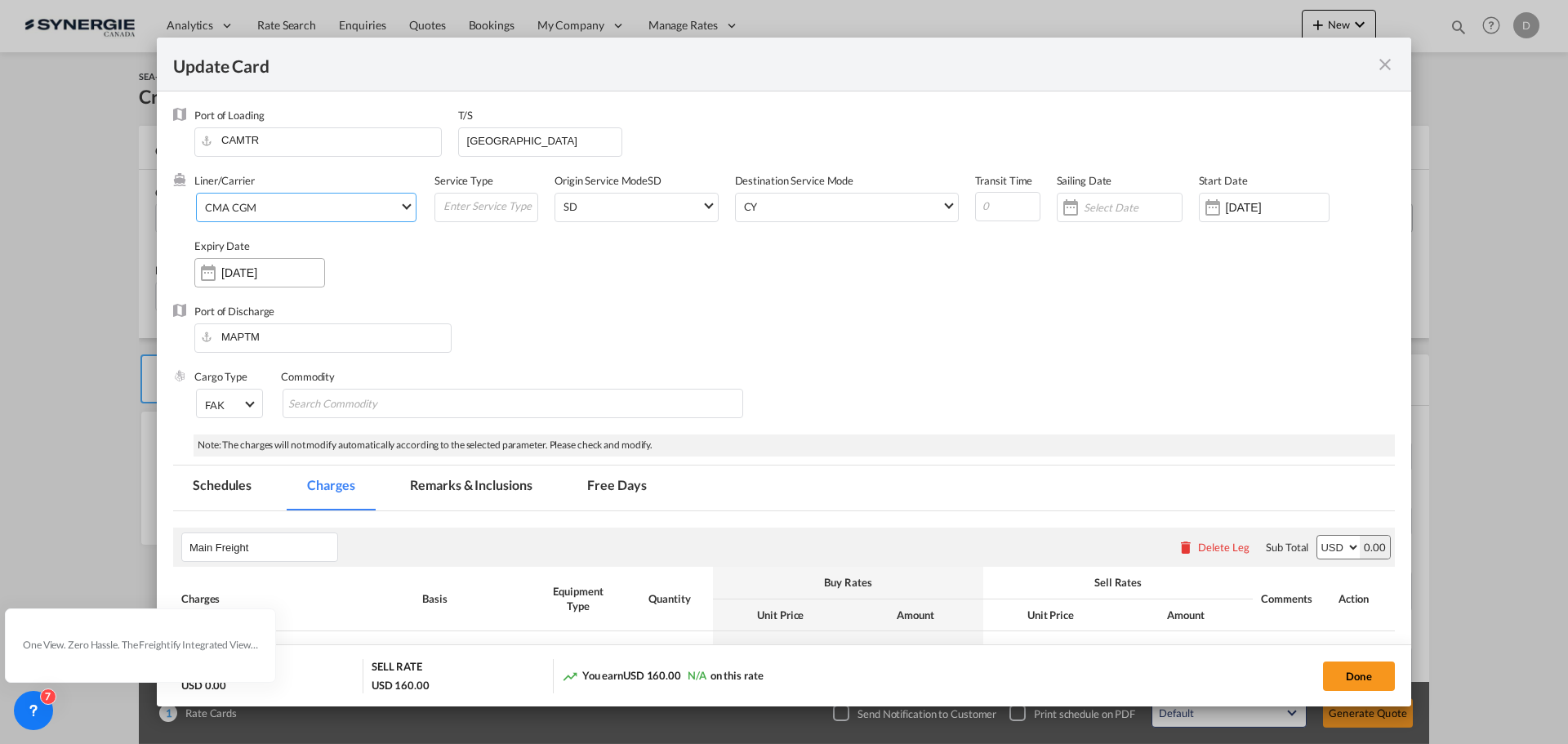
click at [202, 271] on div "Update Card Port ..." at bounding box center [208, 272] width 26 height 32
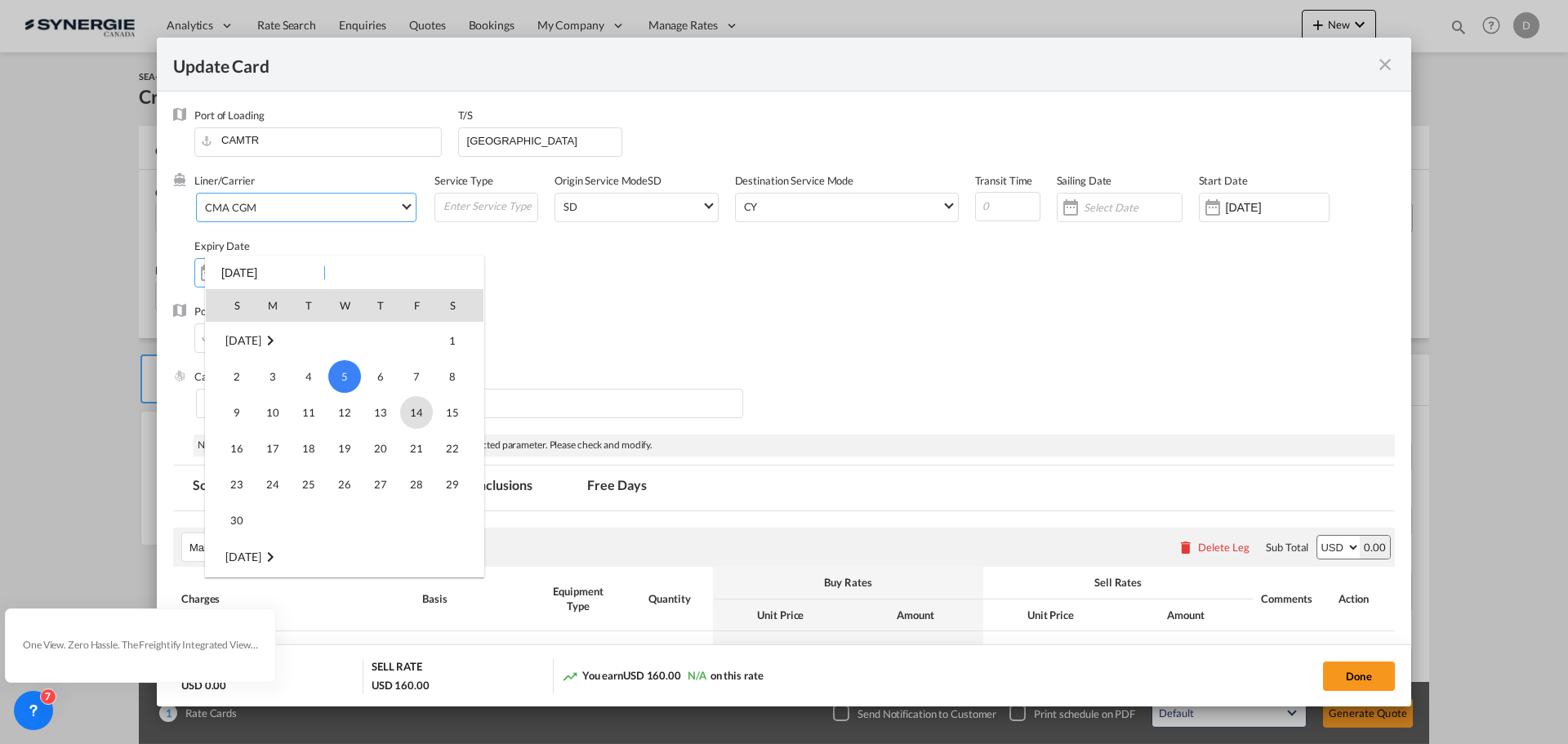
scroll to position [135, 0]
click at [417, 354] on span "31" at bounding box center [416, 349] width 32 height 32
type input "31 Oct 2025"
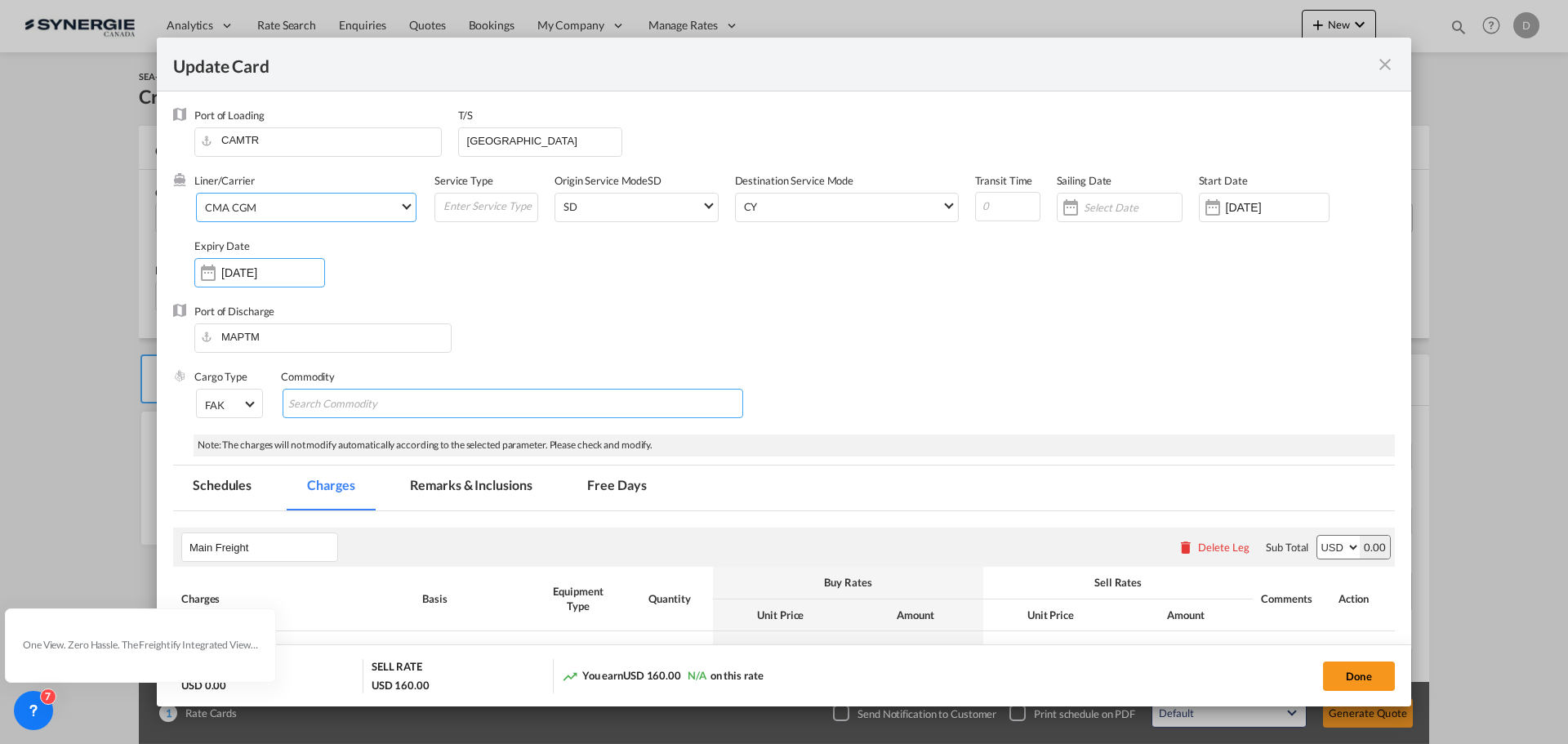
click at [424, 410] on input "Search Commodity" at bounding box center [363, 404] width 150 height 26
type input "General Cargo"
click at [705, 363] on div "Port of Discharge MAPTM" at bounding box center [783, 336] width 1222 height 66
click at [768, 301] on div "Liner/Carrier CMA CGM Service Type Origin Service Mode SD SD Destination Servic…" at bounding box center [794, 237] width 1200 height 130
click at [476, 208] on input "Update Card Port ..." at bounding box center [488, 206] width 95 height 25
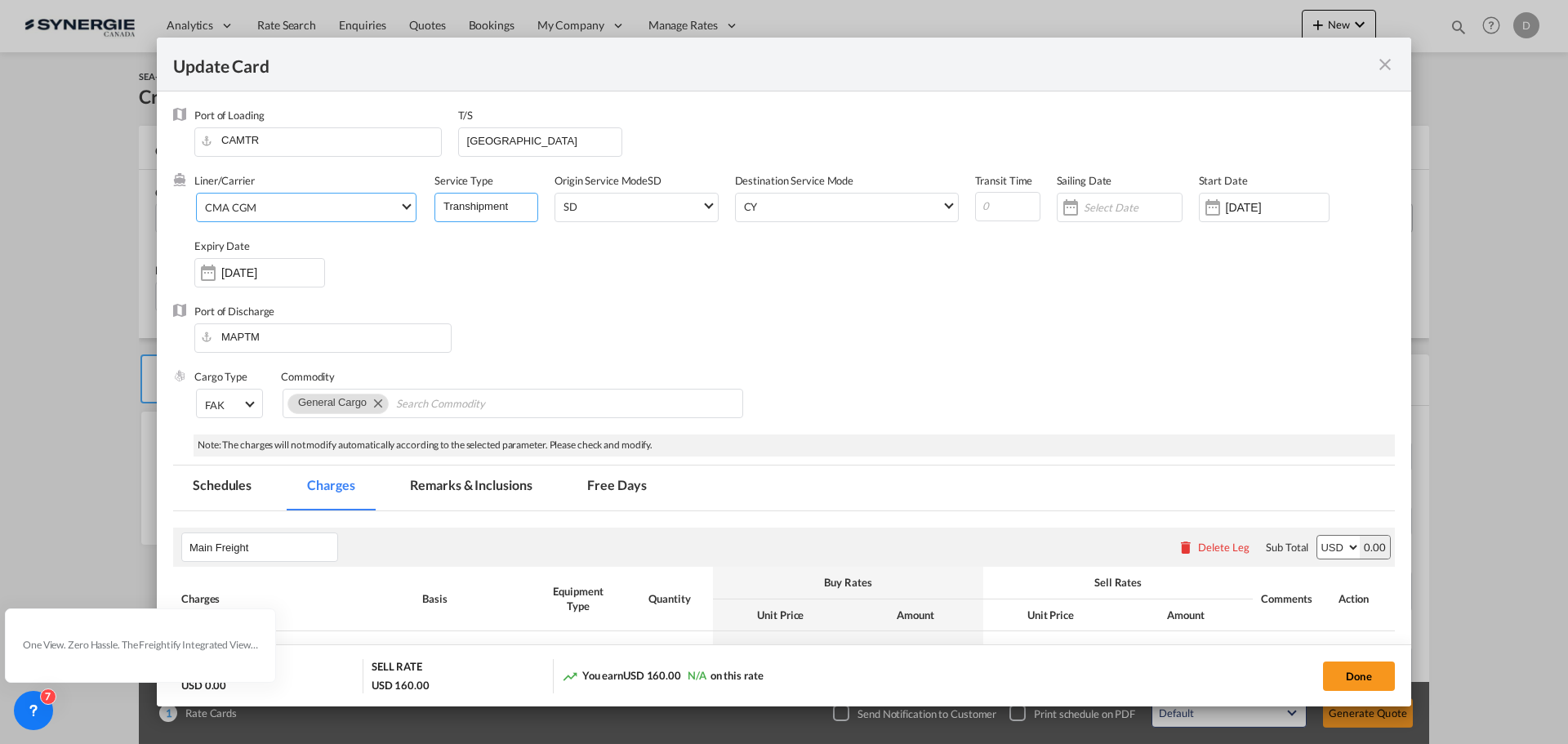
type input "Transhipment"
click at [609, 270] on div "Liner/Carrier CMA CGM Service Type Transhipment Origin Service Mode SD SD Desti…" at bounding box center [794, 237] width 1200 height 130
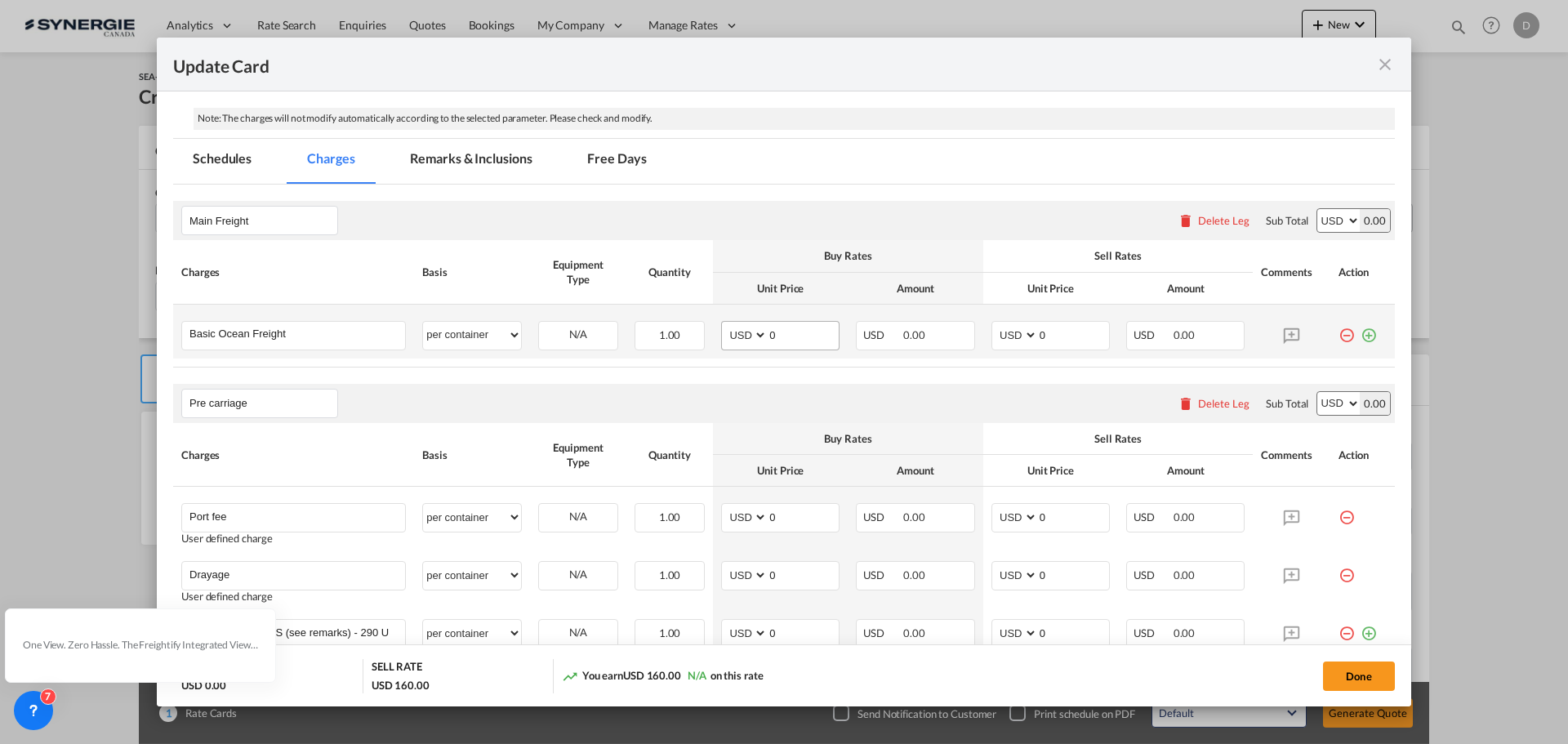
scroll to position [245, 0]
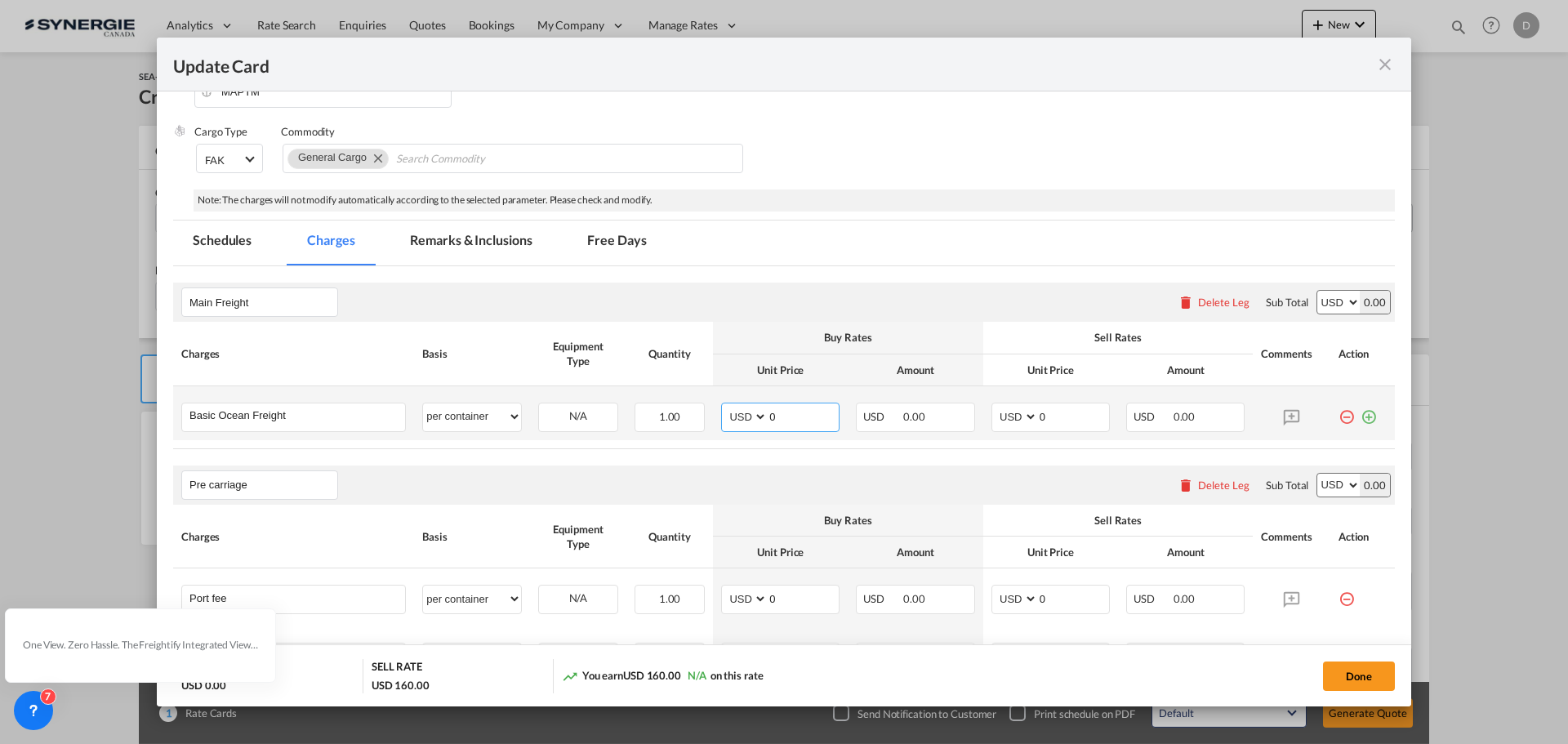
click at [768, 420] on input "0" at bounding box center [802, 415] width 71 height 25
type input "5777"
drag, startPoint x: 1034, startPoint y: 416, endPoint x: 1043, endPoint y: 416, distance: 9.0
click at [1043, 416] on input "0" at bounding box center [1073, 415] width 71 height 25
type input "6500"
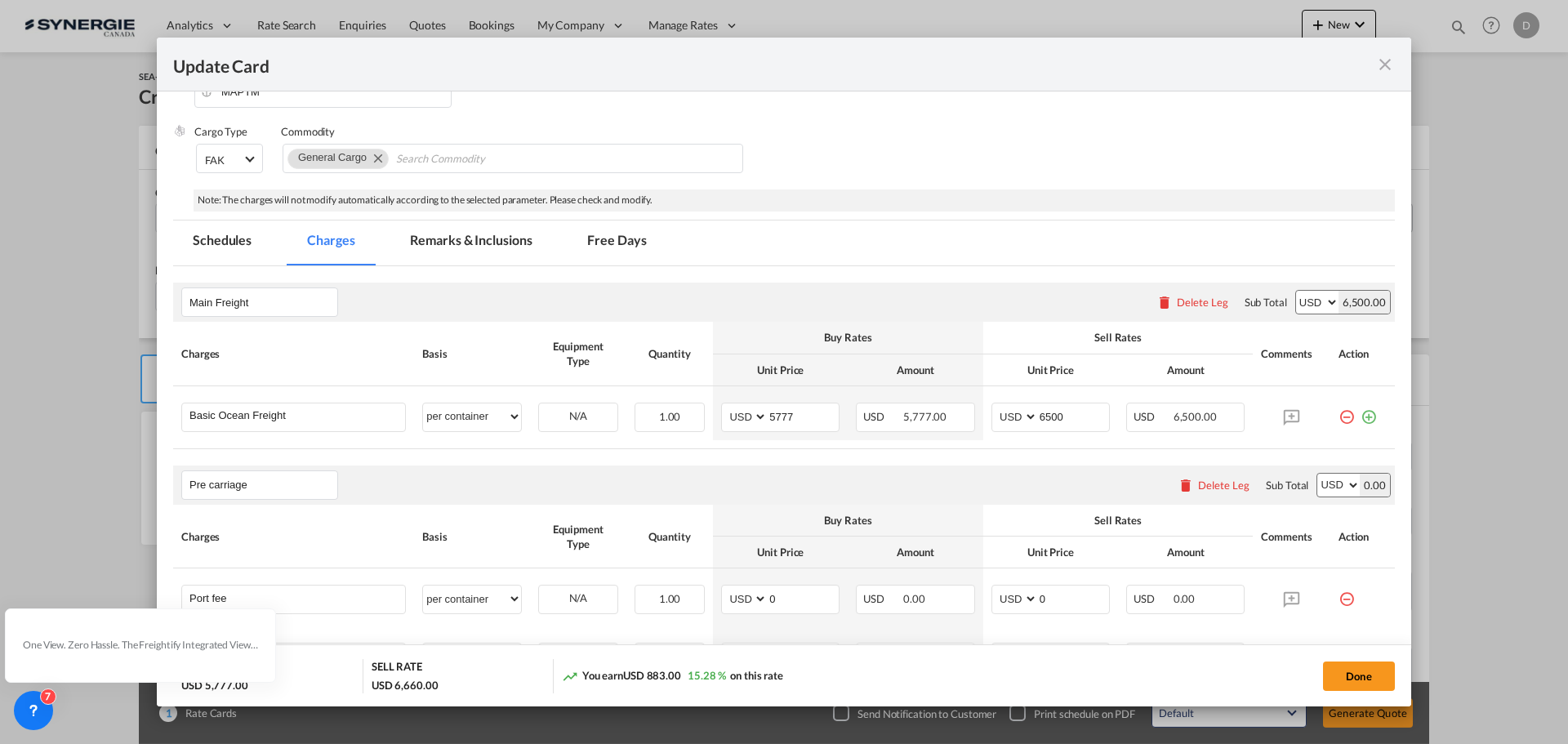
click at [780, 476] on div "Pre carriage Please enter leg name Leg Name Already Exists Delete Leg Sub Total…" at bounding box center [783, 485] width 1222 height 39
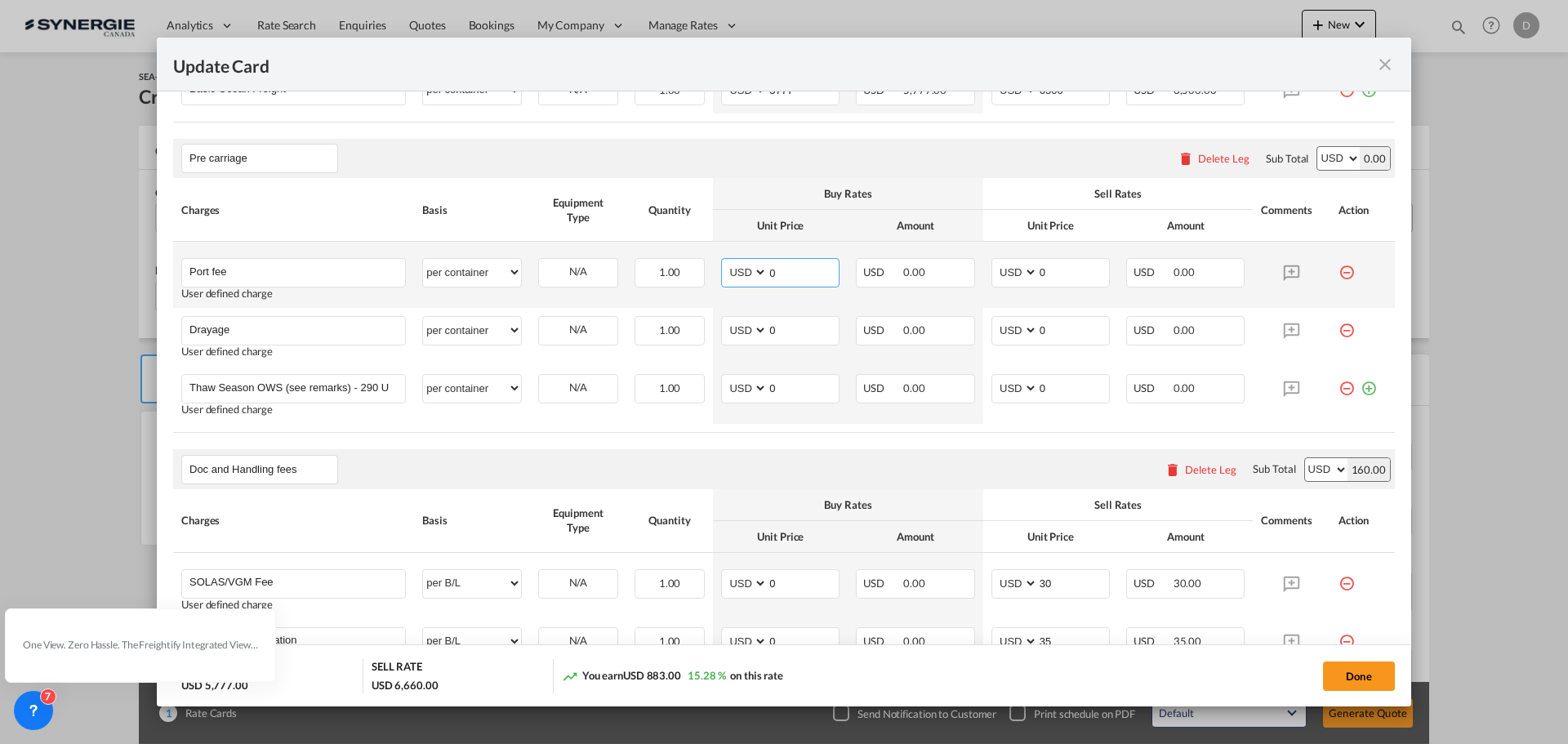
drag, startPoint x: 763, startPoint y: 270, endPoint x: 801, endPoint y: 276, distance: 38.5
click at [807, 272] on input "0" at bounding box center [802, 270] width 71 height 25
type input "50"
click at [1038, 277] on input "0" at bounding box center [1073, 270] width 71 height 25
click at [1038, 273] on input "0" at bounding box center [1073, 270] width 71 height 25
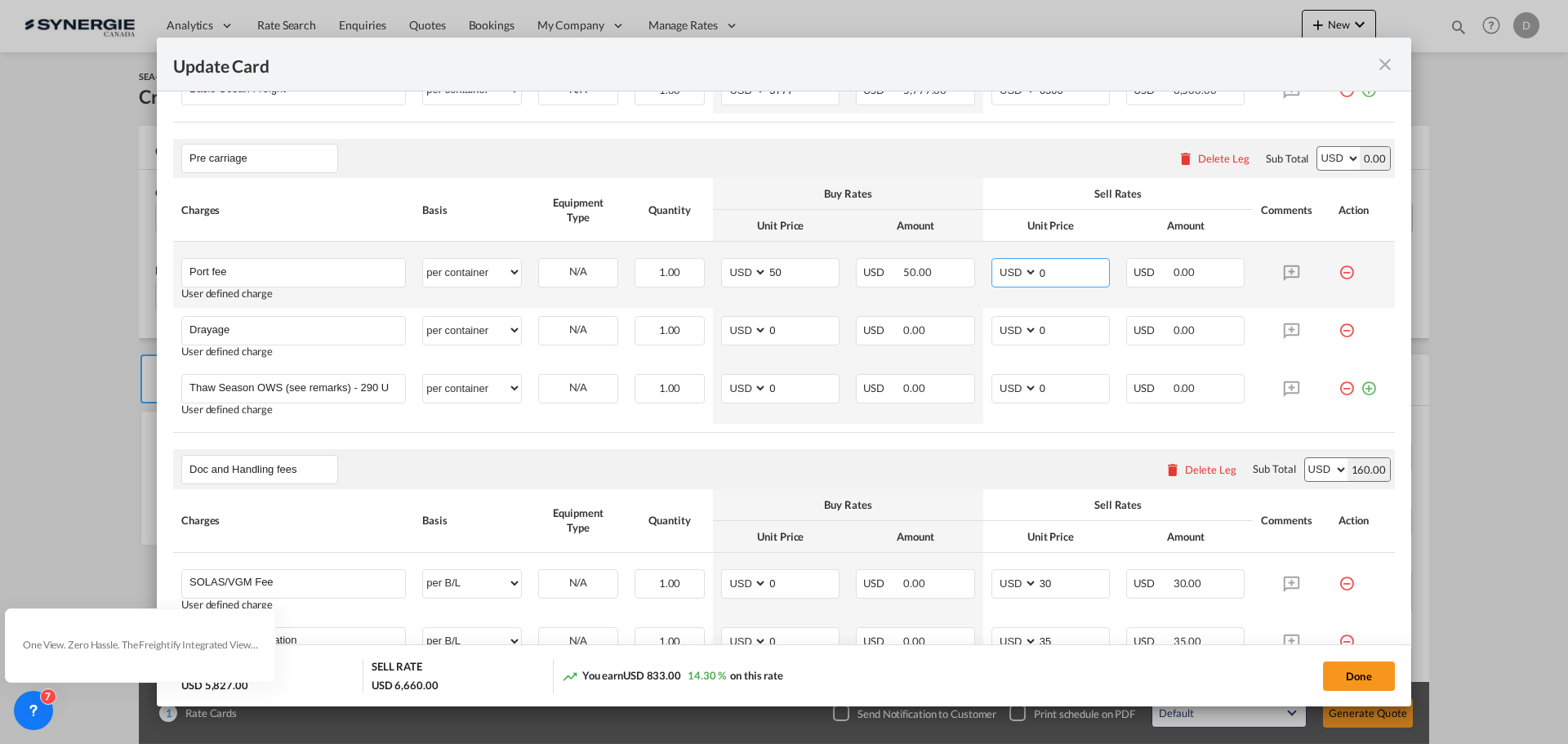
drag, startPoint x: 1031, startPoint y: 271, endPoint x: 1049, endPoint y: 290, distance: 26.2
click at [1049, 286] on md-input-container "0" at bounding box center [1073, 272] width 72 height 28
type input "65"
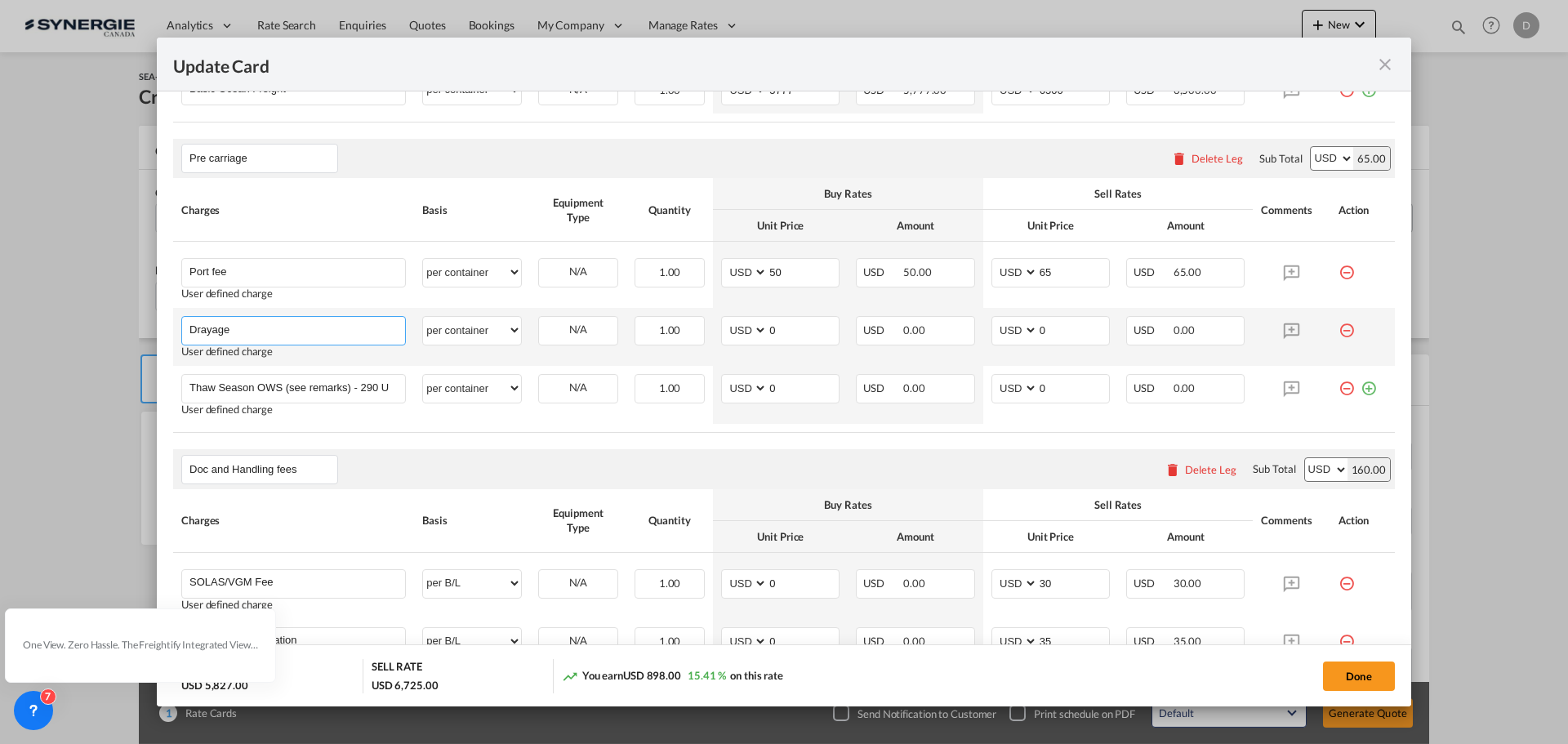
click at [272, 328] on input "Drayage" at bounding box center [296, 329] width 215 height 25
paste input "P&D of a XYZ, loading, blocking and bracing"
type input "Drayage+P&D of a XYZ, loading, blocking and bracing"
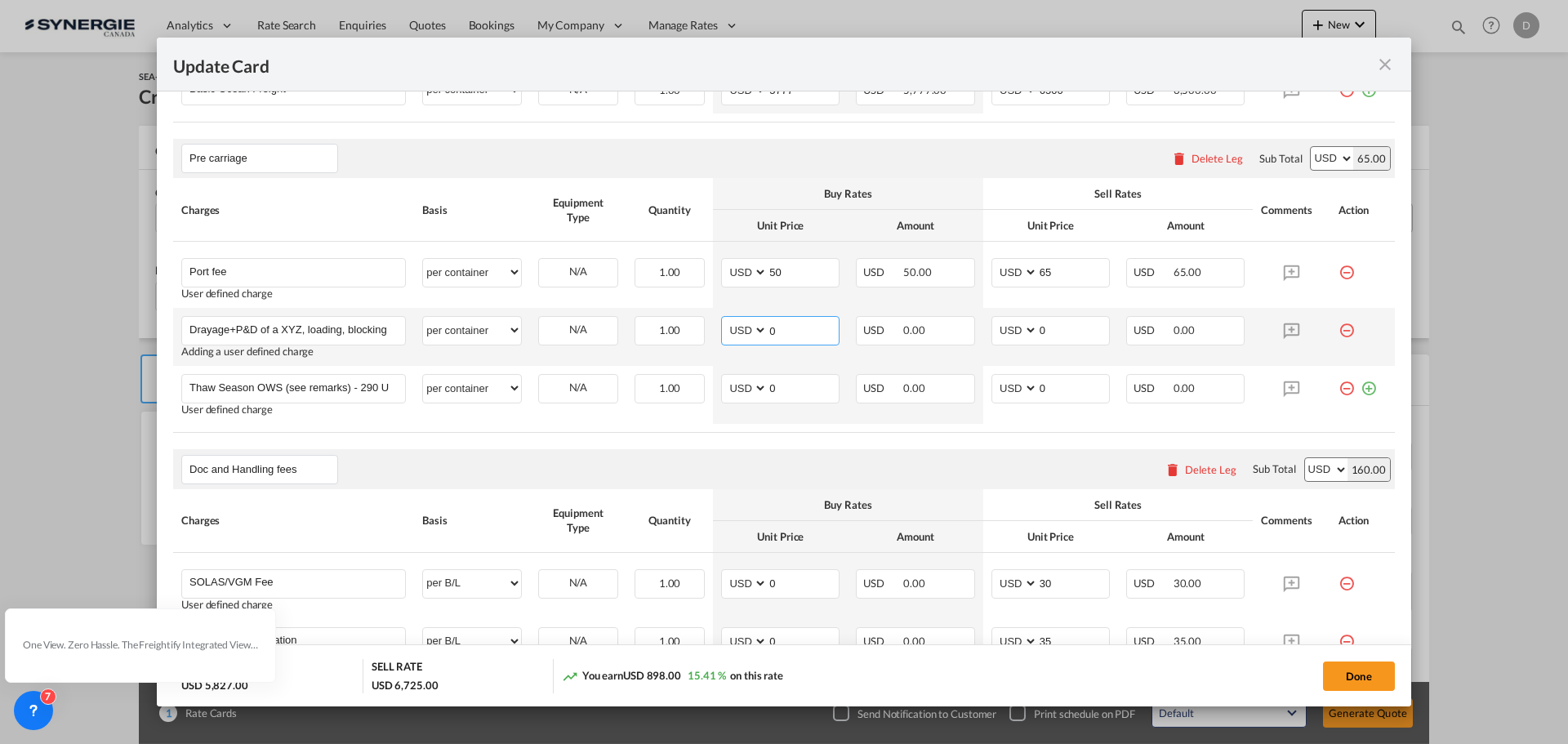
drag, startPoint x: 765, startPoint y: 329, endPoint x: 784, endPoint y: 323, distance: 19.9
click at [784, 323] on input "0" at bounding box center [802, 329] width 71 height 25
type input "1586"
drag, startPoint x: 1032, startPoint y: 329, endPoint x: 1092, endPoint y: 325, distance: 60.1
click at [1092, 326] on input "0" at bounding box center [1073, 329] width 71 height 25
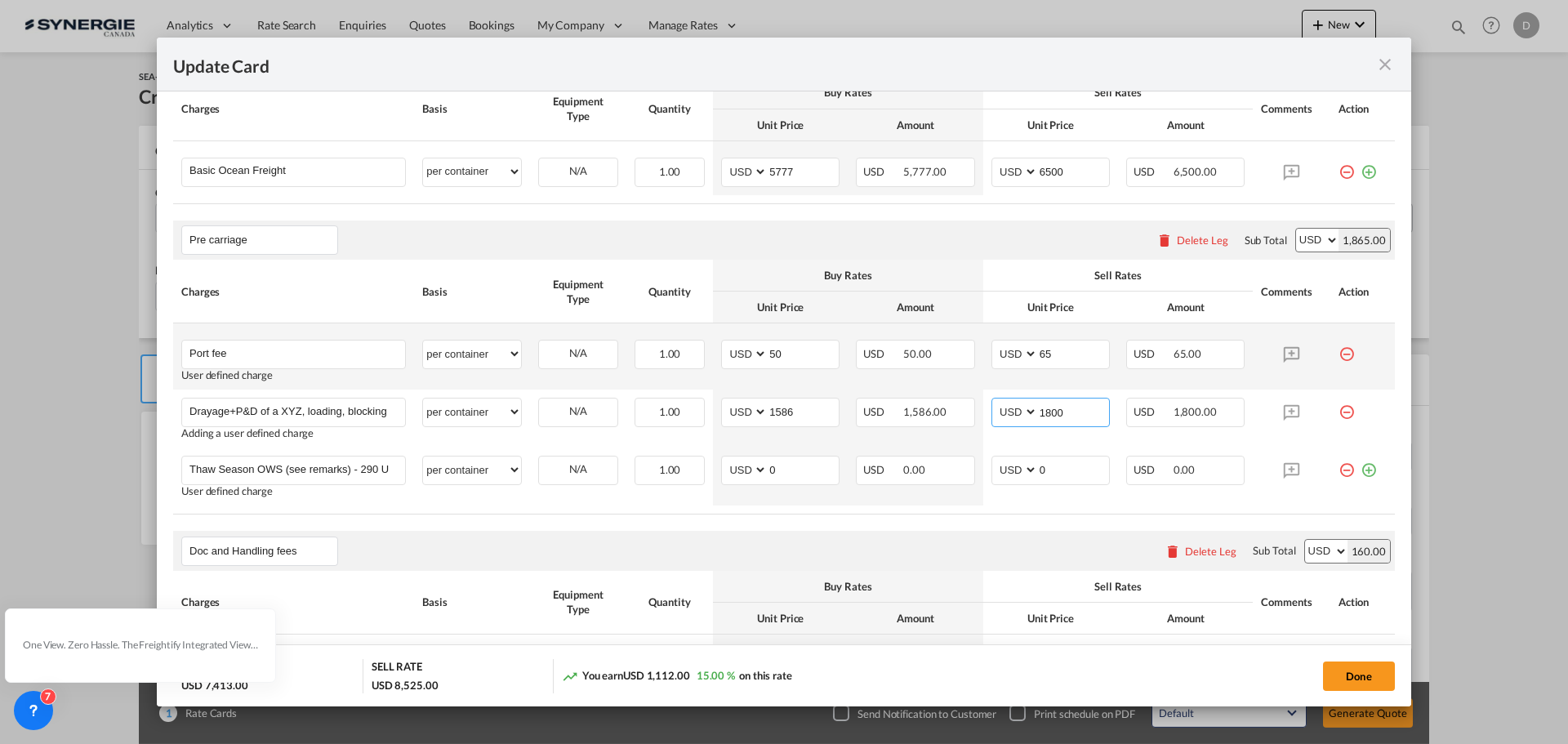
scroll to position [163, 0]
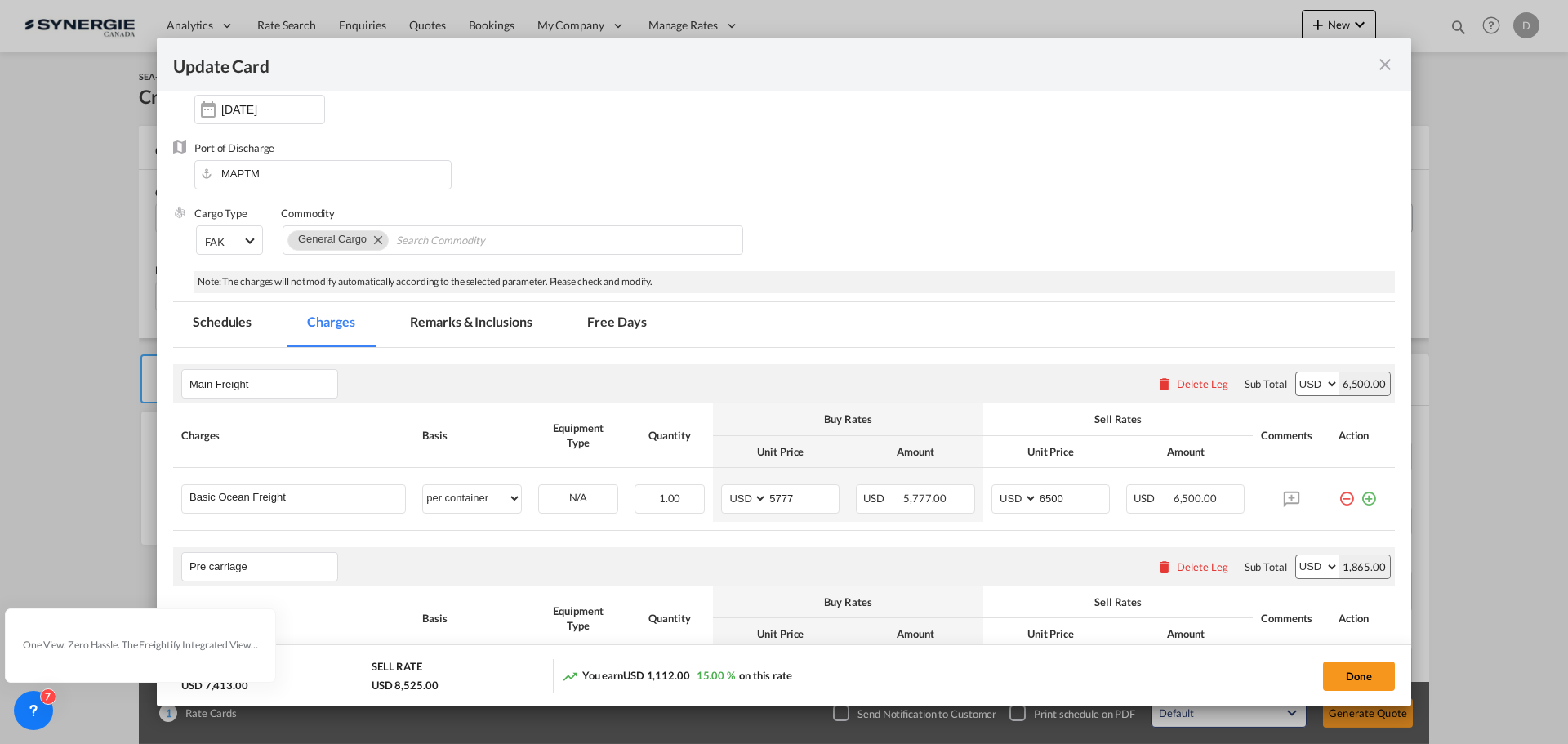
type input "1800"
drag, startPoint x: 513, startPoint y: 324, endPoint x: 546, endPoint y: 321, distance: 33.1
click at [513, 323] on md-tab-item "Remarks & Inclusions" at bounding box center [471, 324] width 161 height 45
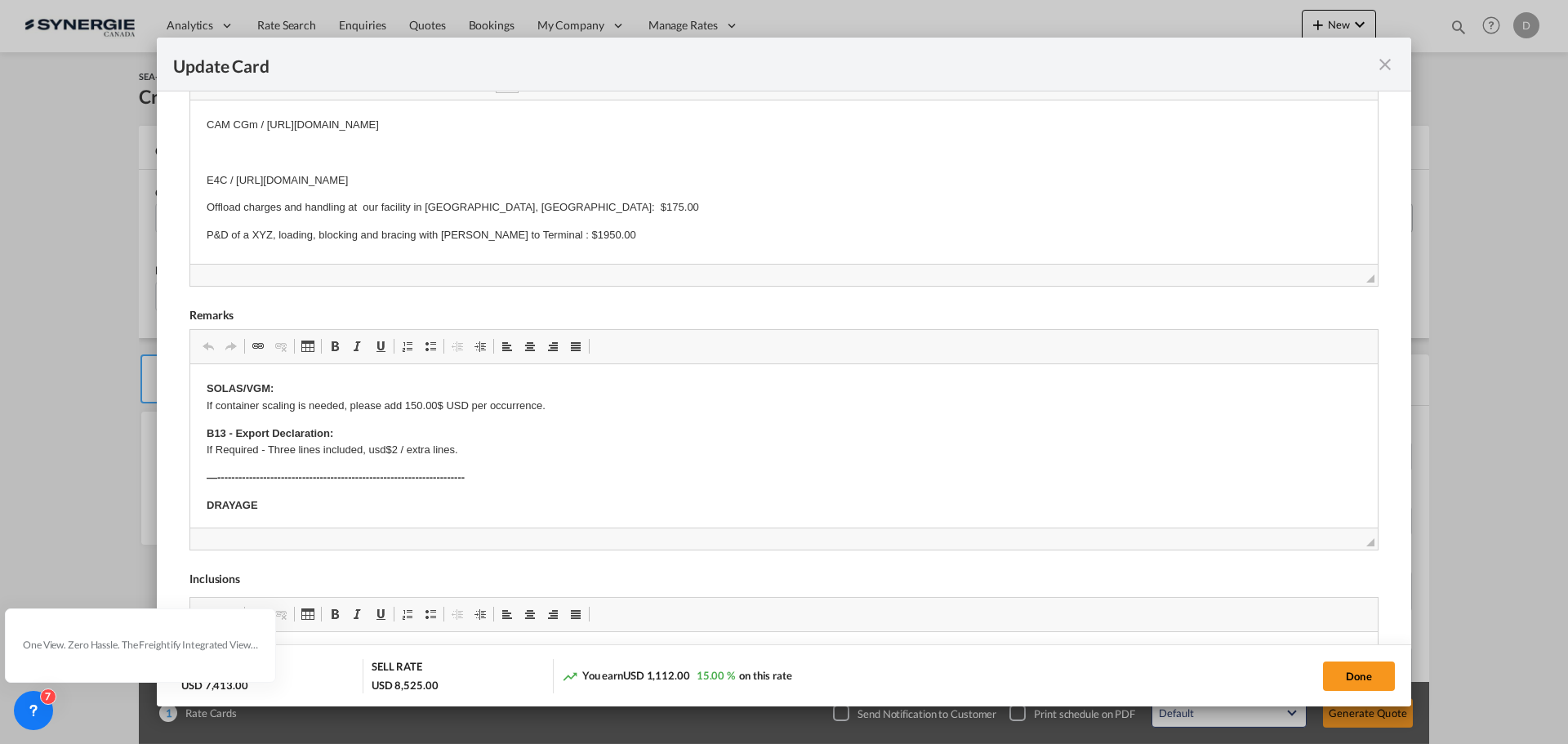
scroll to position [490, 0]
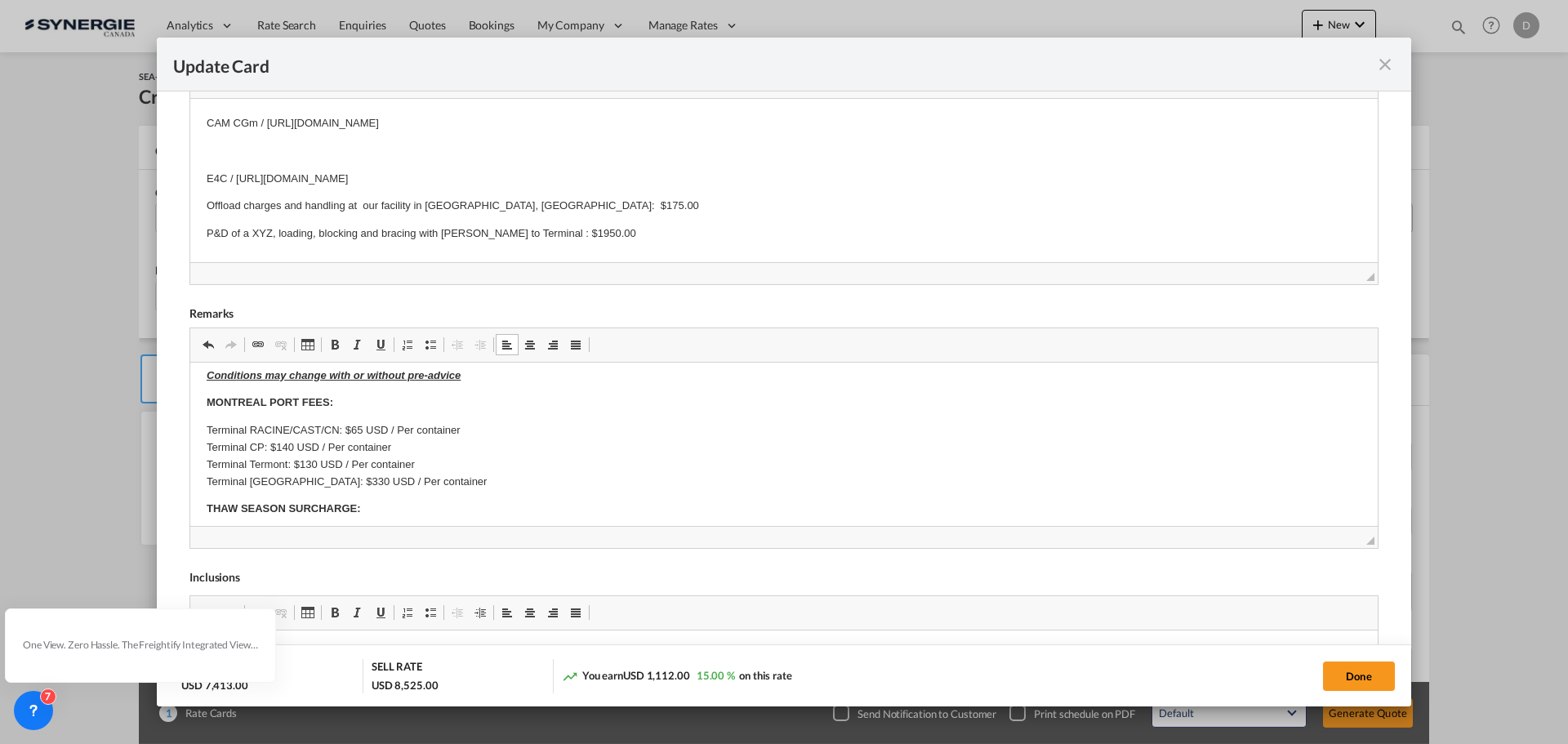
scroll to position [328, 0]
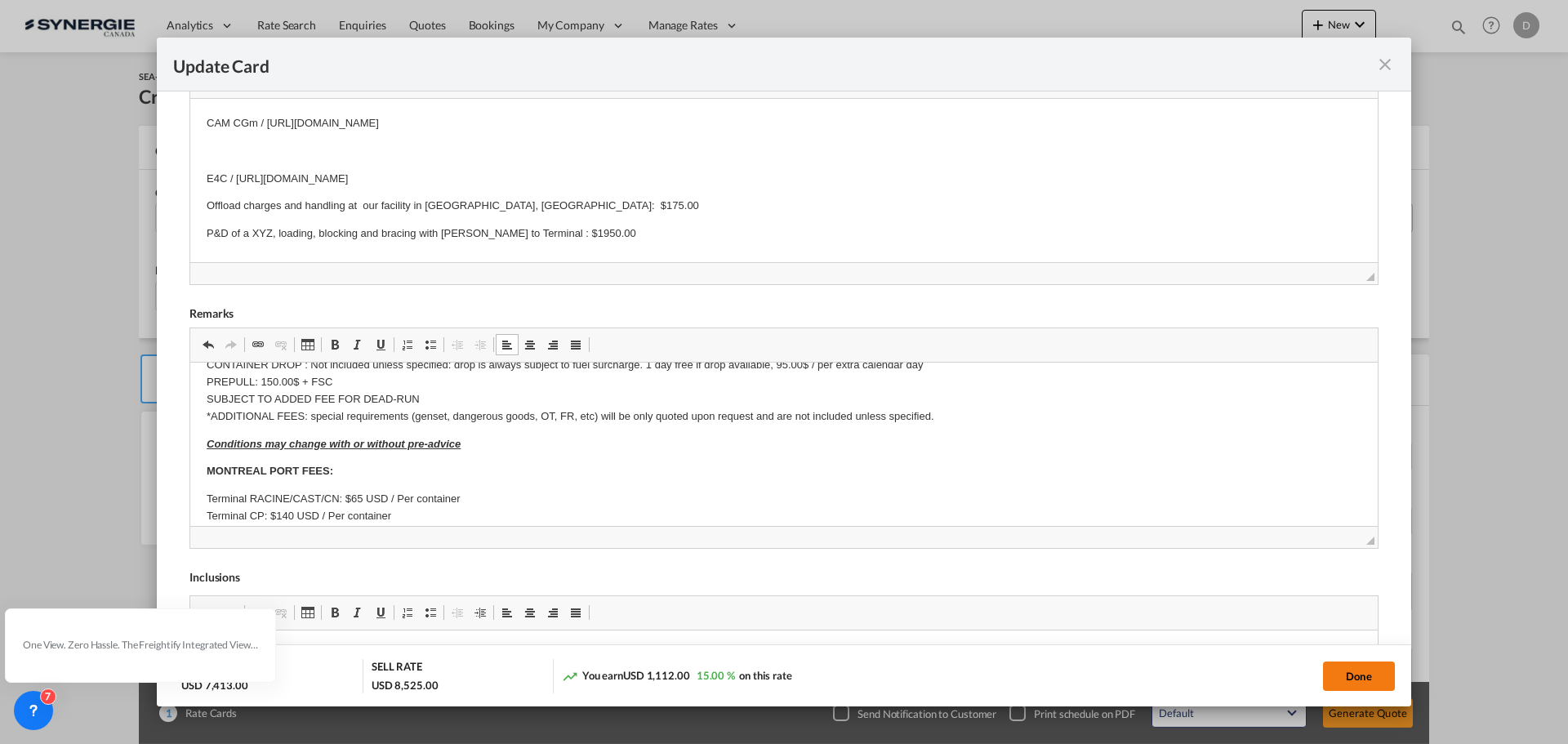
click at [1369, 678] on button "Done" at bounding box center [1359, 676] width 72 height 30
type input "05 Oct 2025"
type input "30 Oct 2025"
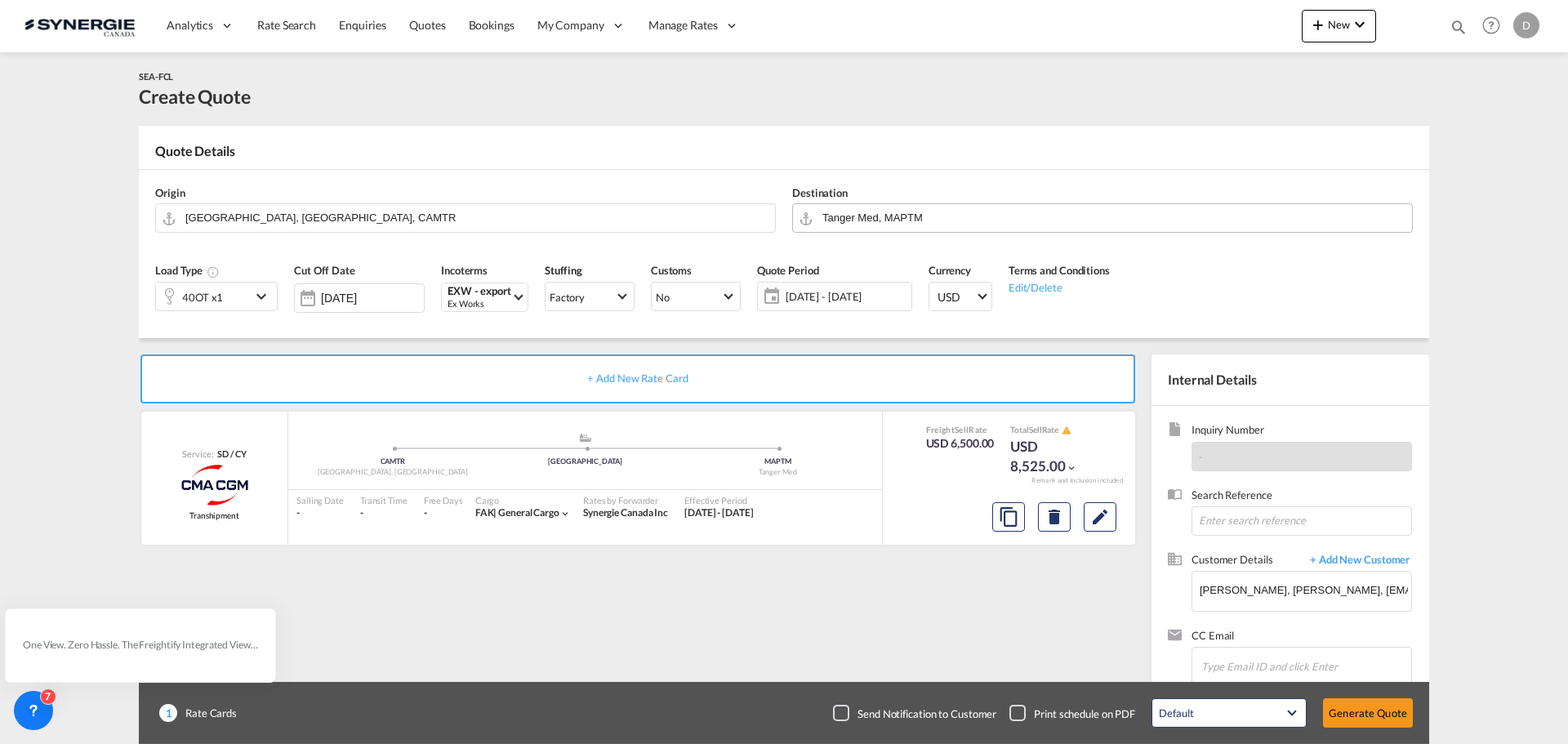
scroll to position [185, 0]
click at [1368, 709] on button "Generate Quote" at bounding box center [1368, 713] width 90 height 30
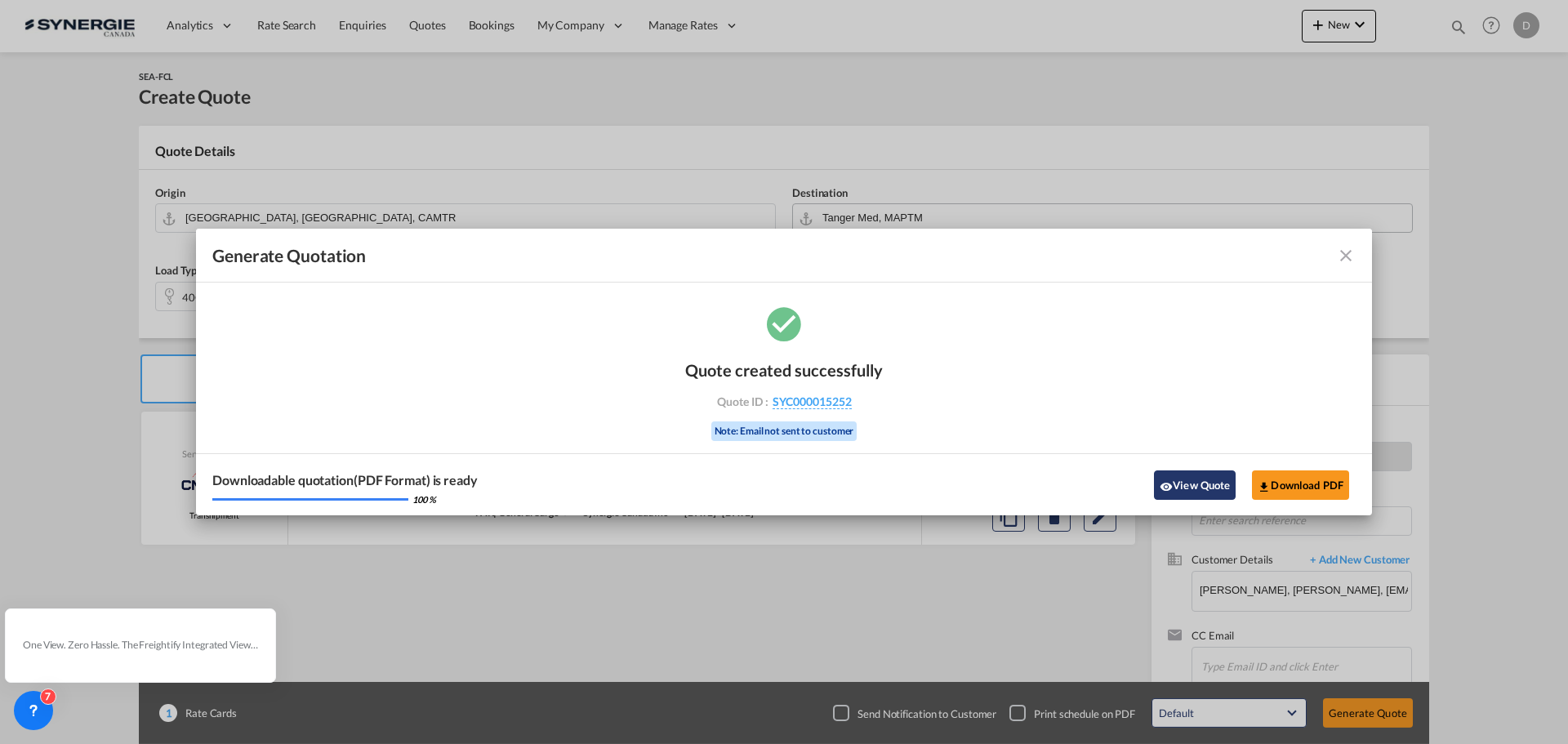
click at [1165, 478] on button "View Quote" at bounding box center [1195, 485] width 81 height 30
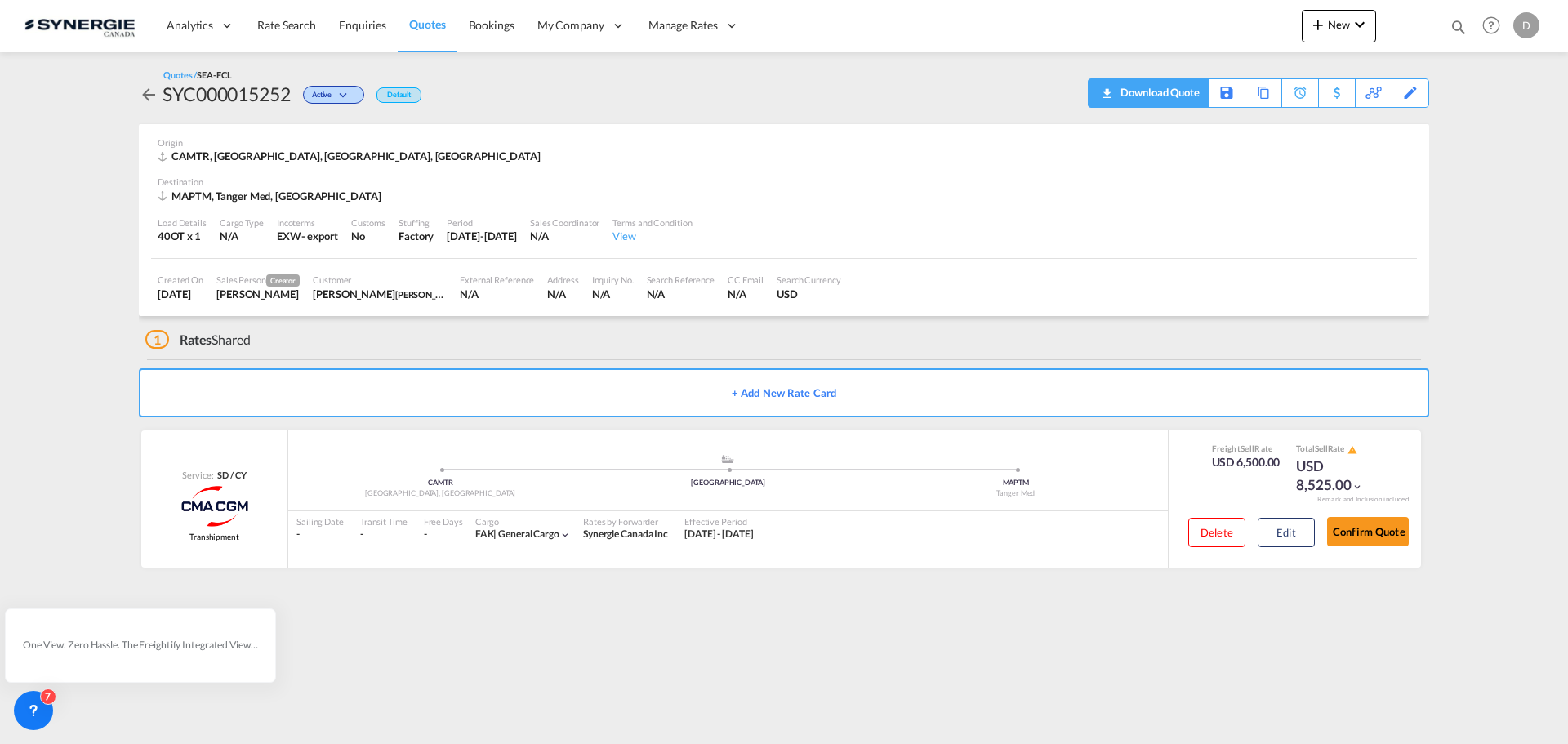
click at [1181, 102] on div "Download Quote" at bounding box center [1158, 92] width 83 height 26
click at [1454, 20] on md-icon "icon-magnify" at bounding box center [1458, 26] width 18 height 18
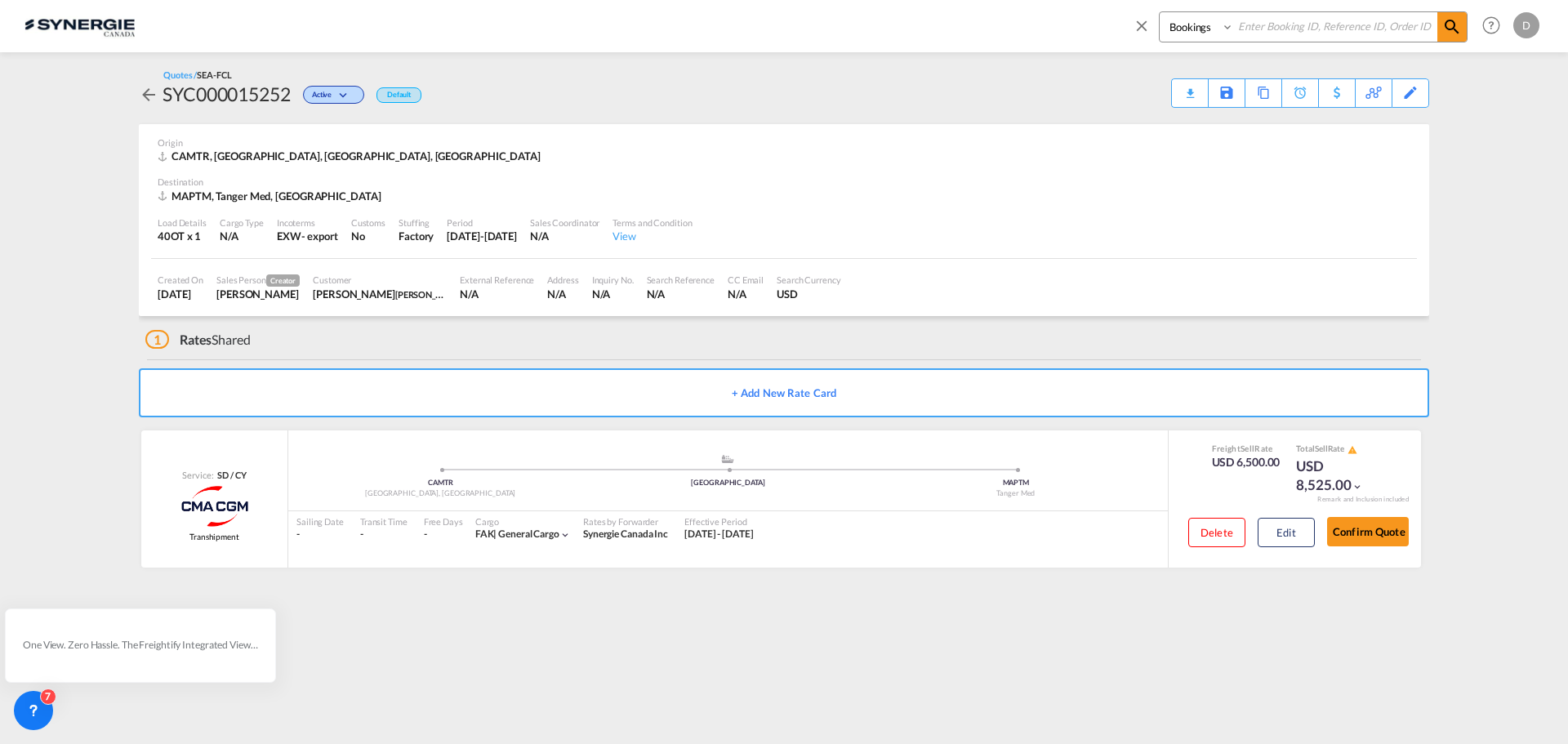
drag, startPoint x: 1186, startPoint y: 21, endPoint x: 1190, endPoint y: 36, distance: 15.5
click at [1186, 21] on select "Bookings Quotes Enquiries" at bounding box center [1199, 27] width 78 height 30
select select "Quotes"
click at [1160, 12] on select "Bookings Quotes Enquiries" at bounding box center [1199, 27] width 78 height 30
click at [1268, 28] on input at bounding box center [1335, 26] width 203 height 29
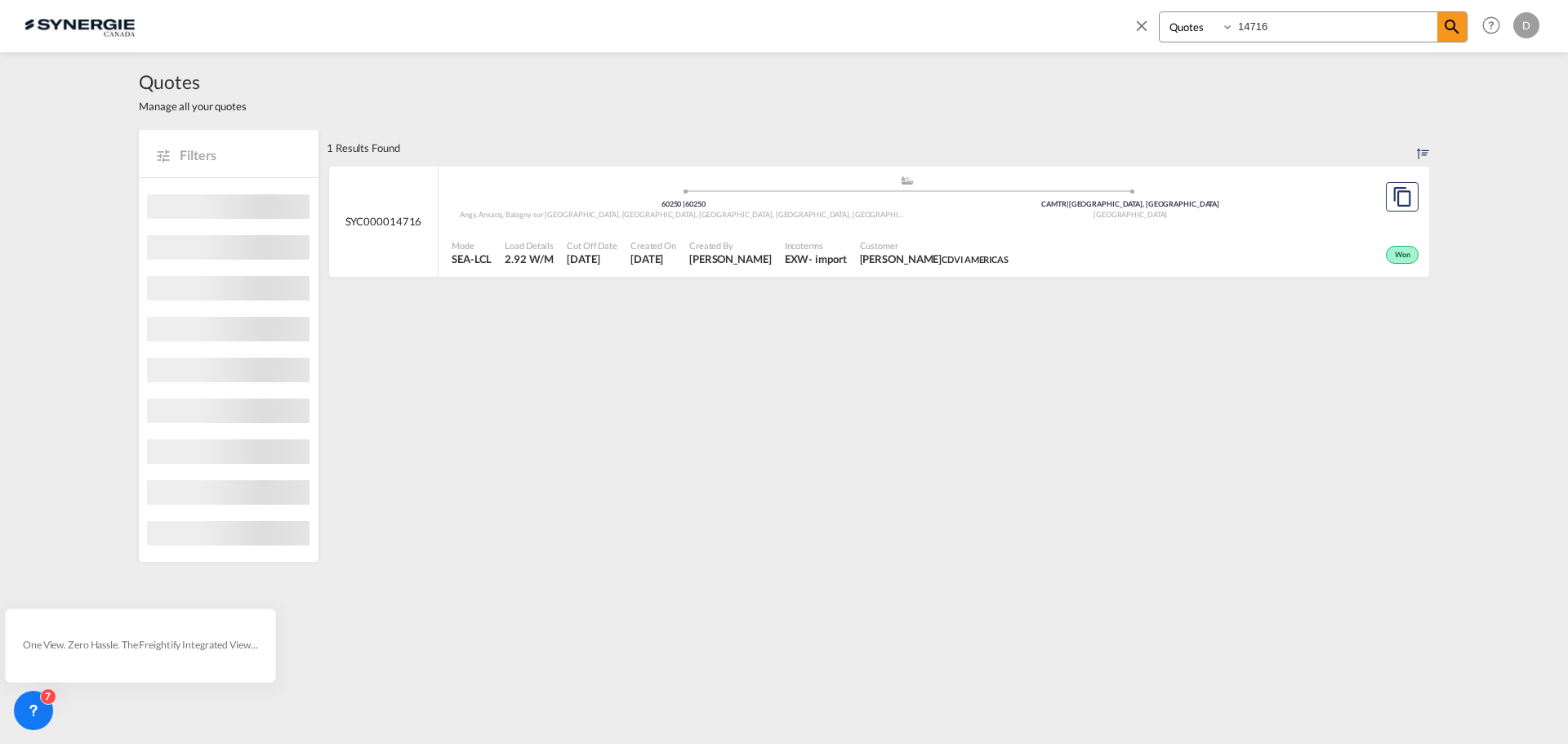
click at [764, 259] on div "Created By Daniel Dico" at bounding box center [730, 253] width 95 height 41
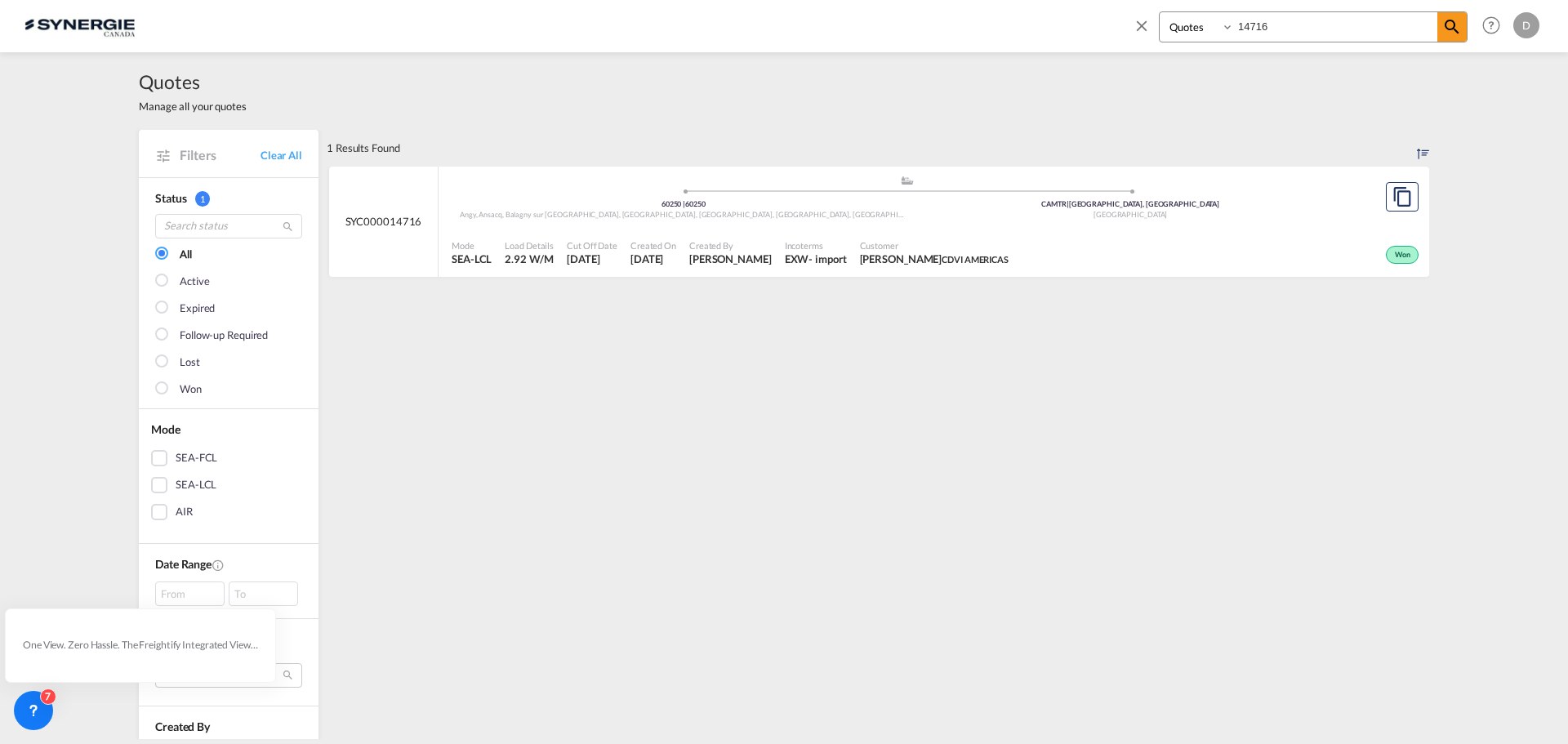
click at [1259, 25] on input "14716" at bounding box center [1335, 26] width 203 height 29
type input "14322"
click at [914, 258] on span "ALEXANE RIVARD GIRL POWER SUPPELENTS" at bounding box center [956, 258] width 192 height 15
drag, startPoint x: 1048, startPoint y: 259, endPoint x: 1027, endPoint y: 259, distance: 21.0
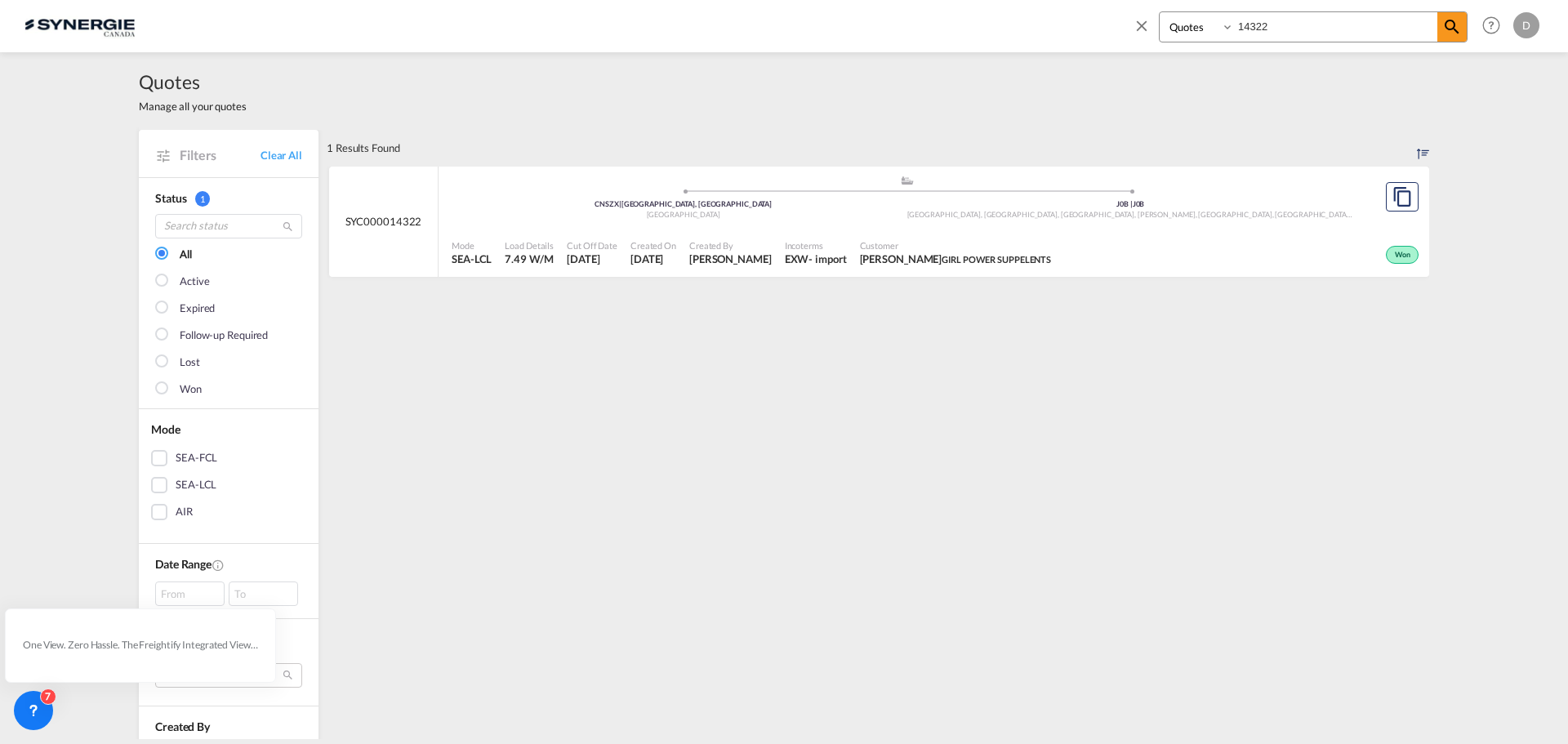
click at [1027, 259] on div "Customer ALEXANE RIVARD GIRL POWER SUPPELENTS" at bounding box center [956, 253] width 205 height 41
click at [590, 125] on div "Quotes Manage all your quotes" at bounding box center [783, 91] width 1290 height 78
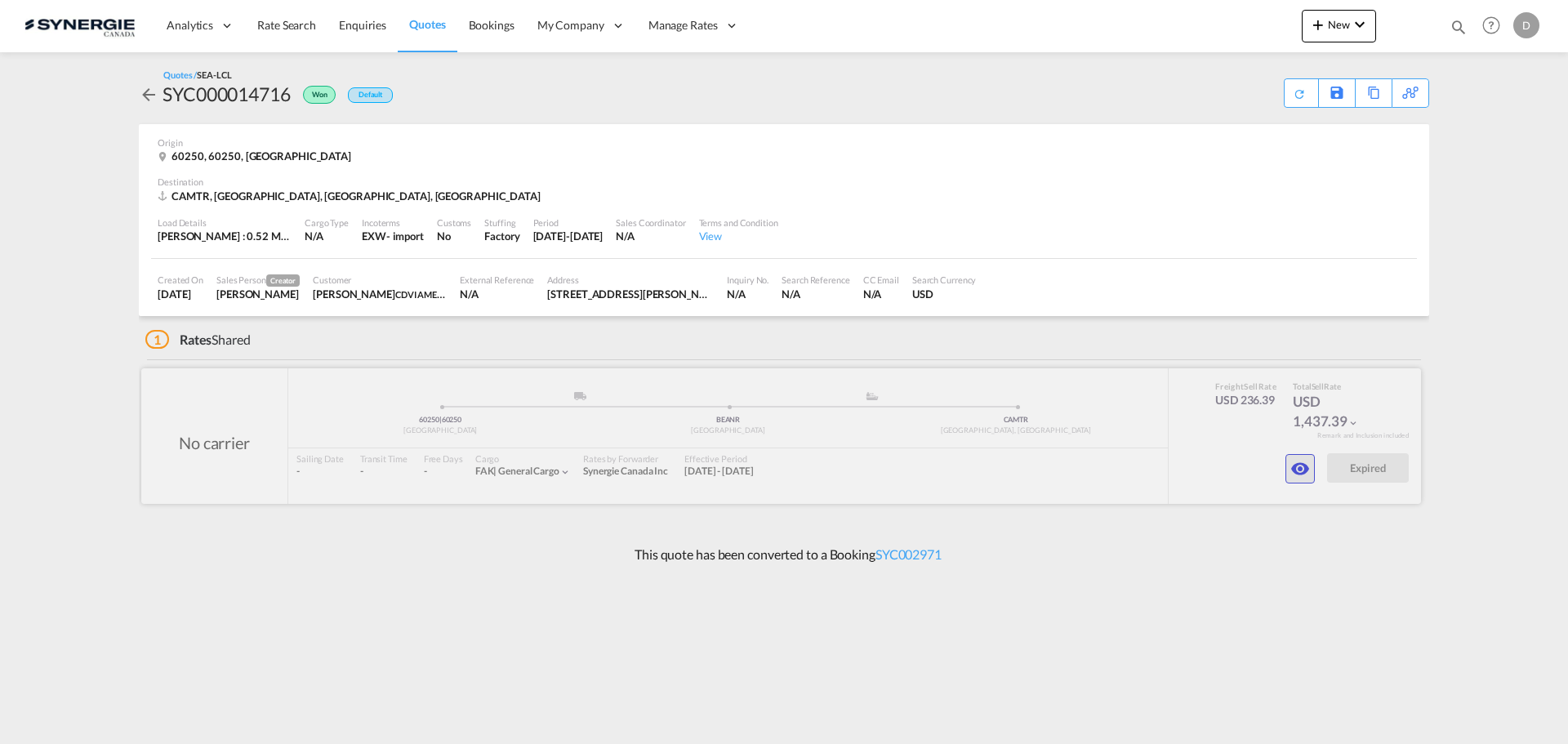
click at [1291, 469] on md-icon "icon-eye" at bounding box center [1299, 468] width 19 height 19
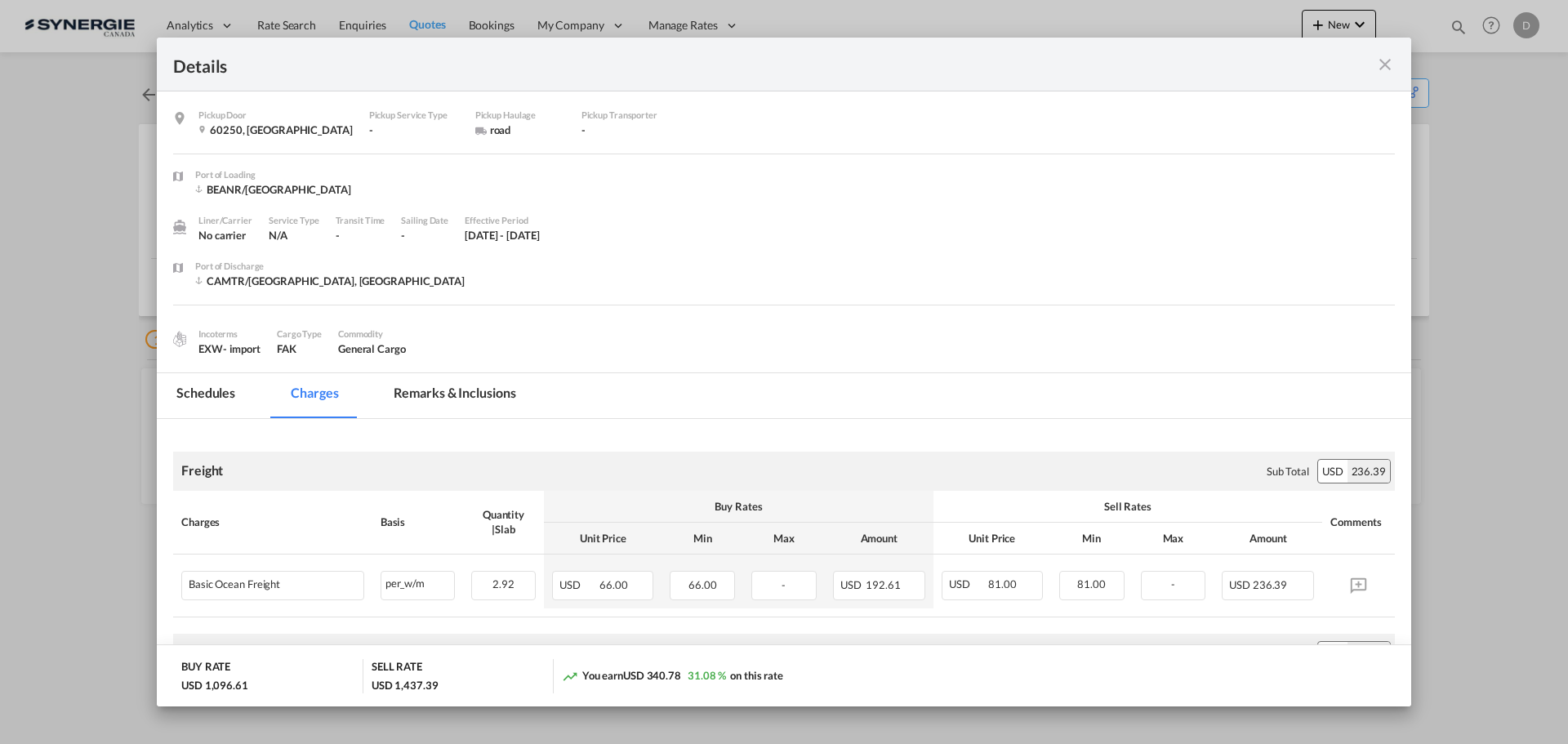
scroll to position [245, 0]
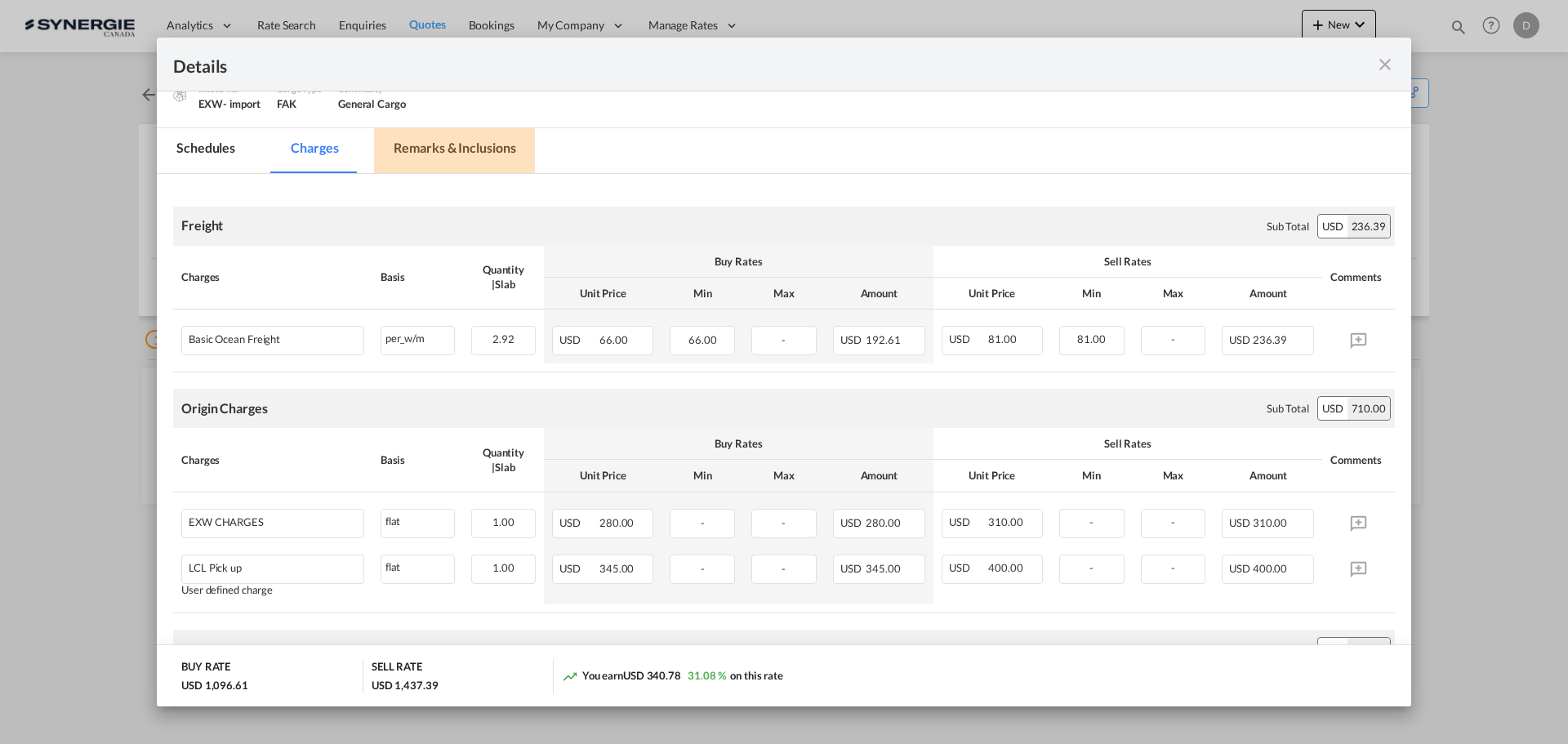
click at [435, 152] on md-tab-item "Remarks & Inclusions" at bounding box center [454, 150] width 161 height 45
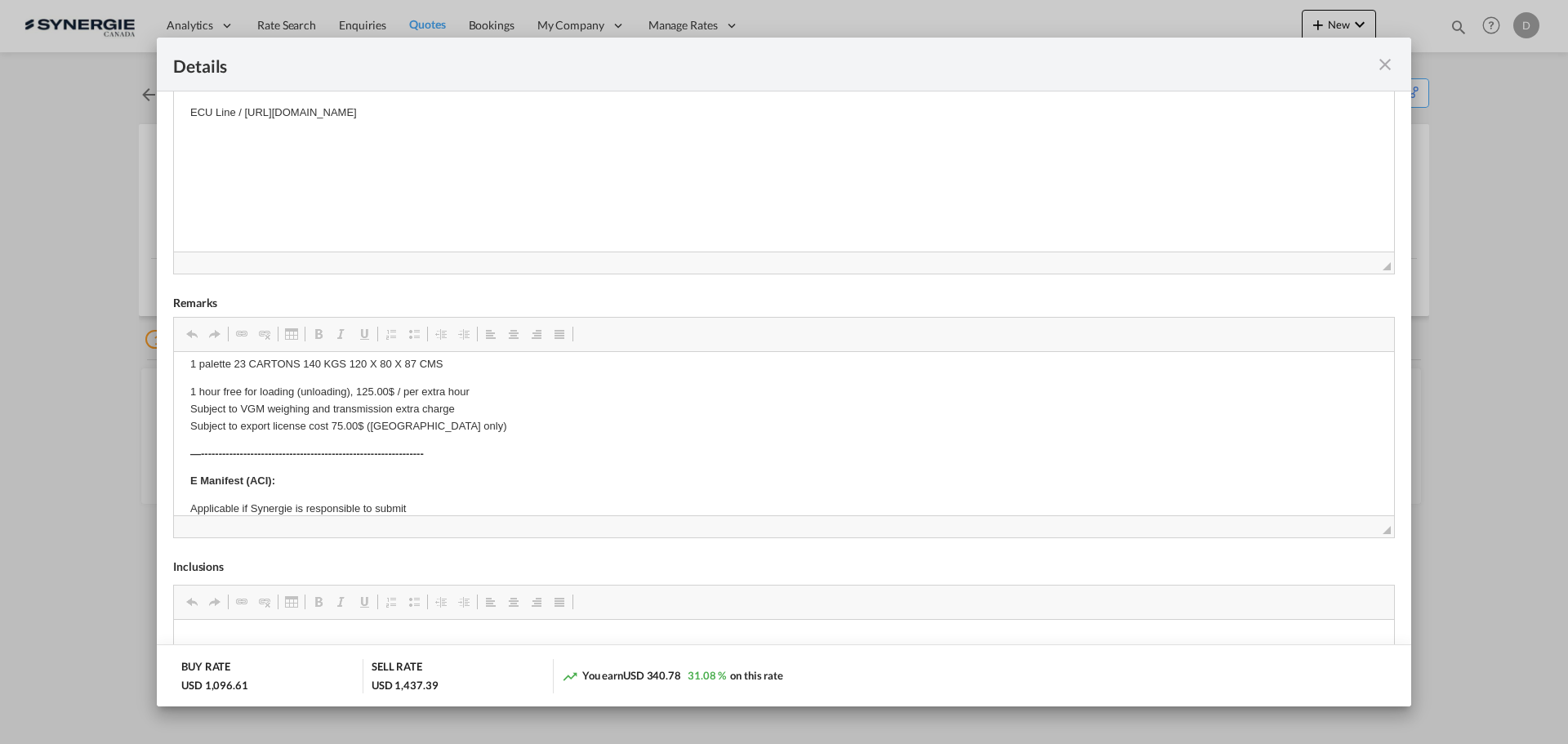
scroll to position [81, 0]
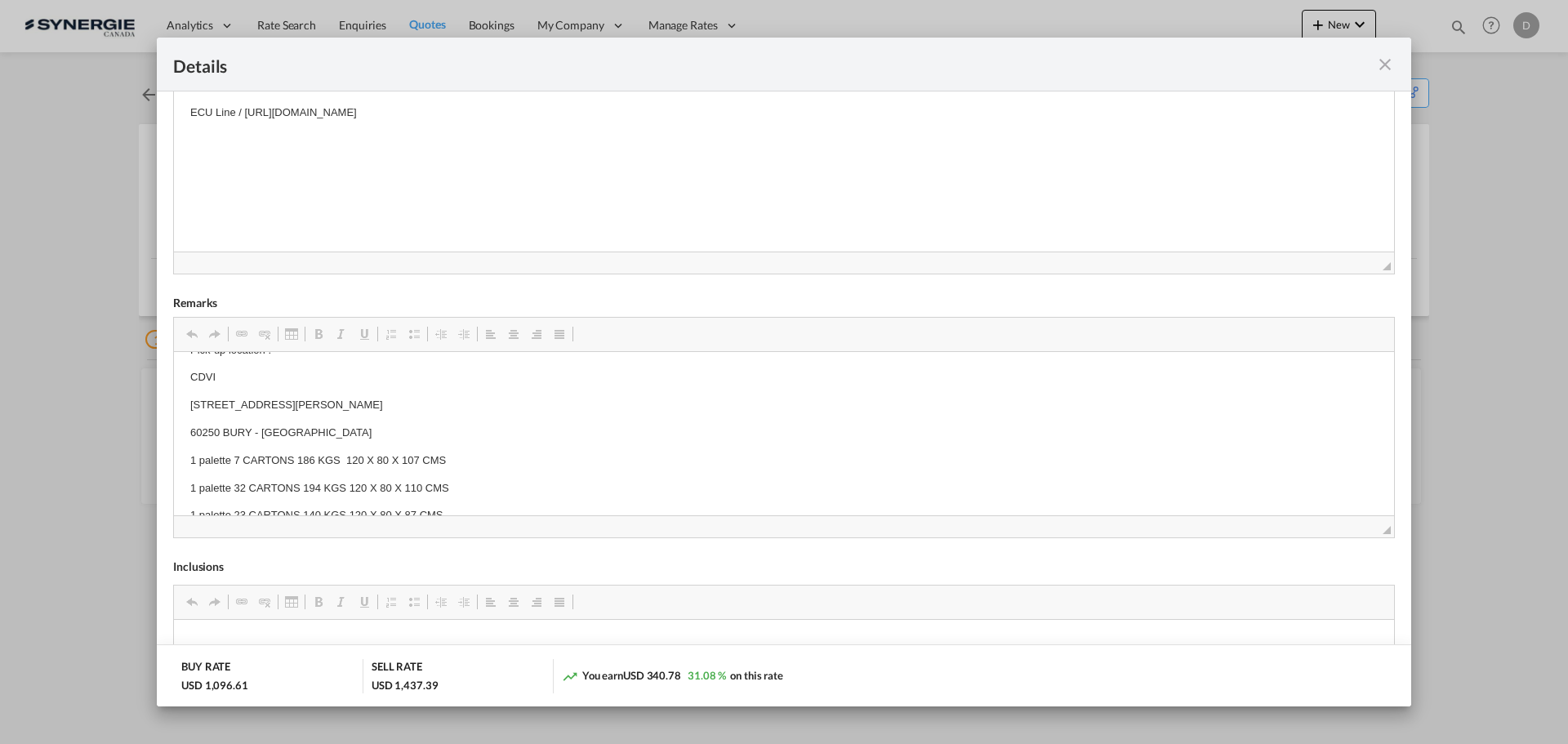
click at [1389, 62] on md-icon "icon-close fg-AAA8AD m-0 cursor" at bounding box center [1384, 64] width 19 height 19
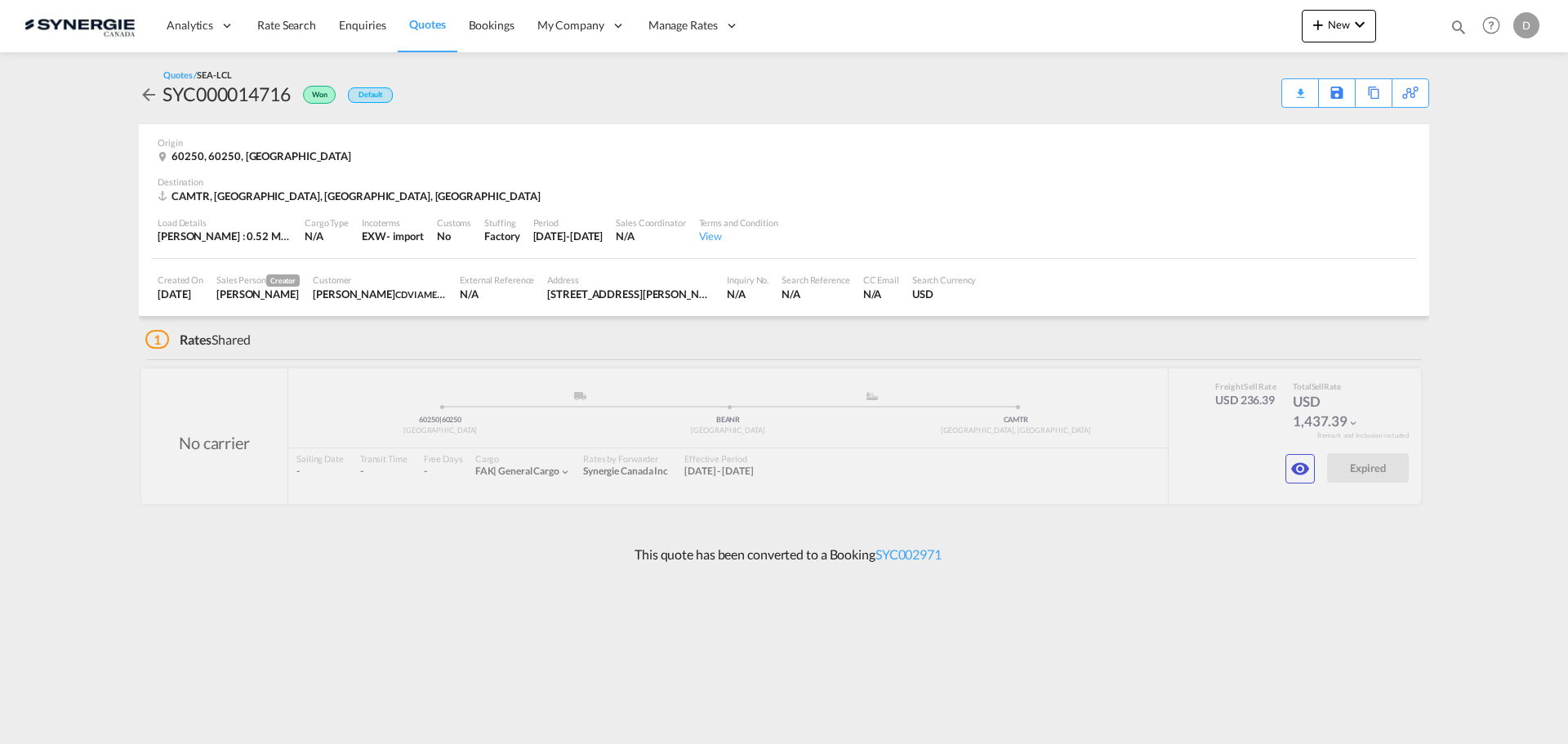
scroll to position [0, 0]
click at [1297, 463] on md-icon "icon-eye" at bounding box center [1299, 468] width 19 height 19
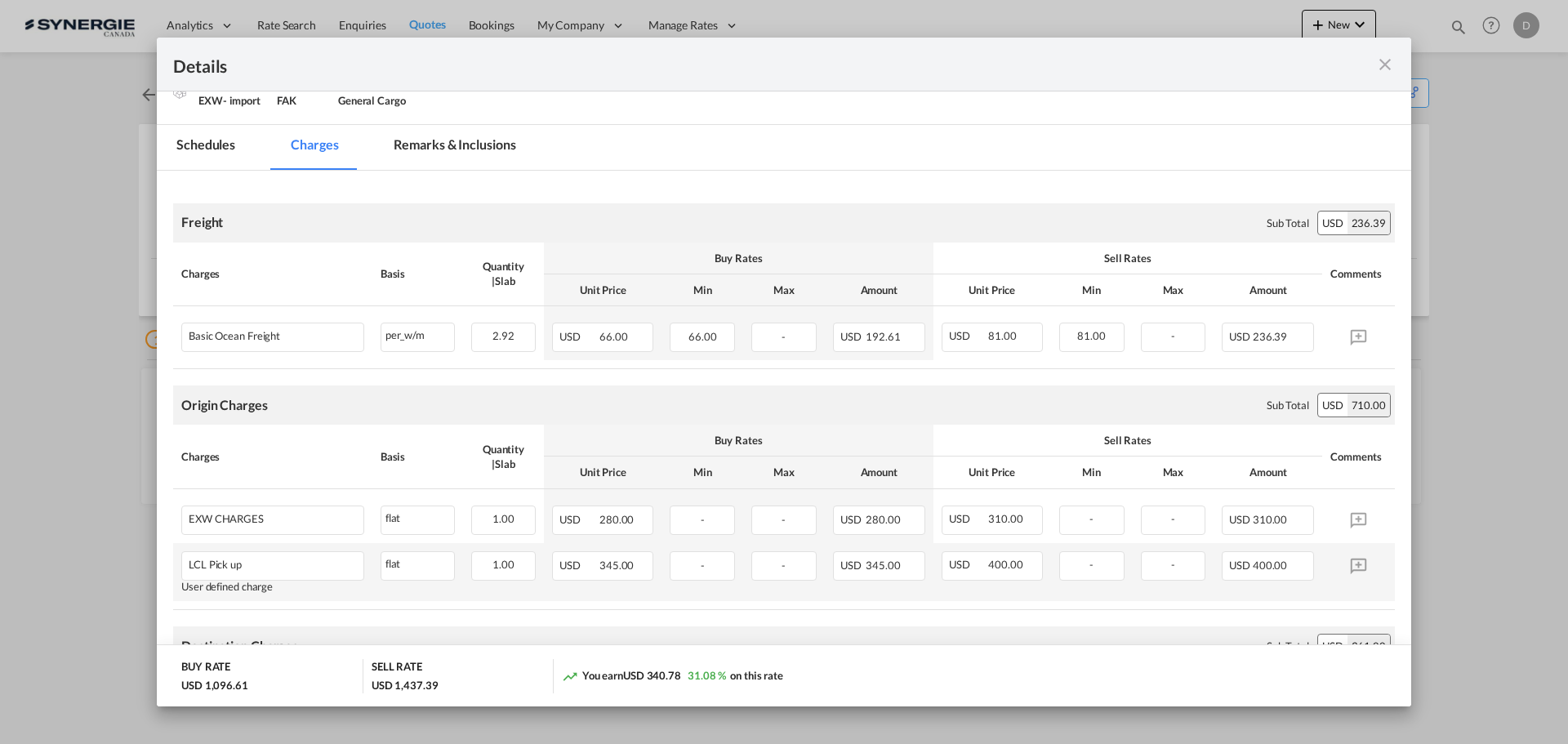
scroll to position [163, 0]
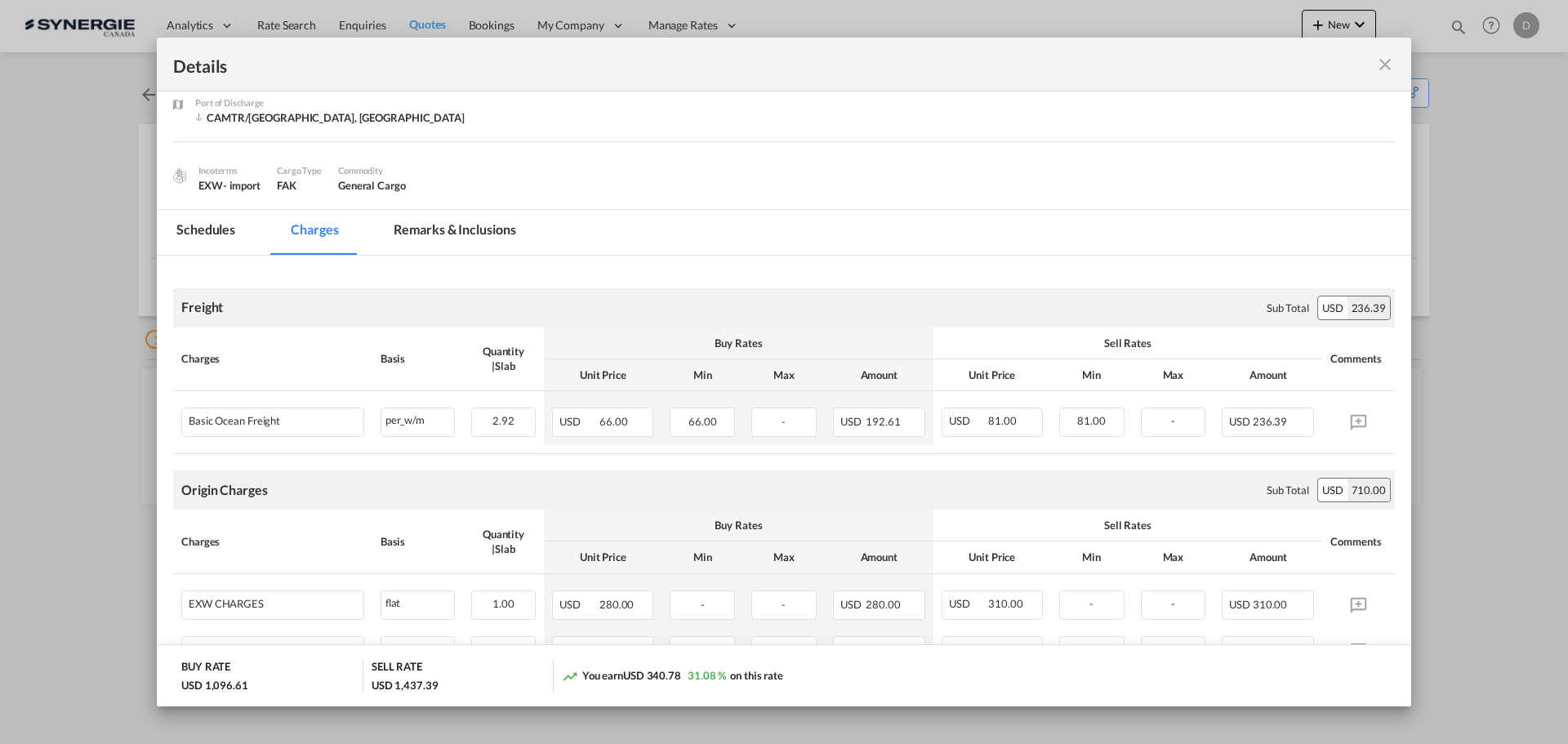
click at [1381, 65] on md-icon "icon-close fg-AAA8AD m-0 cursor" at bounding box center [1384, 64] width 19 height 19
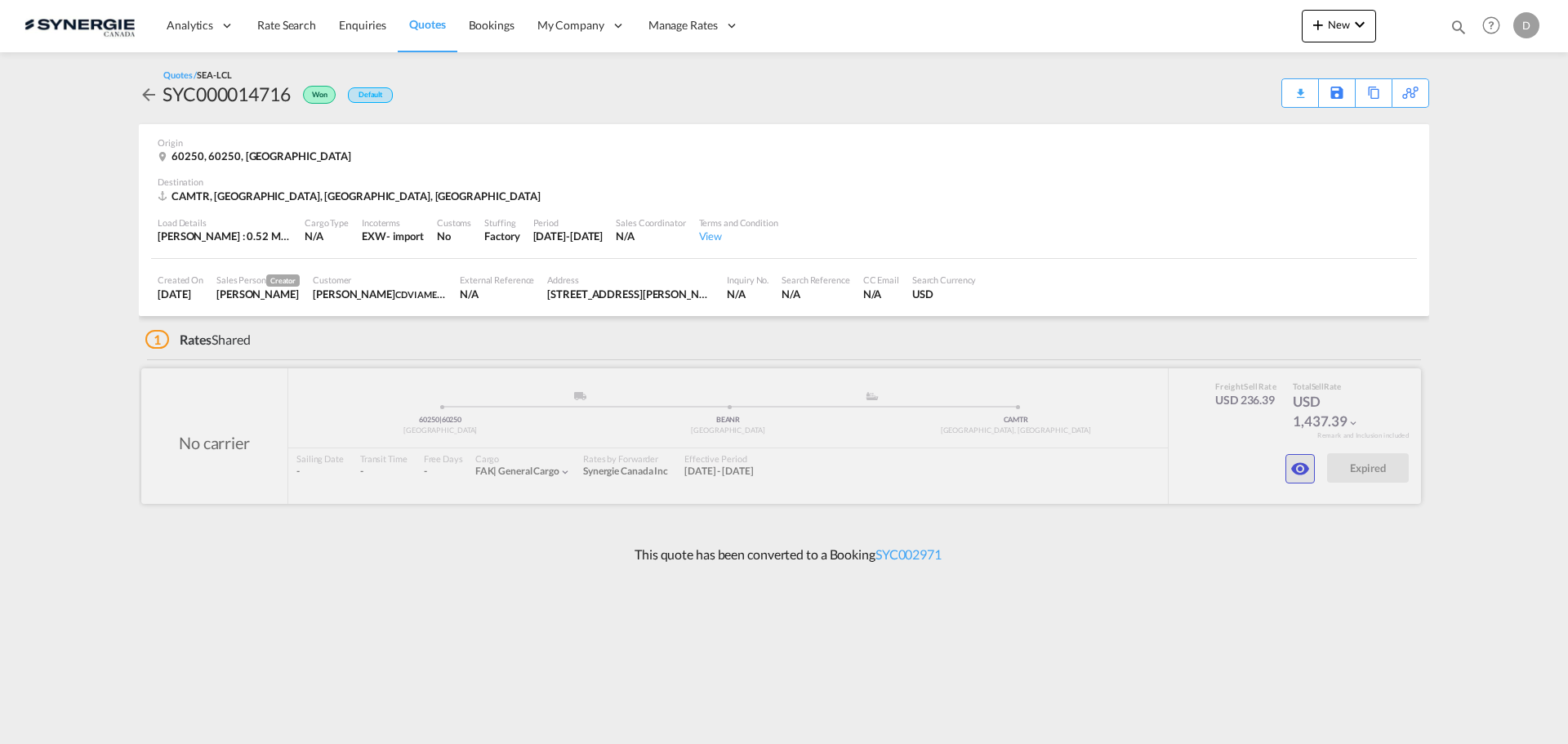
click at [1293, 474] on md-icon "icon-eye" at bounding box center [1299, 468] width 19 height 19
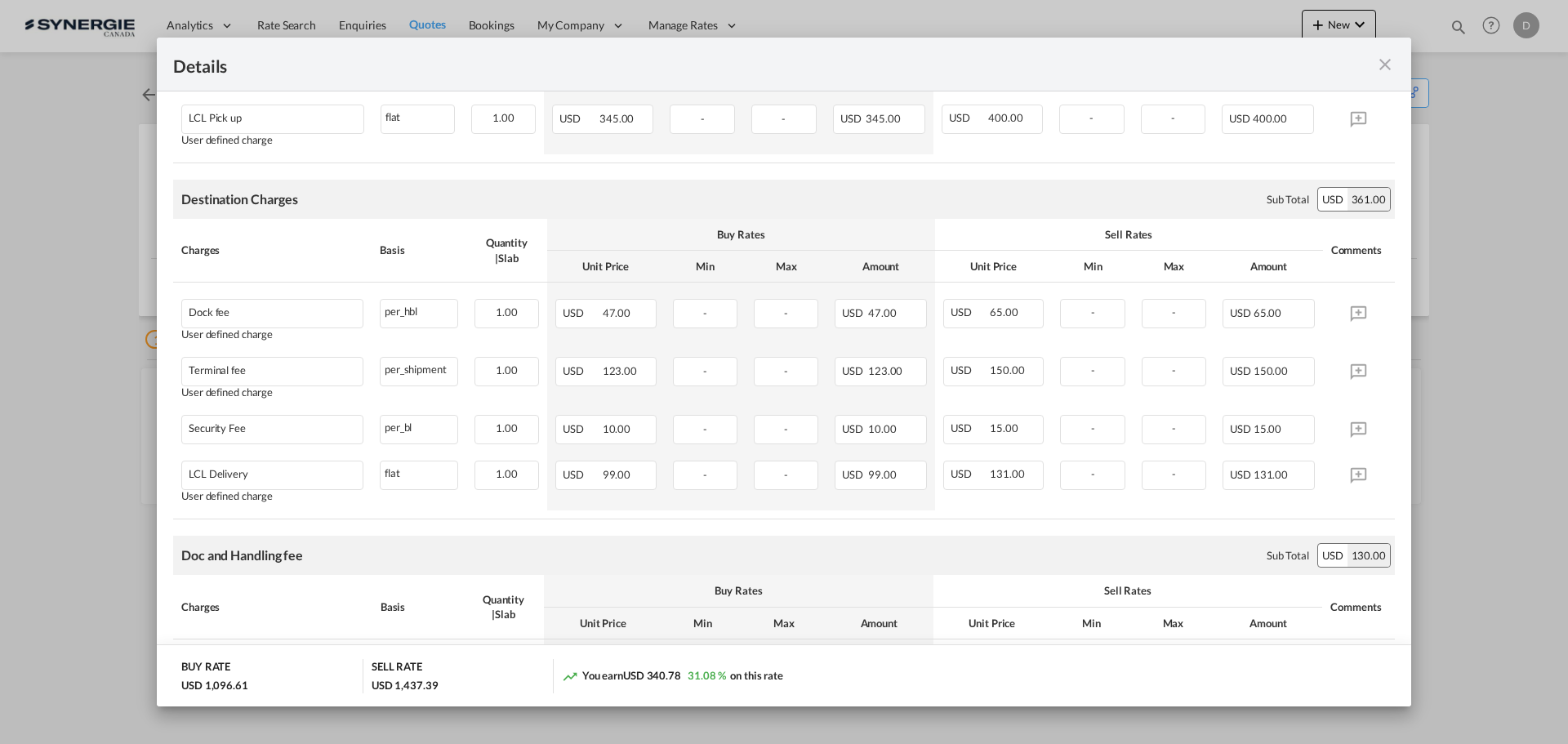
scroll to position [440, 0]
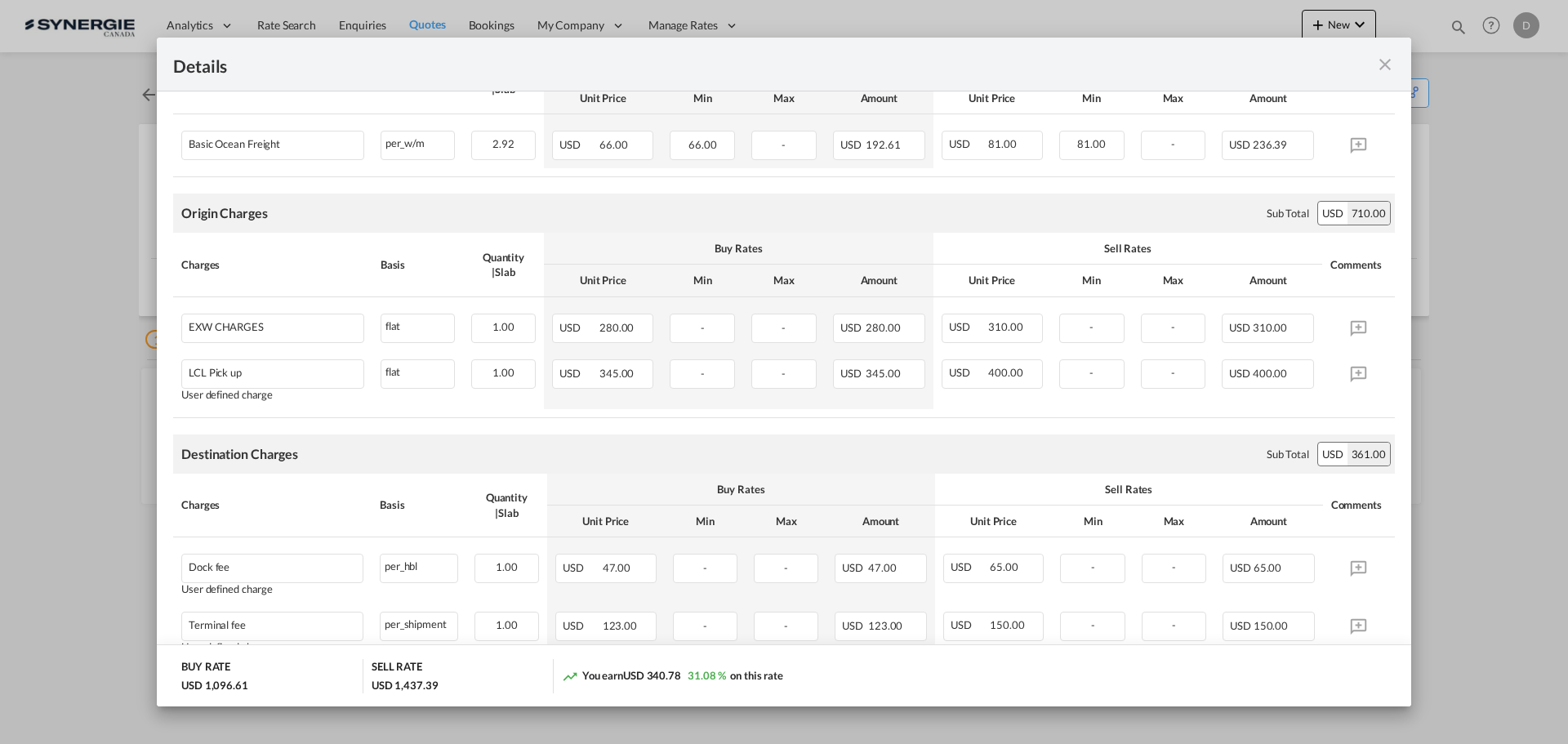
click at [1387, 64] on md-icon "icon-close fg-AAA8AD m-0 cursor" at bounding box center [1384, 64] width 19 height 19
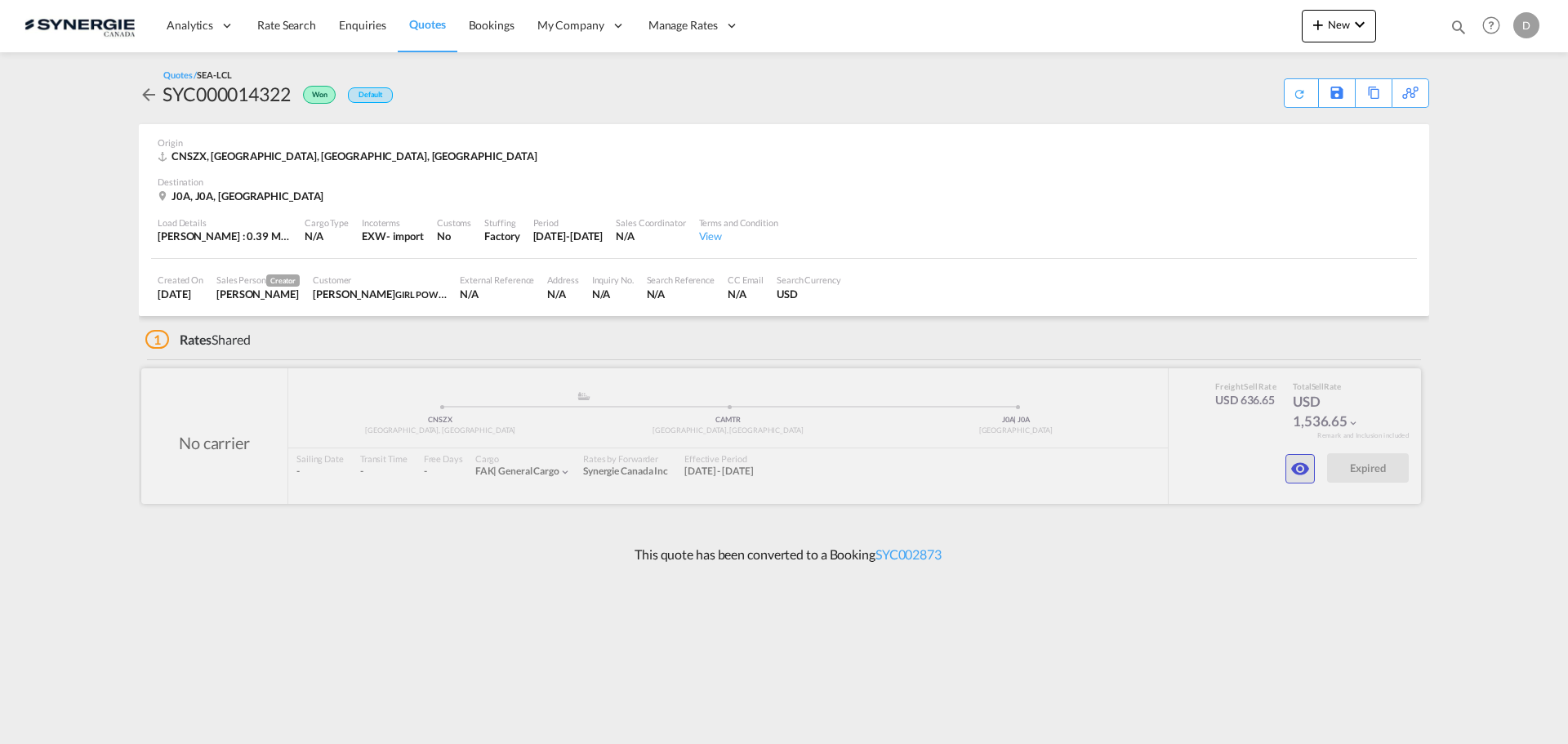
click at [1285, 471] on button "button" at bounding box center [1300, 469] width 30 height 30
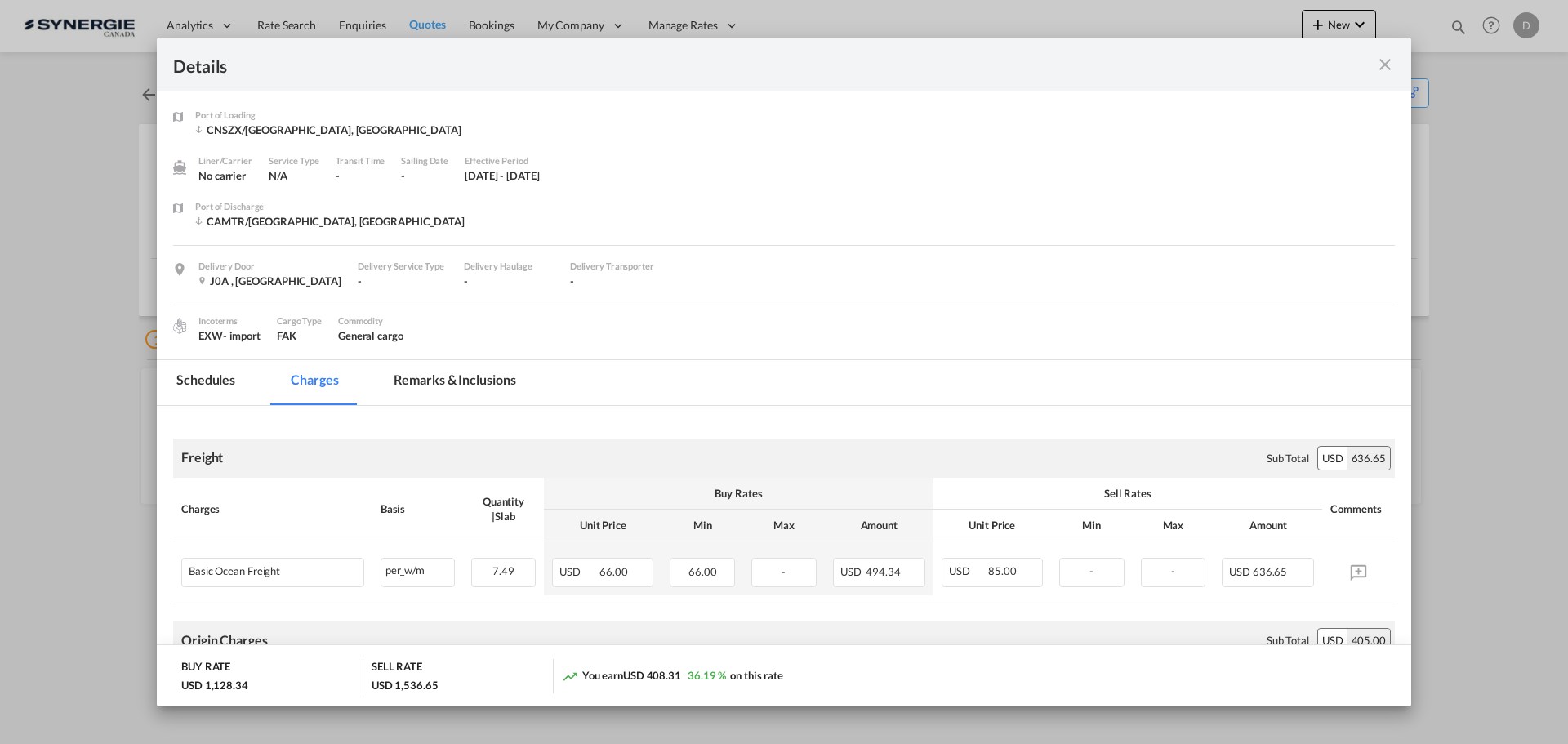
click at [464, 394] on md-tab-item "Remarks & Inclusions" at bounding box center [454, 382] width 161 height 45
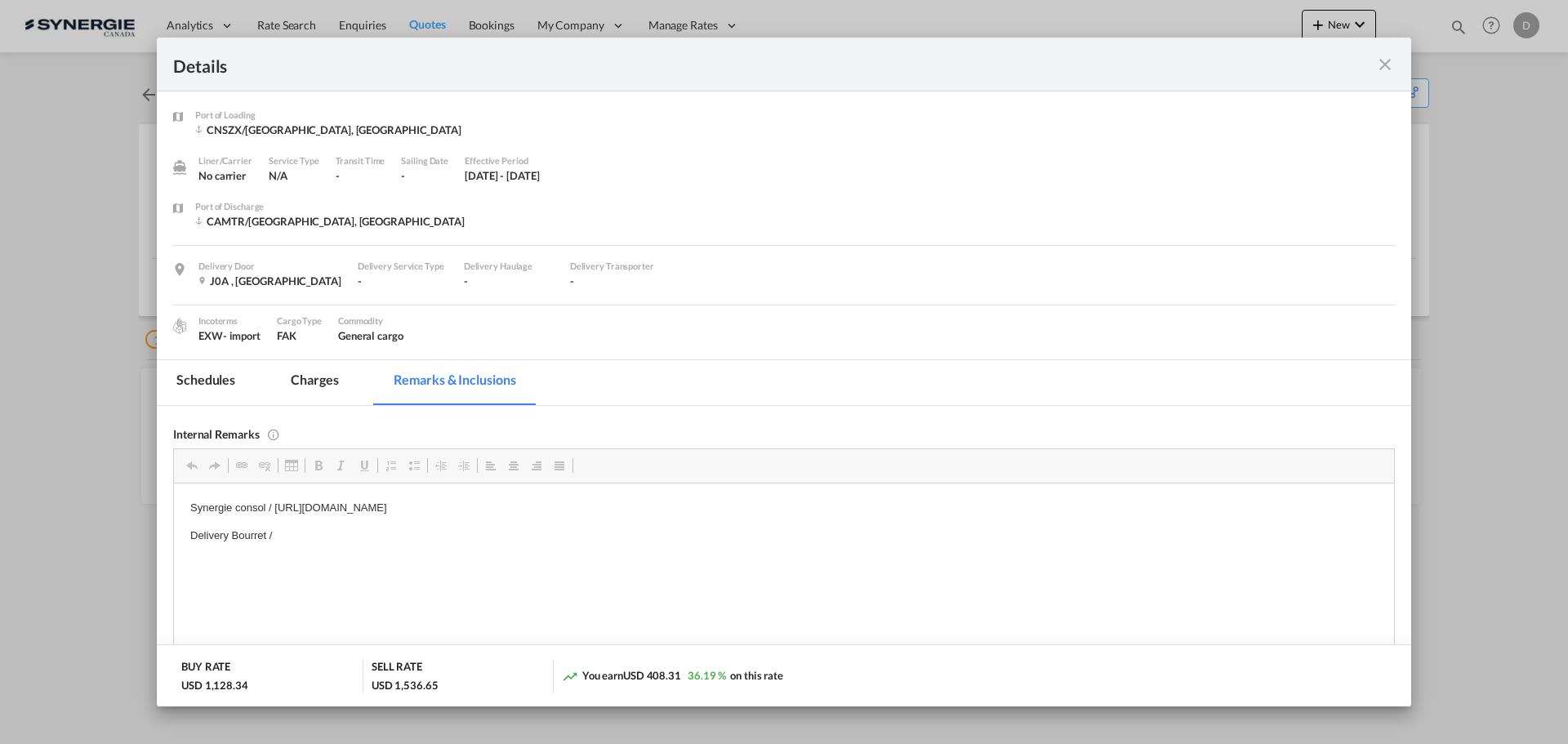
drag, startPoint x: 1380, startPoint y: 66, endPoint x: 1369, endPoint y: 98, distance: 33.8
click at [1380, 70] on md-icon "icon-close fg-AAA8AD m-0 cursor" at bounding box center [1384, 64] width 19 height 19
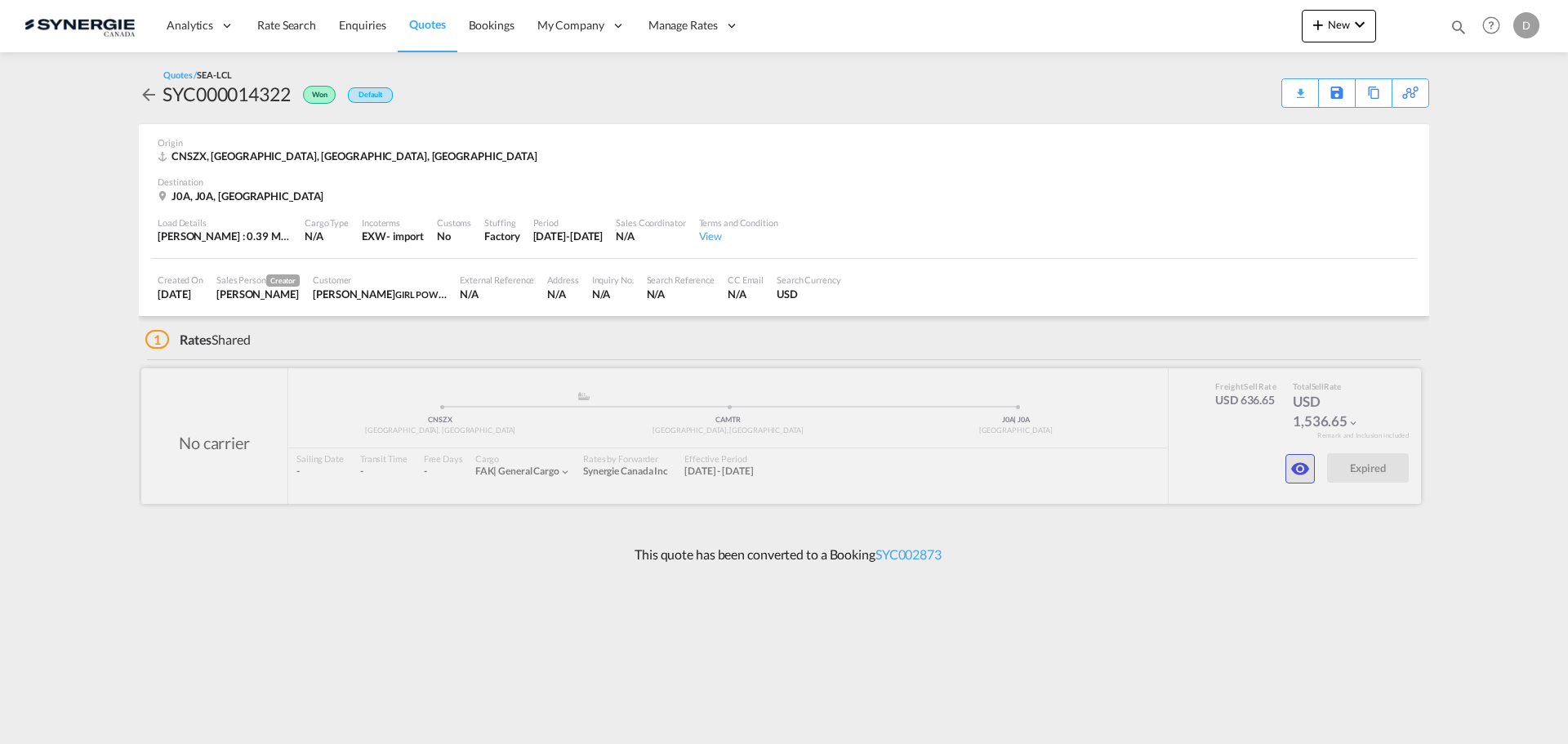
click at [1291, 469] on md-icon "icon-eye" at bounding box center [1299, 468] width 19 height 19
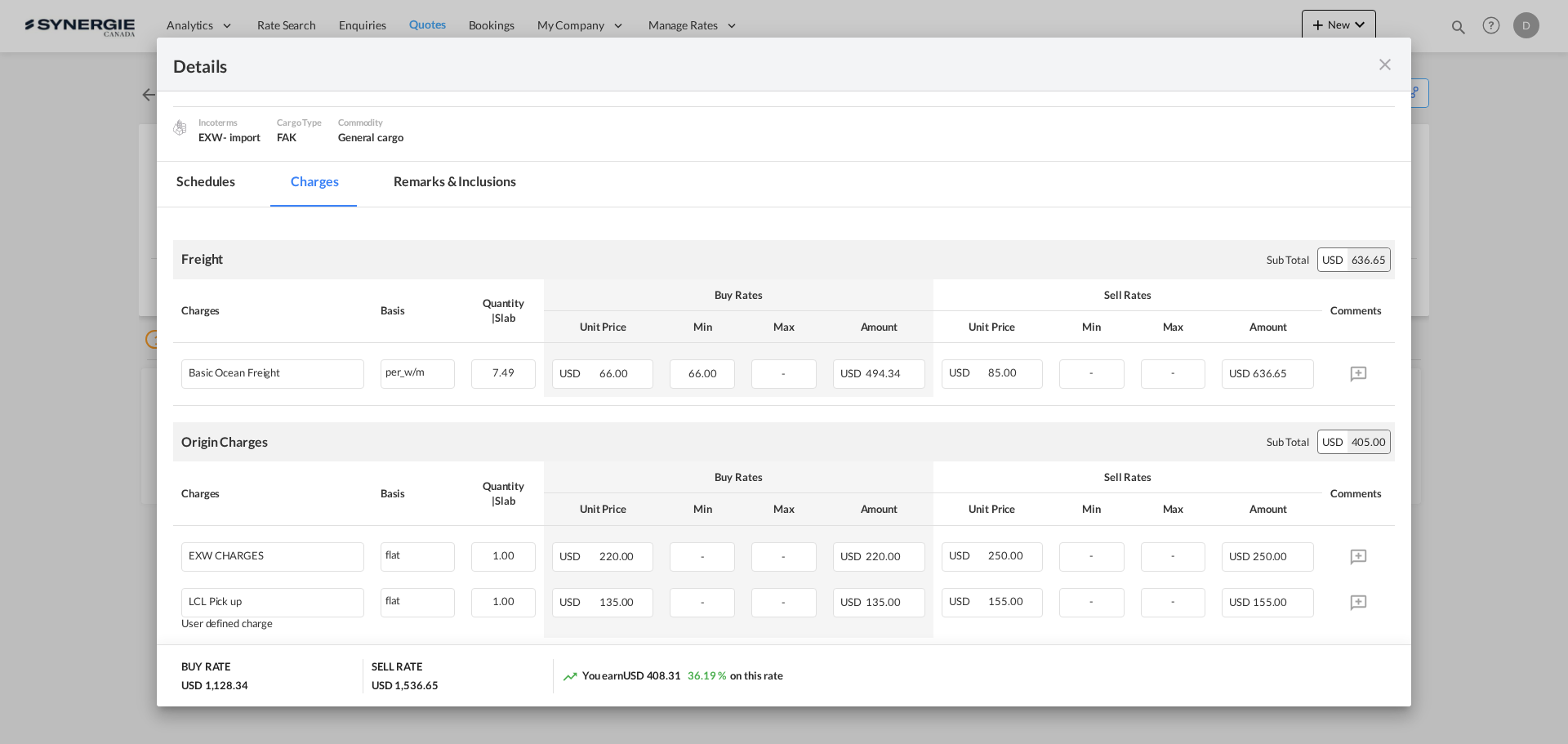
scroll to position [163, 0]
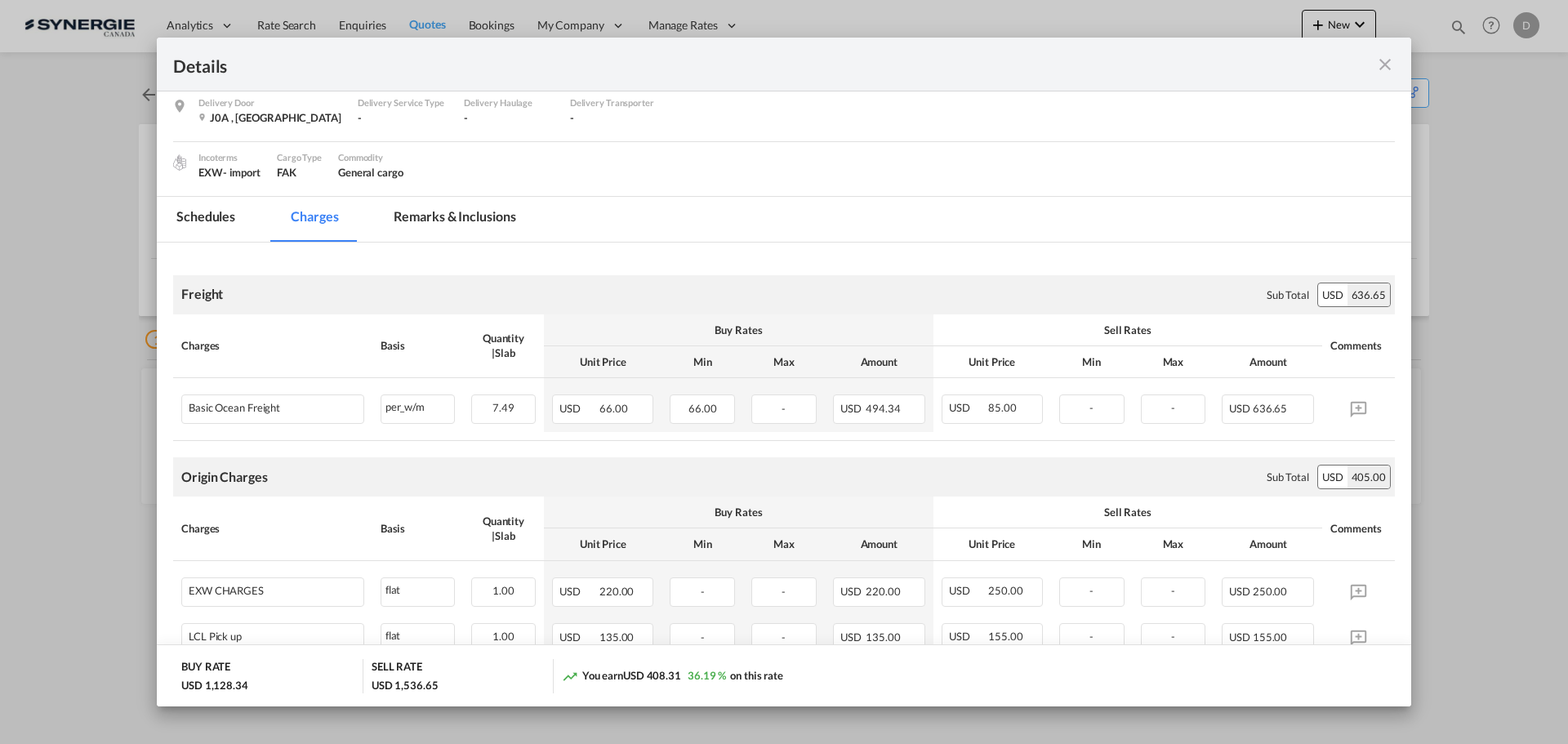
click at [1386, 70] on md-icon "icon-close fg-AAA8AD m-0 cursor" at bounding box center [1384, 64] width 19 height 19
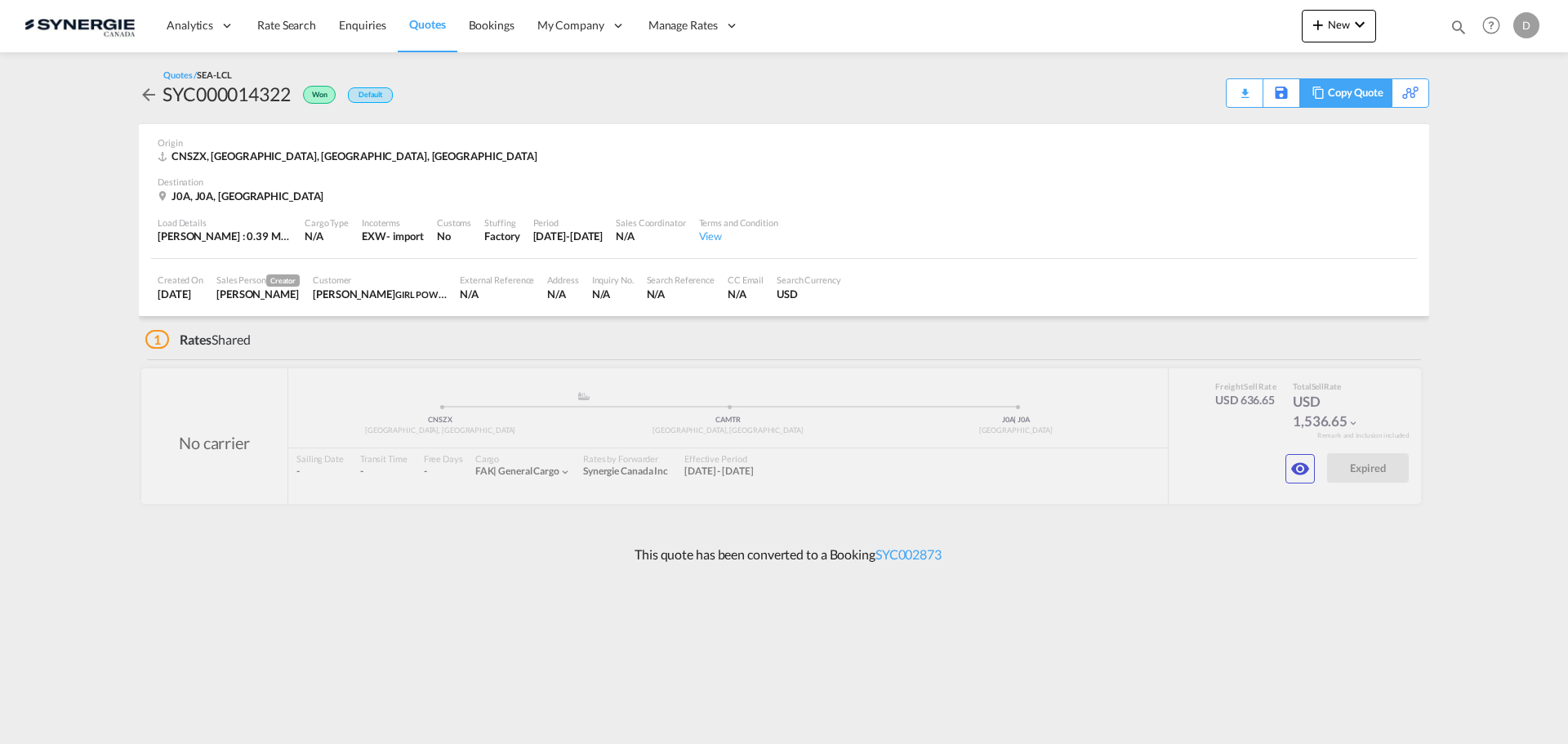
click at [1380, 98] on div "Copy Quote" at bounding box center [1356, 93] width 55 height 28
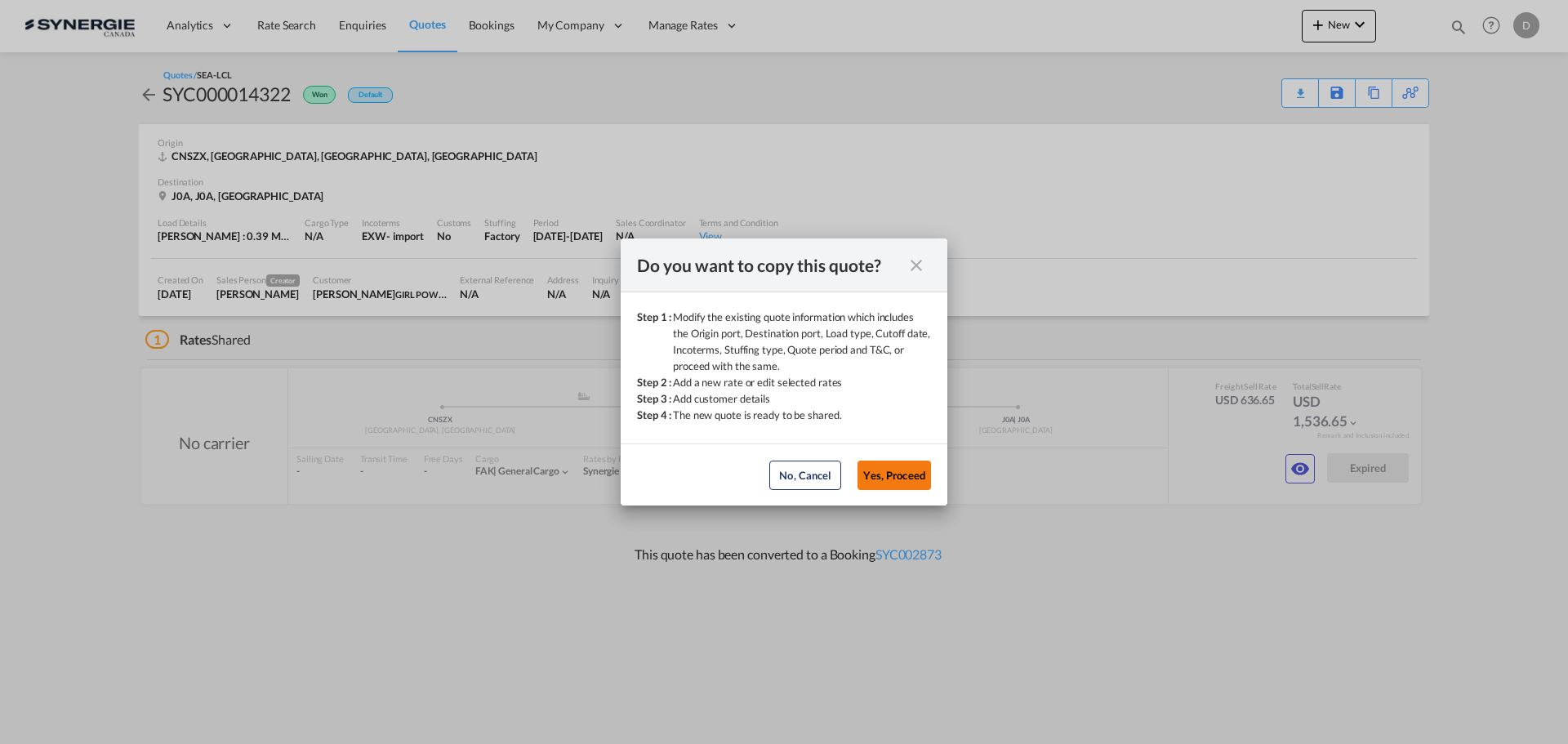
click at [885, 476] on button "Yes, Proceed" at bounding box center [895, 475] width 74 height 30
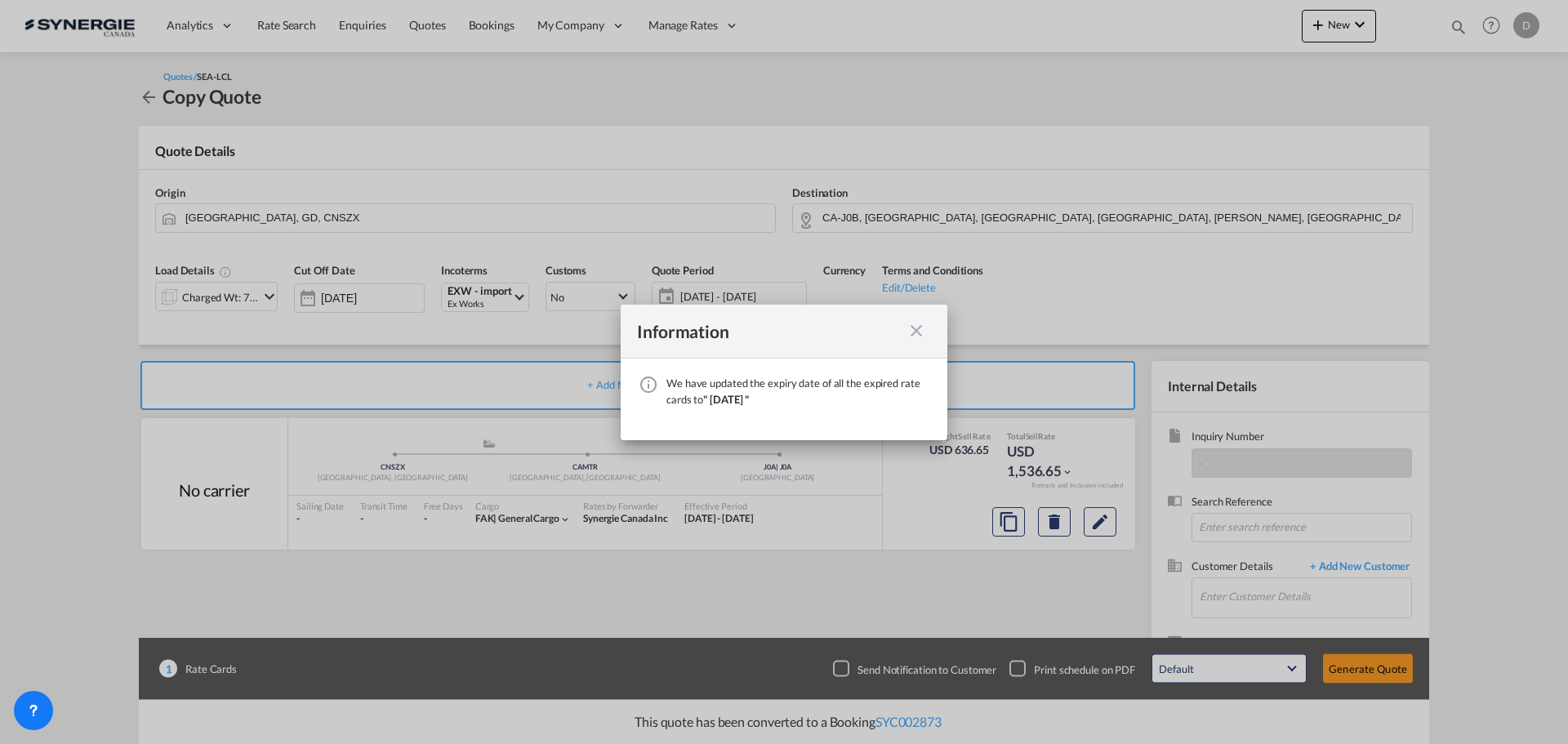
click at [914, 331] on md-icon "icon-close fg-AAA8AD cursor" at bounding box center [916, 330] width 19 height 19
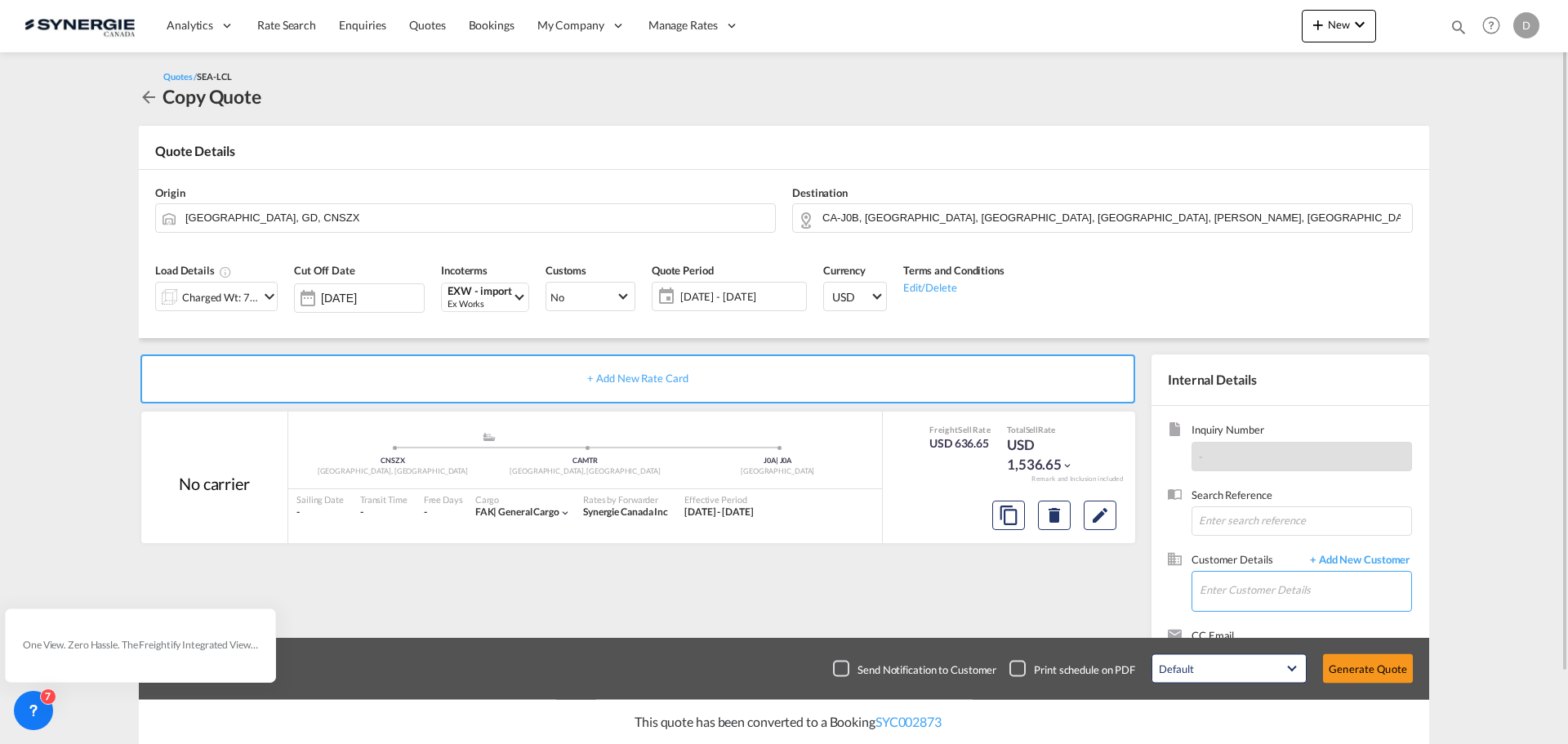
click at [1259, 594] on input "Enter Customer Details" at bounding box center [1305, 590] width 211 height 37
paste input "SYC000014322"
type input "SYC000014322"
click at [1242, 585] on input "SYC000014322" at bounding box center [1305, 590] width 211 height 37
click at [1240, 582] on input "SYC000014322" at bounding box center [1305, 590] width 211 height 37
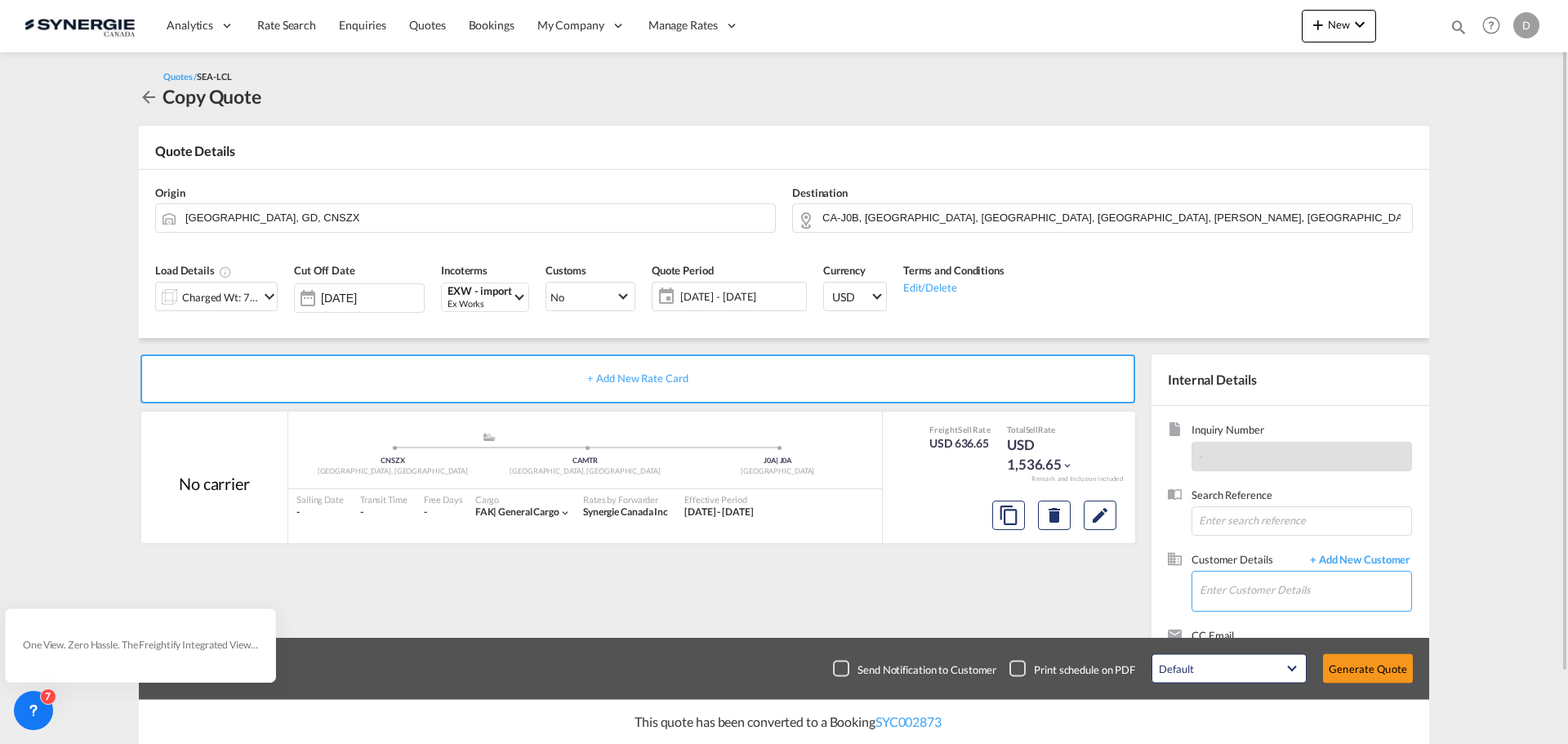
click at [1232, 589] on input "Enter Customer Details" at bounding box center [1305, 590] width 211 height 37
paste input "alexane.rivard@girlpowersupplements.ca"
click at [1224, 544] on div "ALEXANE RIVARD alexane.rivard@girlpowersupplements.ca | GIRL POWER SUPPELENTS" at bounding box center [1305, 549] width 212 height 44
type input "GIRL POWER SUPPELENTS, ALEXANE RIVARD, alexane.rivard@girlpowersupplements.ca"
click at [1102, 527] on button "Edit" at bounding box center [1099, 515] width 32 height 30
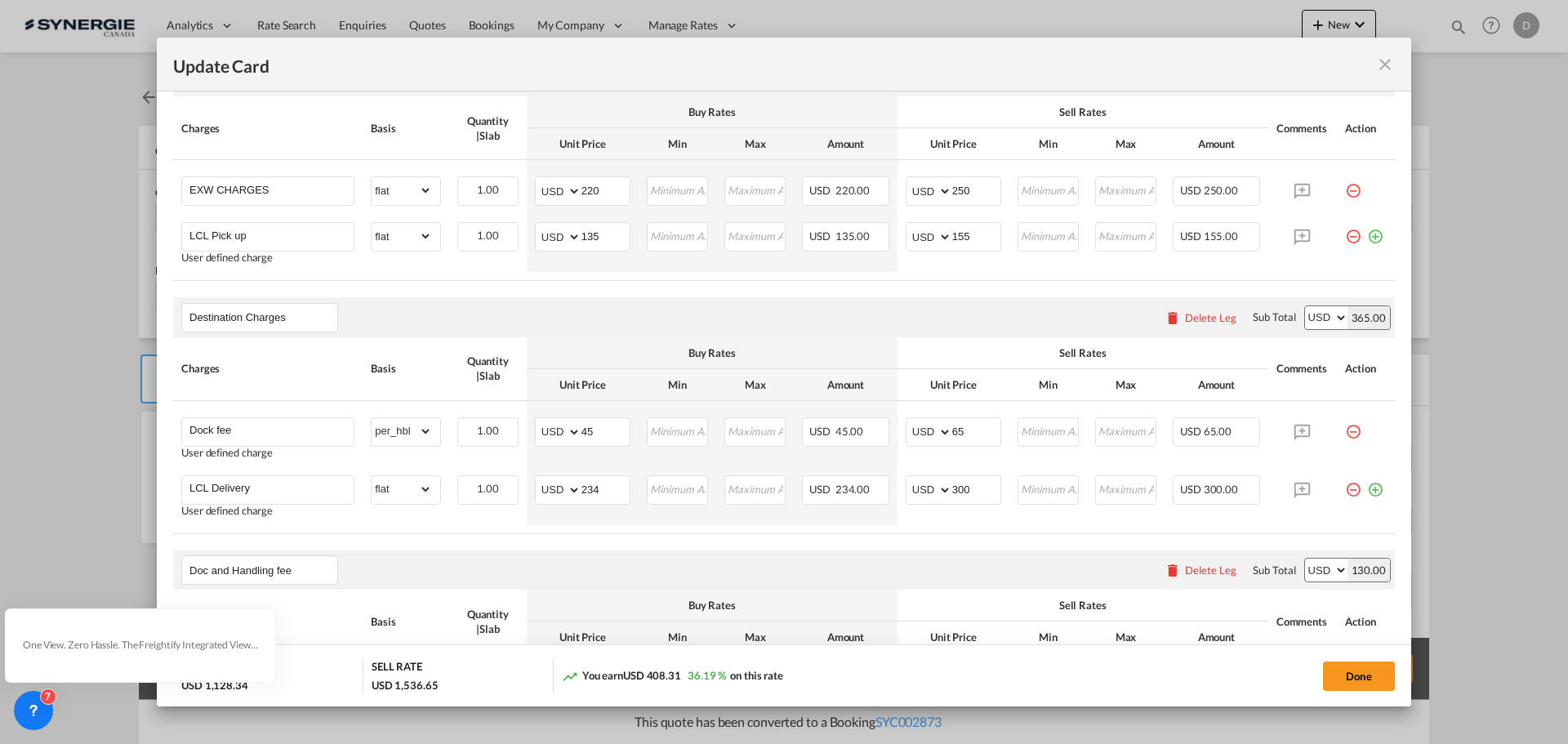
scroll to position [571, 0]
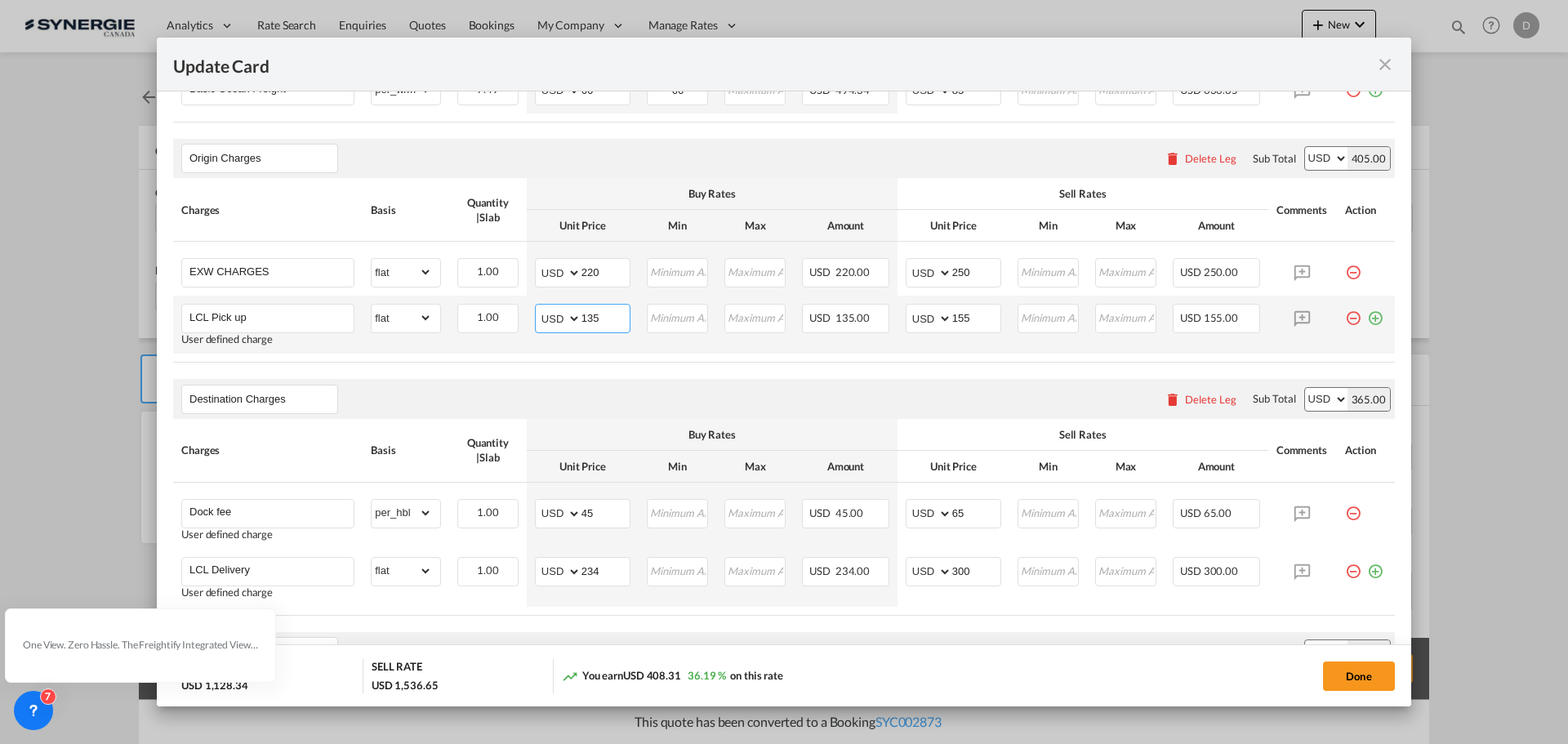
click at [582, 319] on input "135" at bounding box center [606, 317] width 48 height 25
type input "233"
click at [952, 318] on input "155" at bounding box center [976, 317] width 48 height 25
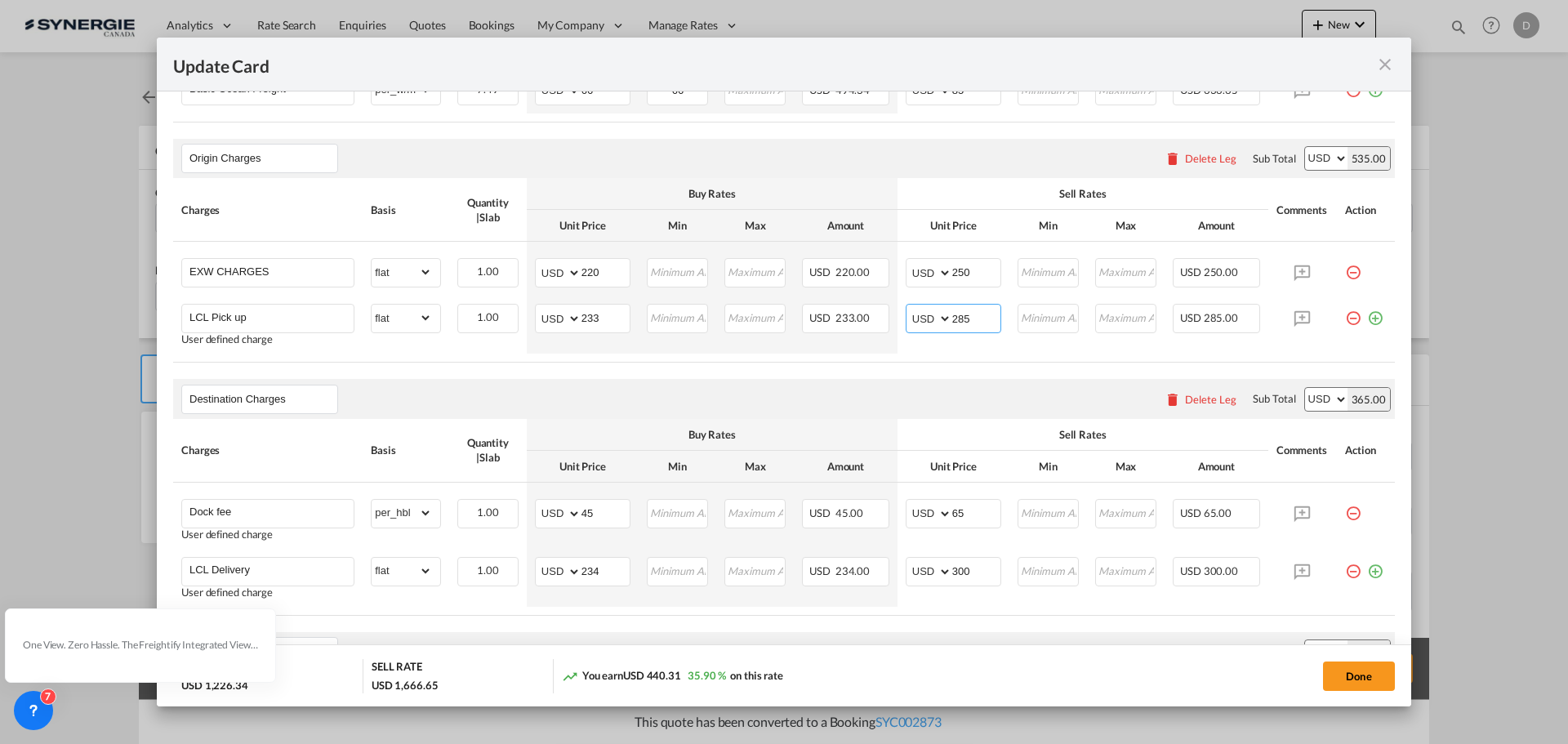
type input "285"
click at [838, 368] on air-lcl-rate-modification "Main Freight Please enter leg name Leg Name Already Exists Delete Leg Sub Total…" at bounding box center [783, 582] width 1222 height 1285
click at [1353, 666] on button "Done" at bounding box center [1359, 676] width 72 height 30
type input "25 Aug 2025"
type input "04 Nov 2025"
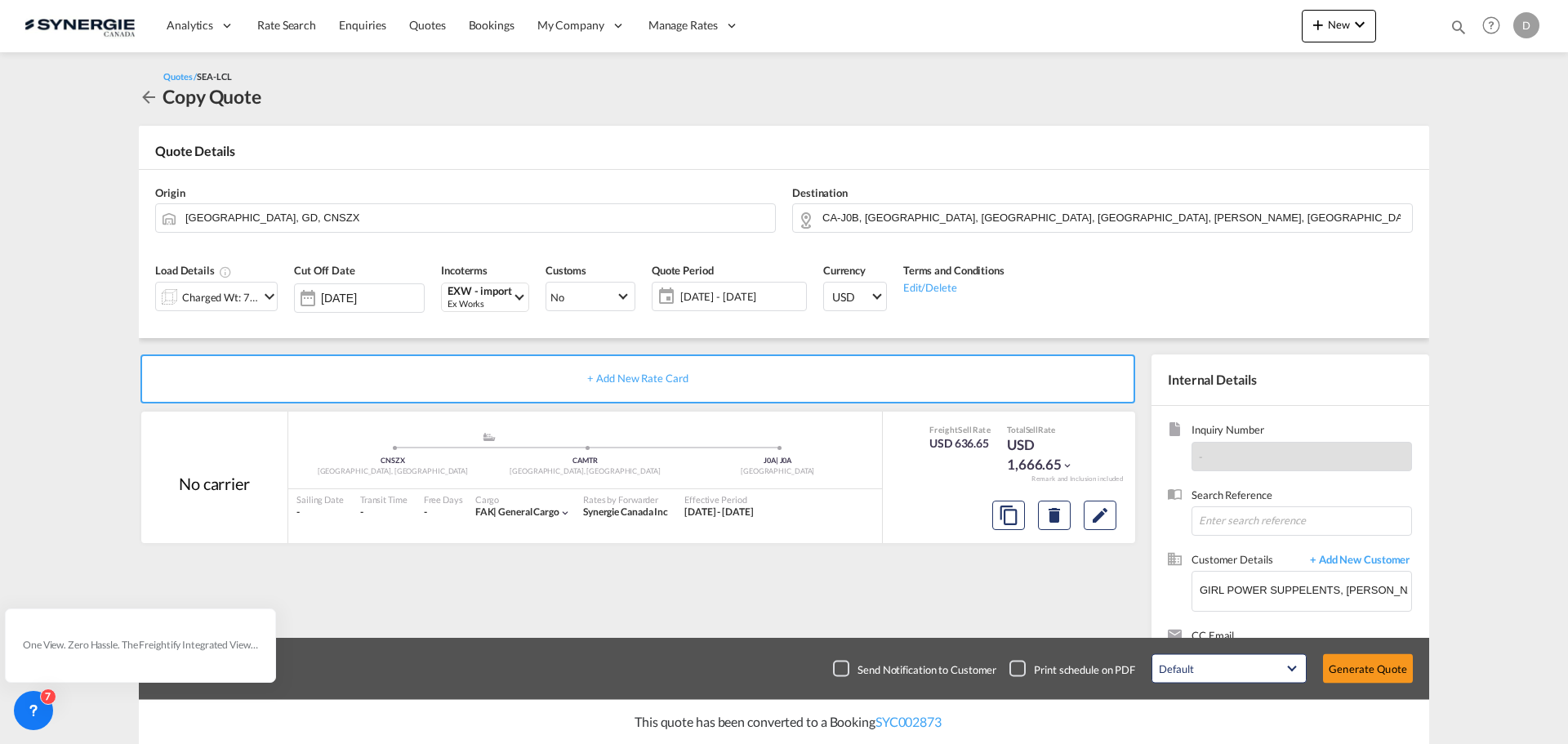
click at [1356, 666] on button "Generate Quote" at bounding box center [1368, 668] width 90 height 30
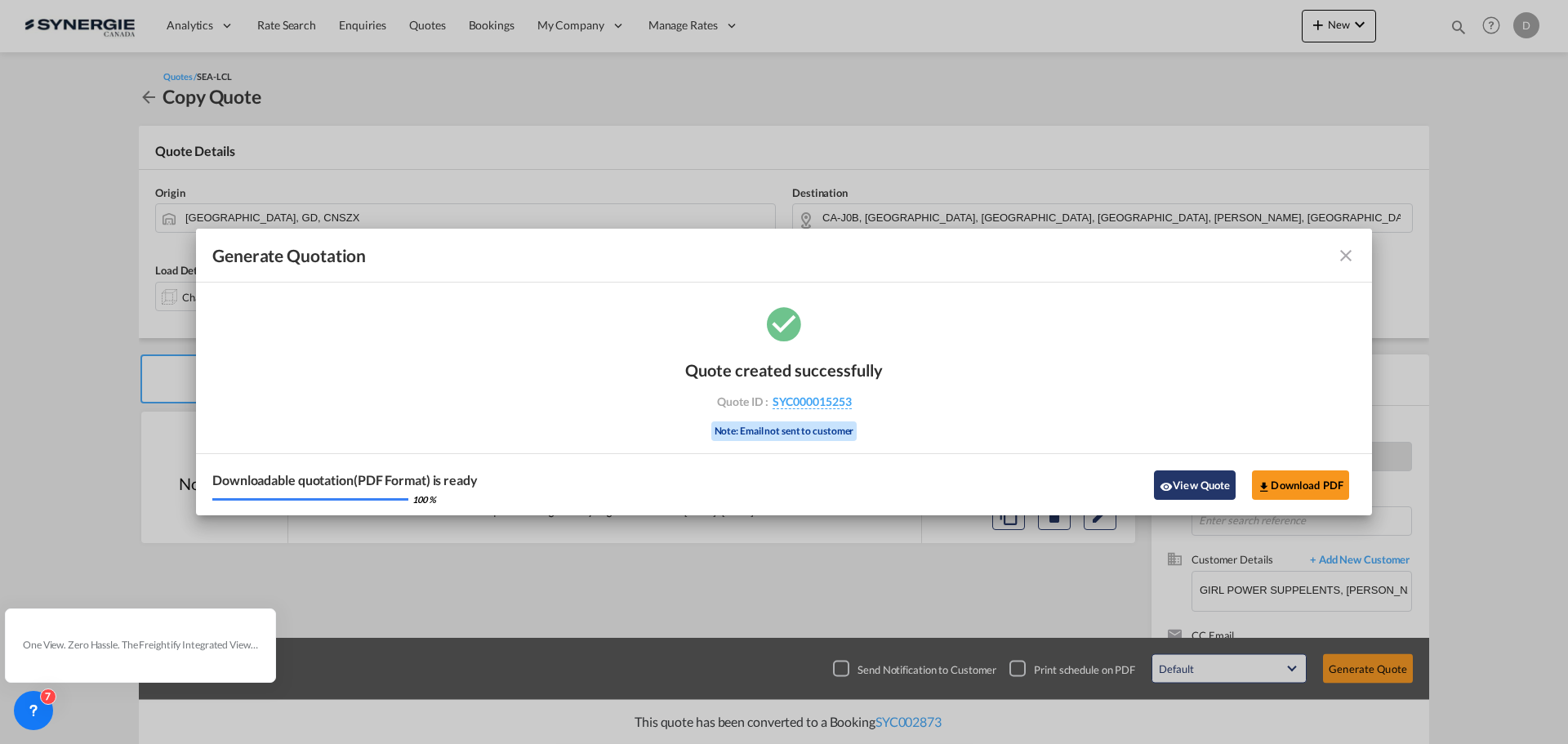
click at [1203, 486] on button "View Quote" at bounding box center [1195, 485] width 81 height 30
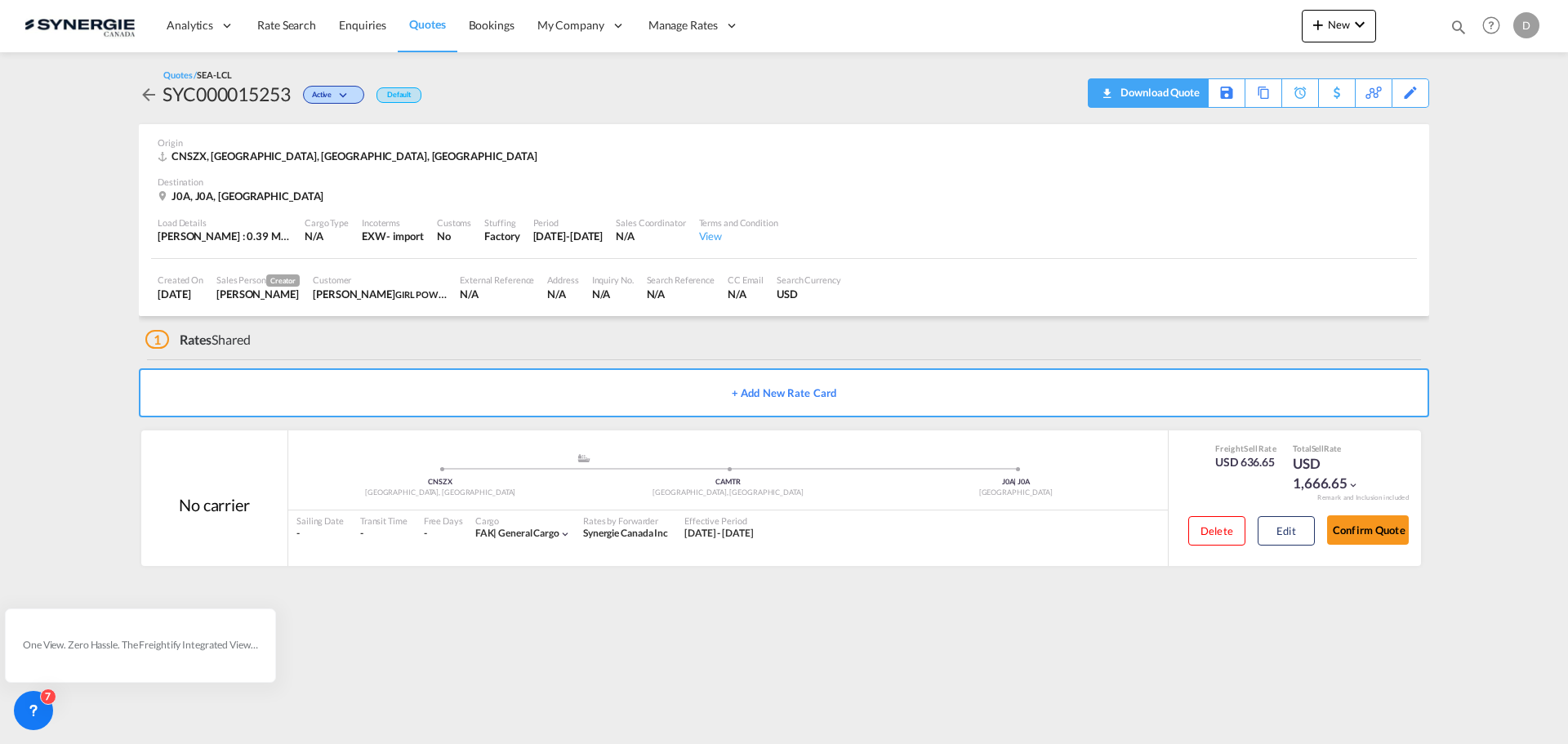
click at [1183, 83] on div "Download Quote" at bounding box center [1158, 92] width 83 height 26
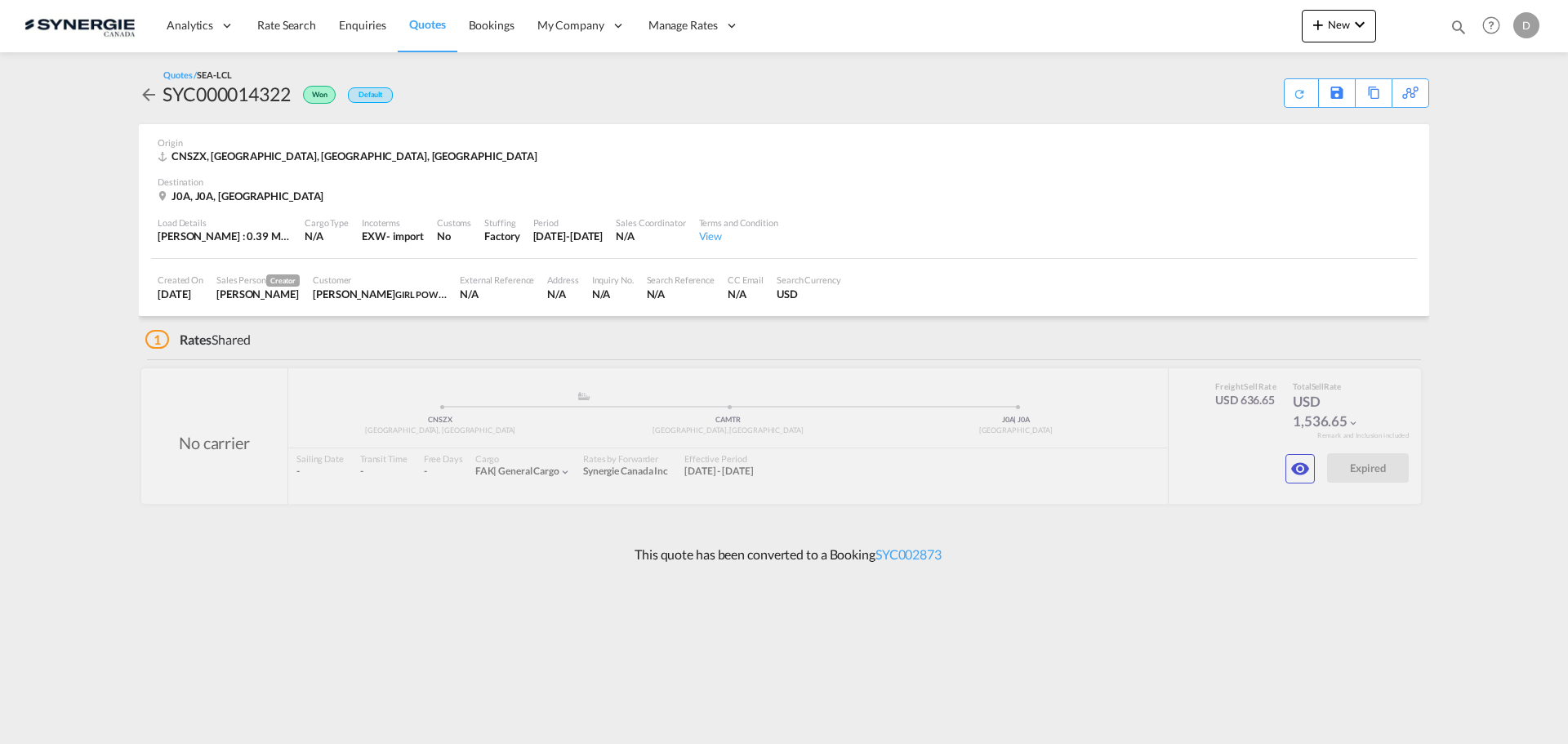
click at [367, 299] on div "[PERSON_NAME] GIRL POWER SUPPELENTS" at bounding box center [380, 294] width 134 height 15
drag, startPoint x: 327, startPoint y: 295, endPoint x: 416, endPoint y: 294, distance: 89.0
click at [415, 293] on div "[PERSON_NAME] GIRL POWER SUPPELENTS" at bounding box center [380, 294] width 134 height 15
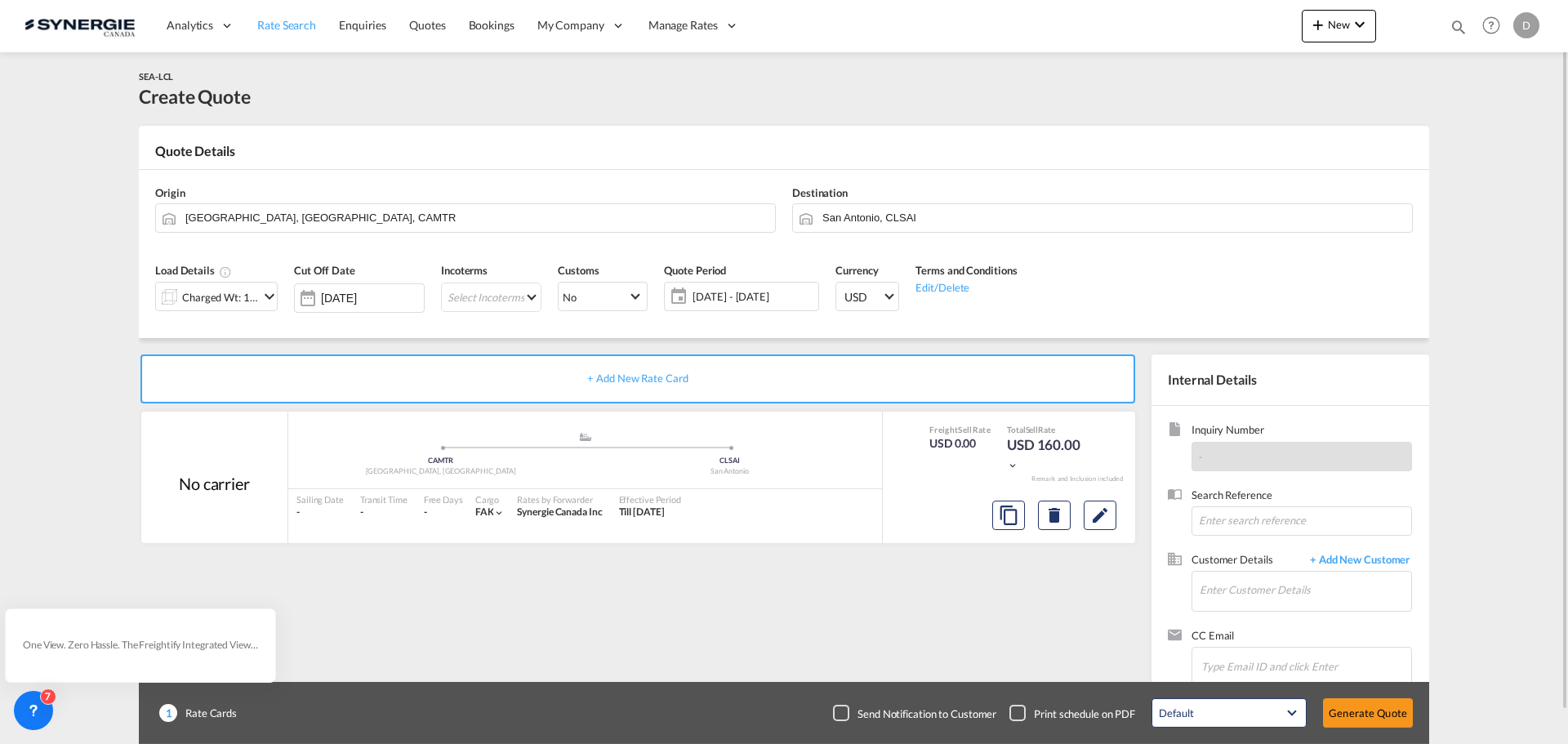
click at [289, 25] on span "Rate Search" at bounding box center [287, 24] width 59 height 14
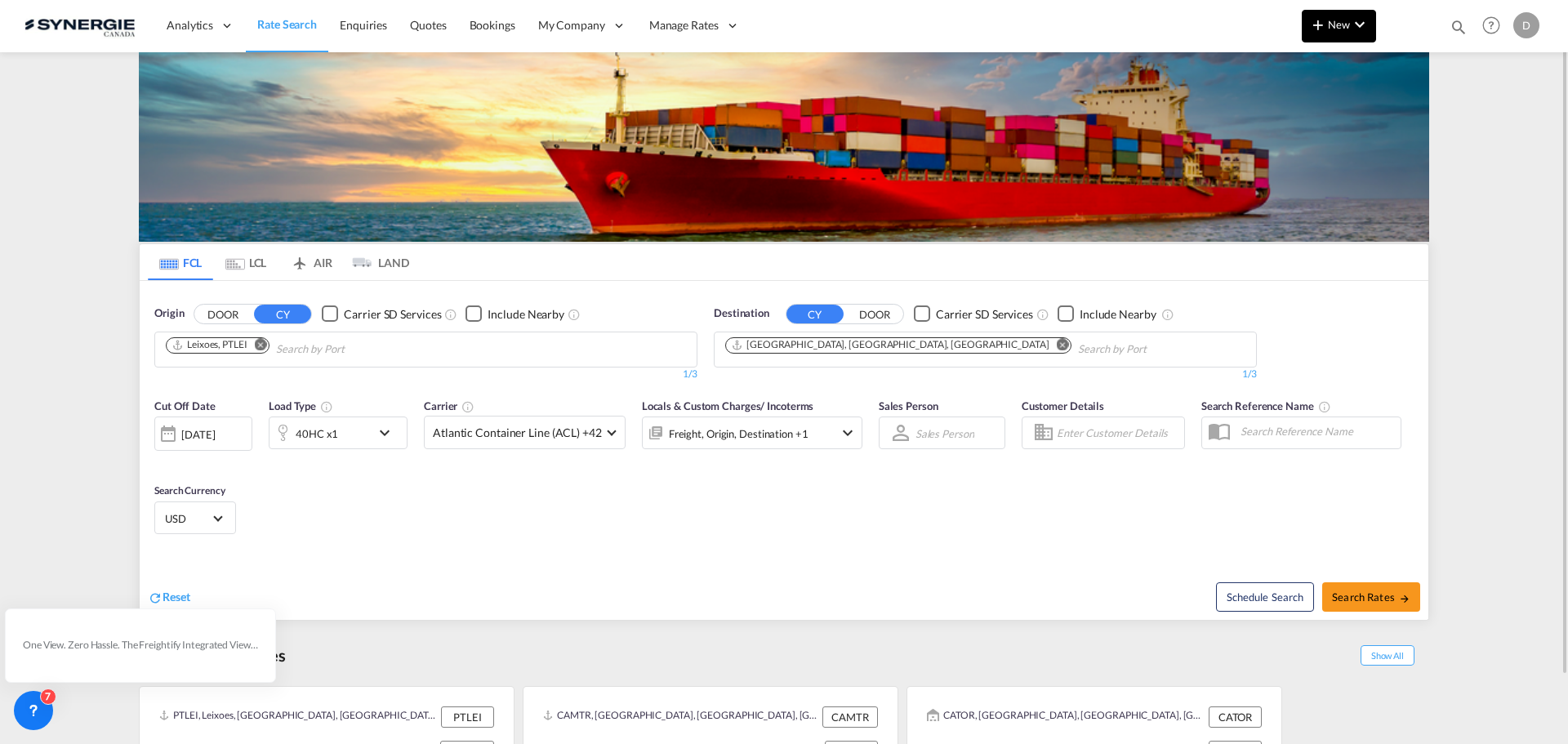
click at [1332, 25] on span "New" at bounding box center [1339, 24] width 61 height 13
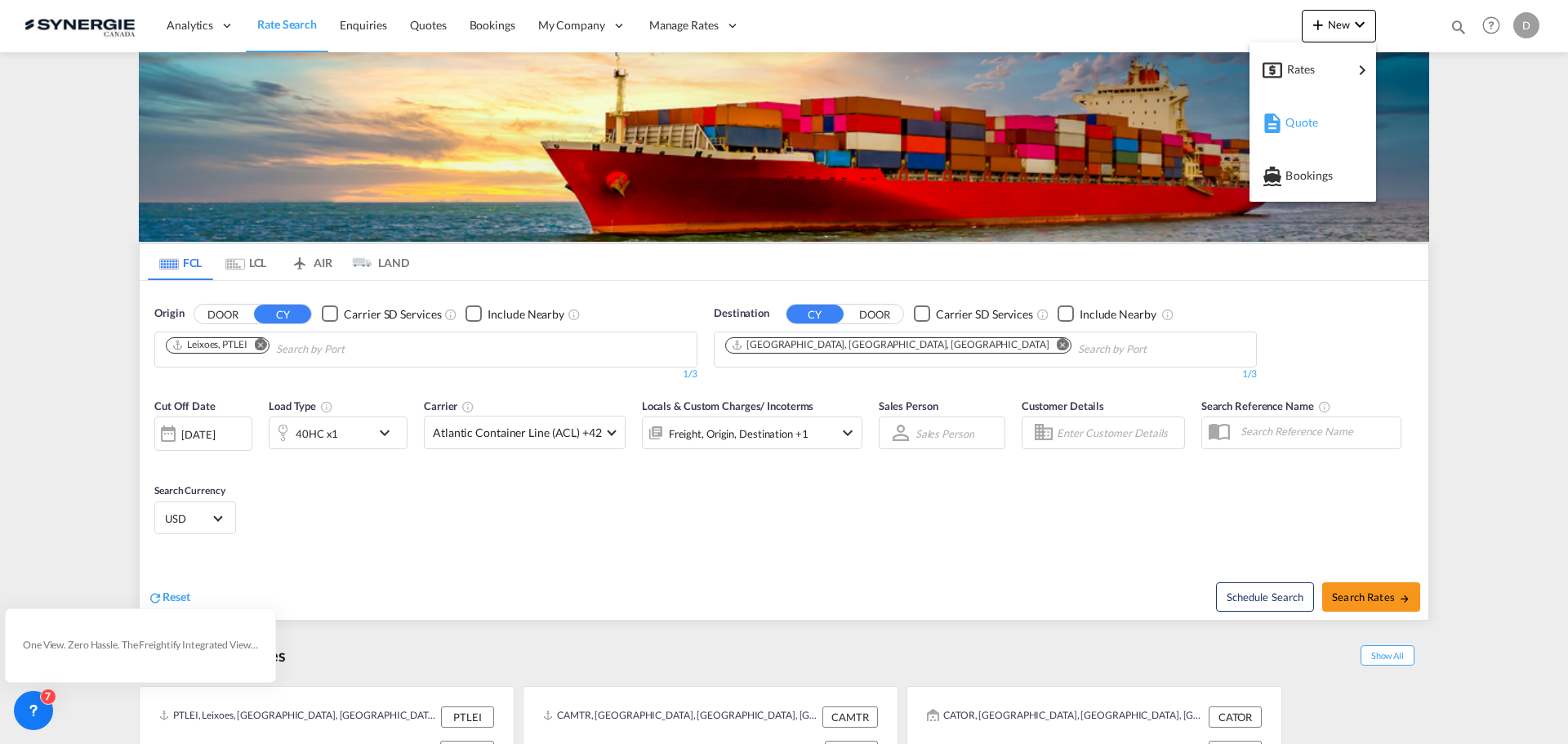
click at [1290, 122] on span "Quote" at bounding box center [1294, 122] width 18 height 32
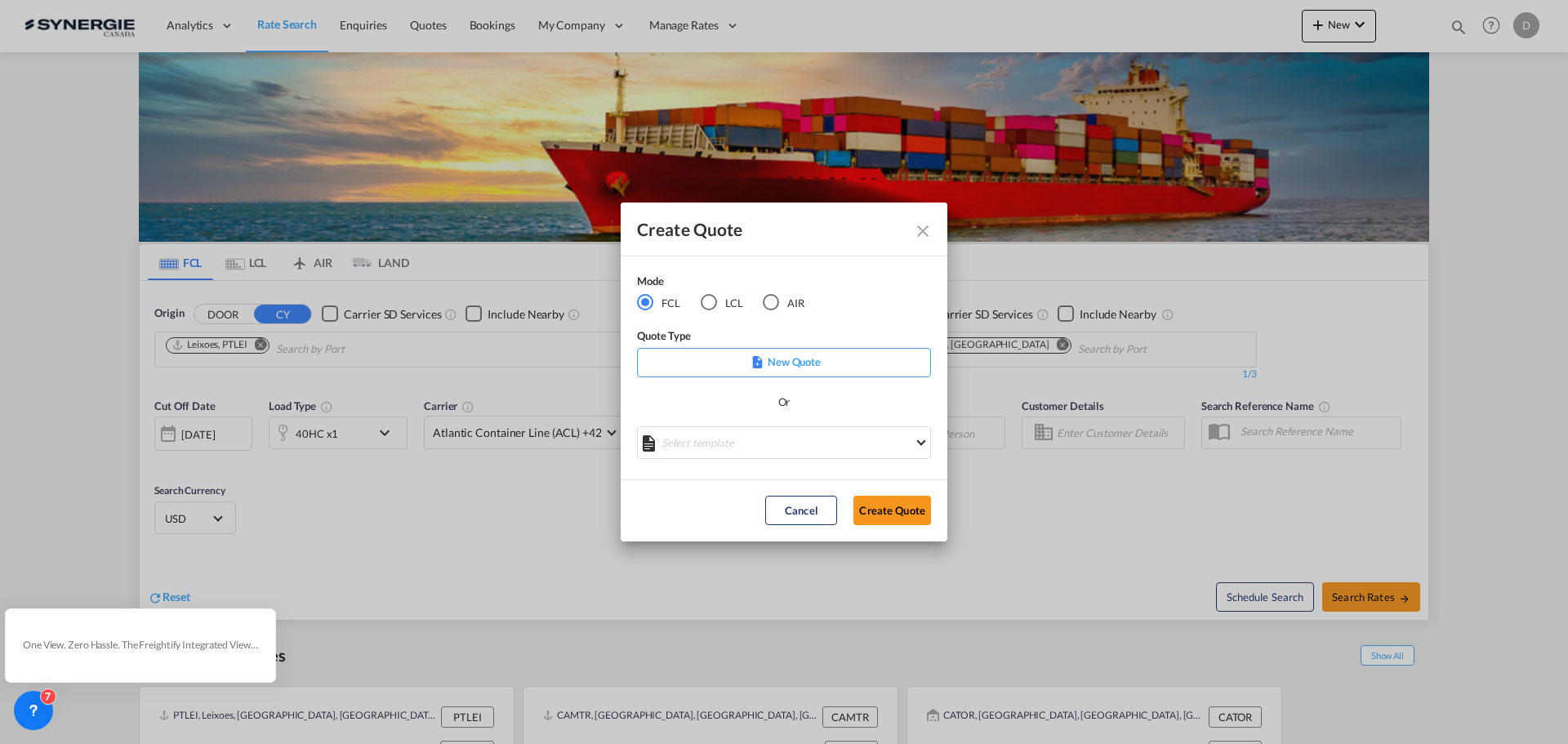
click at [758, 460] on div "Select template *NEW* FCL FREEHAND / DAP [PERSON_NAME] | [DATE] *NEW* Import FC…" at bounding box center [784, 445] width 294 height 37
click at [761, 438] on md-select "Select template *NEW* FCL FREEHAND / DAP [PERSON_NAME] | [DATE] *NEW* Import FC…" at bounding box center [784, 442] width 294 height 32
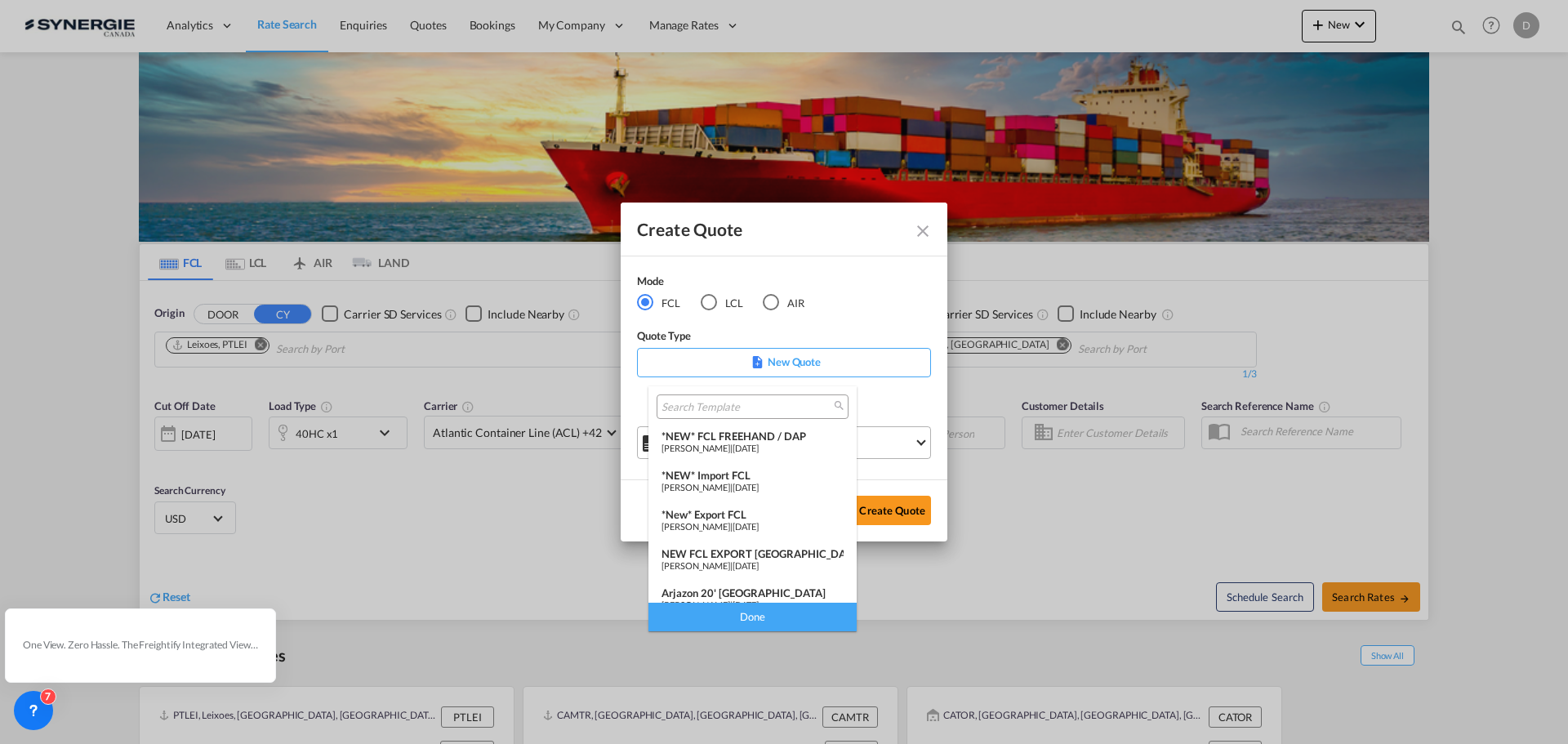
click at [759, 438] on div "*NEW* FCL FREEHAND / DAP" at bounding box center [752, 436] width 182 height 13
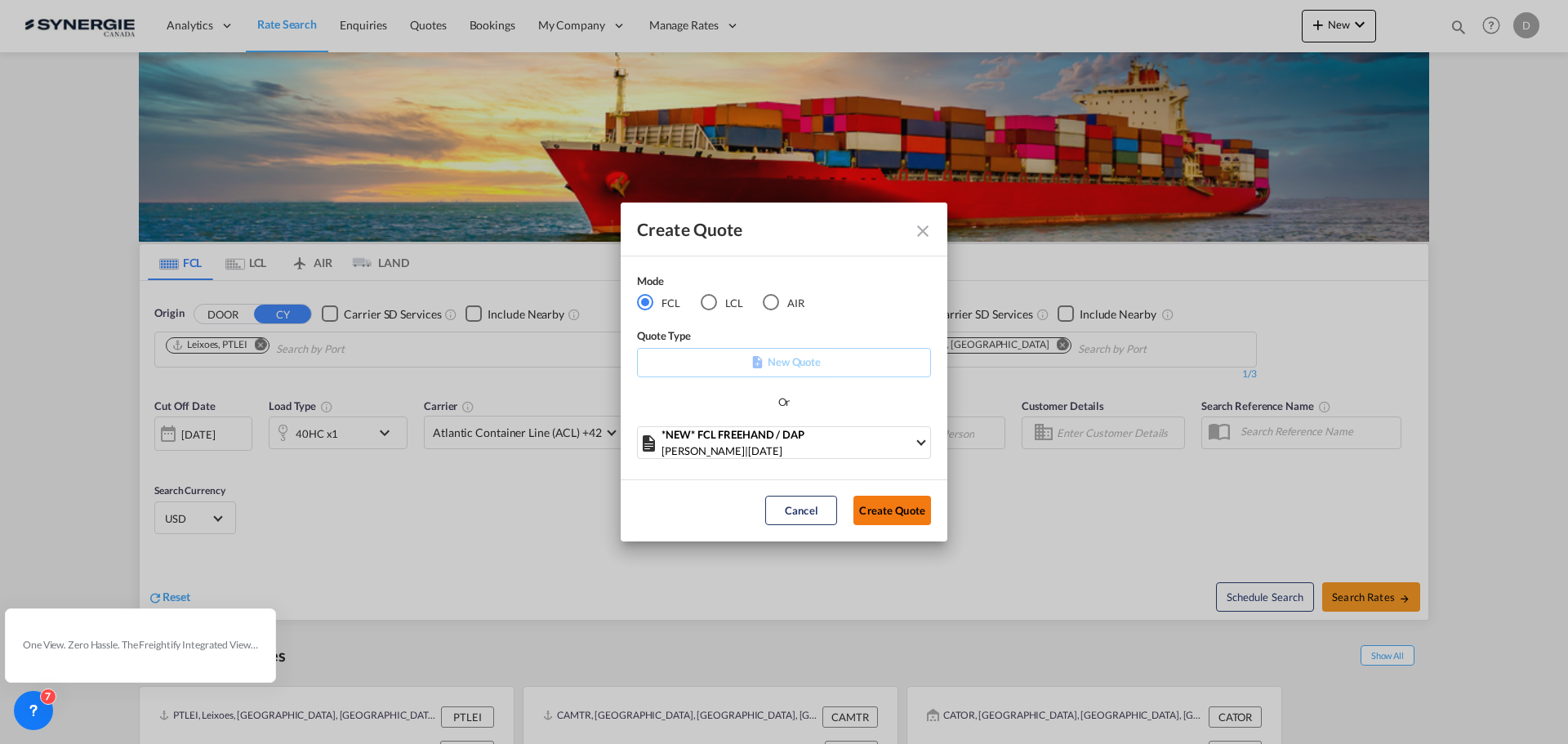
click at [876, 499] on button "Create Quote" at bounding box center [892, 510] width 78 height 30
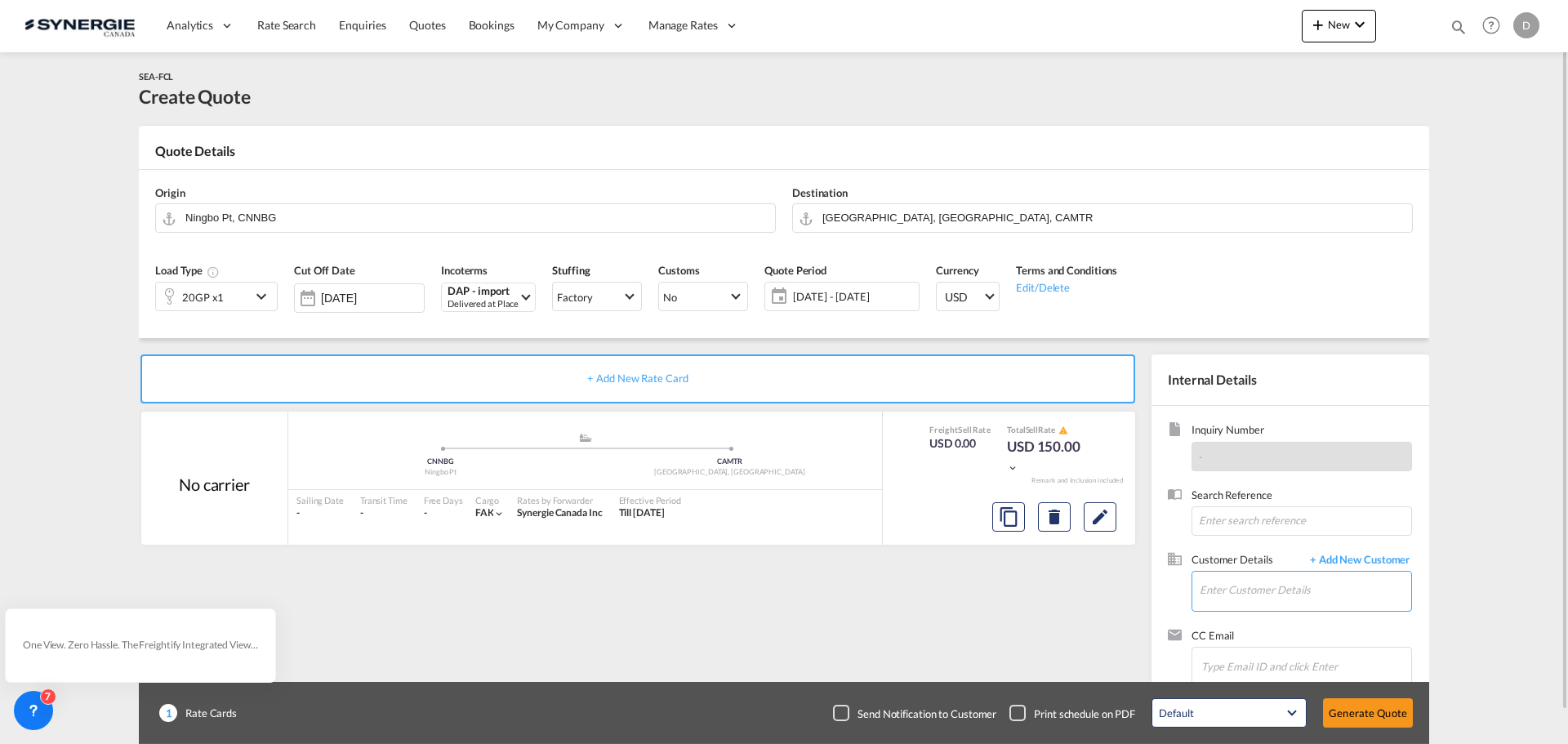
click at [1254, 605] on input "Enter Customer Details" at bounding box center [1305, 590] width 211 height 37
paste input "[PERSON_NAME][EMAIL_ADDRESS][DOMAIN_NAME]"
click at [1247, 555] on div "[PERSON_NAME] [PERSON_NAME][EMAIL_ADDRESS][DOMAIN_NAME]" at bounding box center [1305, 549] width 212 height 44
type input "Sreetrans Logistics India Pvt Ltd, [PERSON_NAME], [PERSON_NAME][EMAIL_ADDRESS][…"
click at [759, 211] on button "Clear Input" at bounding box center [761, 216] width 25 height 25
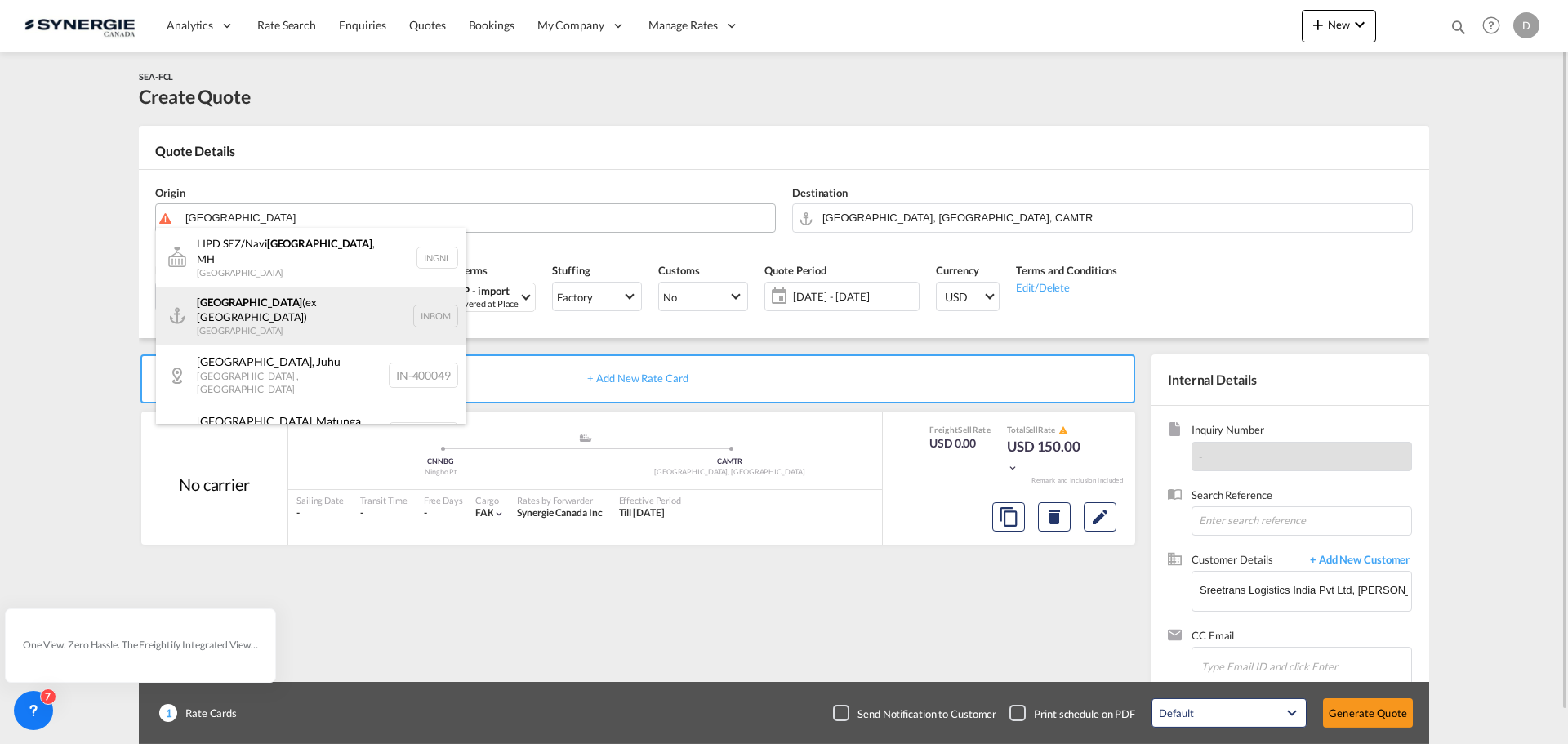
click at [236, 298] on div "[GEOGRAPHIC_DATA] (ex [GEOGRAPHIC_DATA]) [GEOGRAPHIC_DATA] INBOM" at bounding box center [311, 316] width 310 height 59
type input "[GEOGRAPHIC_DATA] (ex [GEOGRAPHIC_DATA]), INBOM"
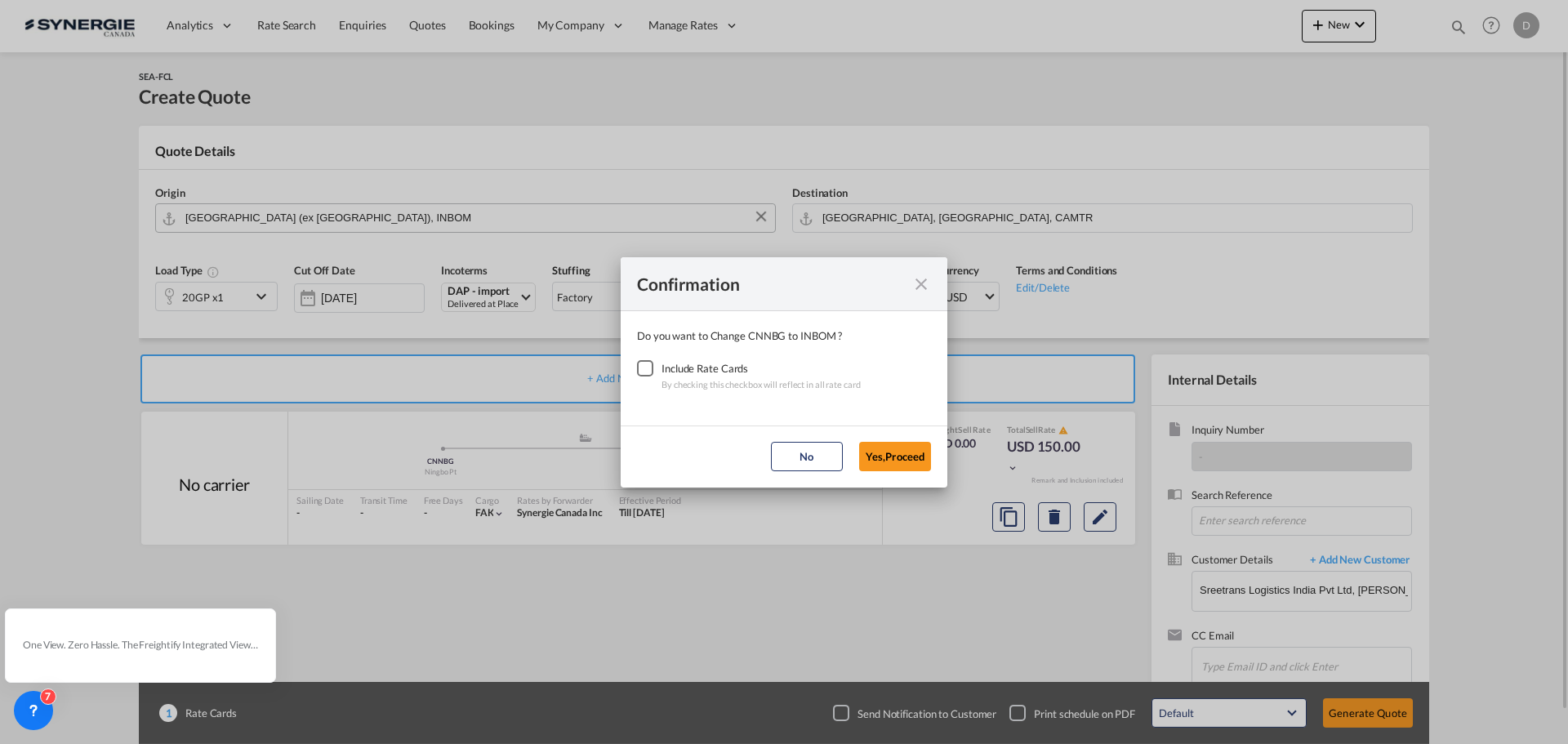
click at [641, 368] on div "Checkbox No Ink" at bounding box center [645, 368] width 17 height 17
click at [904, 459] on button "Yes,Proceed" at bounding box center [895, 456] width 72 height 30
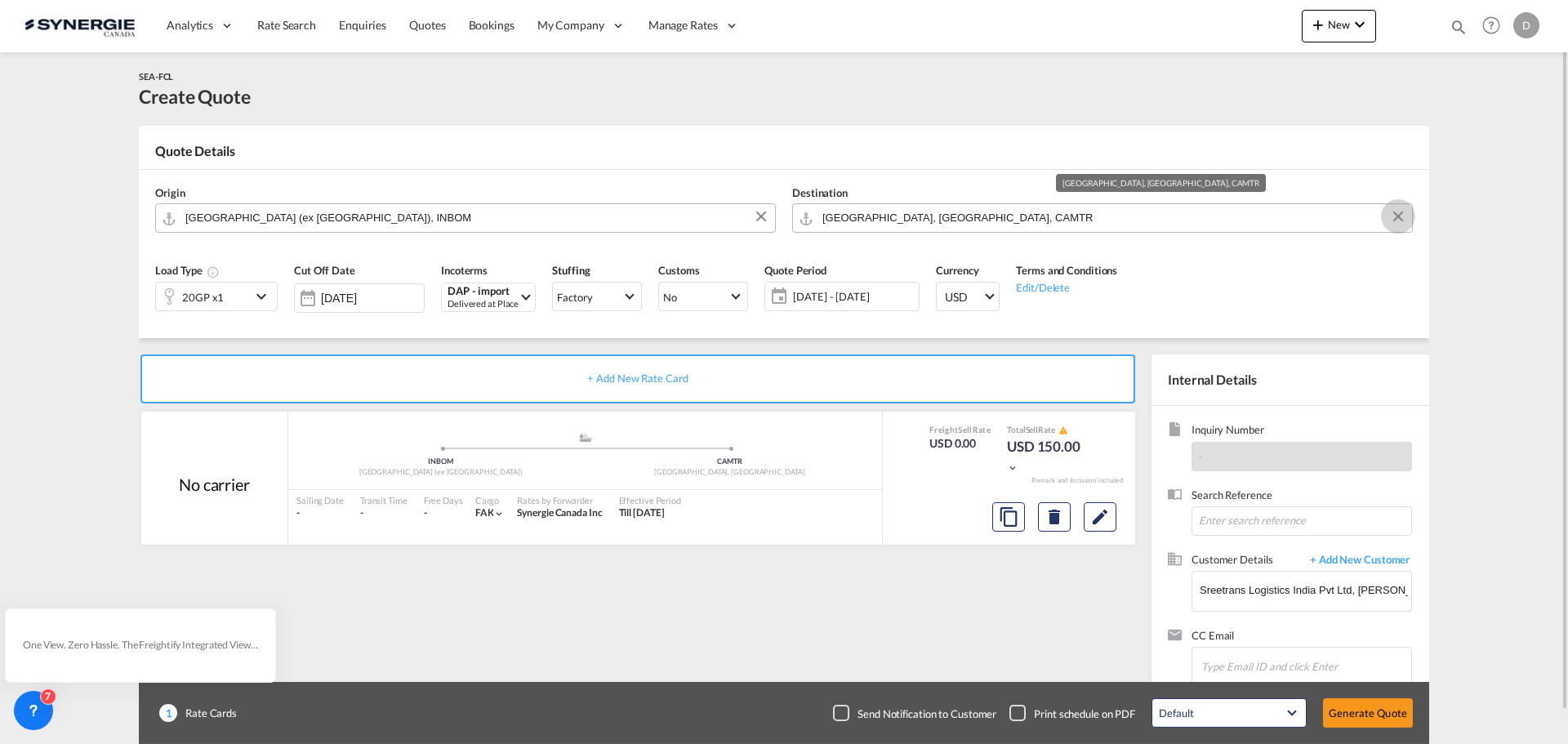
click at [1396, 213] on md-icon "Clear Input" at bounding box center [1397, 216] width 18 height 18
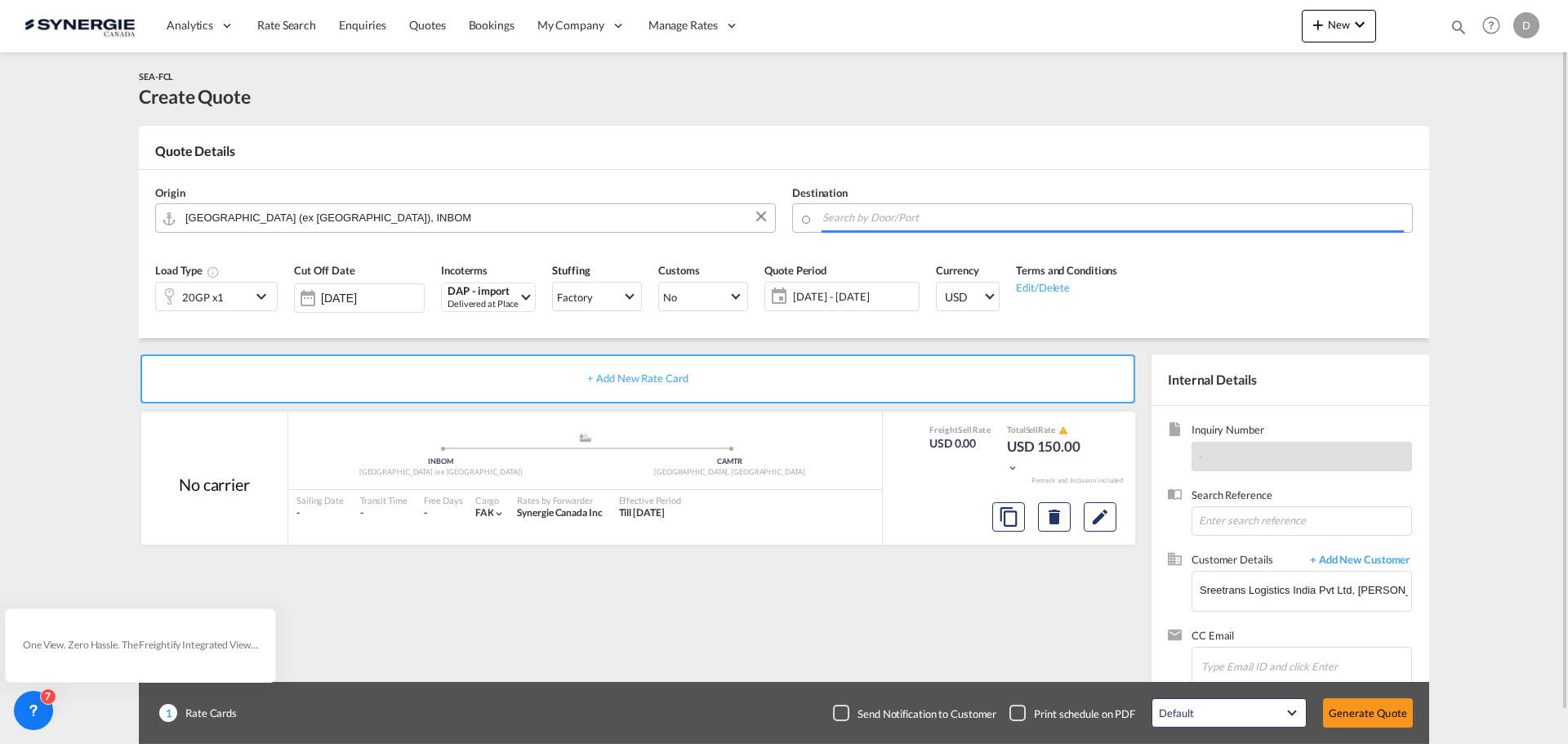
paste input "Dauphin"
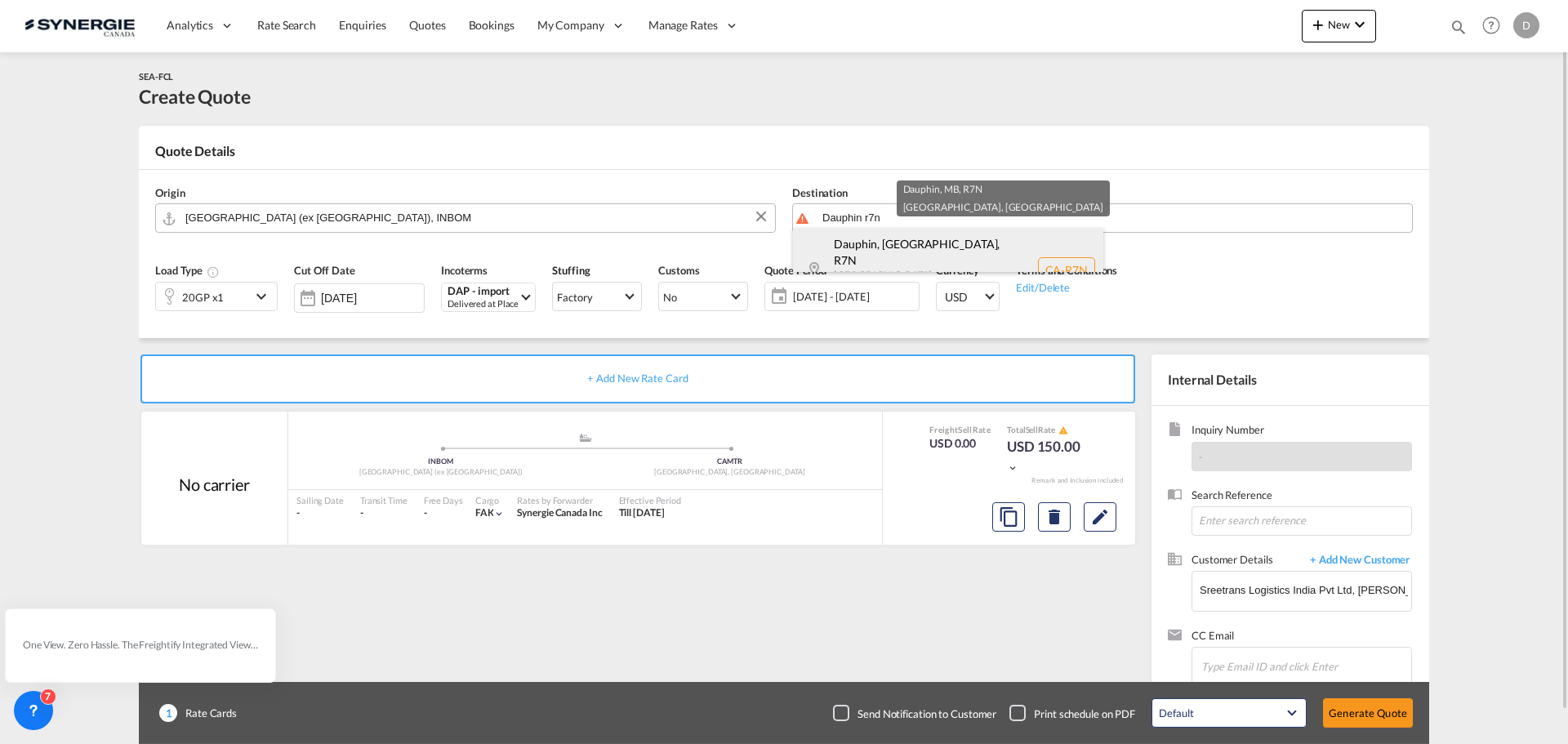
click at [899, 255] on div "Dauphin, MB , R7N [GEOGRAPHIC_DATA] [GEOGRAPHIC_DATA] [GEOGRAPHIC_DATA]-[GEOGRA…" at bounding box center [948, 270] width 310 height 84
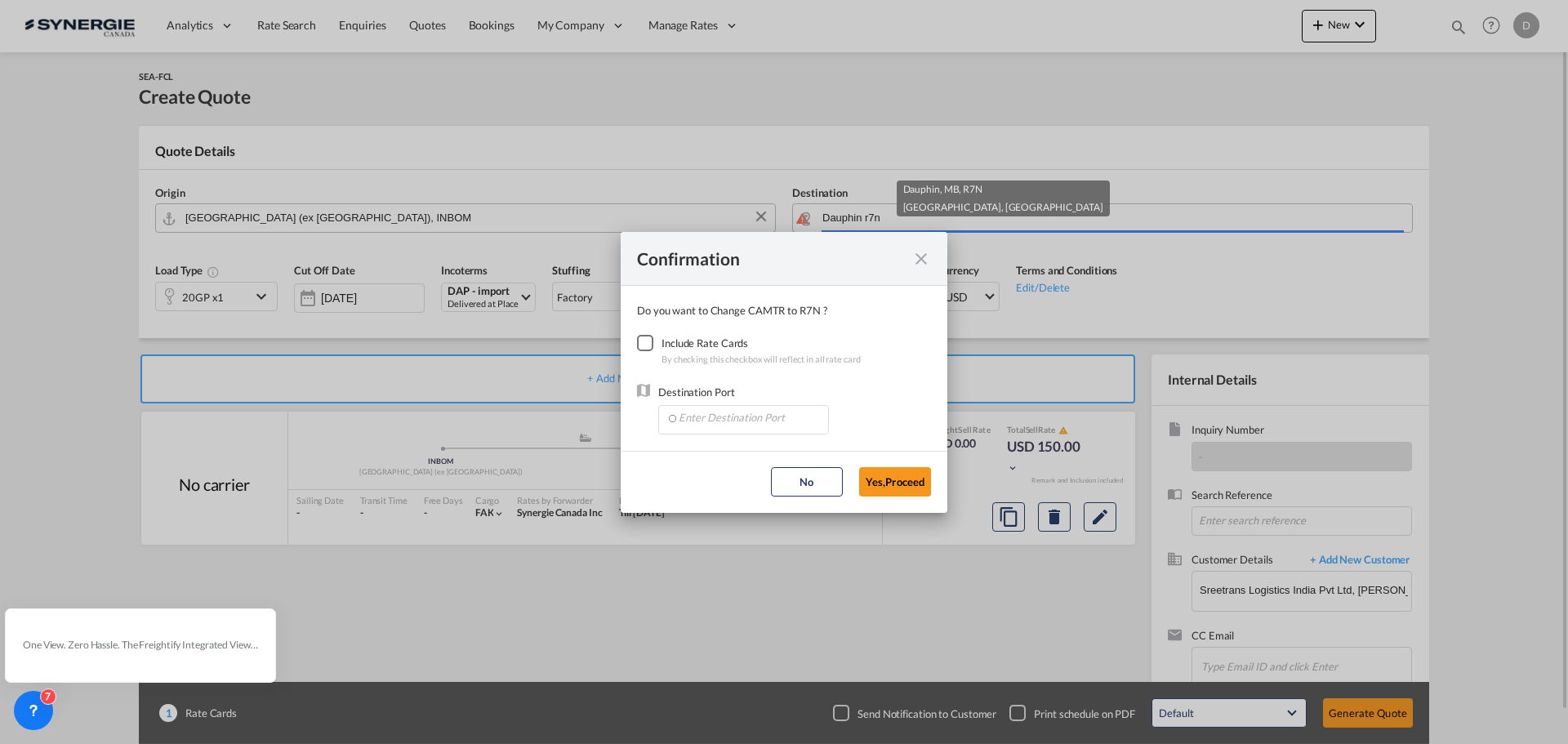
type input "CA-R7N, Dauphin, [GEOGRAPHIC_DATA], [GEOGRAPHIC_DATA]"
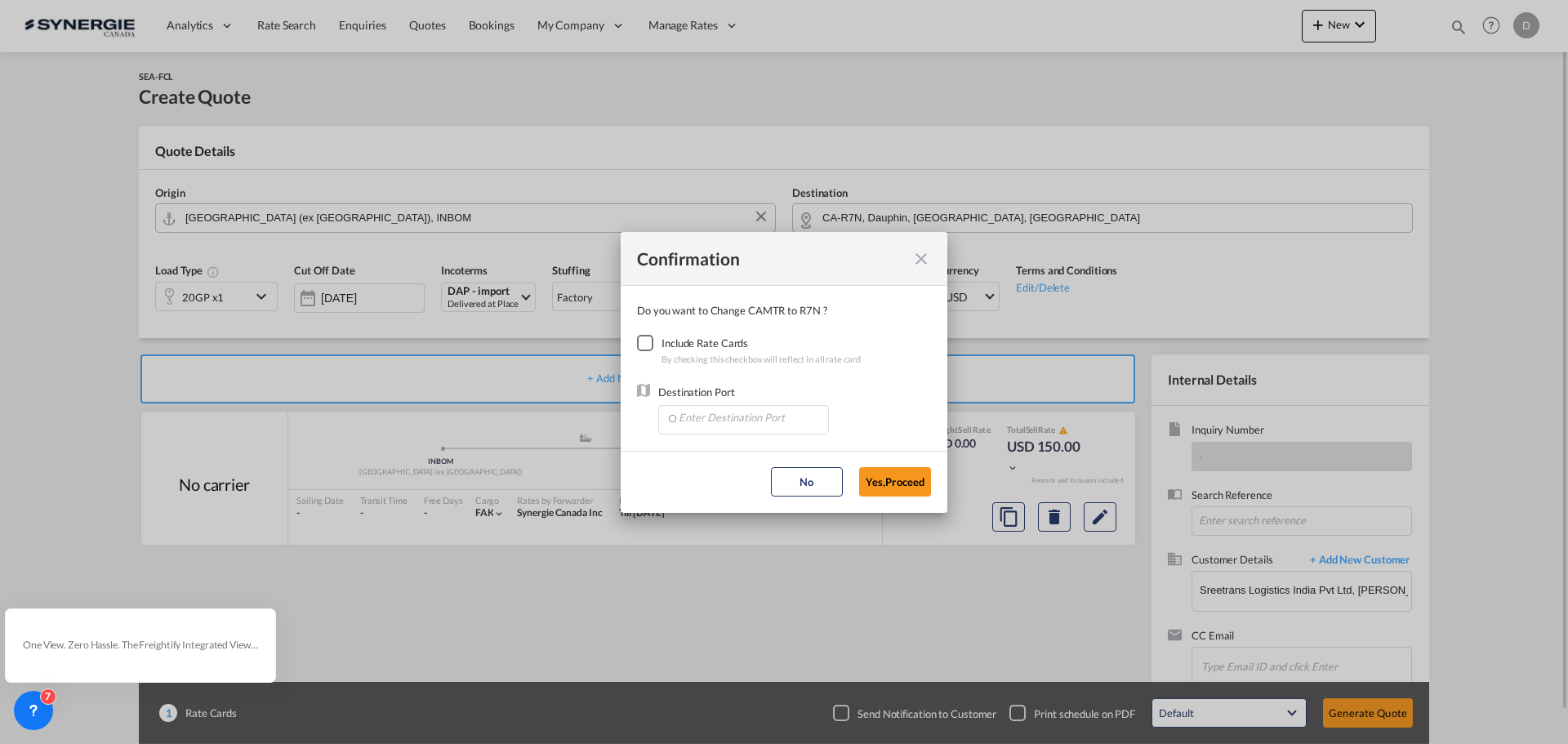
drag, startPoint x: 638, startPoint y: 345, endPoint x: 648, endPoint y: 346, distance: 10.0
click at [638, 345] on div "Checkbox No Ink" at bounding box center [645, 343] width 17 height 17
click at [737, 413] on input "Enter Destination Port" at bounding box center [747, 417] width 162 height 25
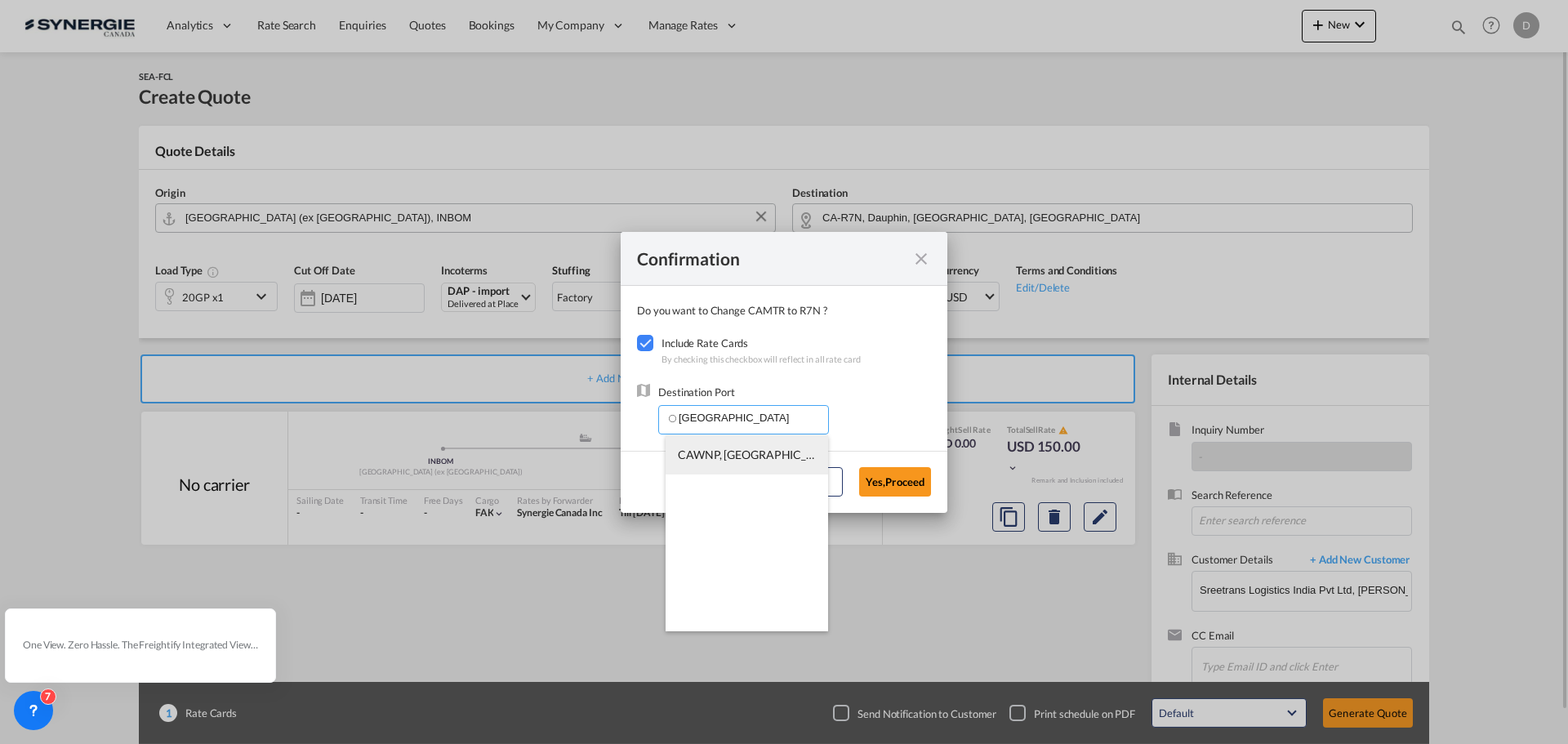
click at [746, 450] on span "CAWNP, [GEOGRAPHIC_DATA], [GEOGRAPHIC_DATA], [GEOGRAPHIC_DATA], [GEOGRAPHIC_DAT…" at bounding box center [998, 454] width 642 height 14
type input "CAWNP, [GEOGRAPHIC_DATA], [GEOGRAPHIC_DATA], [GEOGRAPHIC_DATA], [GEOGRAPHIC_DAT…"
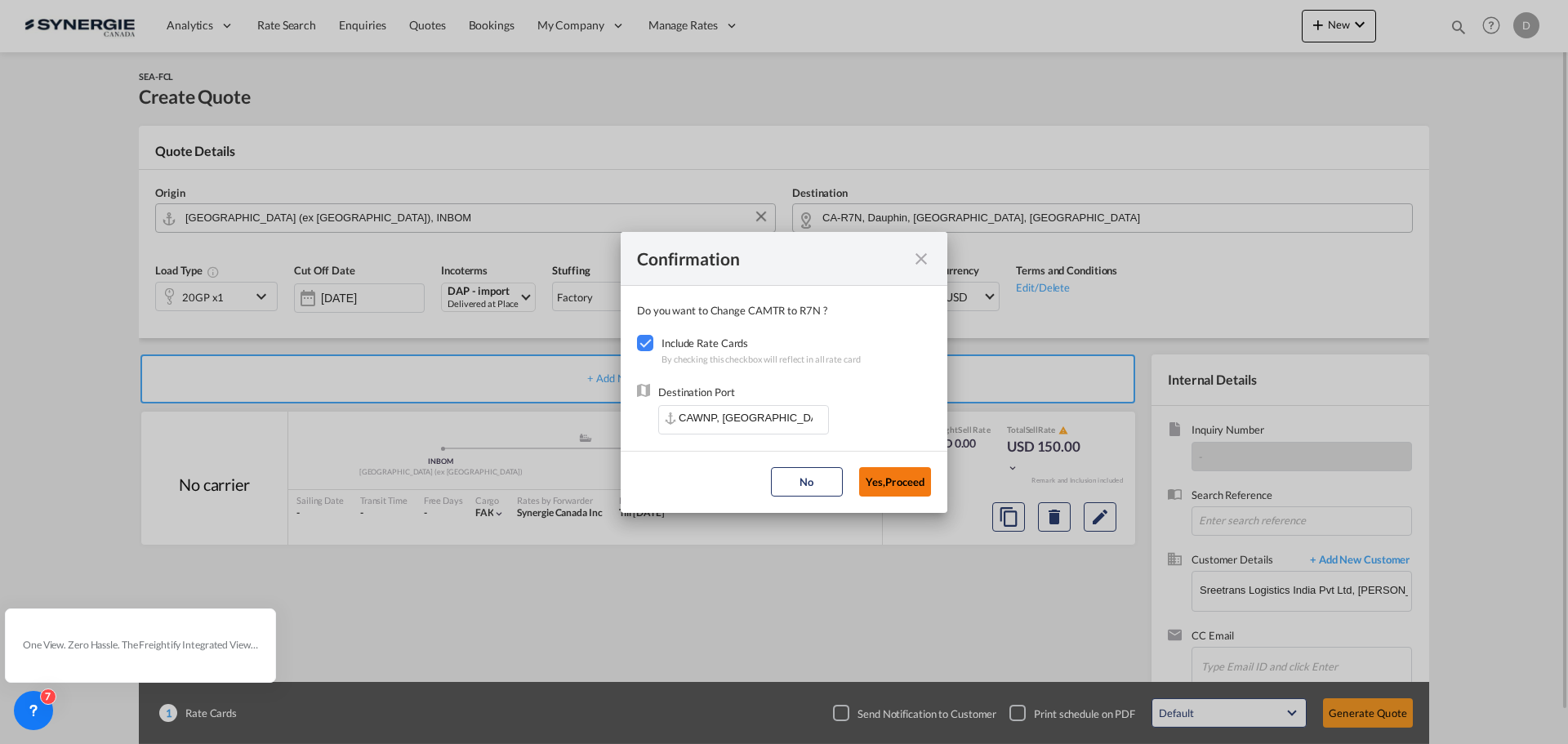
click at [877, 474] on button "Yes,Proceed" at bounding box center [895, 482] width 72 height 30
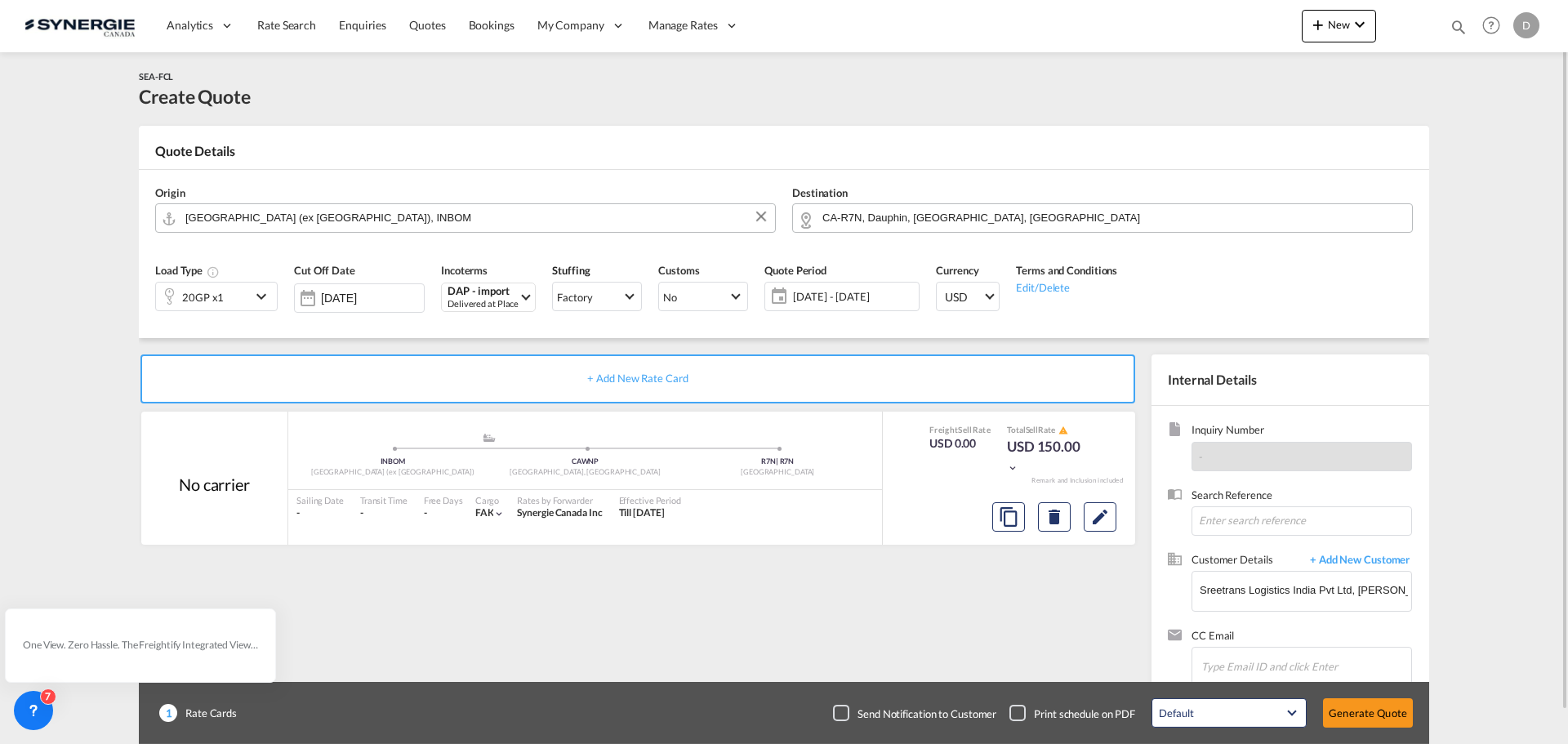
click at [258, 300] on md-icon "icon-chevron-down" at bounding box center [263, 295] width 25 height 19
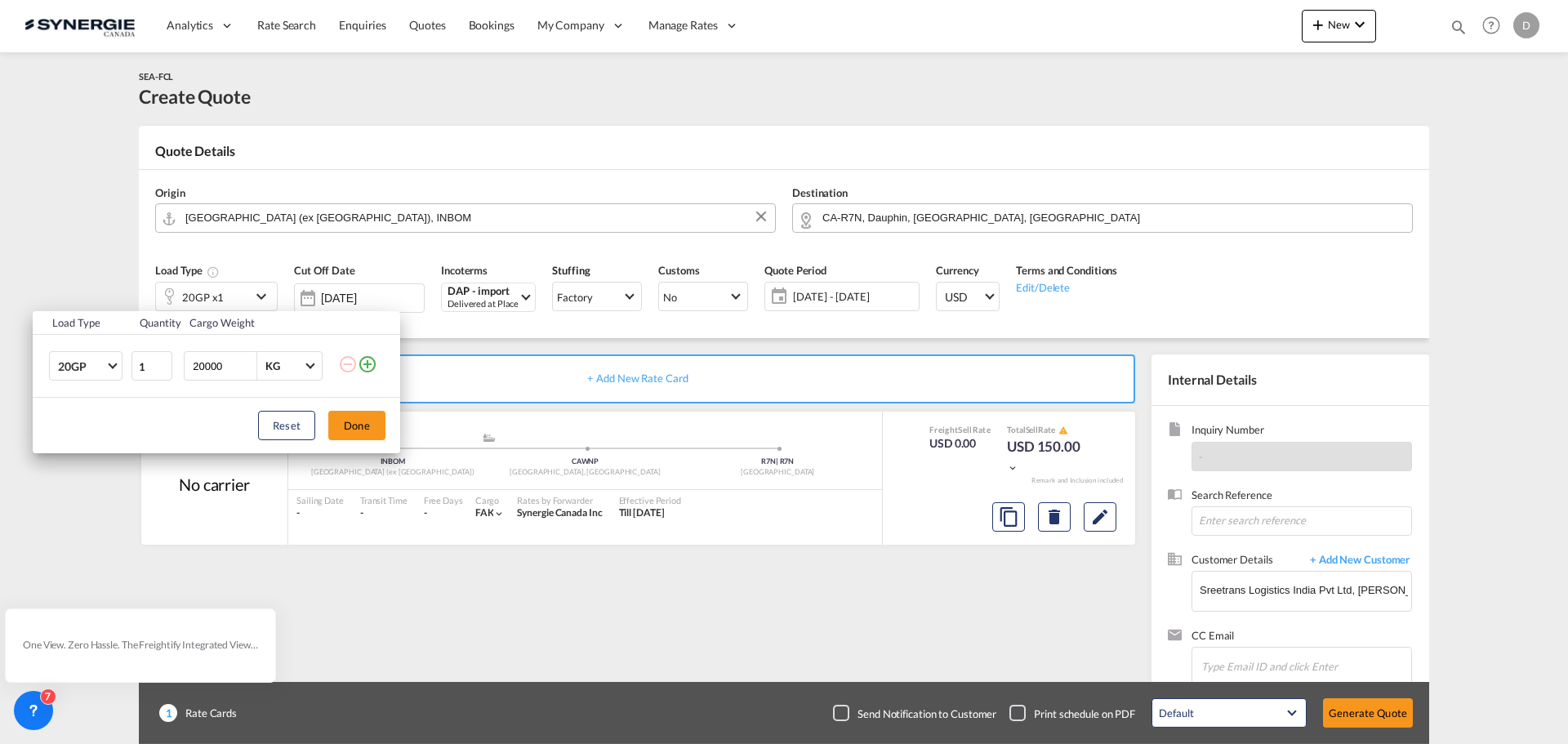
click at [210, 369] on input "20000" at bounding box center [223, 366] width 66 height 28
click at [210, 368] on input "20000" at bounding box center [223, 366] width 66 height 28
type input "11000"
click at [353, 424] on button "Done" at bounding box center [356, 426] width 57 height 30
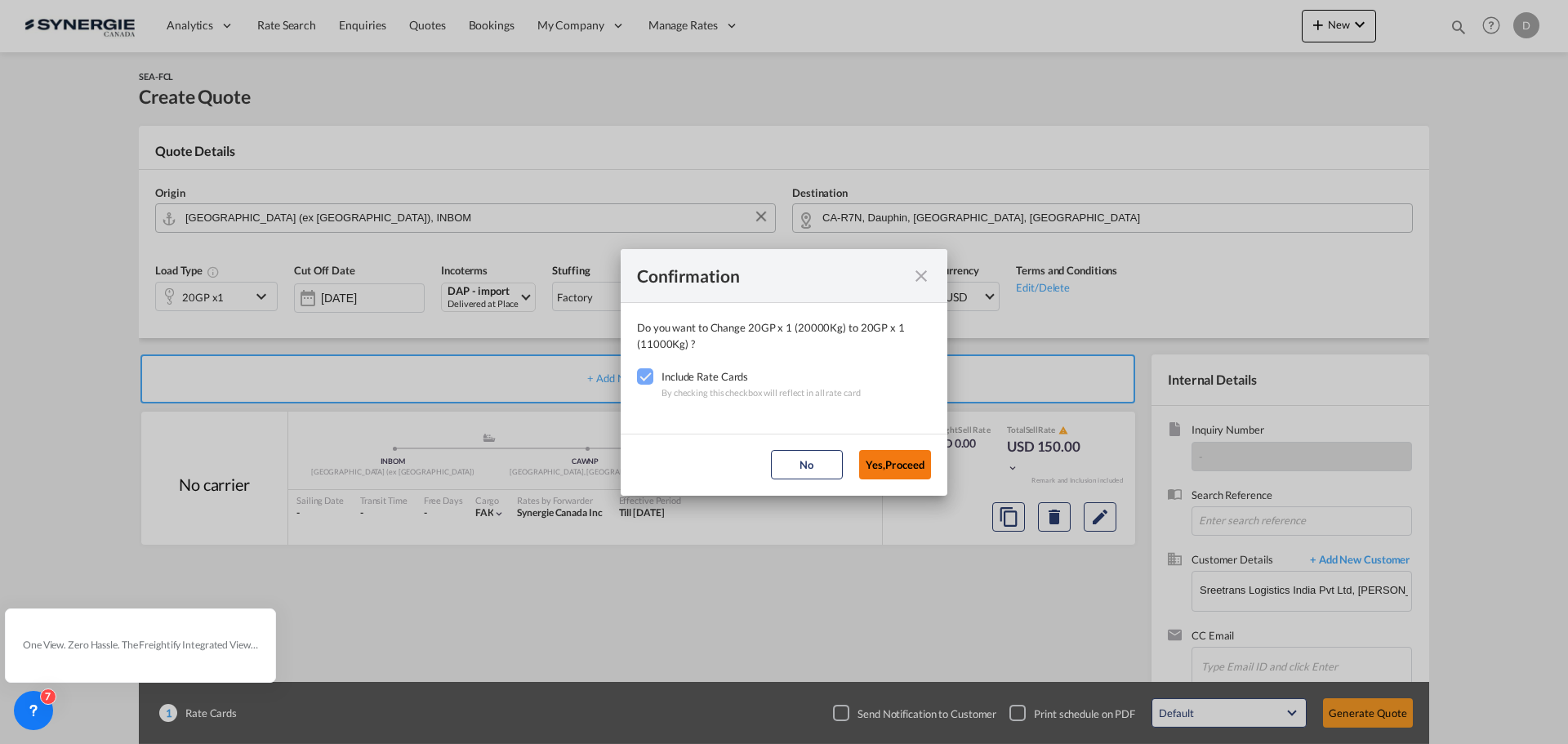
click at [905, 463] on button "Yes,Proceed" at bounding box center [895, 464] width 72 height 30
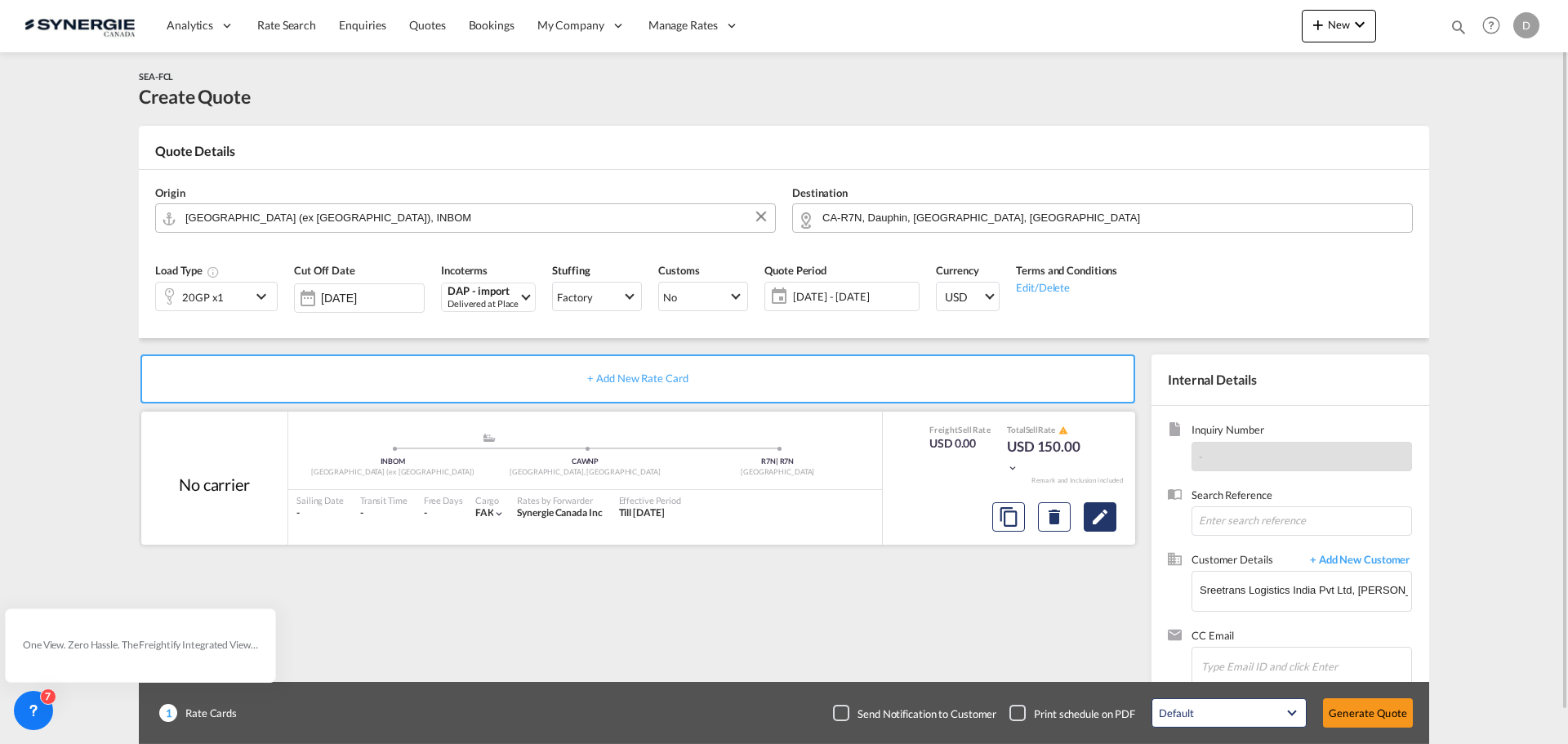
click at [1090, 522] on button "Edit" at bounding box center [1099, 517] width 32 height 30
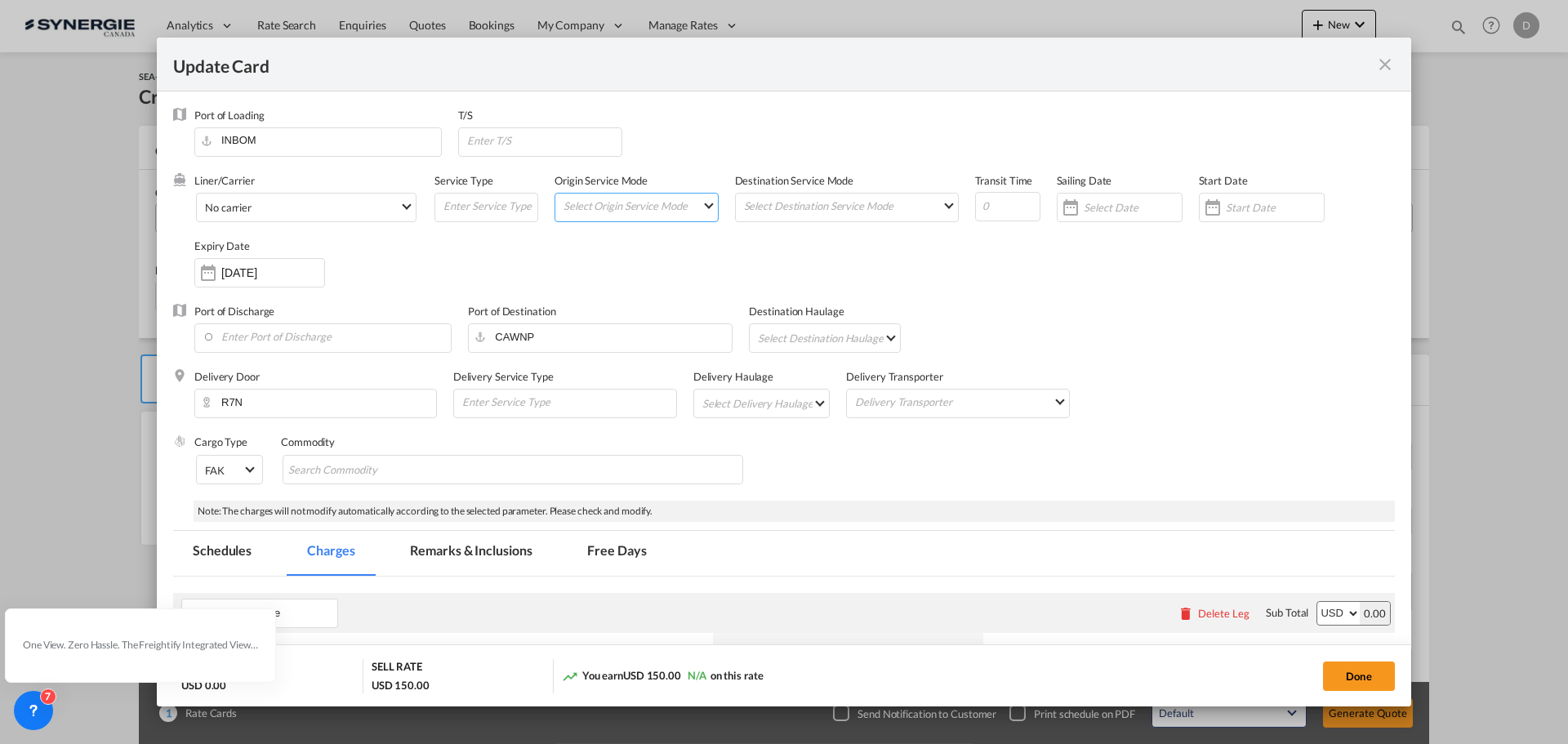
click at [688, 201] on md-select "Select Origin Service Mode SD [GEOGRAPHIC_DATA]" at bounding box center [639, 205] width 156 height 23
click at [637, 250] on md-option "CY" at bounding box center [636, 244] width 180 height 39
click at [801, 213] on md-select "Select Destination Service Mode SD [GEOGRAPHIC_DATA]" at bounding box center [850, 205] width 215 height 23
click at [801, 213] on md-option "SD" at bounding box center [843, 205] width 239 height 39
click at [1208, 208] on div "Update Card Port ..." at bounding box center [1212, 207] width 26 height 32
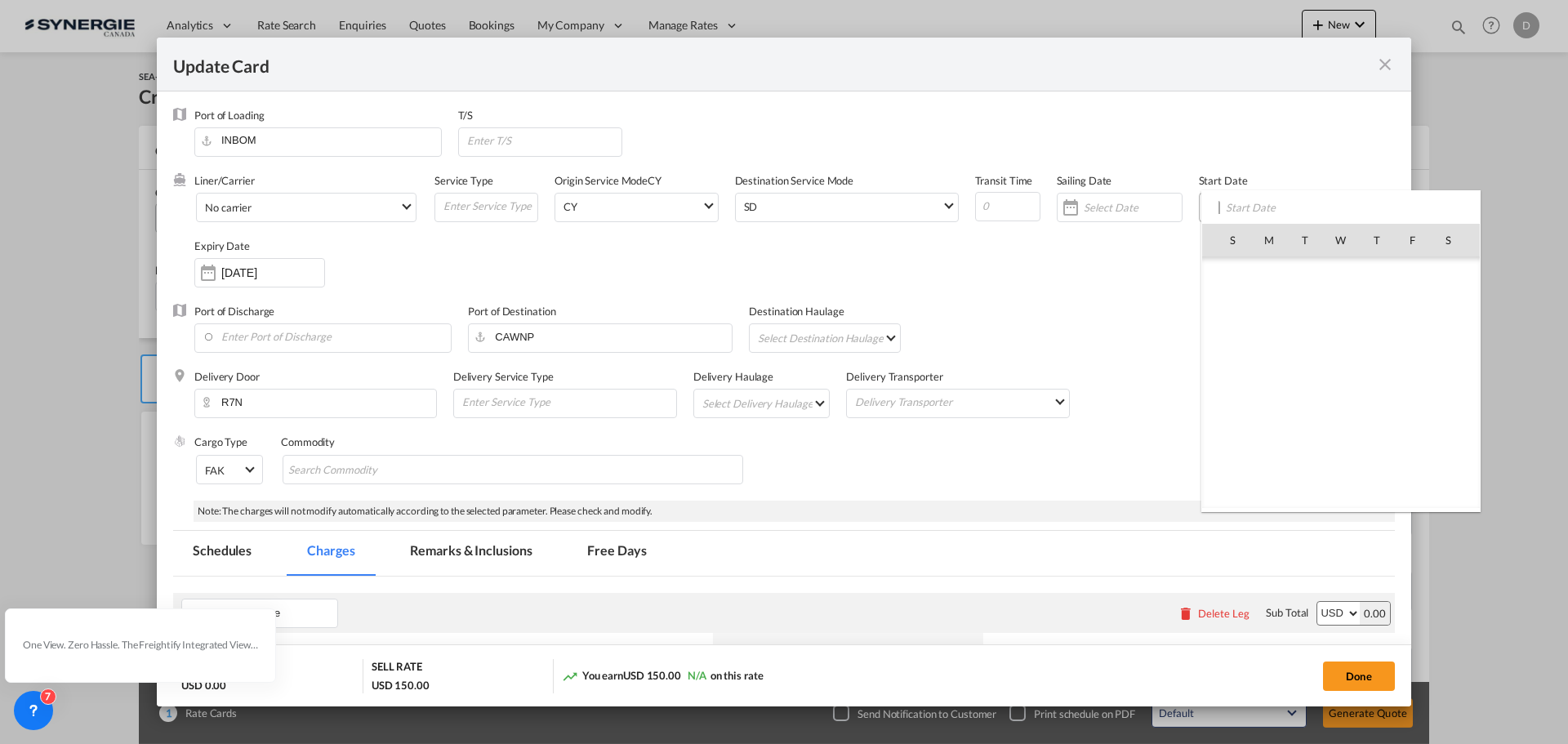
scroll to position [378329, 0]
click at [1273, 311] on span "6" at bounding box center [1269, 310] width 34 height 34
type input "[DATE]"
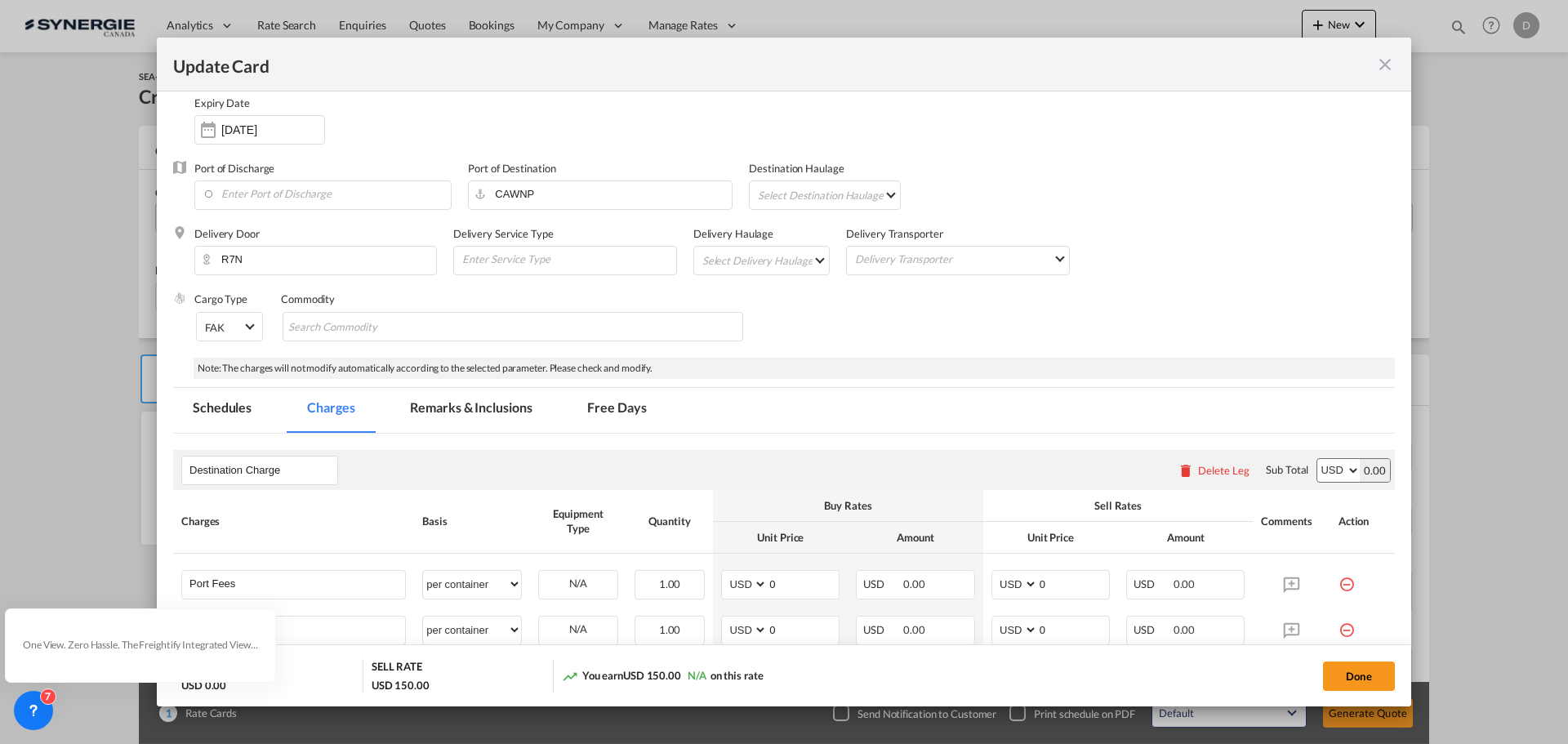
scroll to position [163, 0]
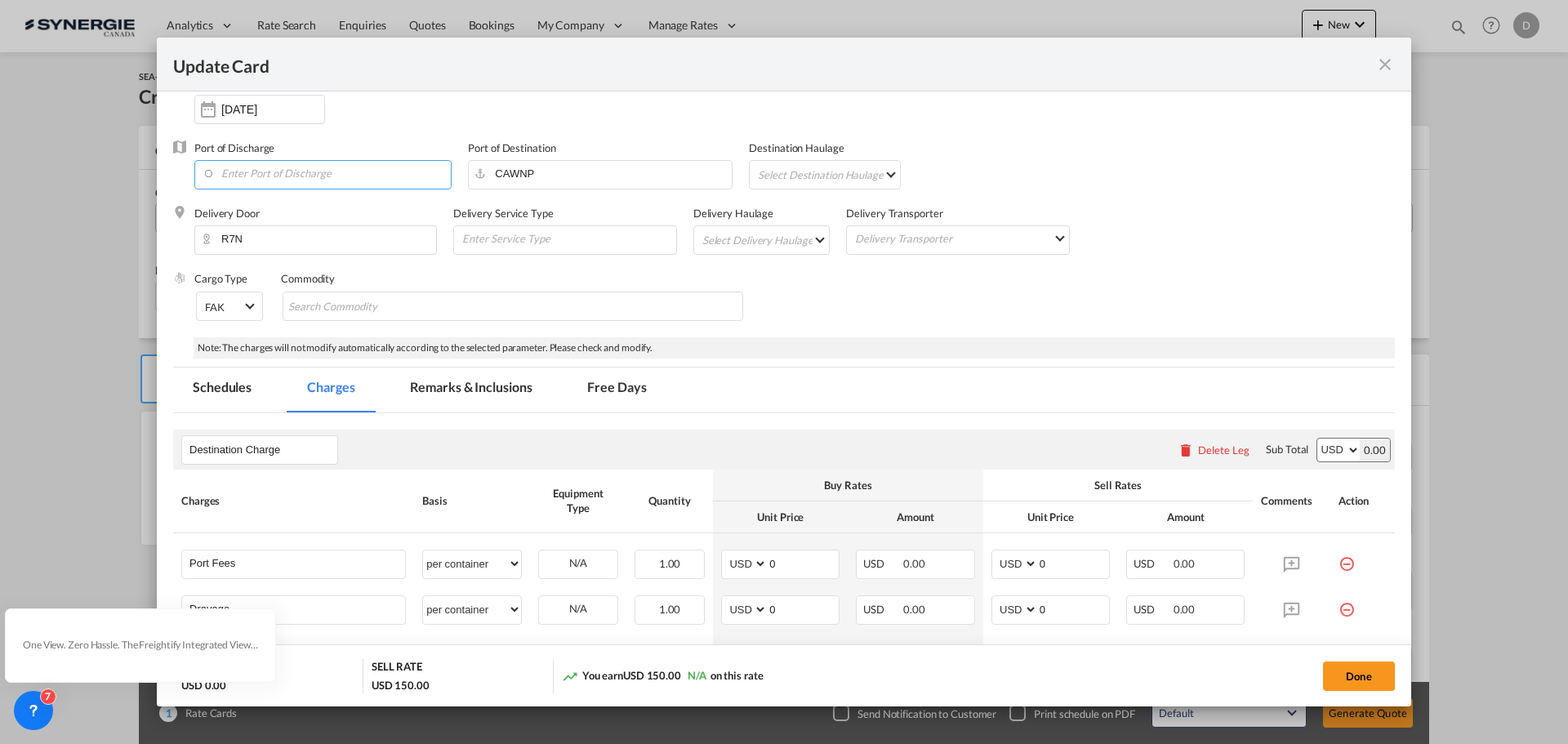
click at [267, 174] on input "Enter Port of Discharge" at bounding box center [326, 173] width 248 height 25
click at [262, 244] on div "[GEOGRAPHIC_DATA], [GEOGRAPHIC_DATA]" at bounding box center [351, 241] width 287 height 15
type input "[GEOGRAPHIC_DATA], [GEOGRAPHIC_DATA], CAVAN"
click at [858, 175] on md-select "Select Destination Haulage rail road barge truck unspecified not available" at bounding box center [827, 174] width 143 height 26
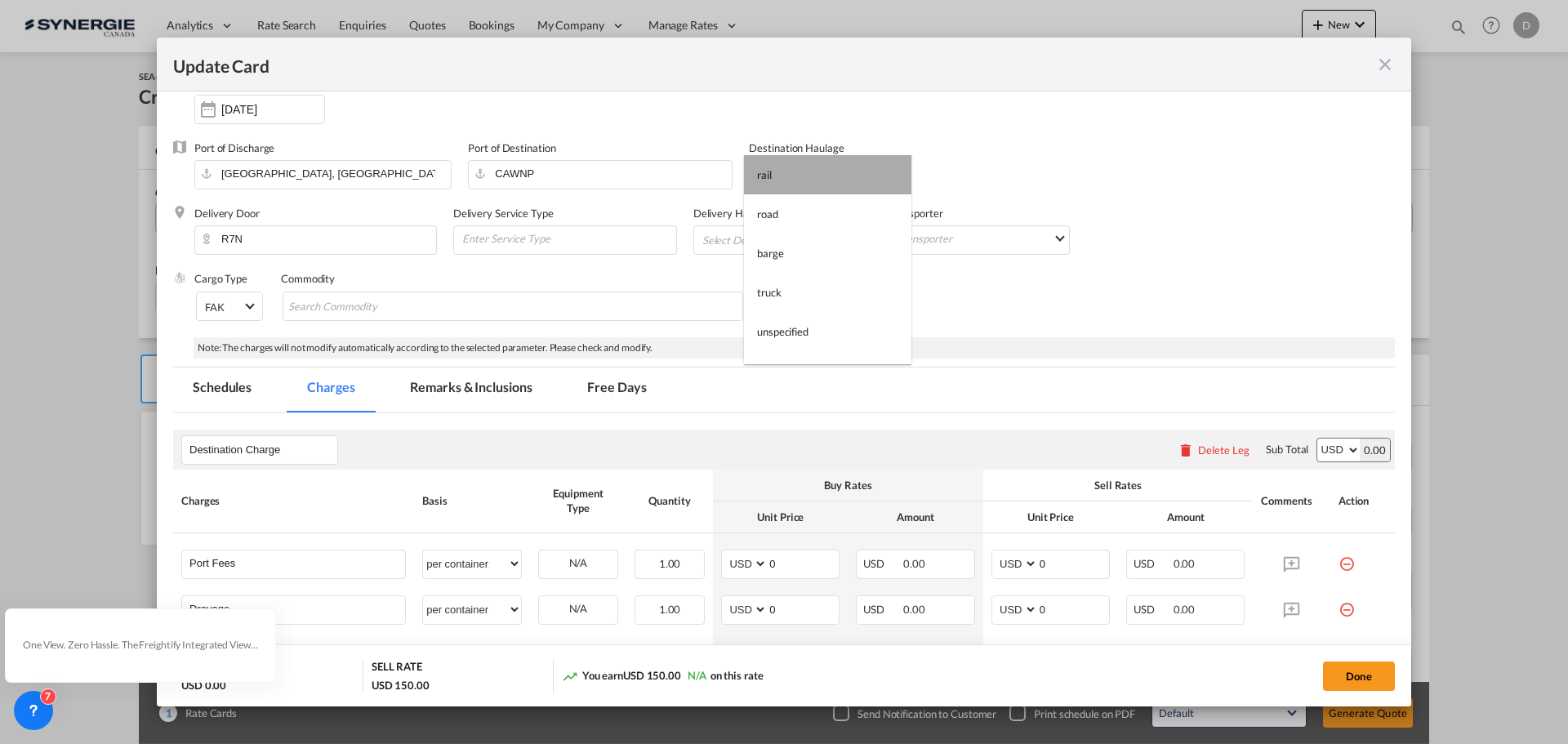
click at [858, 175] on md-option "rail" at bounding box center [827, 174] width 167 height 39
click at [794, 229] on md-select "Select Delivery Haulage rail road barge truck unspecified not available" at bounding box center [766, 239] width 129 height 26
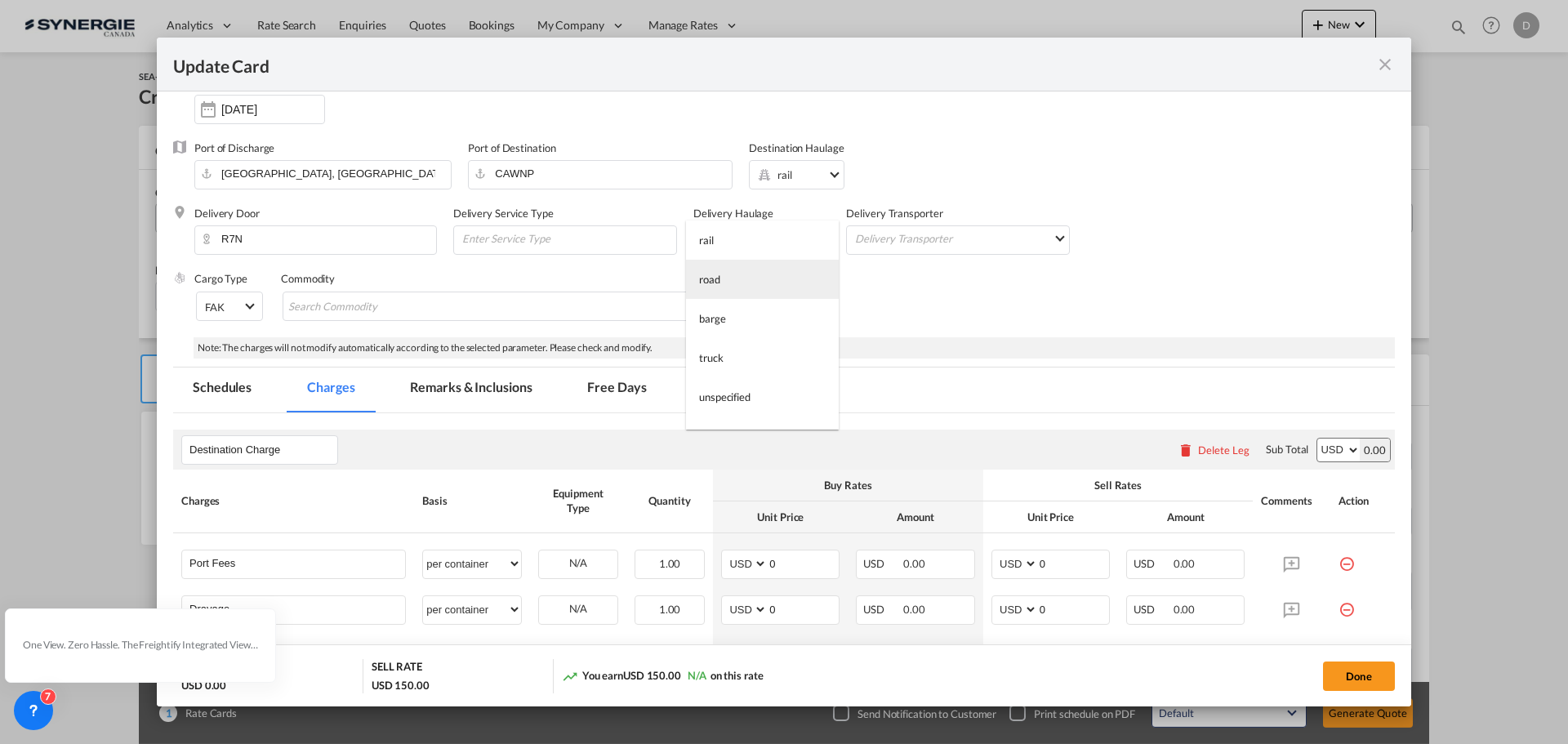
click at [765, 282] on md-option "road" at bounding box center [762, 279] width 152 height 39
click at [547, 292] on md-chips-wrap "Chips container with autocompletion. Enter the text area, type text to search, …" at bounding box center [513, 306] width 461 height 30
type input "G"
click at [422, 305] on input "Chips input." at bounding box center [410, 306] width 150 height 26
paste input "PAPER PACKAGING PRODUCTS DISPOSABLE"
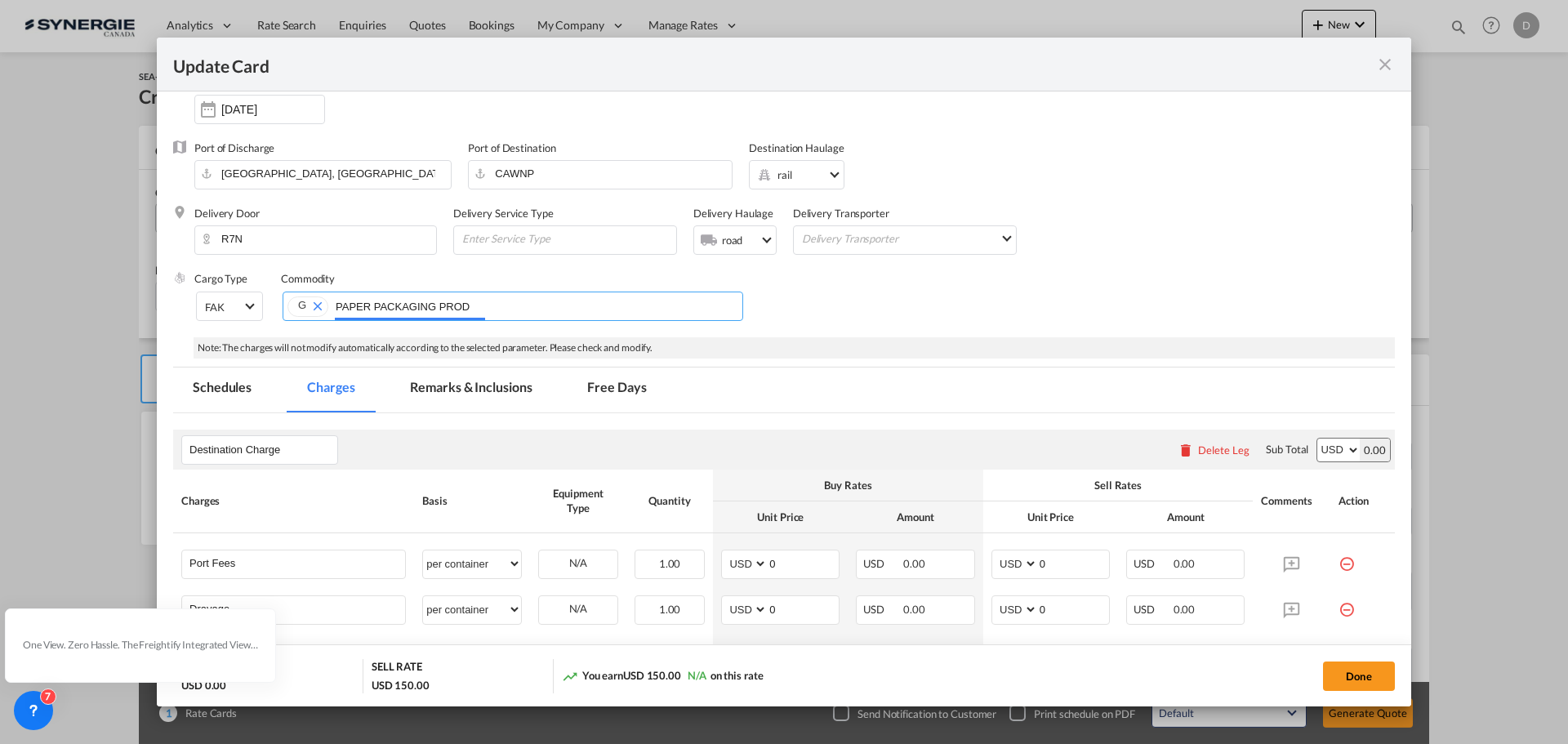
scroll to position [0, 103]
type input "PAPER PACKAGING PRODUCTS DISPOSABLE"
click at [887, 311] on div "Cargo Type FAK FAK GCR GDSM General Cargo Hazardous Cargo Ambient Foodstuff Chi…" at bounding box center [794, 304] width 1200 height 66
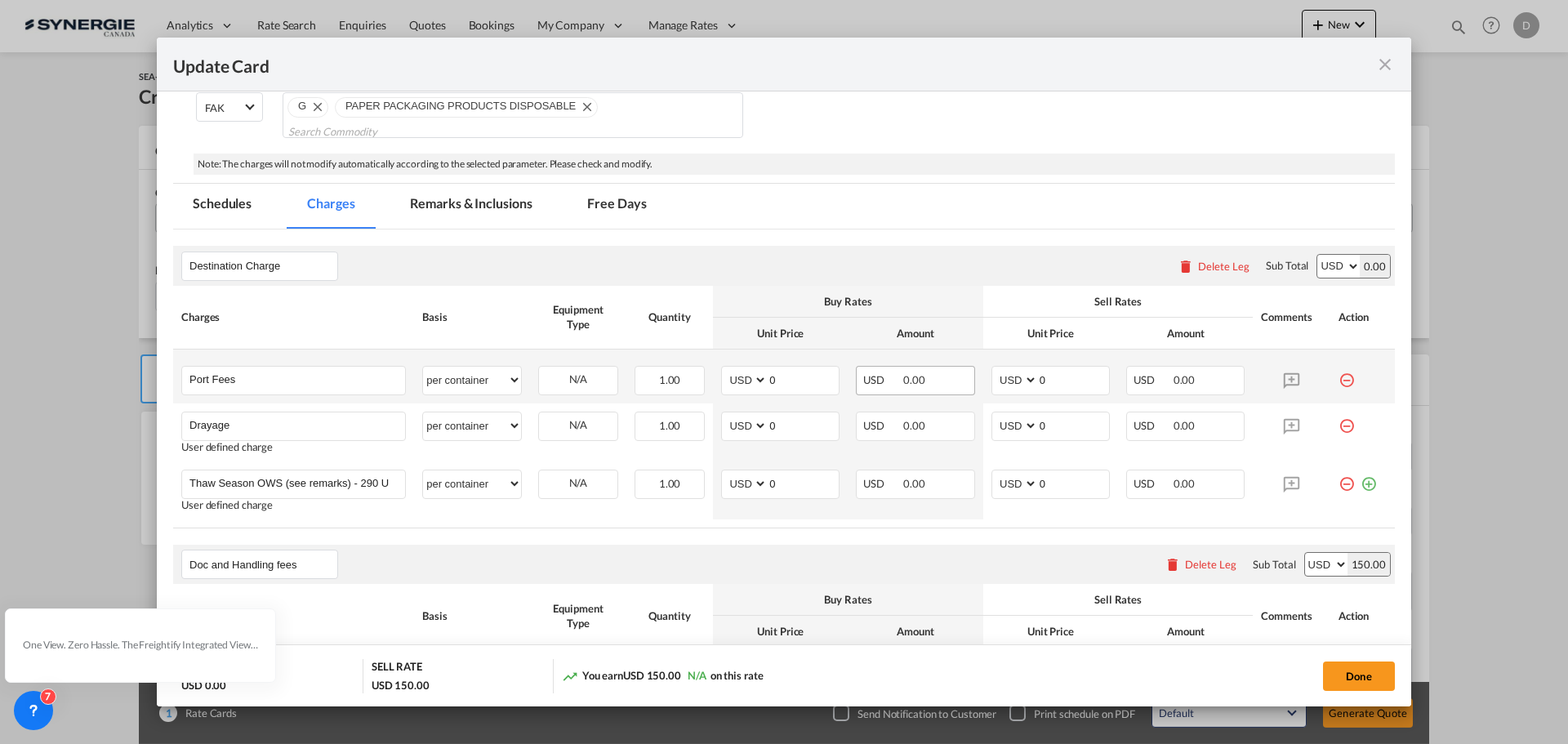
scroll to position [490, 0]
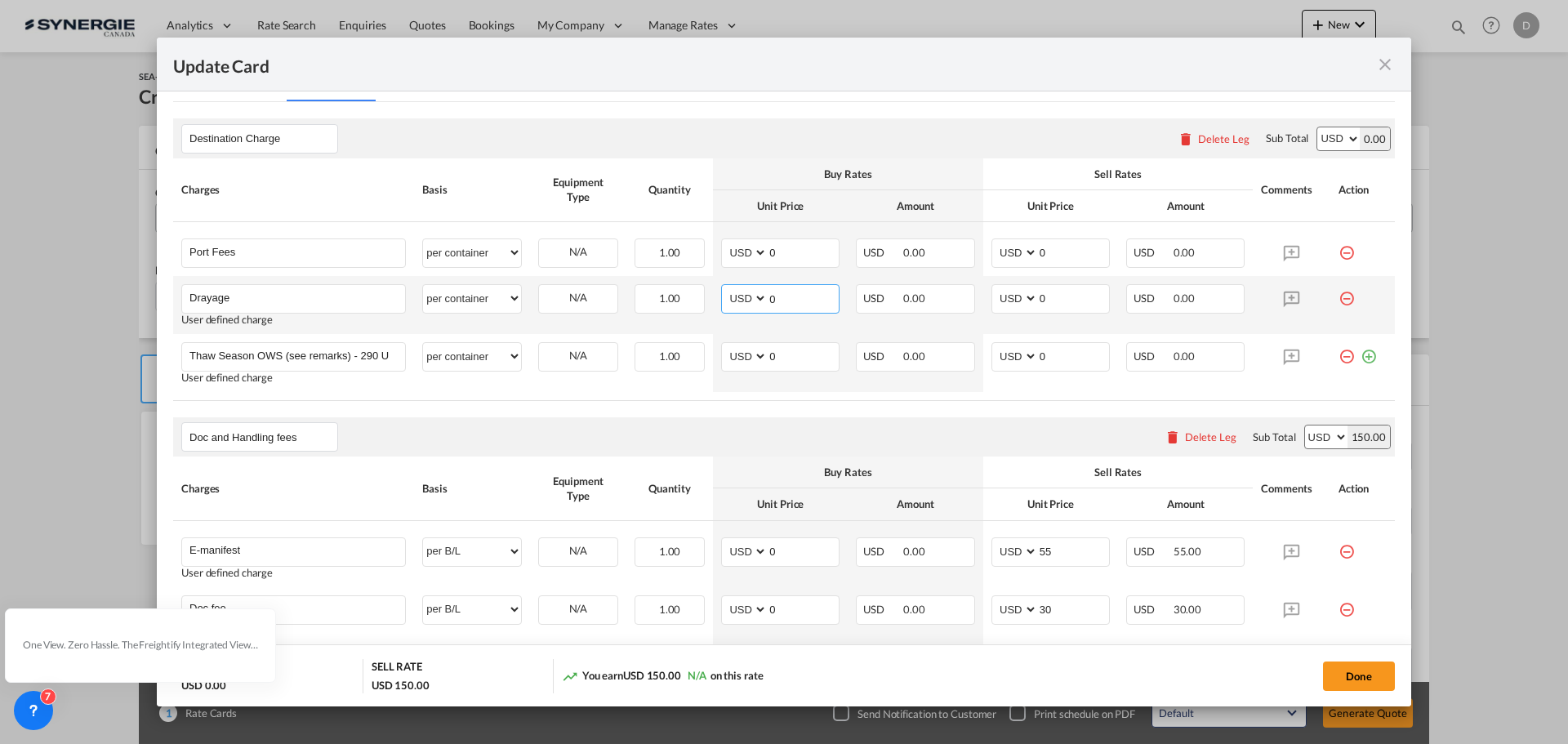
drag, startPoint x: 766, startPoint y: 297, endPoint x: 842, endPoint y: 303, distance: 76.2
click at [843, 303] on tr "Drayage Please Enter User Defined Charges Cannot Be Published User defined char…" at bounding box center [783, 305] width 1222 height 58
type input "1502"
drag, startPoint x: 1032, startPoint y: 298, endPoint x: 1053, endPoint y: 295, distance: 21.2
click at [1053, 295] on input "0" at bounding box center [1073, 297] width 71 height 25
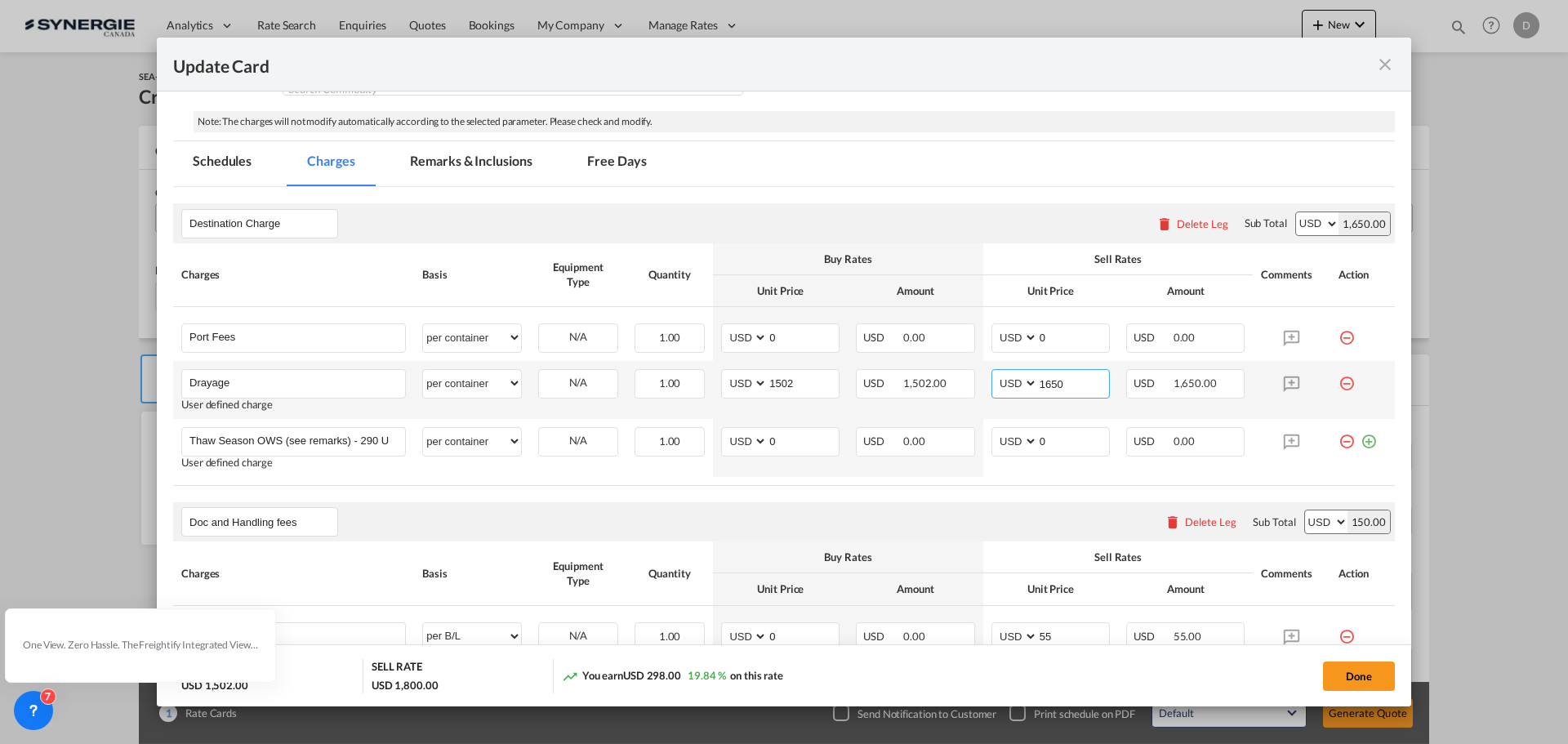
scroll to position [327, 0]
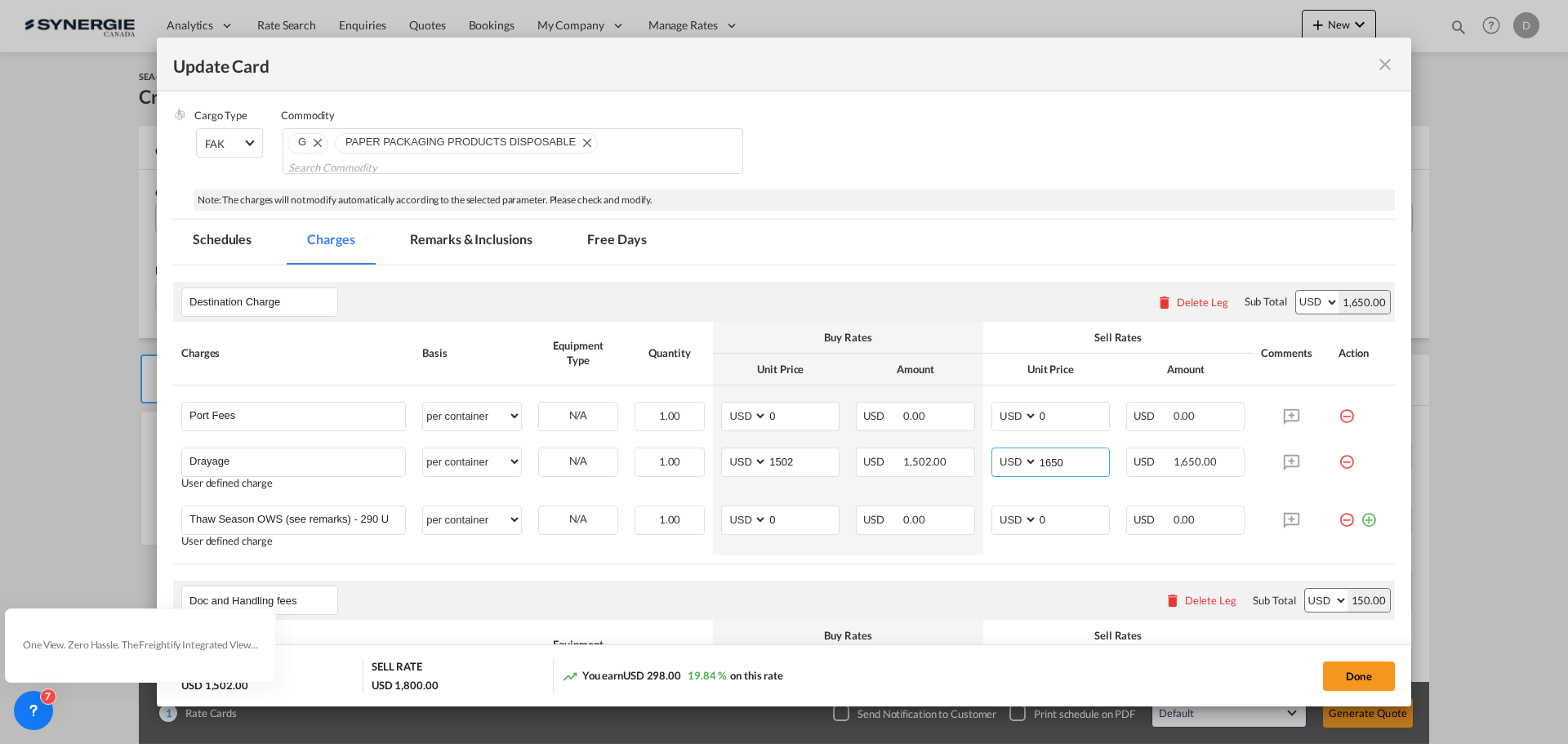
type input "1650"
click at [488, 246] on md-tab-item "Remarks & Inclusions" at bounding box center [471, 242] width 161 height 45
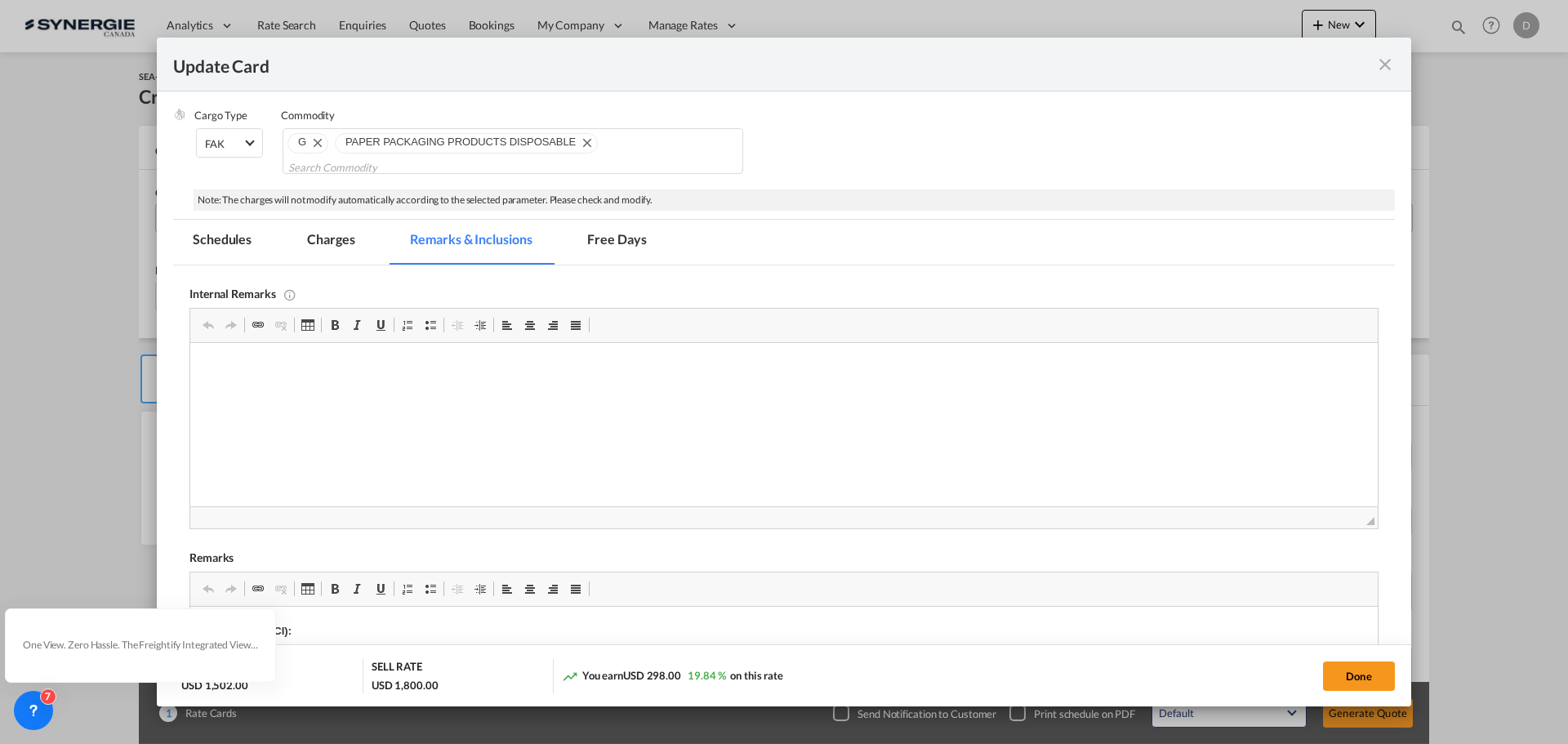
scroll to position [0, 0]
click at [360, 392] on html "White River / Google Drive" at bounding box center [784, 367] width 1188 height 50
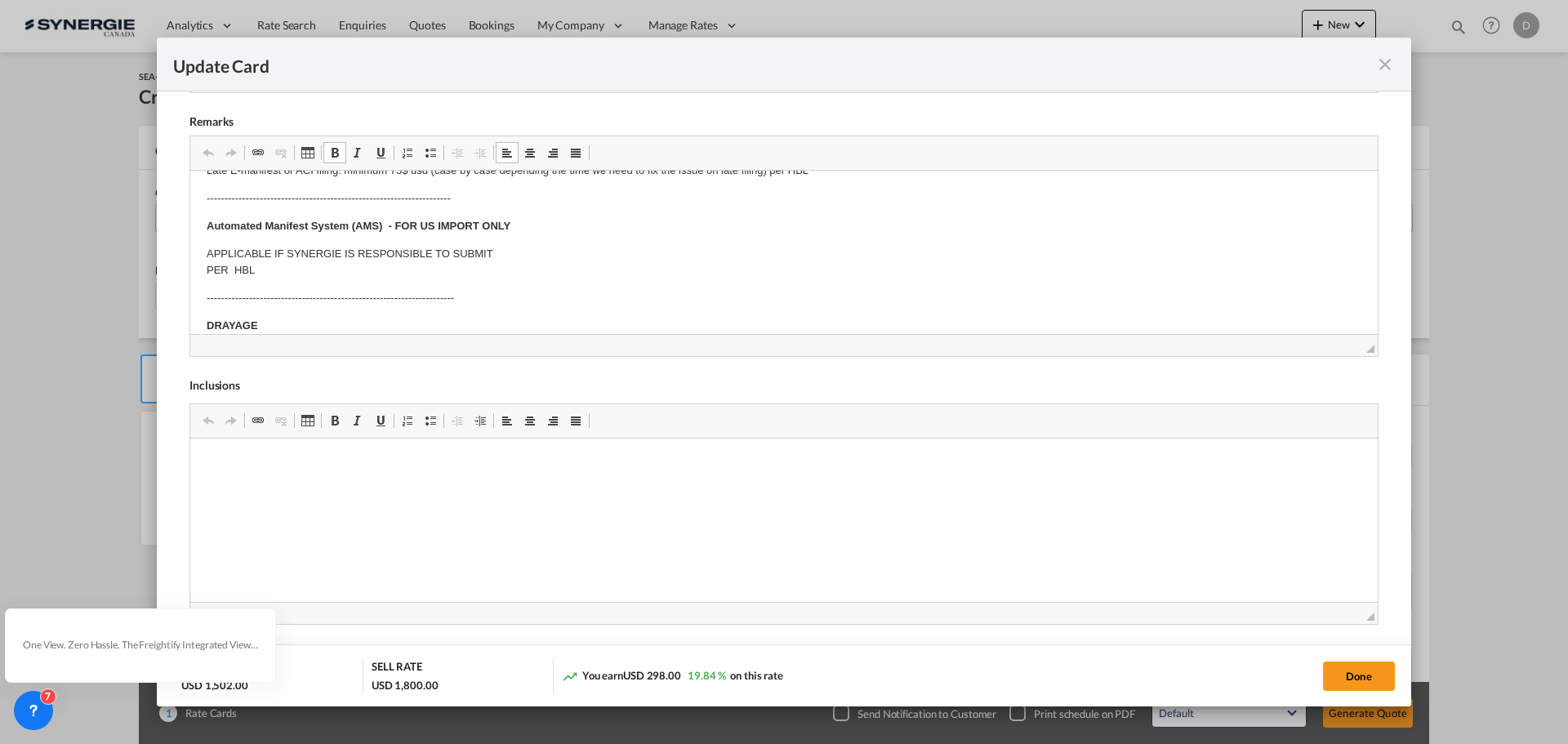
scroll to position [245, 0]
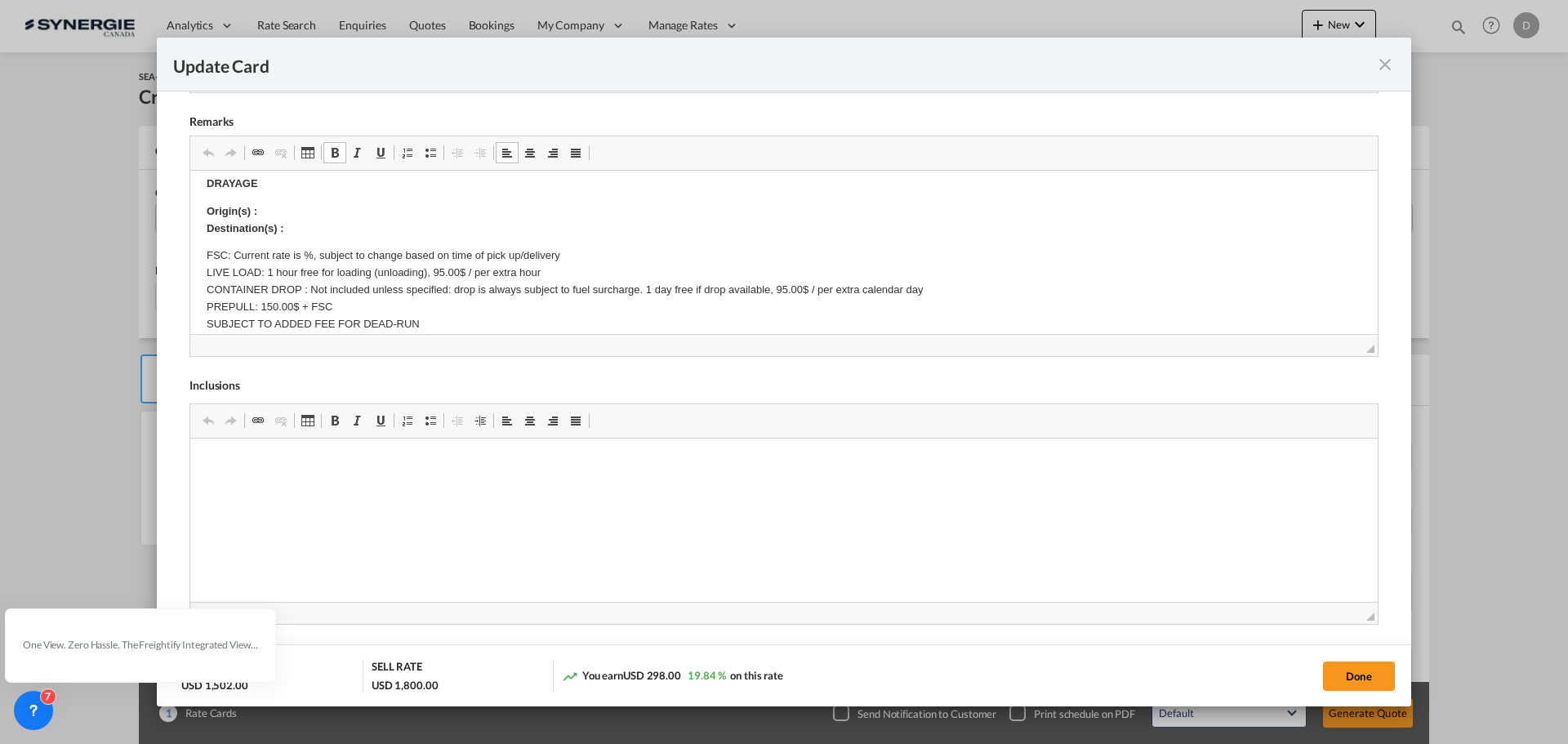
click at [314, 210] on p "Origin(s) : Destination(s) :" at bounding box center [784, 220] width 1154 height 34
click at [300, 234] on p "Origin(s) : Winnipeg Destination(s) :" at bounding box center [784, 220] width 1154 height 34
click at [1345, 675] on button "Done" at bounding box center [1359, 676] width 72 height 30
type input "[DATE]"
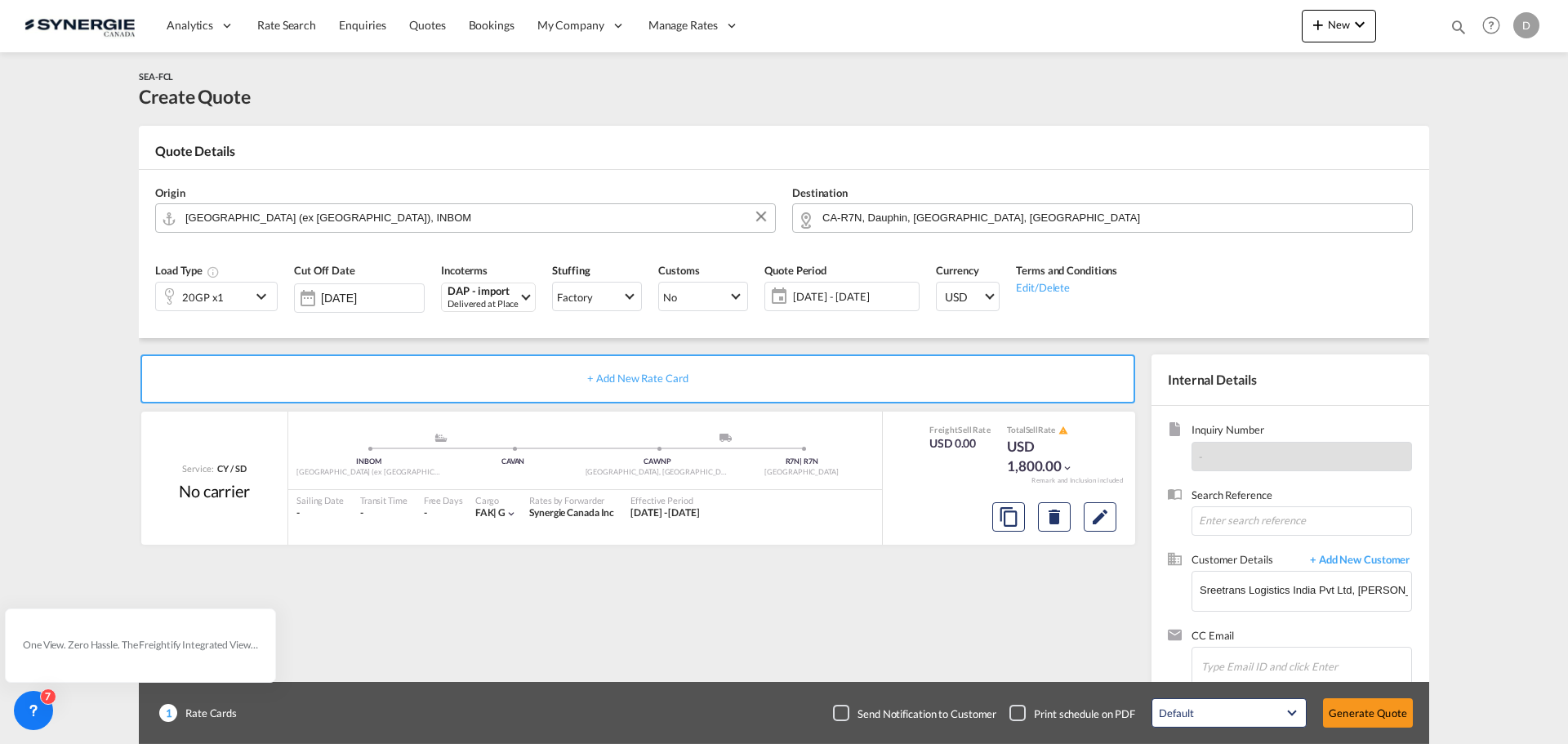
scroll to position [265, 0]
click at [1365, 721] on button "Generate Quote" at bounding box center [1368, 713] width 90 height 30
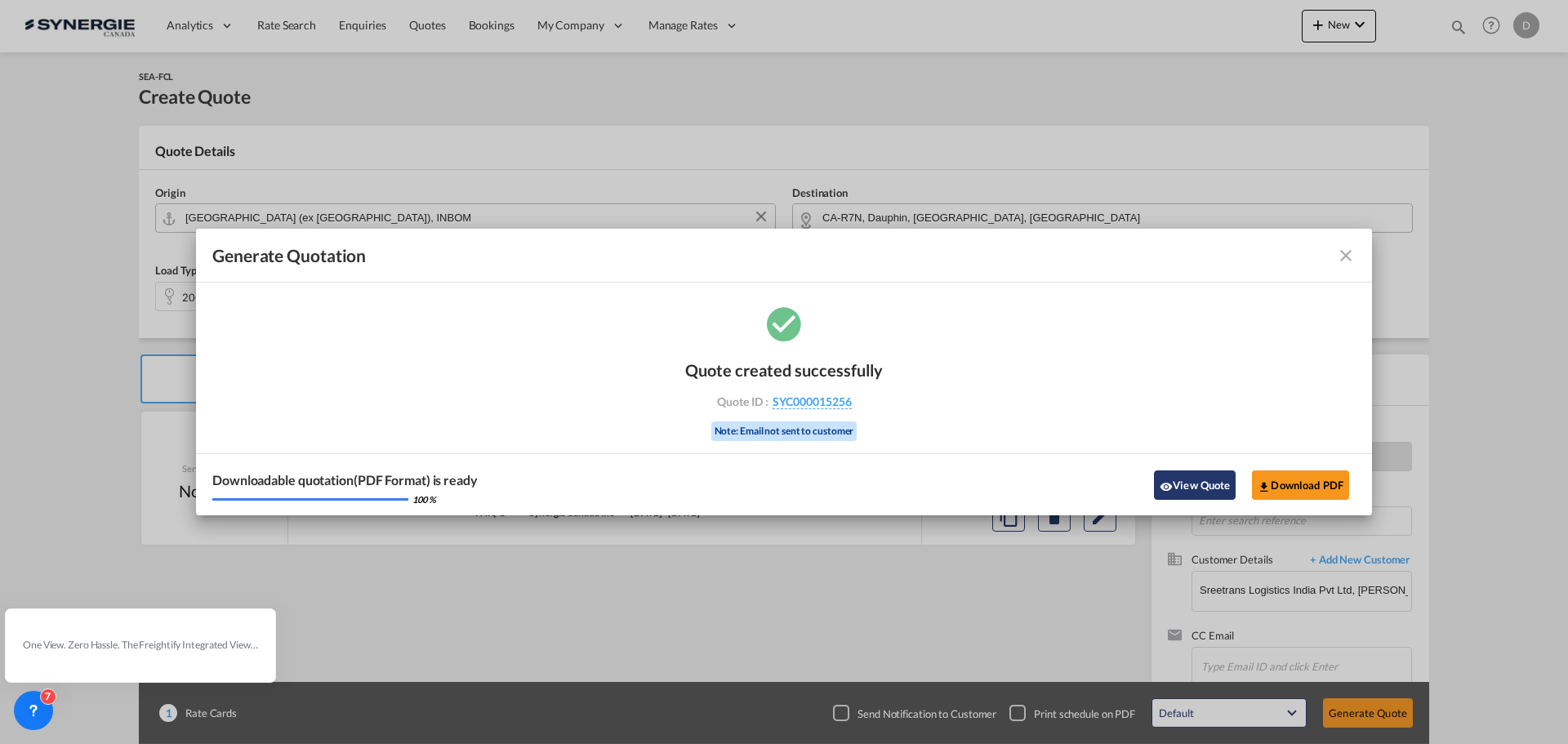
click at [1193, 484] on button "View Quote" at bounding box center [1195, 485] width 81 height 30
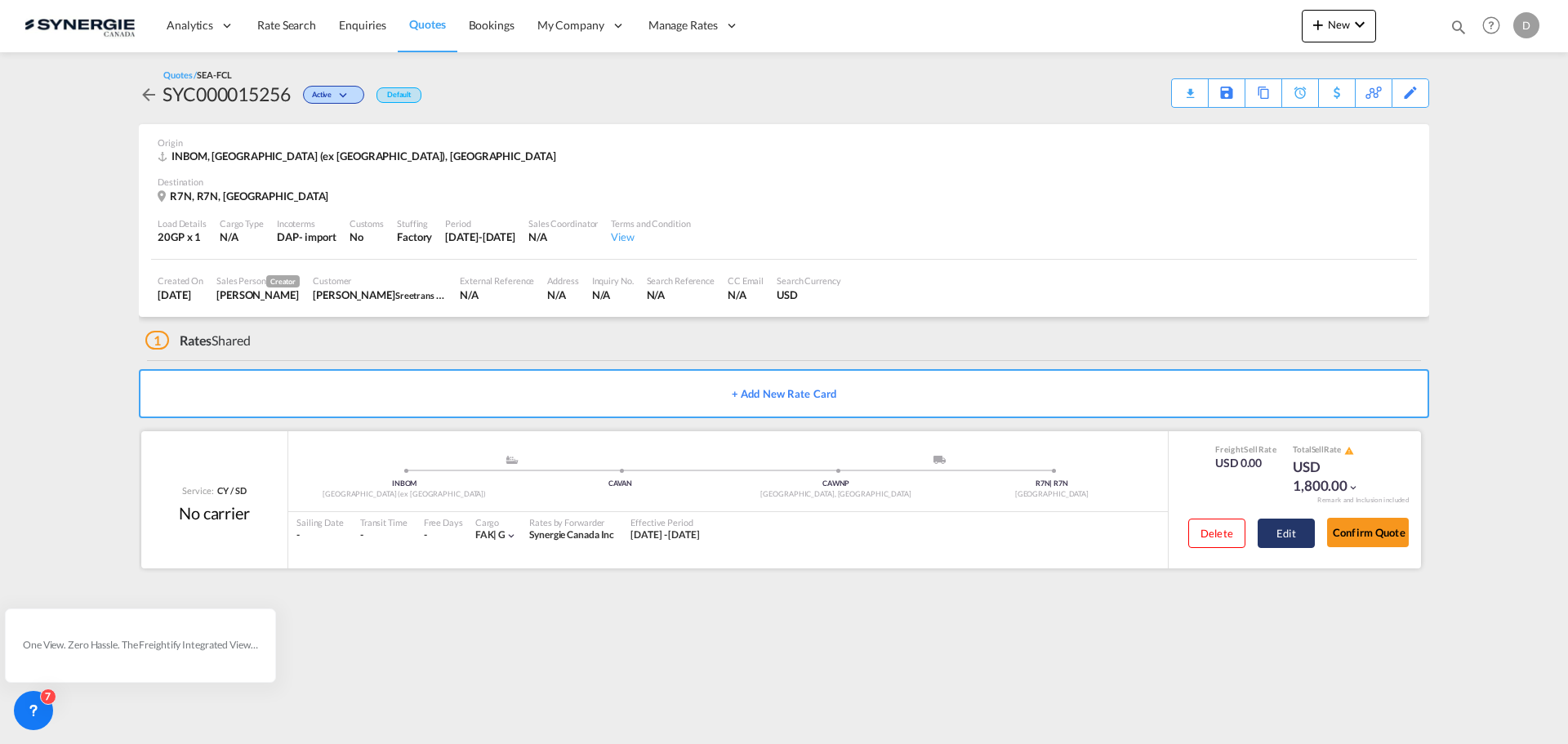
click at [1272, 531] on button "Edit" at bounding box center [1286, 534] width 57 height 30
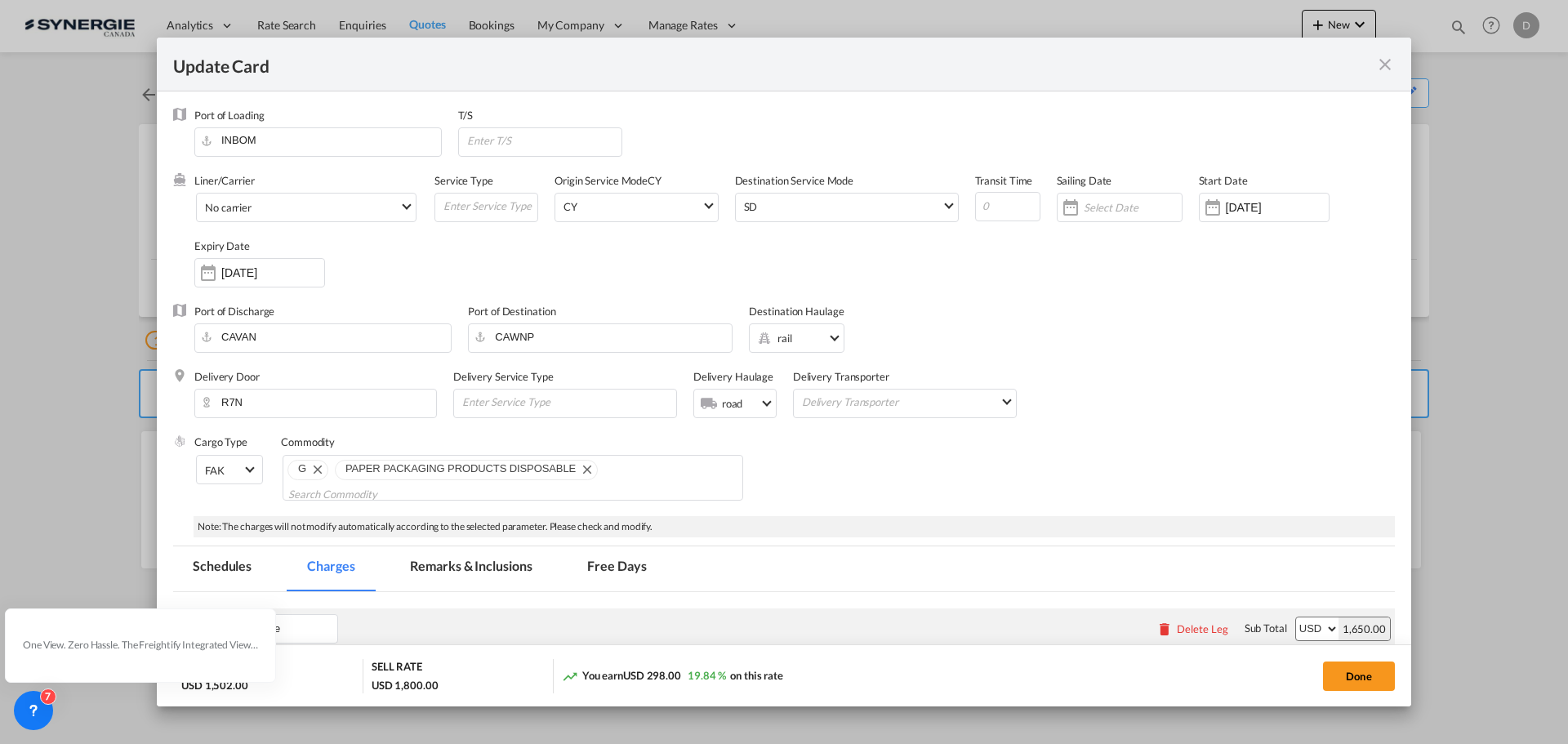
click at [1381, 67] on md-icon "icon-close fg-AAA8AD m-0 pointer" at bounding box center [1384, 64] width 19 height 19
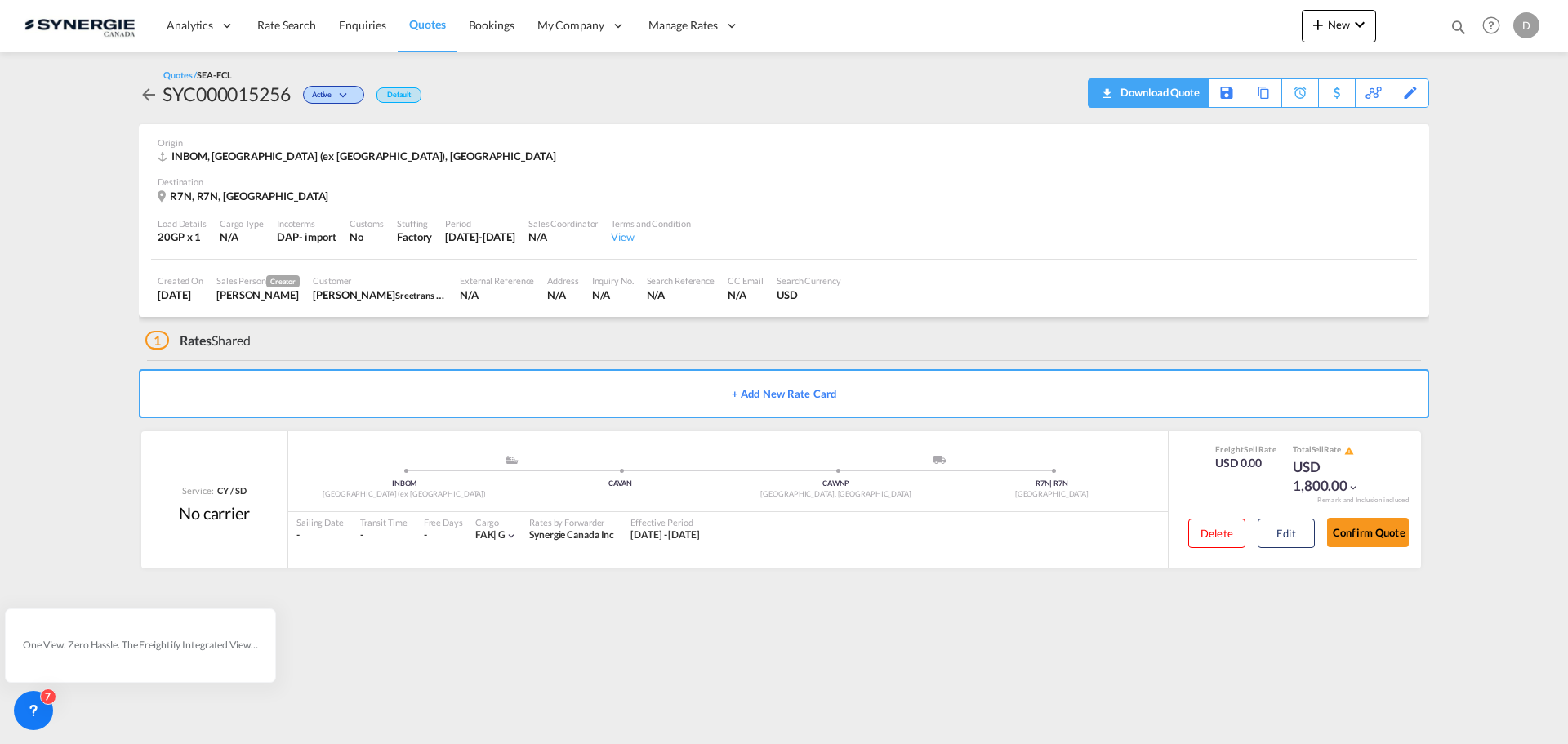
click at [1178, 90] on div "Download Quote" at bounding box center [1158, 92] width 83 height 26
click at [1455, 25] on md-icon "icon-magnify" at bounding box center [1458, 26] width 18 height 18
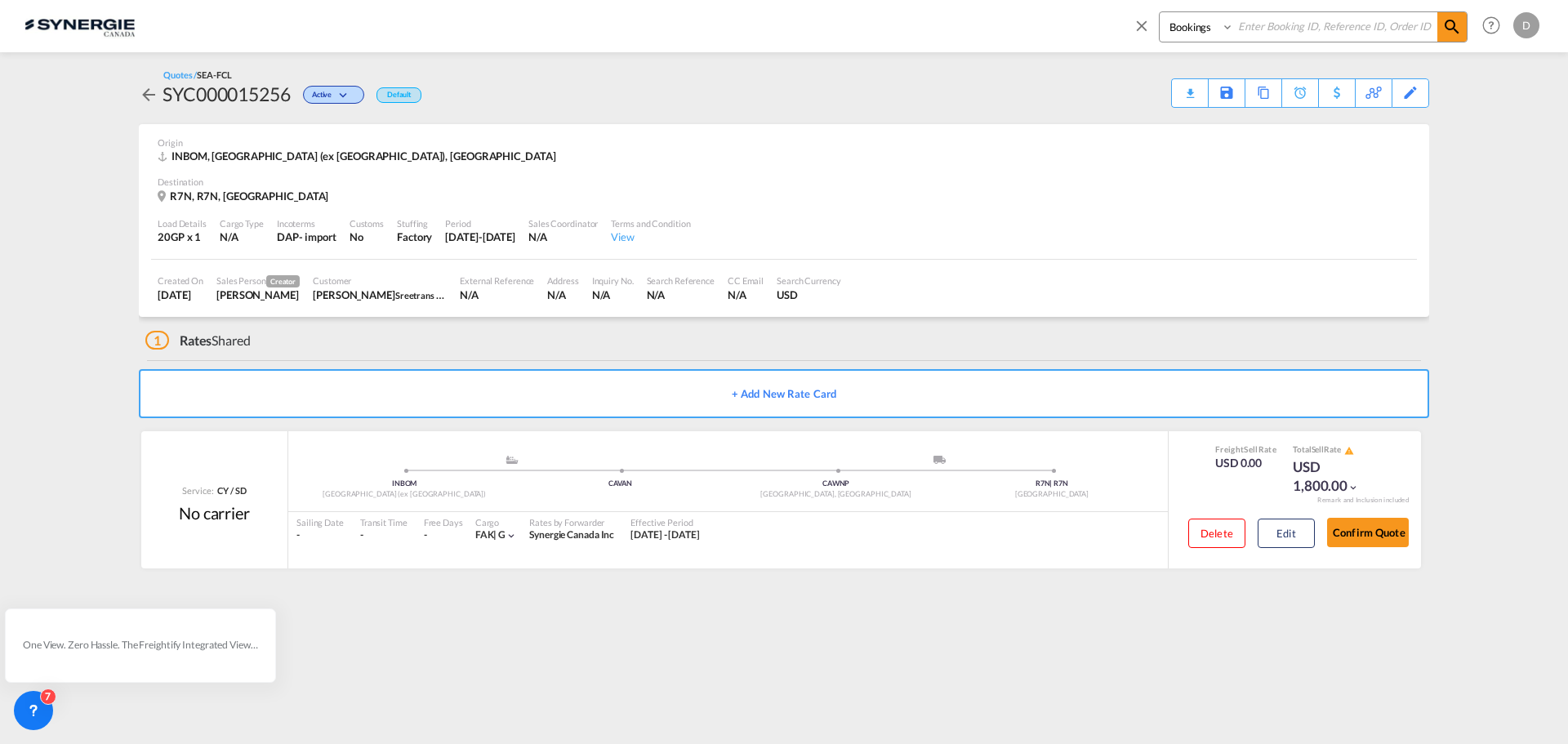
click at [1174, 25] on select "Bookings Quotes Enquiries" at bounding box center [1199, 27] width 78 height 30
select select "Quotes"
click at [1160, 12] on select "Bookings Quotes Enquiries" at bounding box center [1199, 27] width 78 height 30
click at [1283, 30] on input at bounding box center [1335, 26] width 203 height 29
type input "15158"
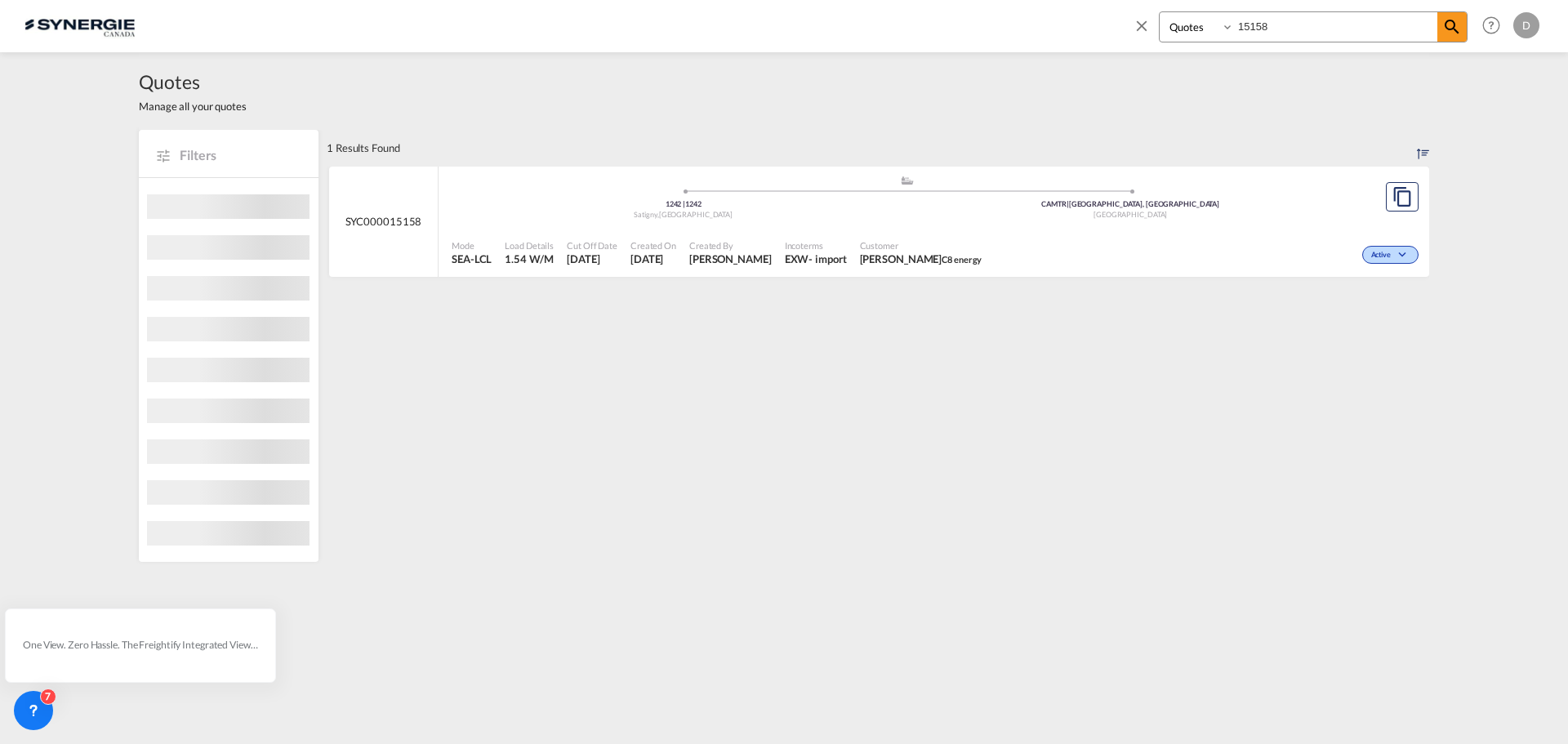
click at [907, 252] on span "[PERSON_NAME] C8 energy" at bounding box center [921, 258] width 123 height 15
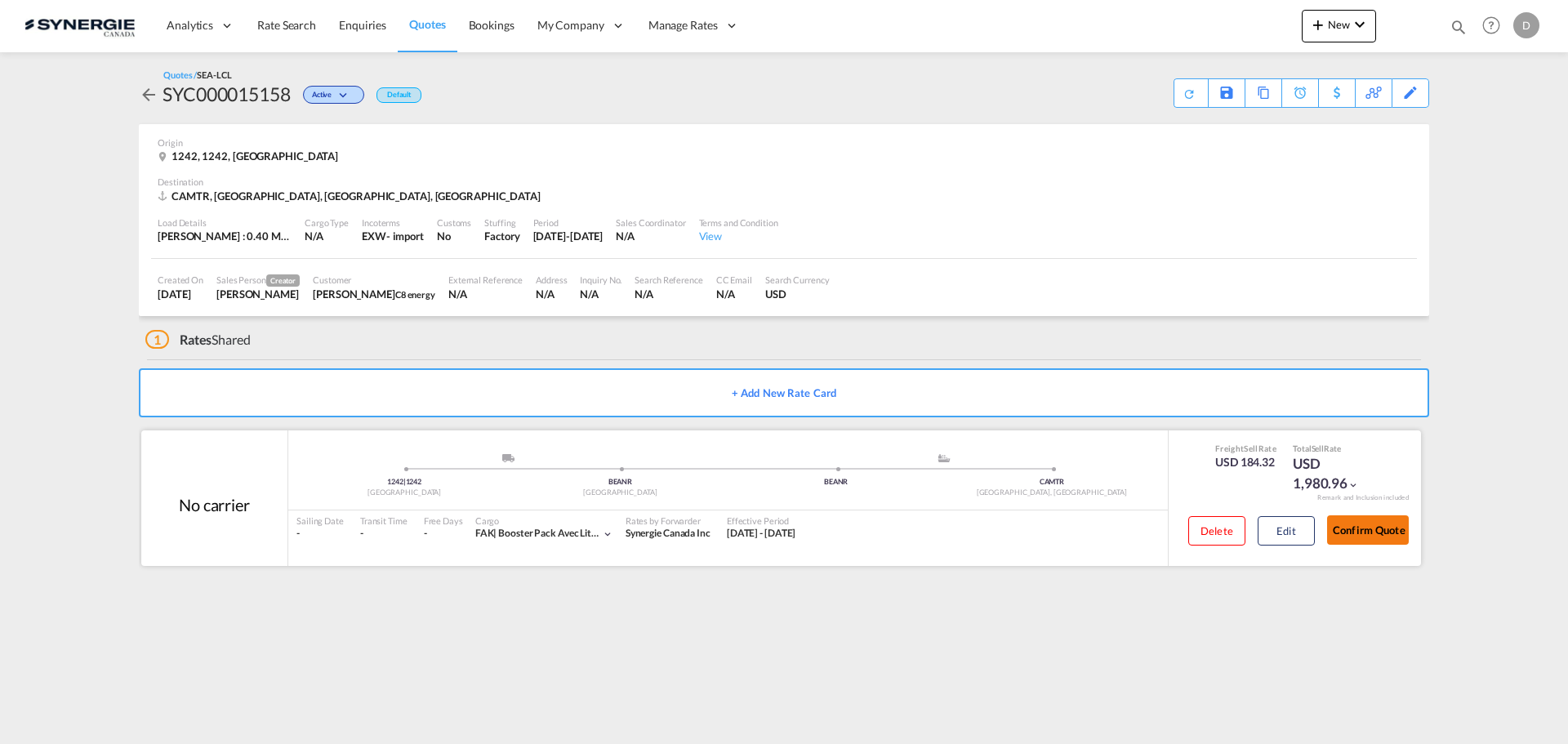
click at [1371, 529] on button "Confirm Quote" at bounding box center [1368, 530] width 81 height 30
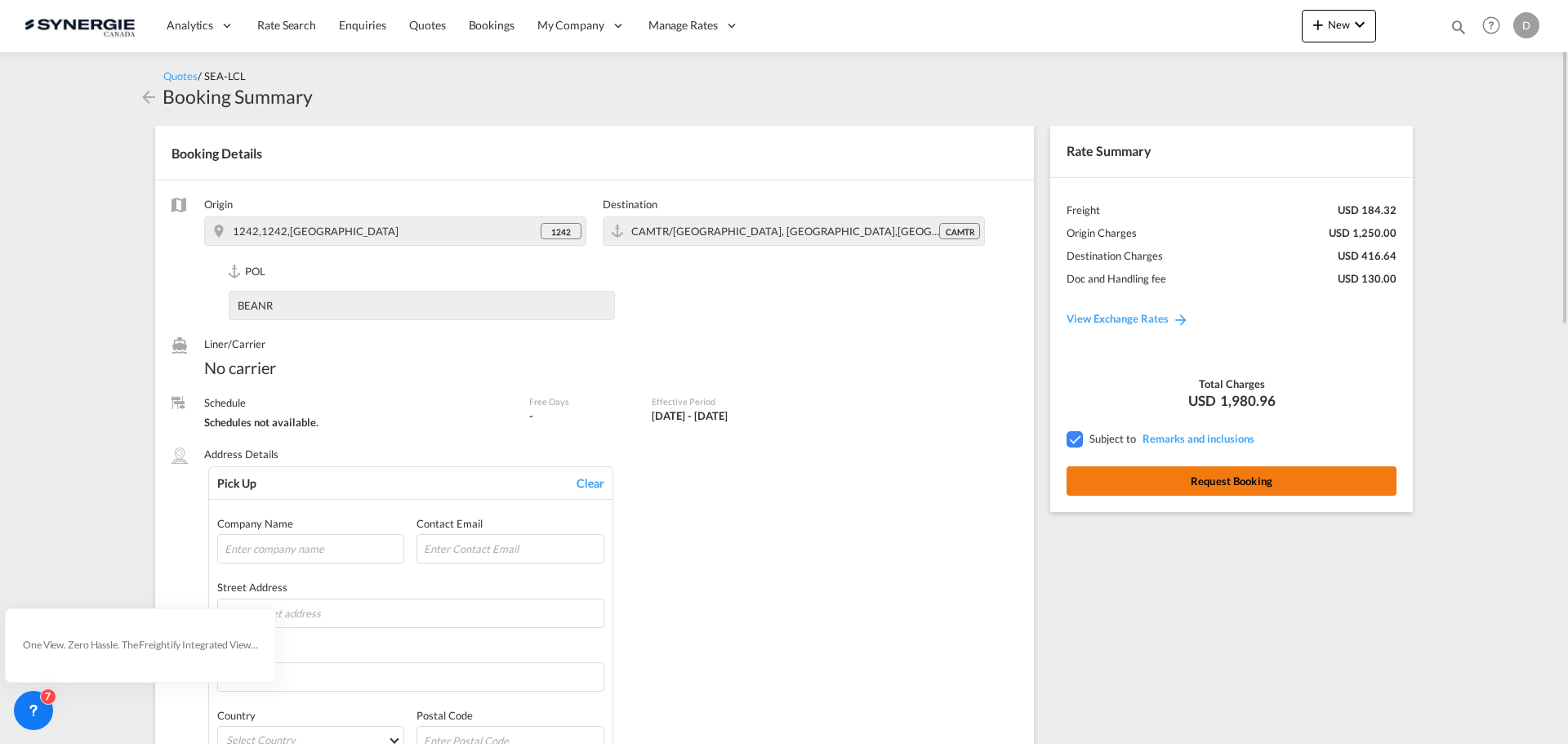
click at [1282, 478] on button "Request Booking" at bounding box center [1231, 481] width 330 height 30
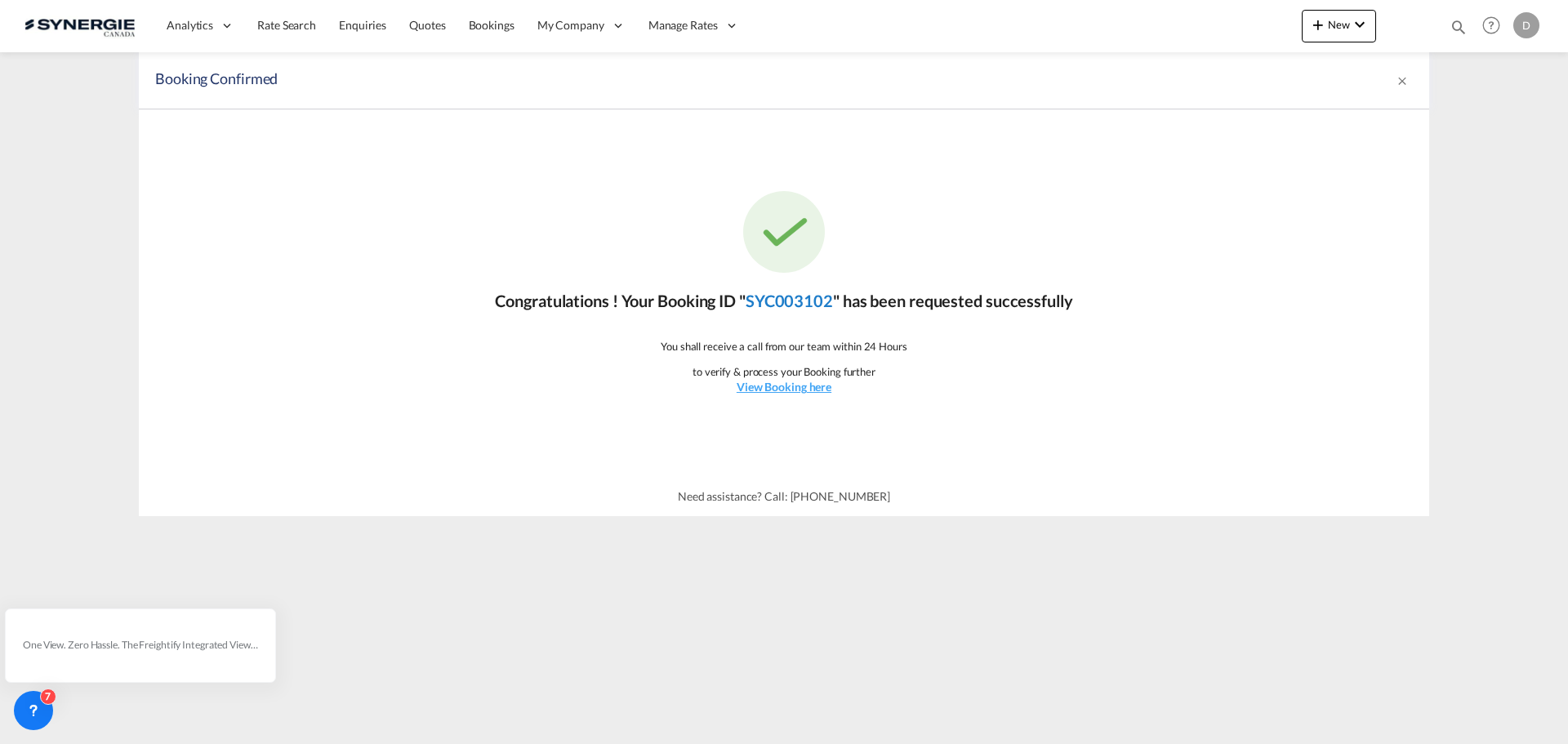
click at [806, 294] on link "SYC003102" at bounding box center [789, 300] width 88 height 19
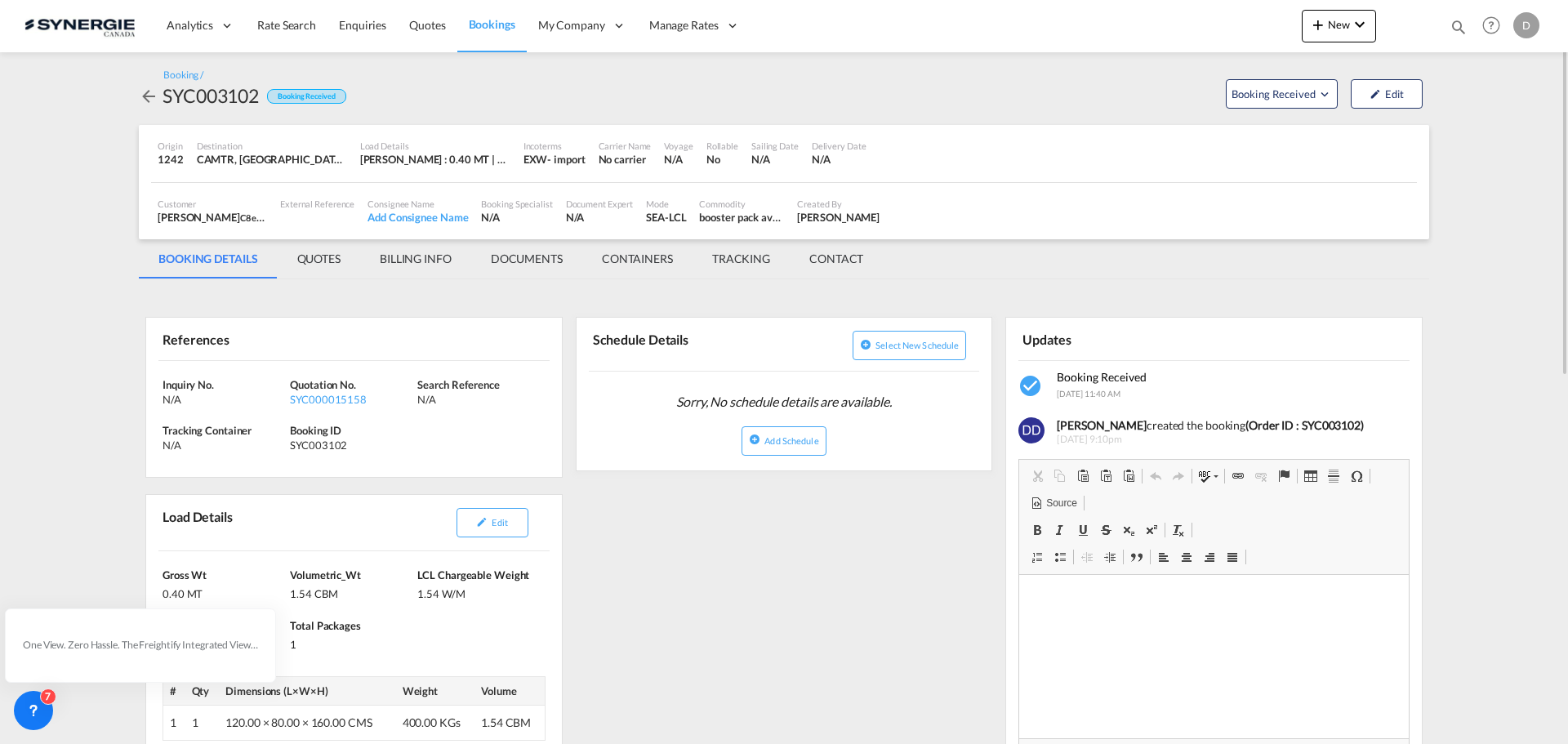
click at [205, 96] on div "SYC003102" at bounding box center [211, 95] width 96 height 26
click at [208, 93] on div "SYC003102" at bounding box center [211, 95] width 96 height 26
